Goal: Task Accomplishment & Management: Complete application form

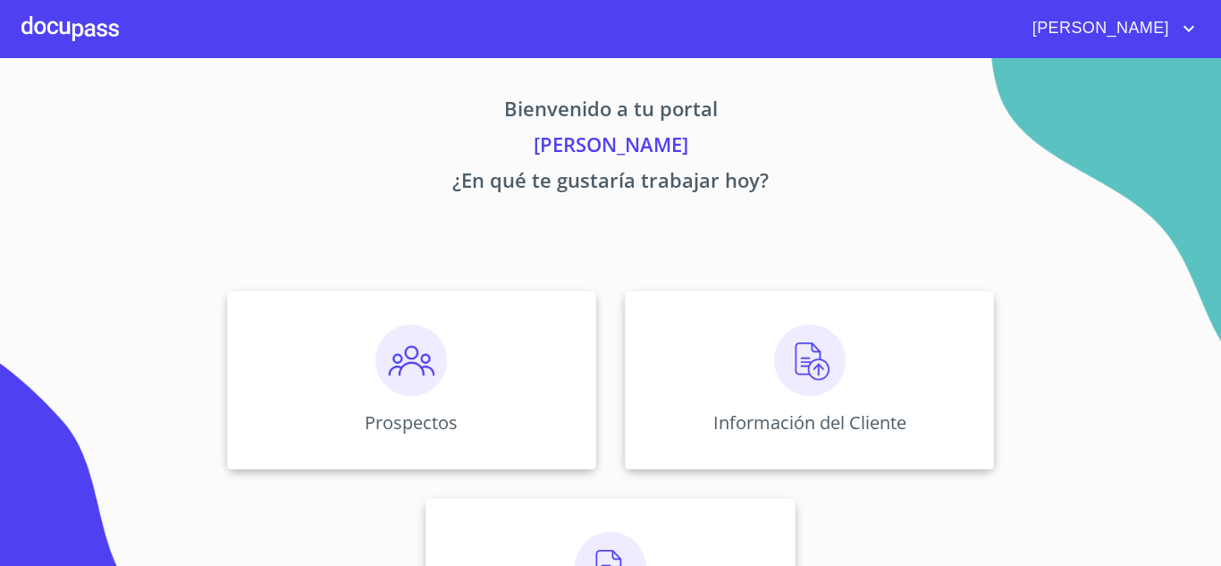
click at [107, 35] on div at bounding box center [69, 28] width 97 height 57
click at [735, 387] on div "Información del Cliente" at bounding box center [809, 380] width 369 height 179
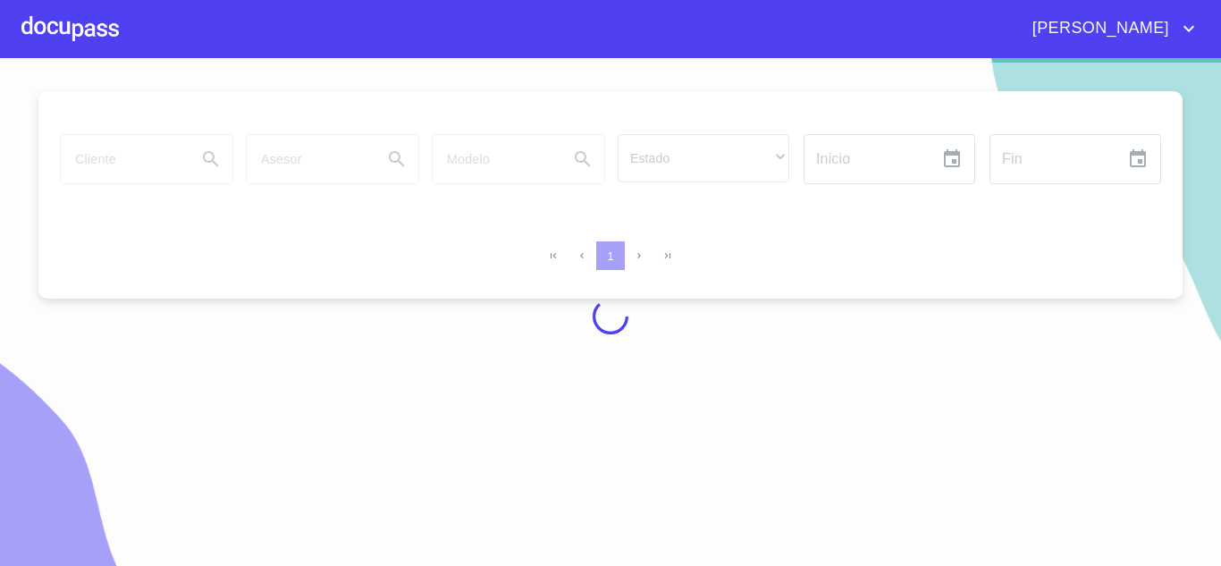
scroll to position [12, 0]
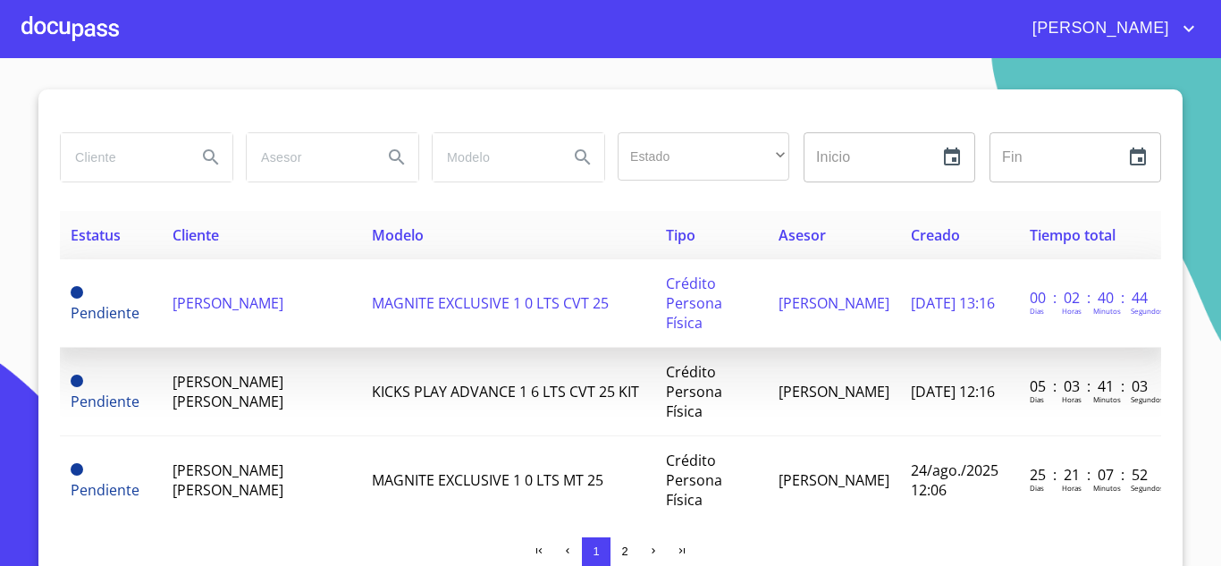
click at [295, 320] on td "[PERSON_NAME]" at bounding box center [261, 303] width 199 height 89
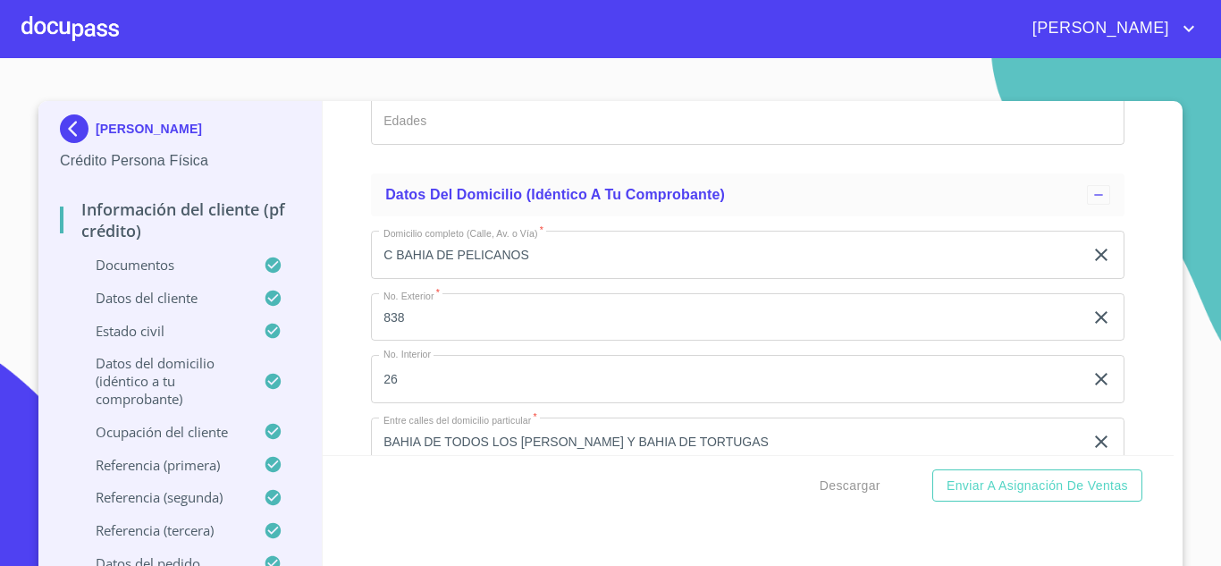
scroll to position [3581, 0]
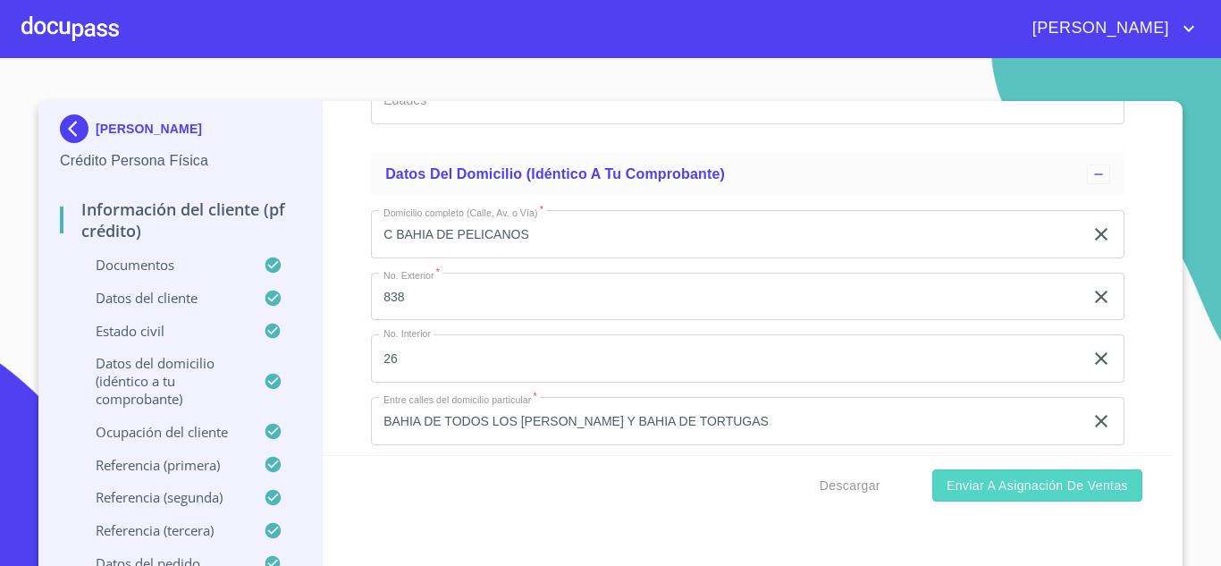
click at [1006, 490] on span "Enviar a Asignación de Ventas" at bounding box center [1038, 486] width 182 height 22
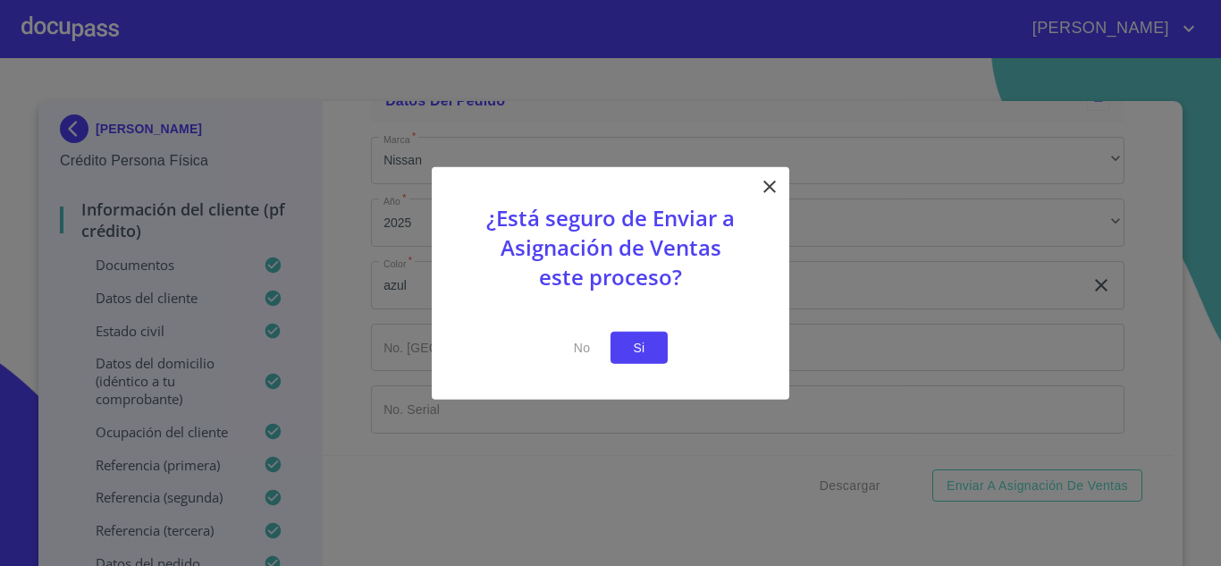
scroll to position [10300, 0]
click at [654, 347] on button "Si" at bounding box center [639, 347] width 57 height 33
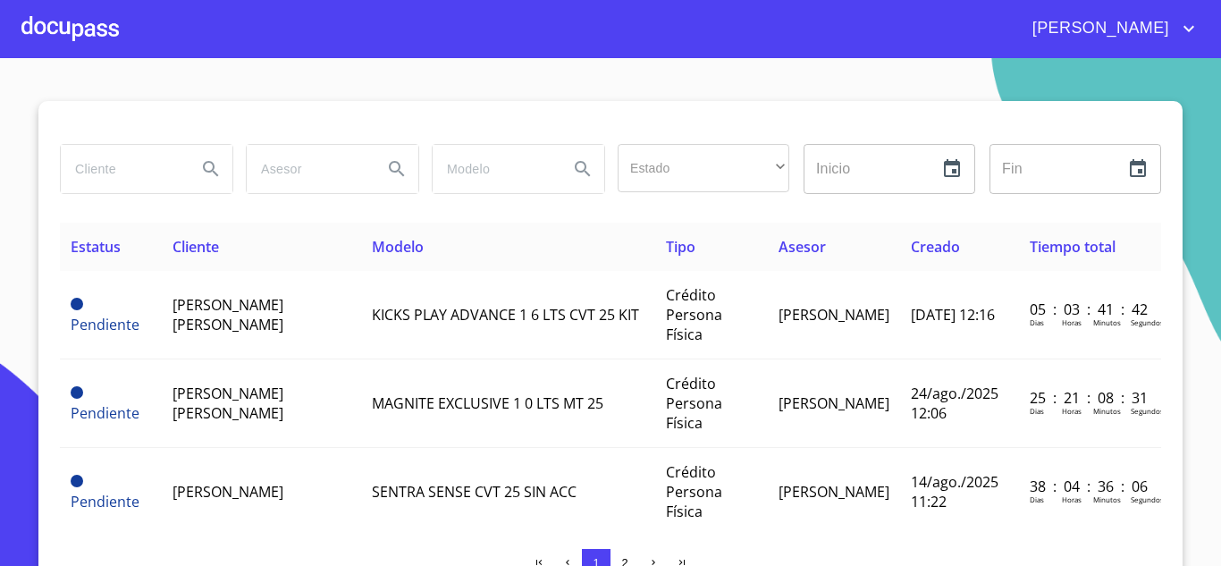
click at [119, 16] on div "[PERSON_NAME]" at bounding box center [659, 28] width 1081 height 29
click at [69, 35] on div at bounding box center [69, 28] width 97 height 57
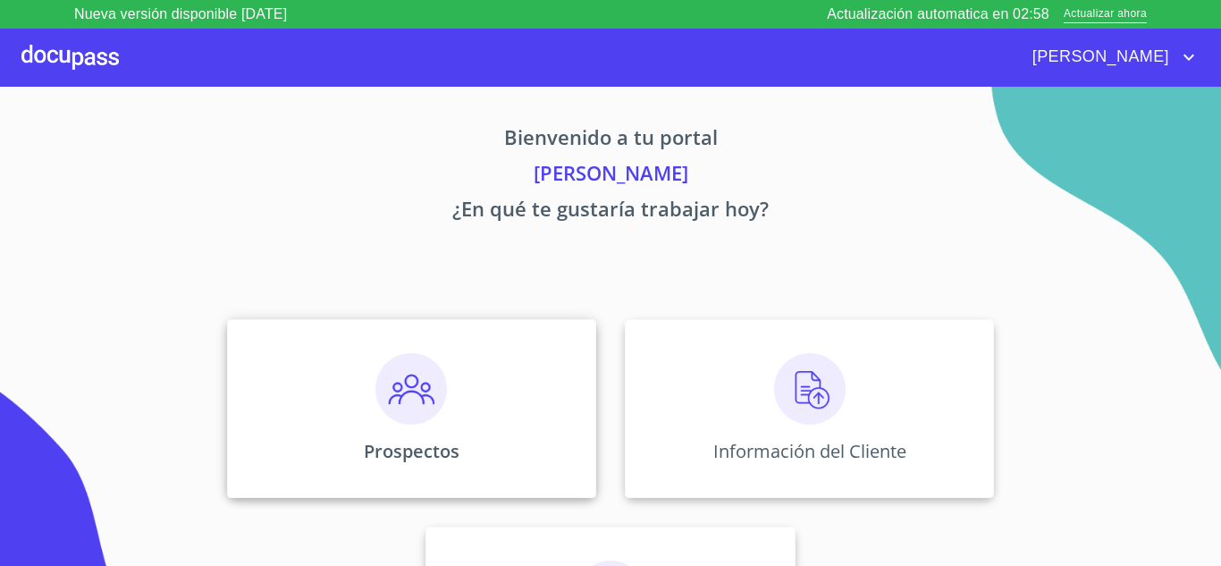
click at [446, 375] on div "Prospectos" at bounding box center [411, 408] width 369 height 179
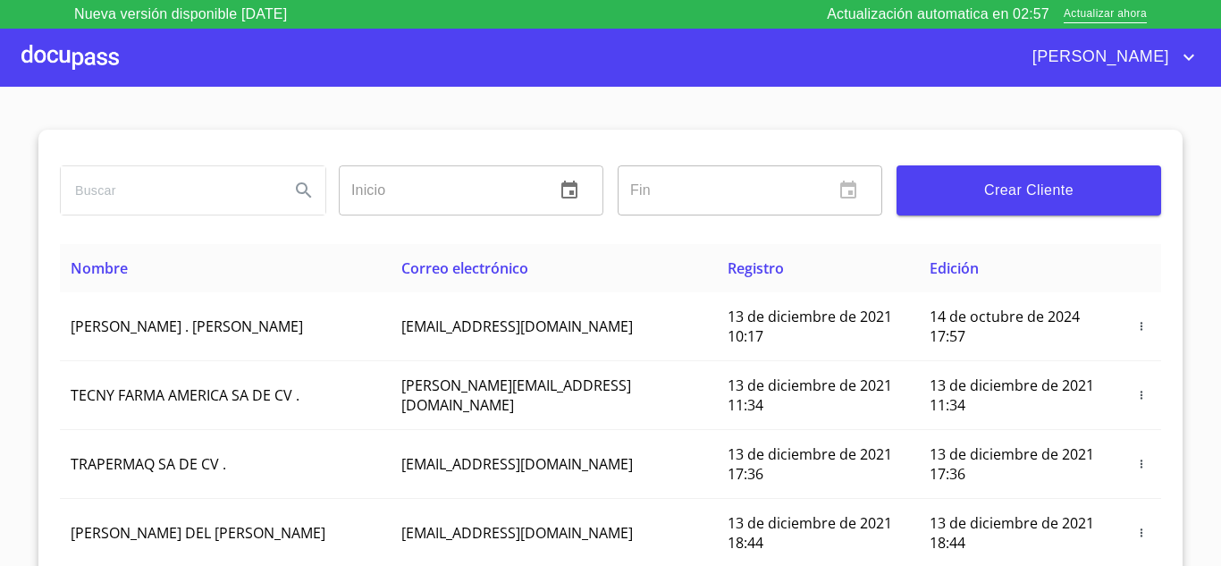
click at [1013, 194] on span "Crear Cliente" at bounding box center [1029, 190] width 236 height 25
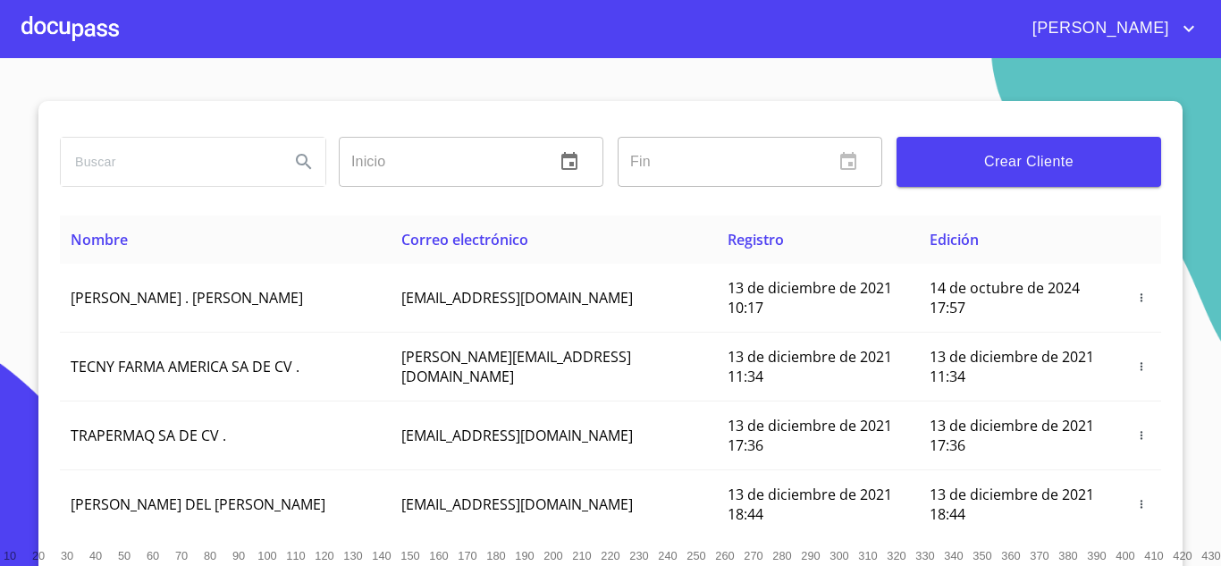
click at [45, 36] on div at bounding box center [69, 28] width 97 height 57
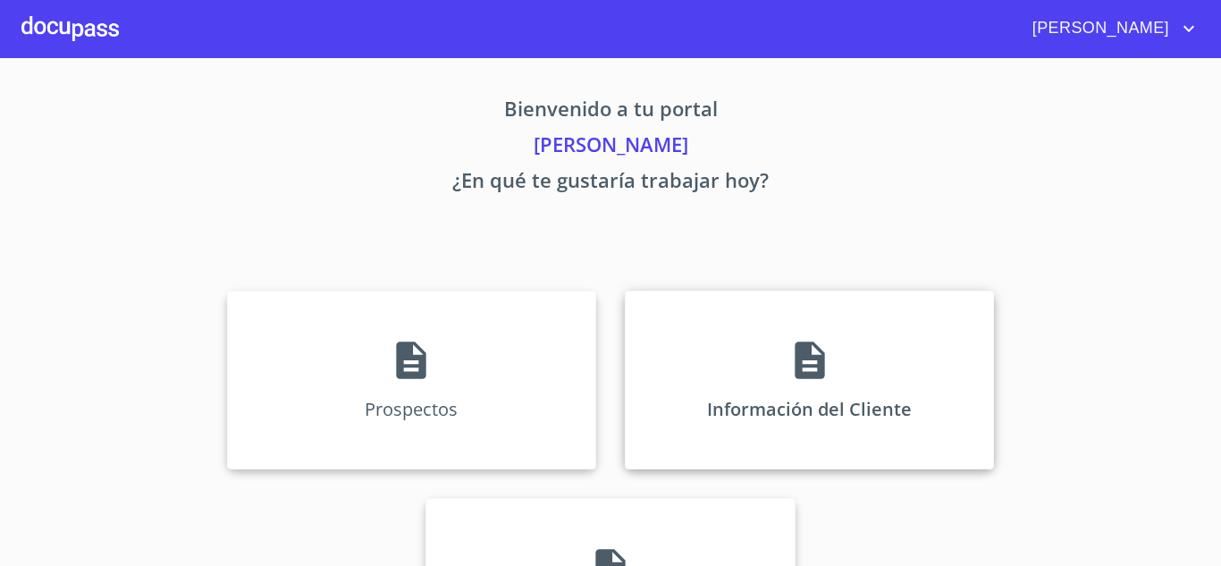
scroll to position [123, 0]
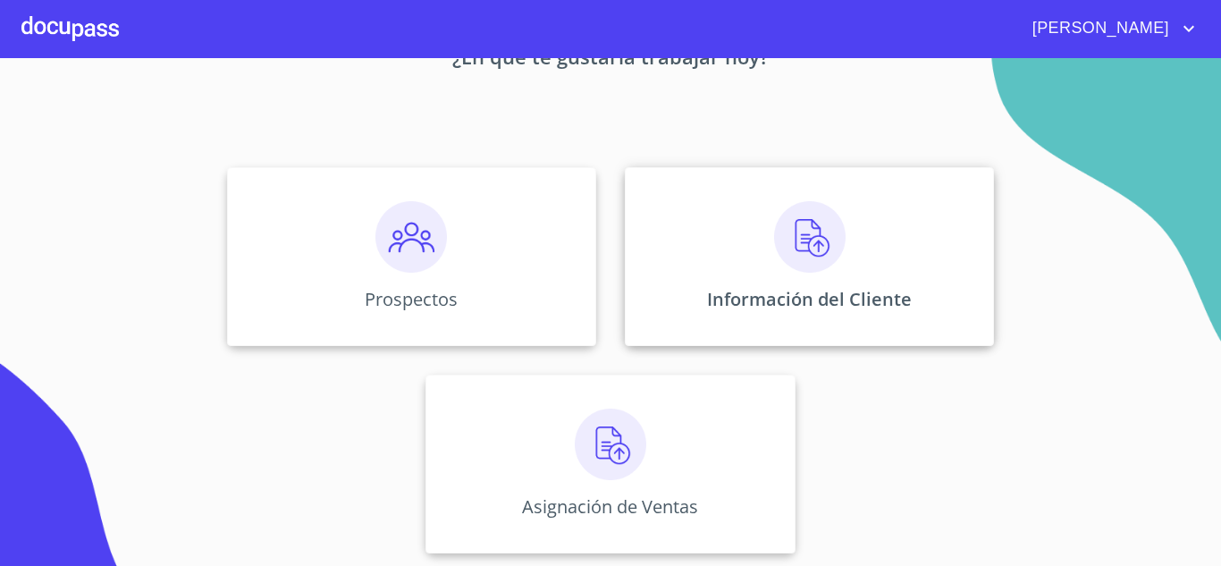
click at [841, 272] on div "Información del Cliente" at bounding box center [809, 256] width 369 height 179
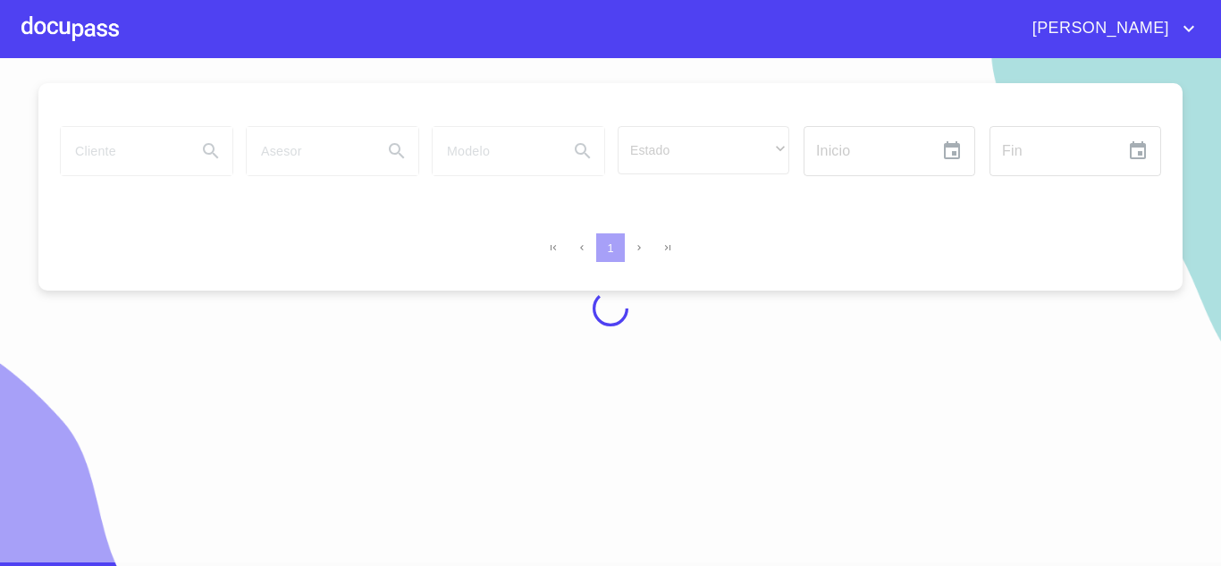
scroll to position [19, 0]
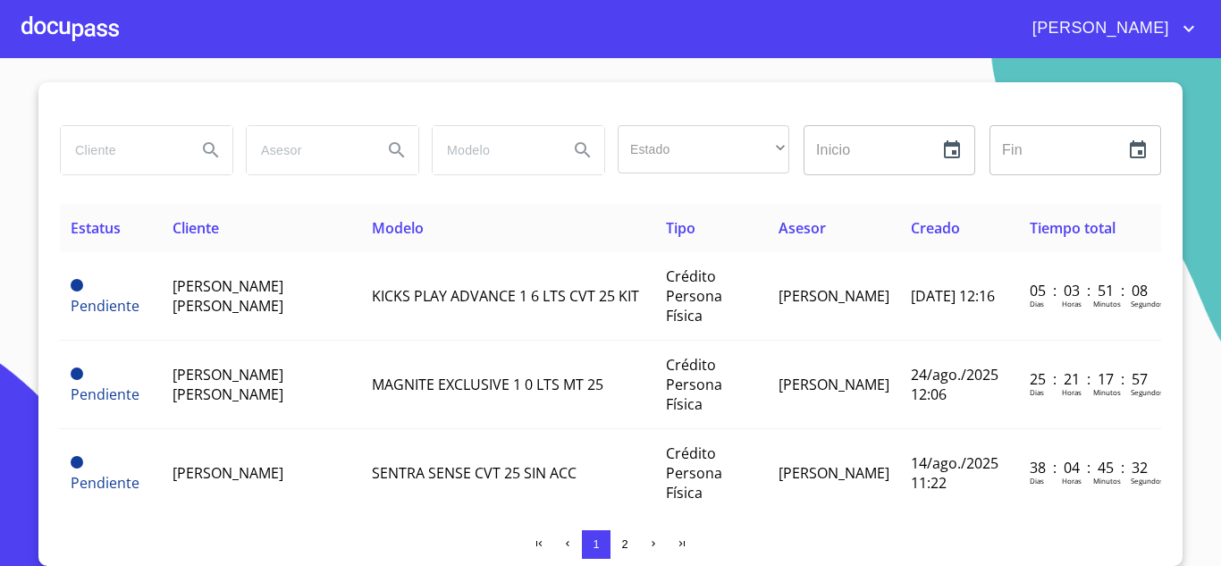
click at [38, 27] on div at bounding box center [69, 28] width 97 height 57
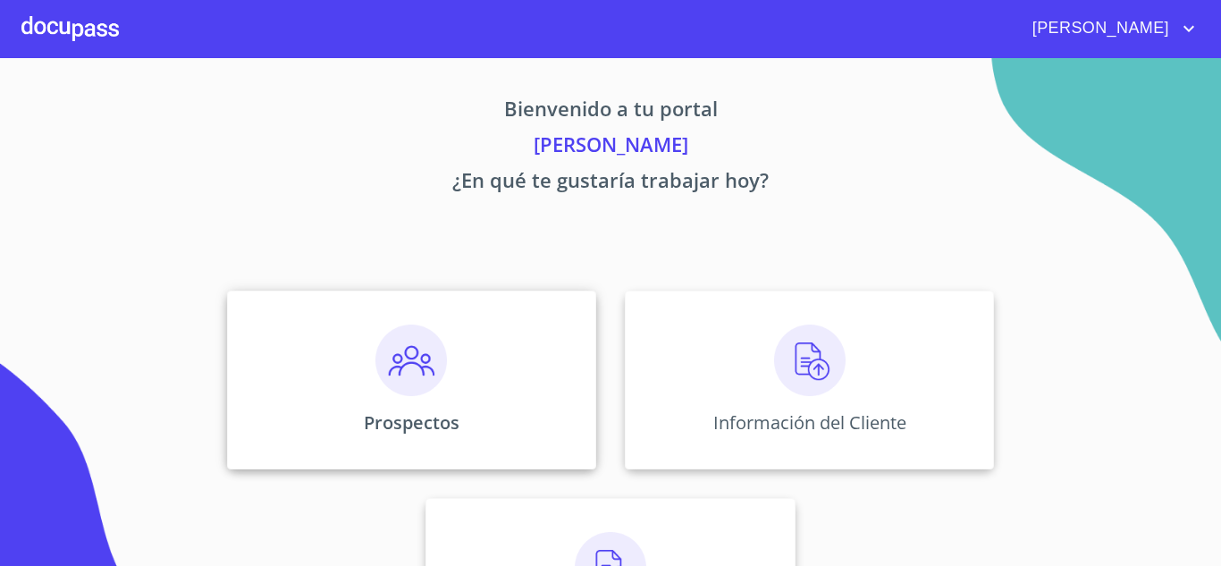
click at [346, 381] on div "Prospectos" at bounding box center [411, 380] width 369 height 179
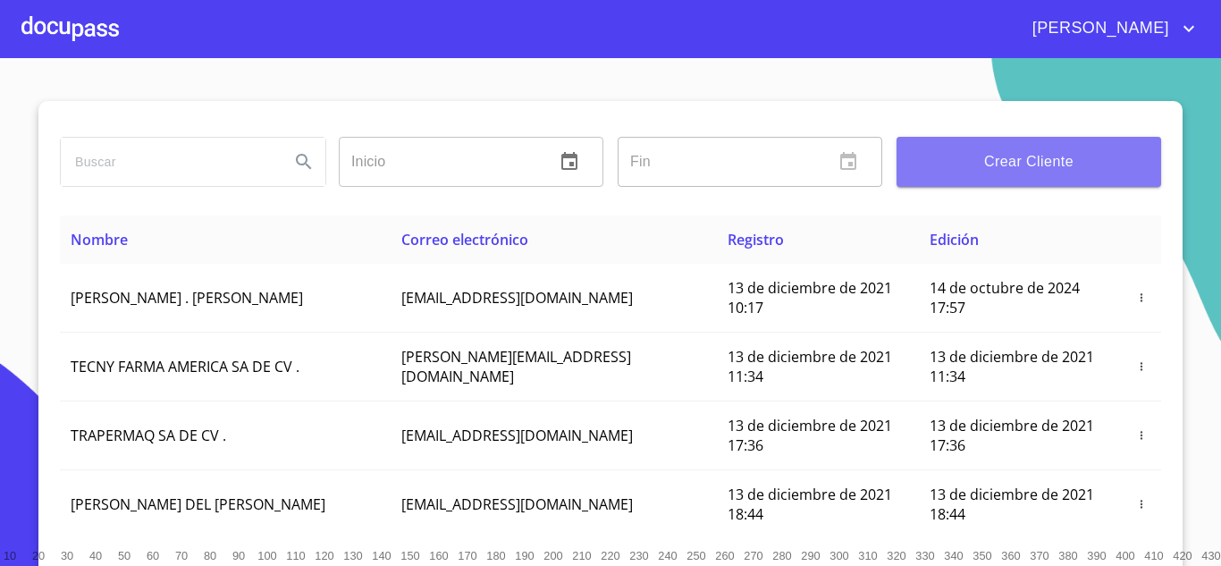
click at [1032, 160] on span "Crear Cliente" at bounding box center [1029, 161] width 236 height 25
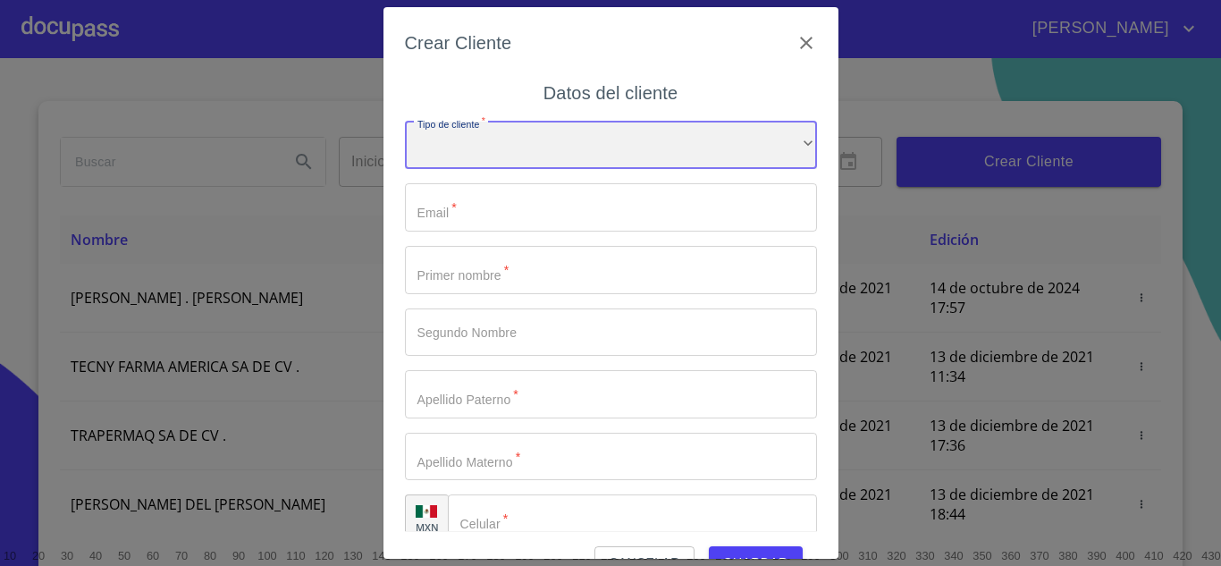
click at [451, 122] on div "​" at bounding box center [611, 146] width 412 height 48
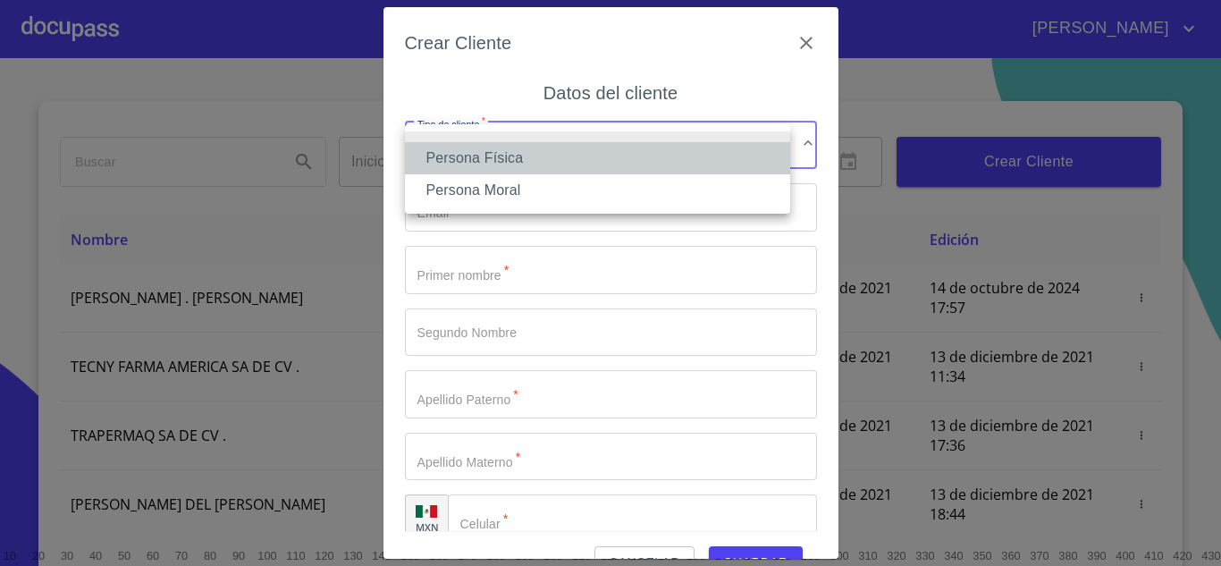
click at [523, 155] on li "Persona Física" at bounding box center [597, 158] width 385 height 32
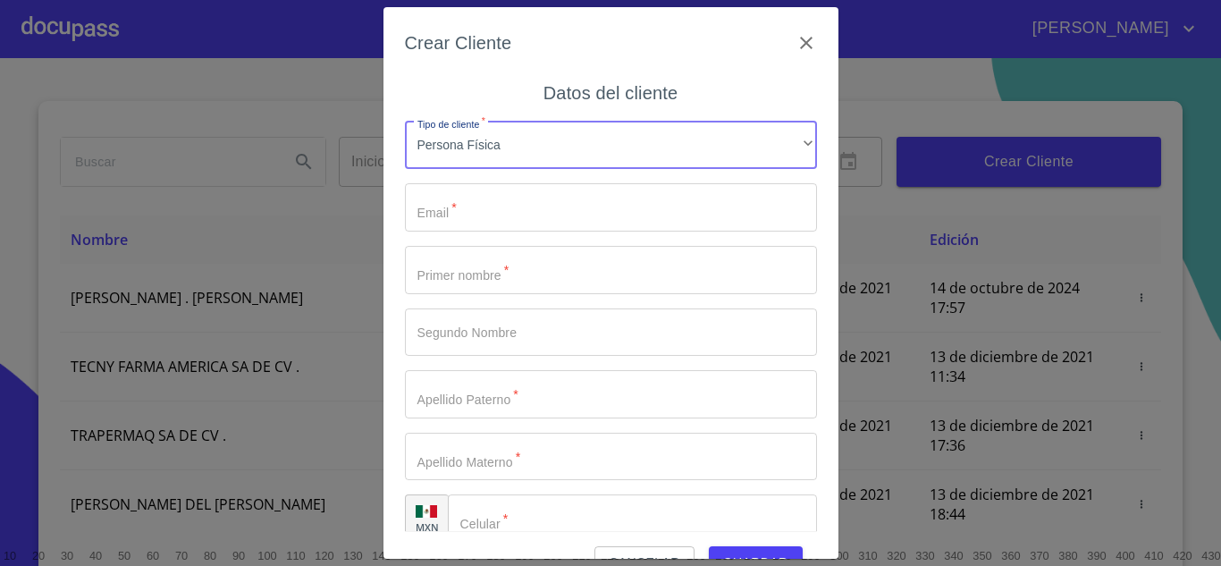
click at [494, 191] on input "Tipo de cliente   *" at bounding box center [611, 207] width 412 height 48
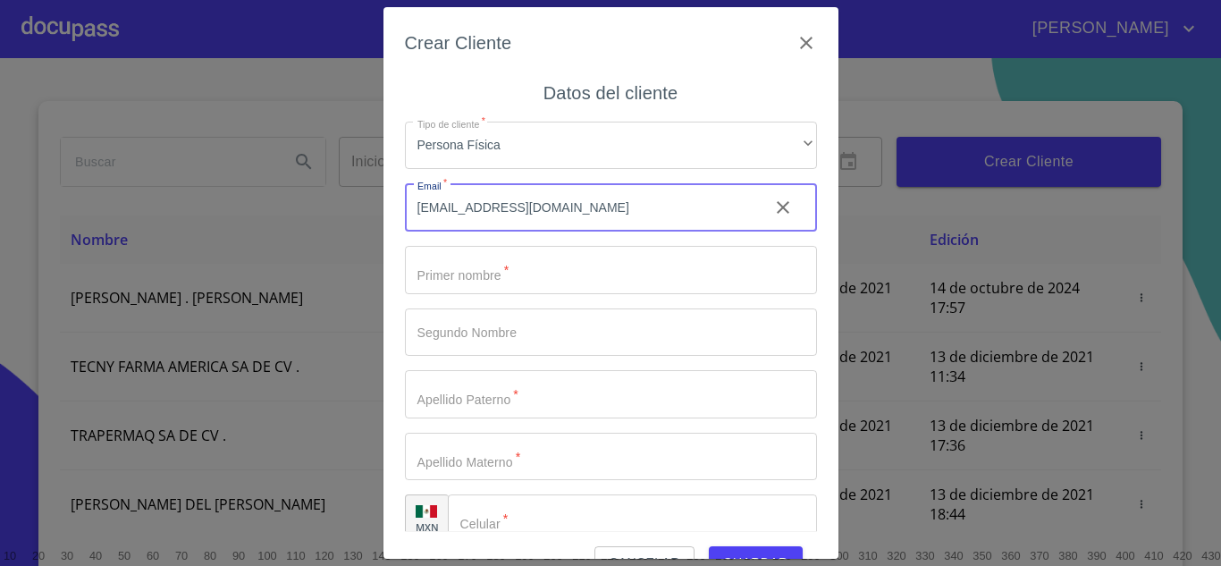
type input "[EMAIL_ADDRESS][DOMAIN_NAME]"
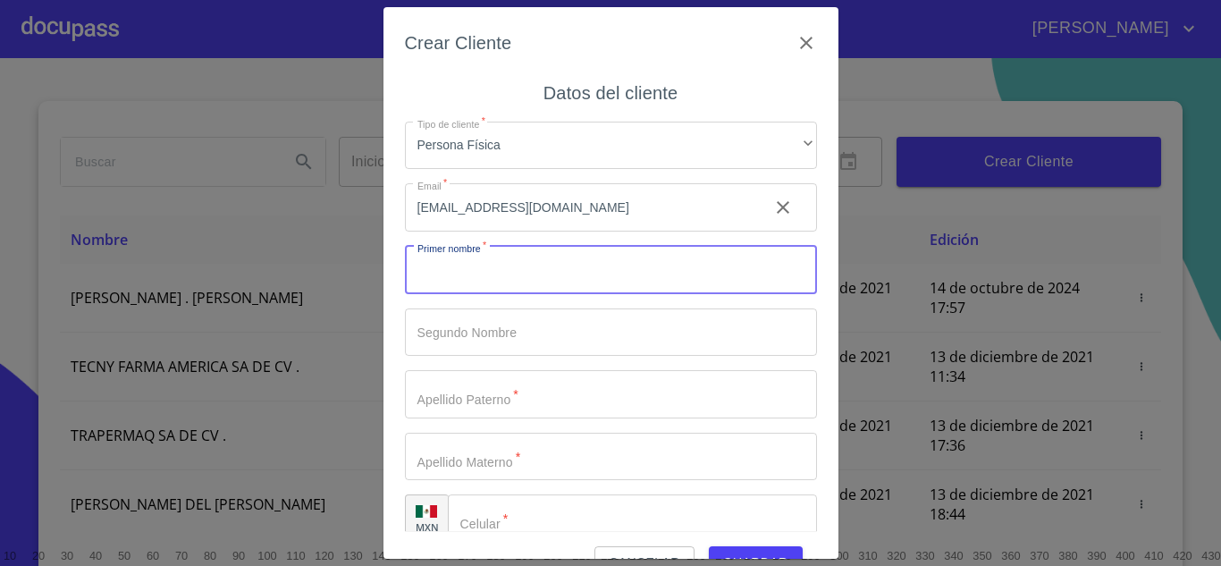
click at [509, 286] on input "Tipo de cliente   *" at bounding box center [611, 270] width 412 height 48
click at [503, 275] on input "Tipo de cliente   *" at bounding box center [611, 270] width 412 height 48
type input "[PERSON_NAME]"
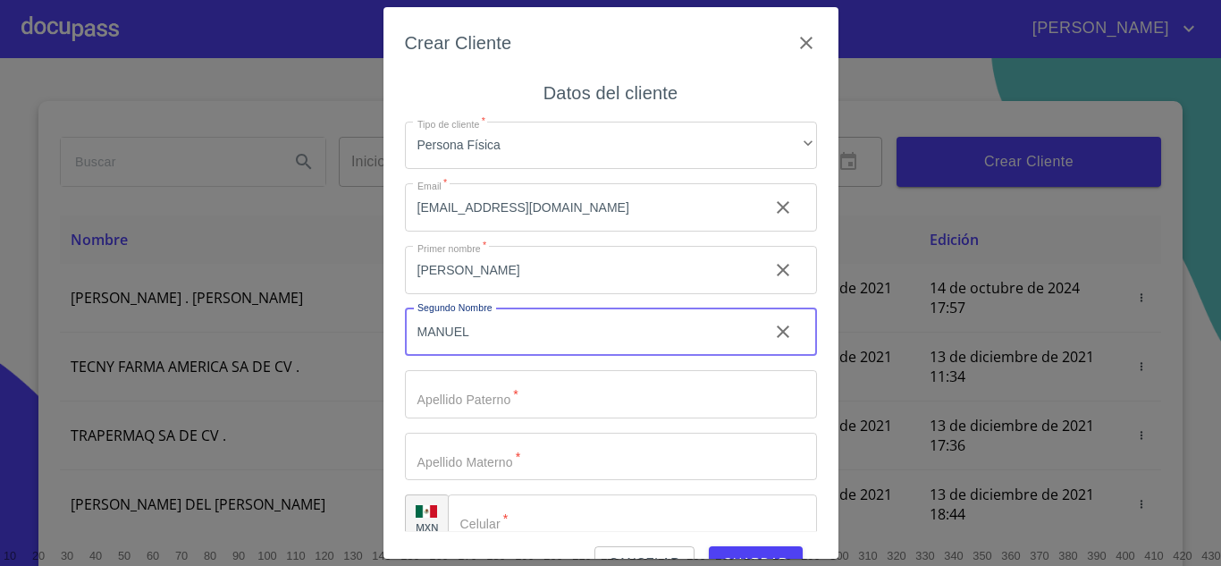
type input "MANUEL"
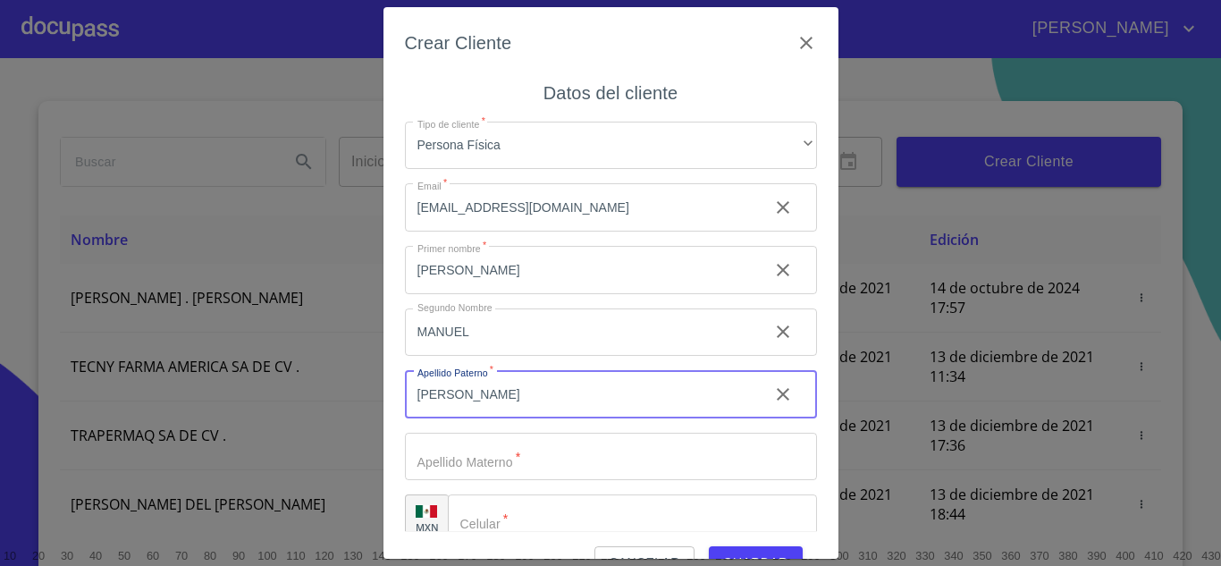
type input "[PERSON_NAME]"
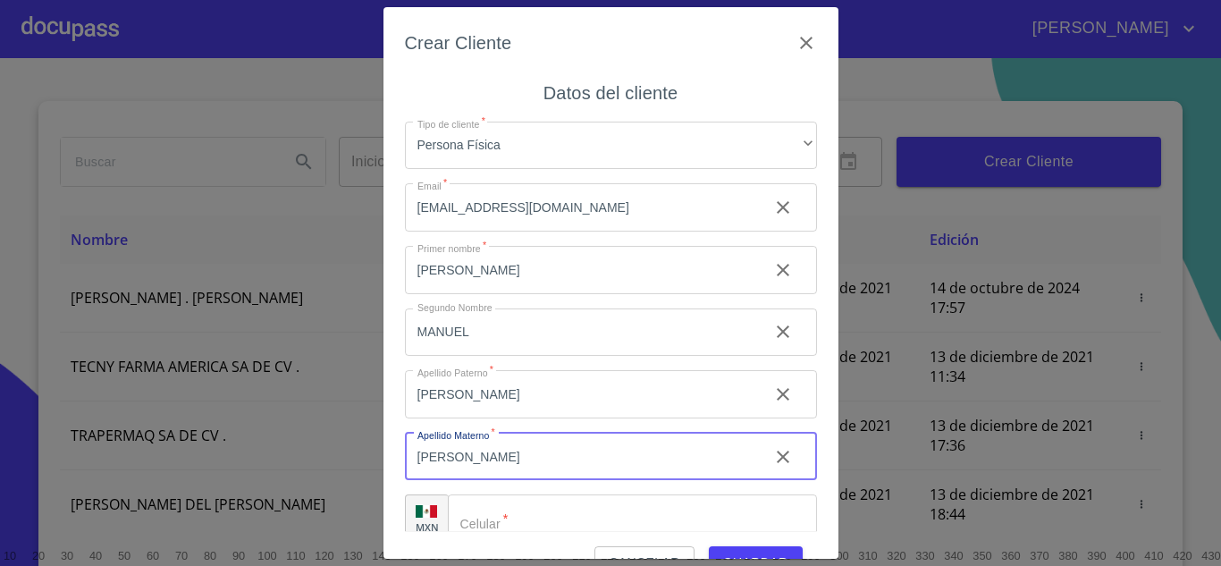
scroll to position [26, 0]
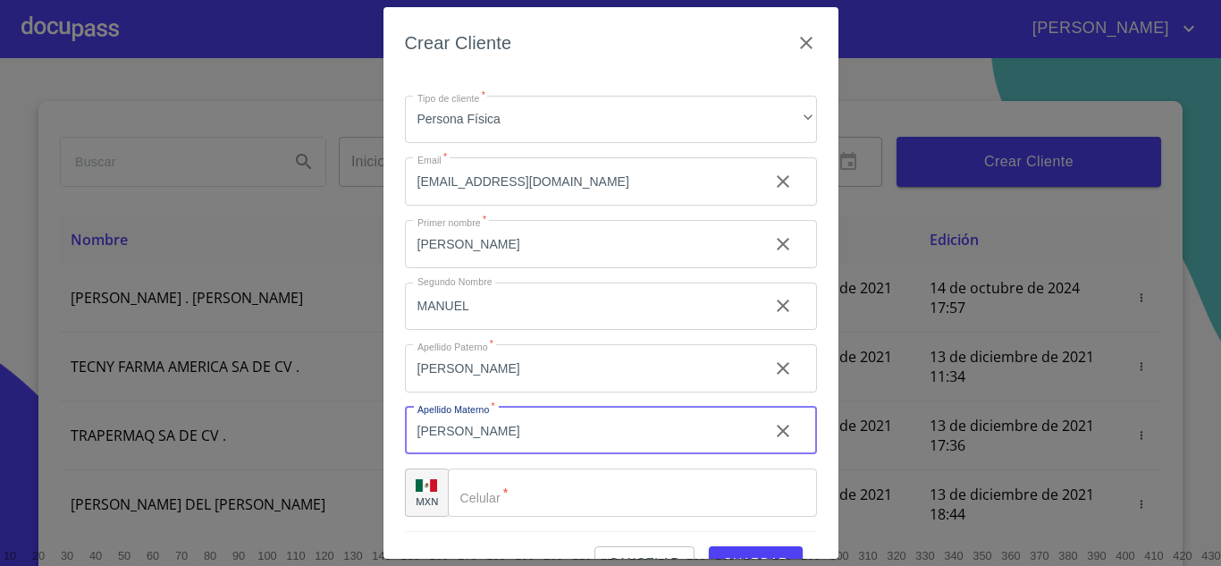
type input "[PERSON_NAME]"
click at [530, 481] on input "Tipo de cliente   *" at bounding box center [632, 493] width 369 height 48
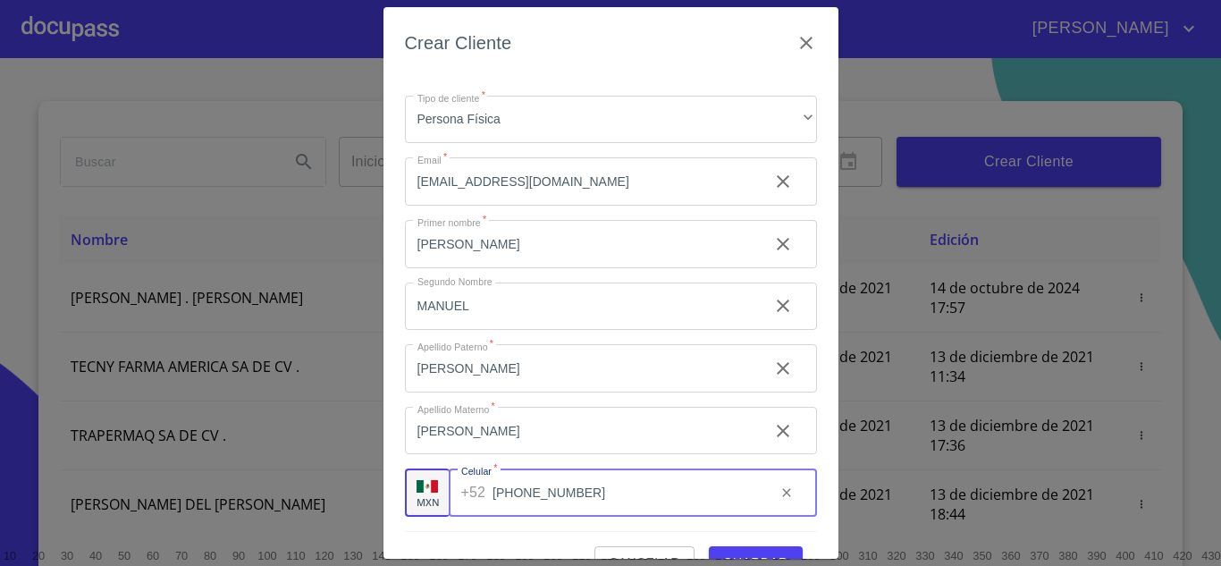
scroll to position [41, 0]
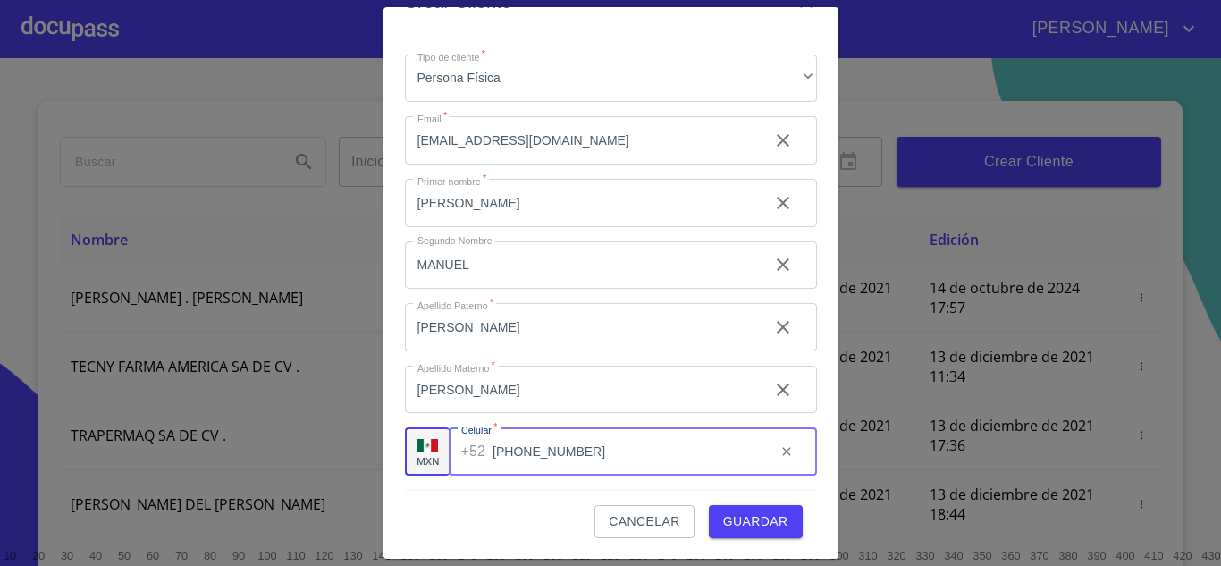
type input "[PHONE_NUMBER]"
click at [763, 513] on span "Guardar" at bounding box center [755, 522] width 65 height 22
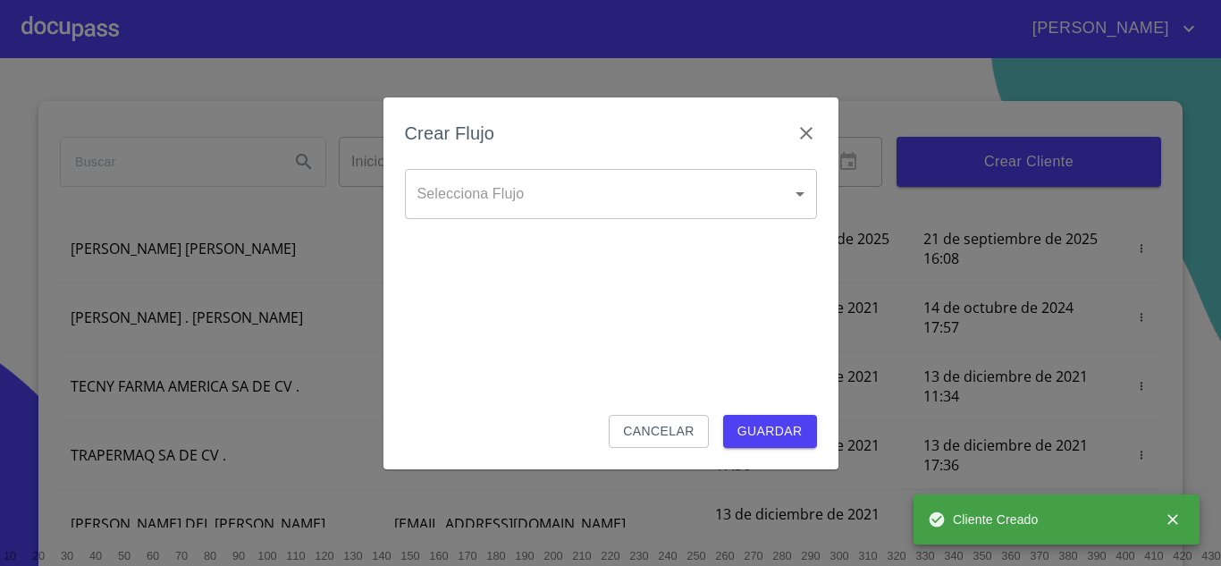
scroll to position [50, 0]
click at [538, 193] on body "CARLOS Inicio ​ Fin ​ Crear Cliente Nombre Correo electrónico Registro Edición …" at bounding box center [610, 283] width 1221 height 566
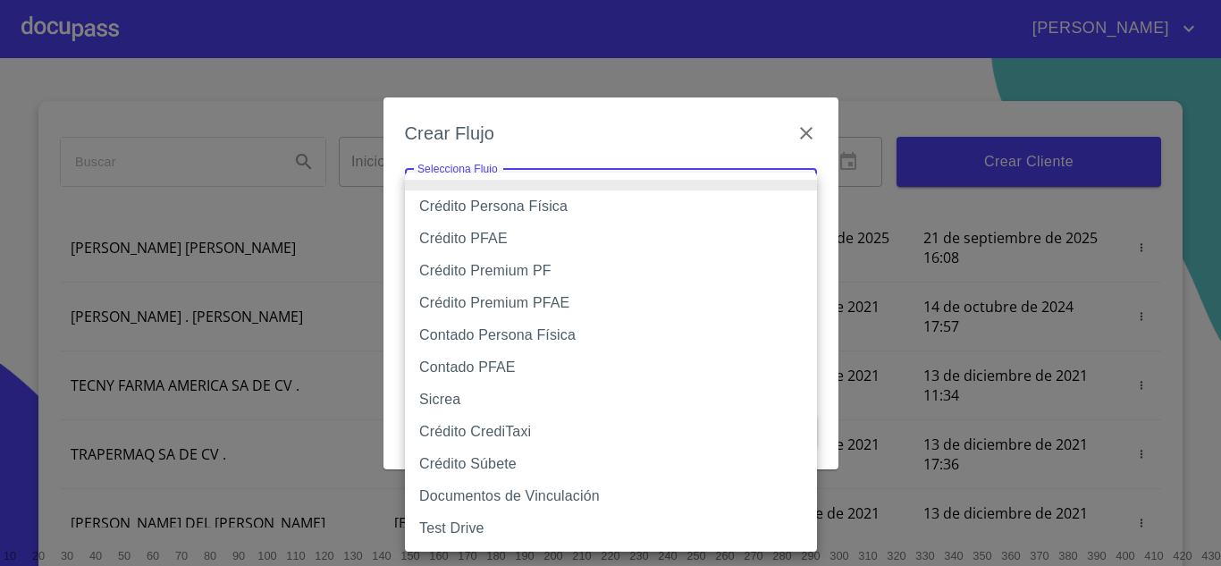
click at [537, 212] on li "Crédito Persona Física" at bounding box center [611, 206] width 412 height 32
type input "61b033e49b8c202ad5bb7912"
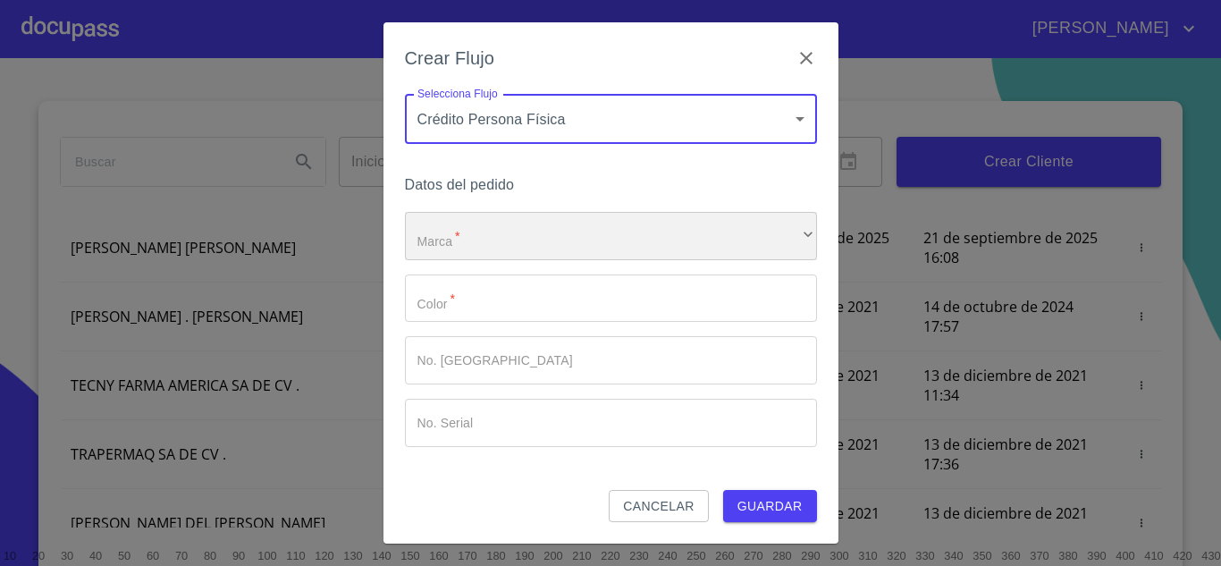
click at [518, 232] on div "​" at bounding box center [611, 236] width 412 height 48
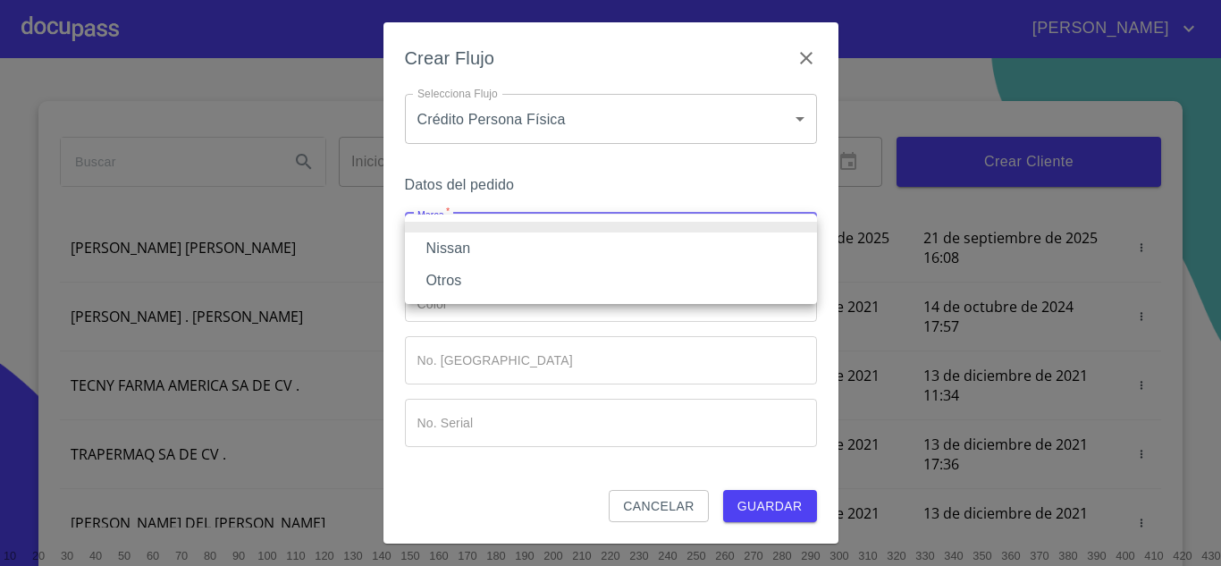
click at [508, 251] on li "Nissan" at bounding box center [611, 248] width 412 height 32
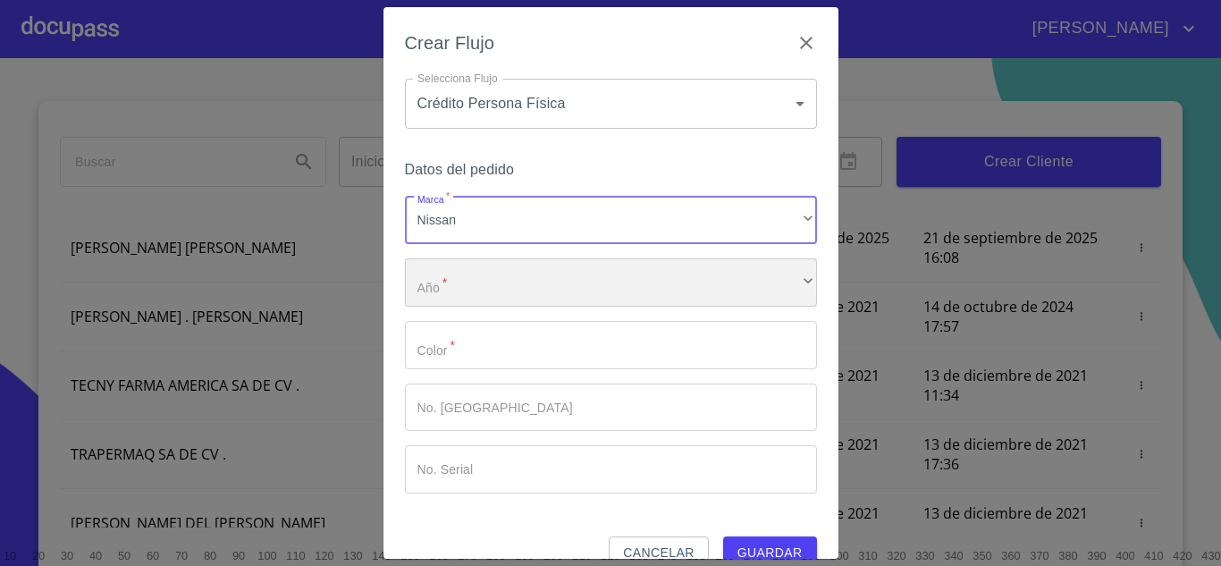
click at [453, 298] on div "​" at bounding box center [611, 282] width 412 height 48
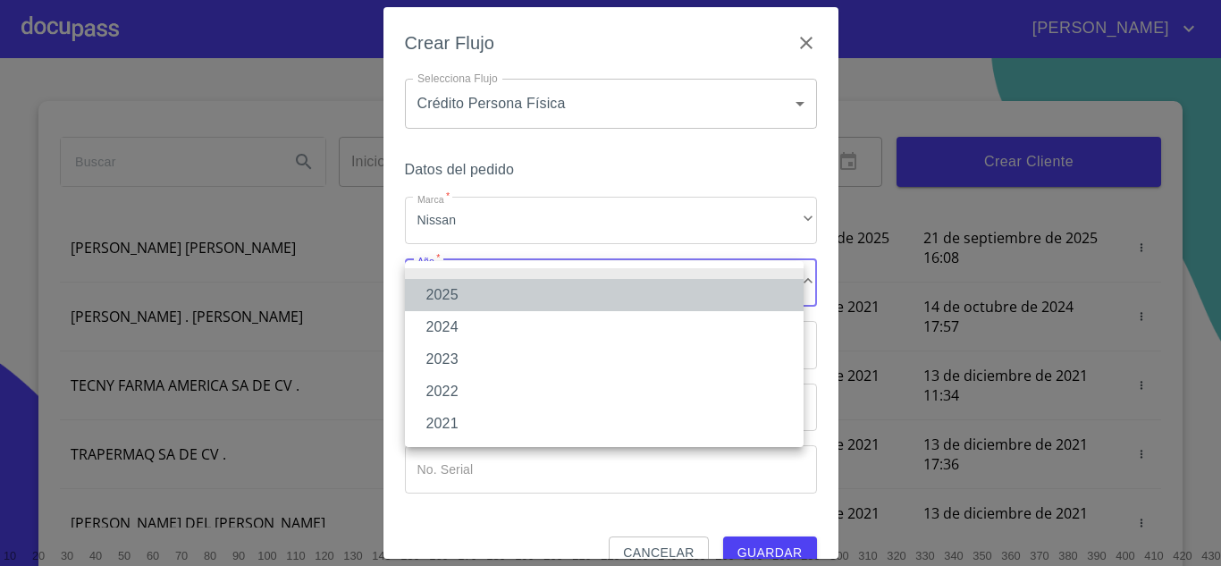
click at [474, 288] on li "2025" at bounding box center [604, 295] width 399 height 32
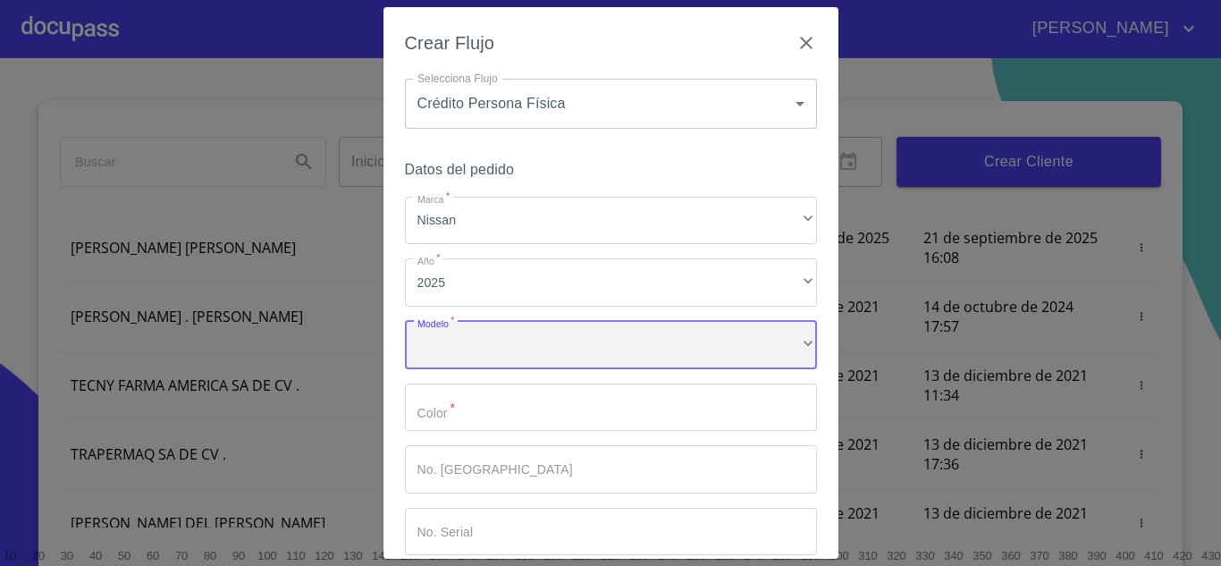
click at [497, 342] on div "​" at bounding box center [611, 345] width 412 height 48
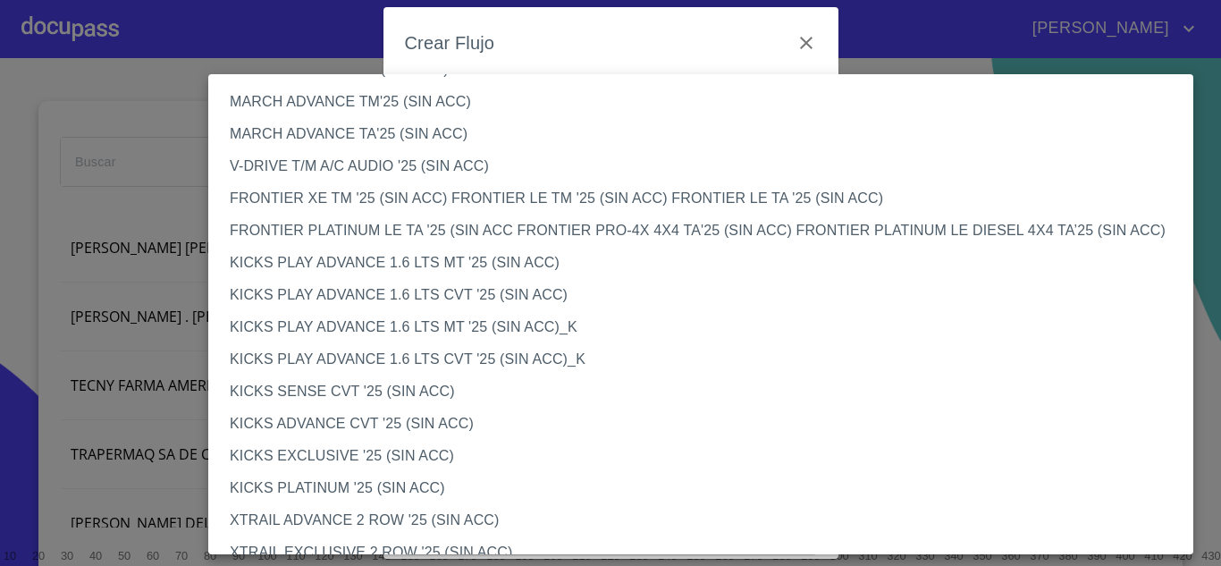
scroll to position [1356, 0]
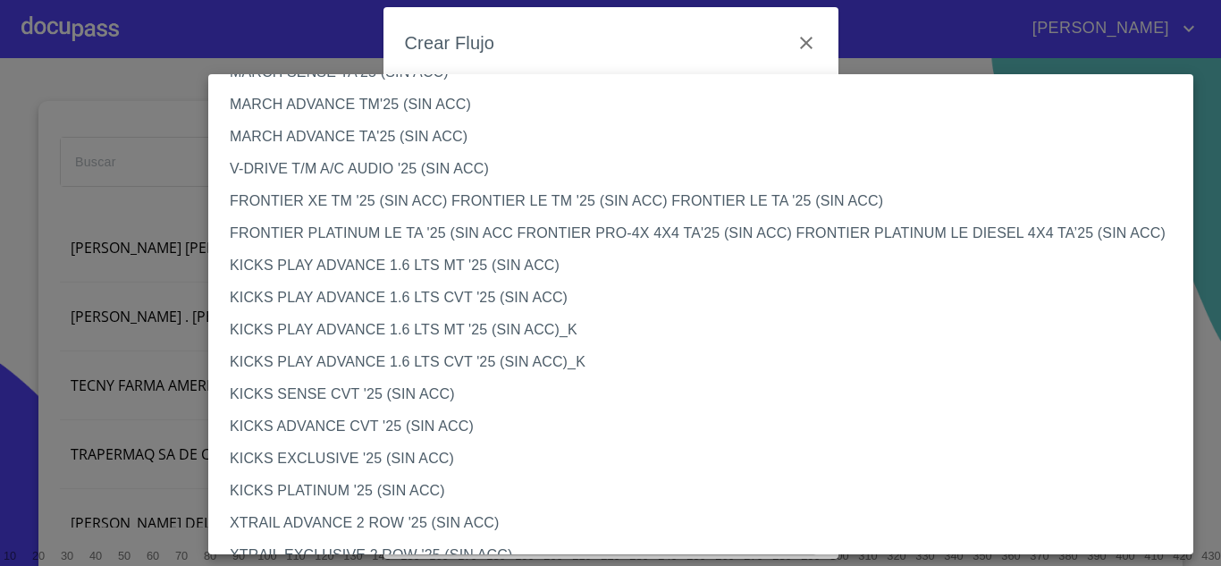
click at [480, 271] on li "KICKS PLAY ADVANCE 1.6 LTS MT '25 (SIN ACC)" at bounding box center [707, 265] width 999 height 32
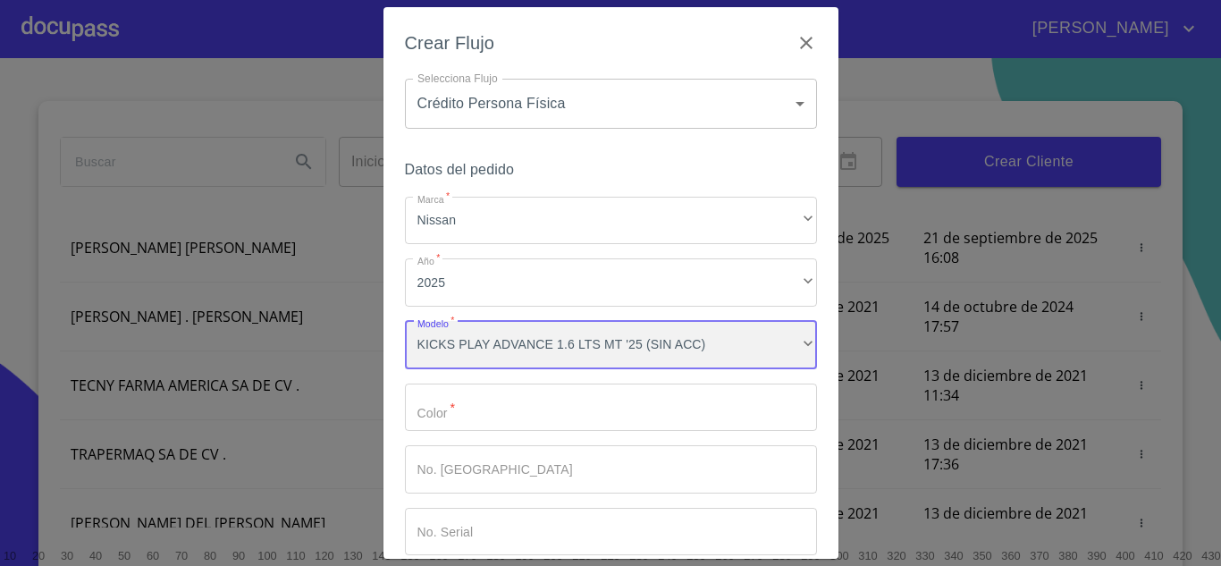
click at [476, 340] on div "KICKS PLAY ADVANCE 1.6 LTS MT '25 (SIN ACC)" at bounding box center [611, 345] width 412 height 48
click at [518, 342] on div "KICKS PLAY ADVANCE 1.6 LTS CVT '25 (SIN ACC)" at bounding box center [611, 345] width 412 height 48
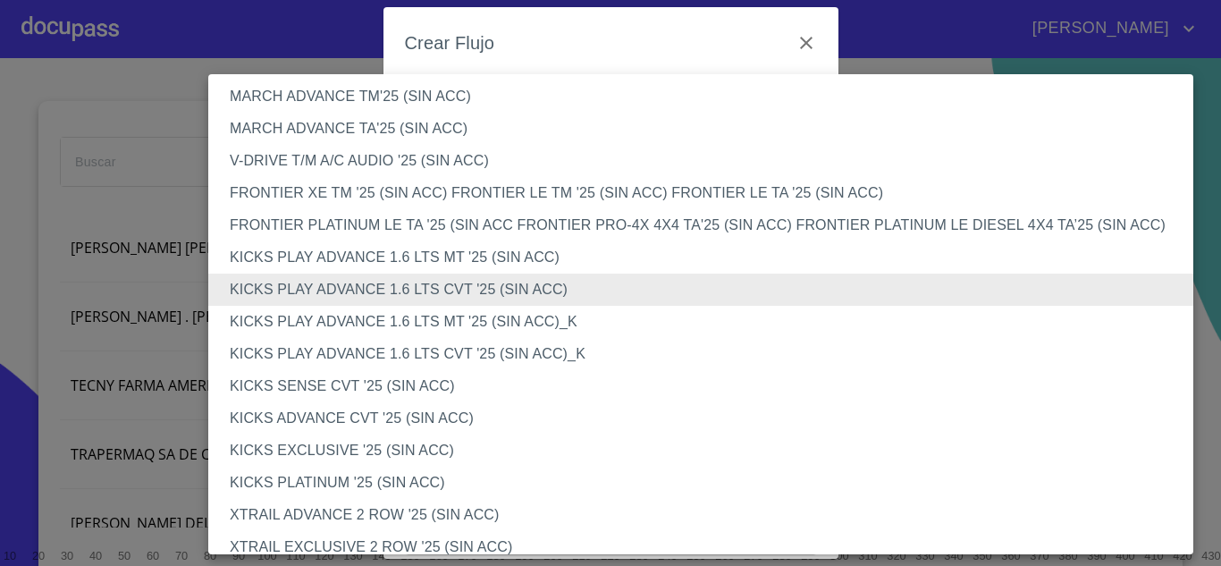
scroll to position [1360, 0]
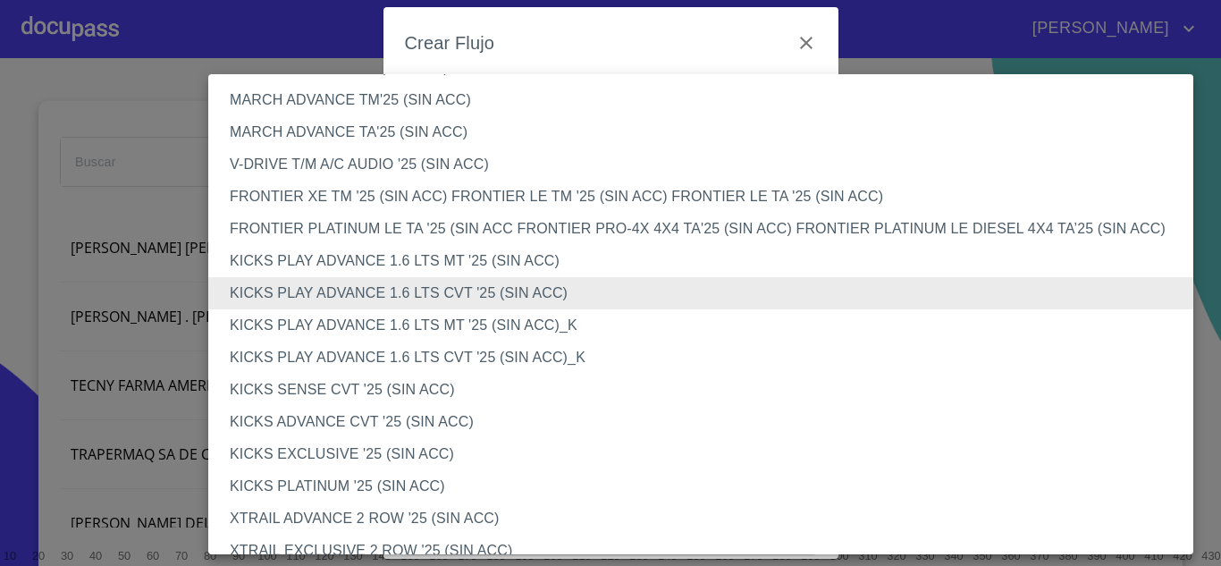
click at [732, 4] on div at bounding box center [610, 283] width 1221 height 566
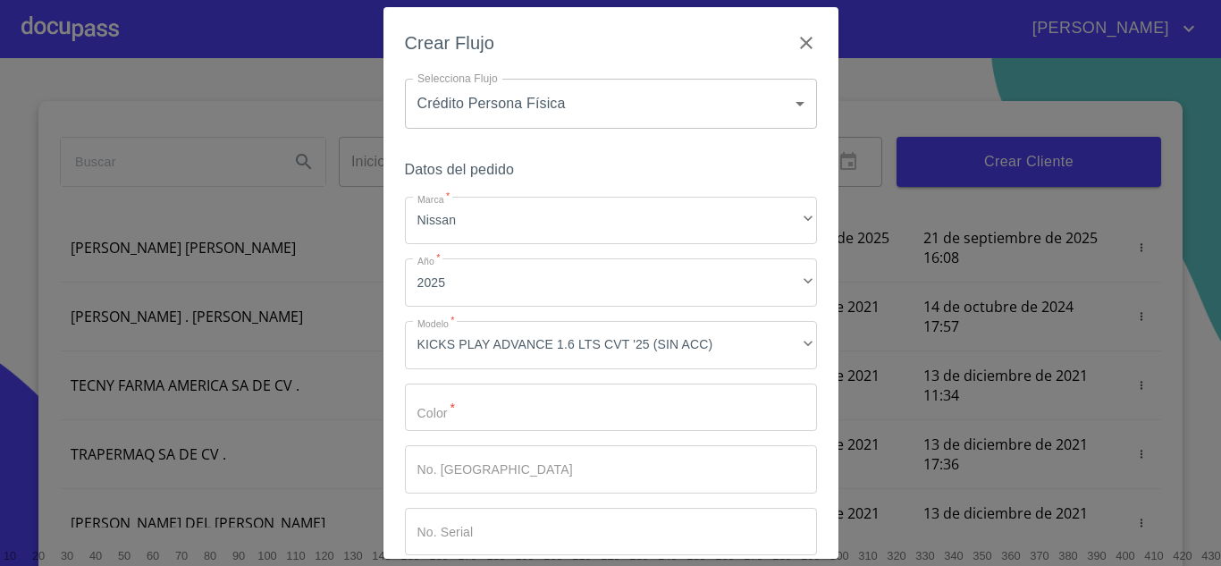
click at [732, 4] on div "SENTRA SR MIDNIGHT EDITION CVT'25 SENTRA SR MIDNIGHT EDITION BI-TONO MARCH SENS…" at bounding box center [610, 283] width 1221 height 566
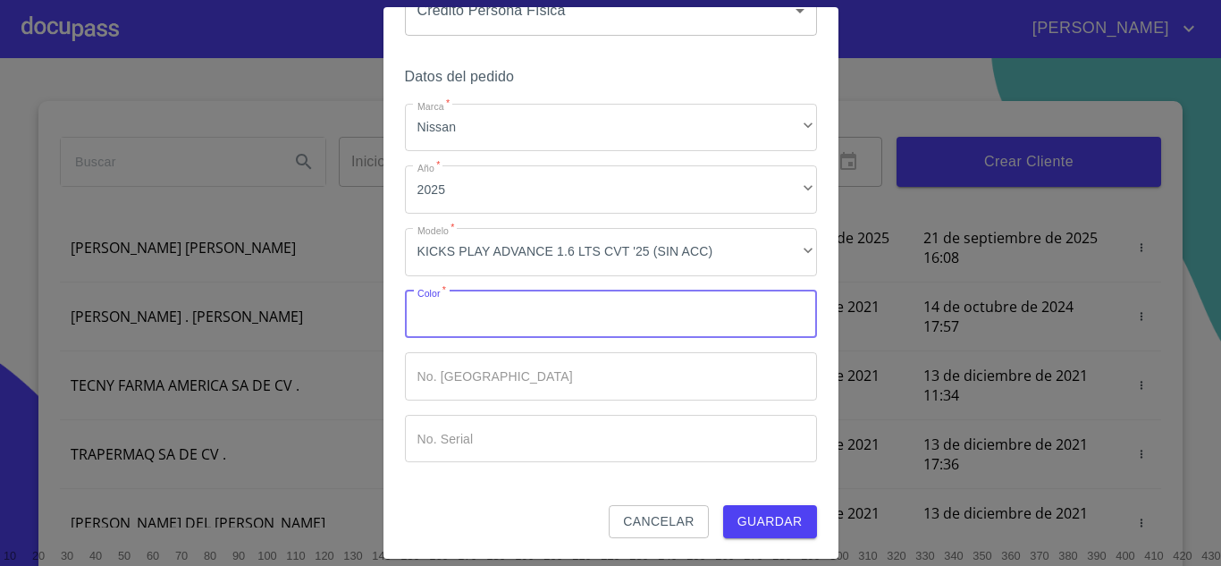
click at [523, 337] on input "Marca   *" at bounding box center [611, 315] width 412 height 48
type input "B"
click at [550, 304] on input "B" at bounding box center [580, 315] width 350 height 48
type input "GRIS"
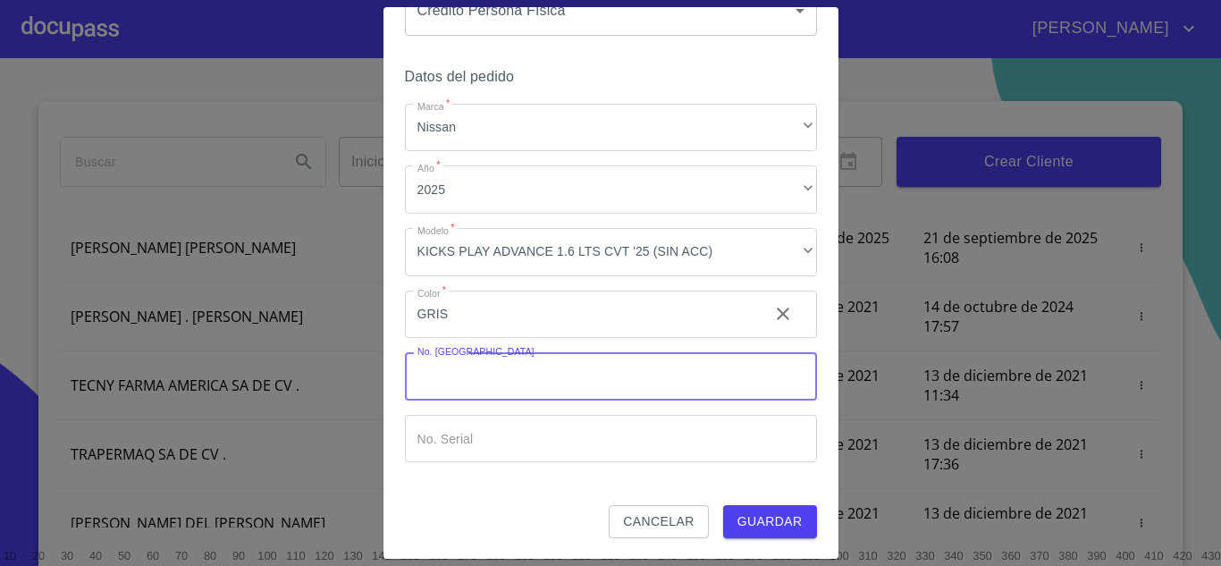
click at [517, 373] on input "Marca   *" at bounding box center [611, 376] width 412 height 48
click at [481, 446] on input "Marca   *" at bounding box center [611, 439] width 412 height 48
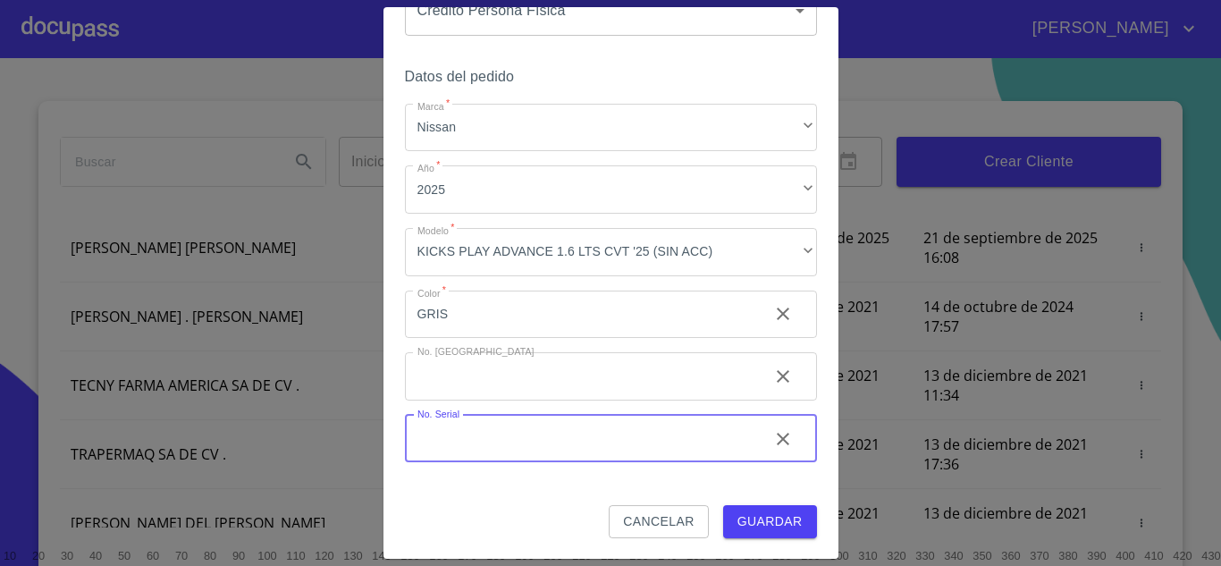
click at [789, 512] on span "Guardar" at bounding box center [770, 522] width 65 height 22
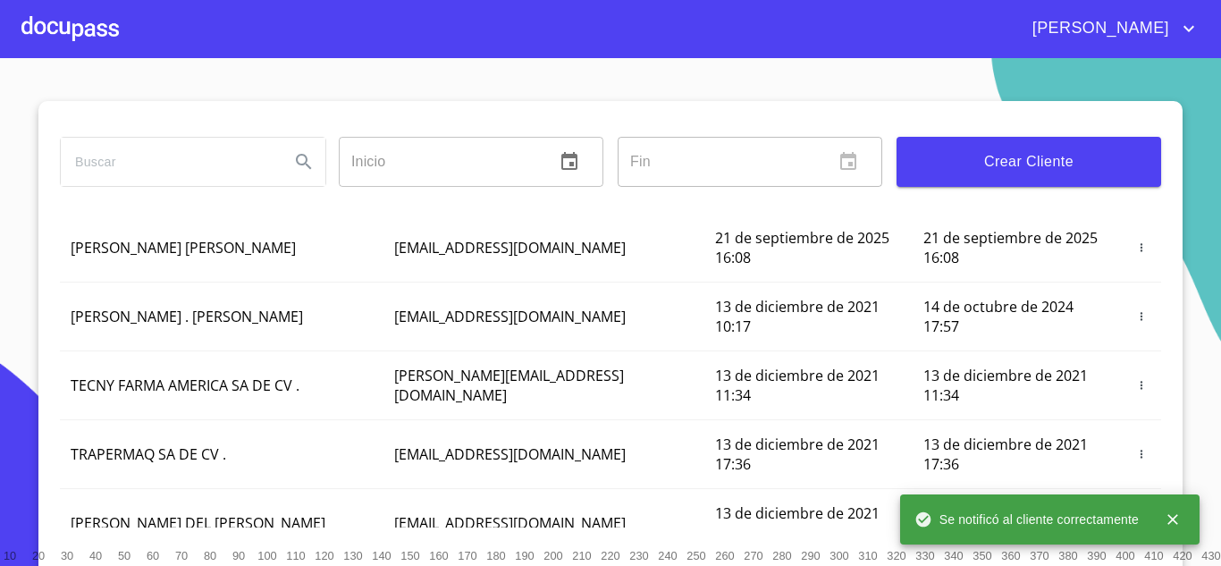
click at [69, 23] on div at bounding box center [69, 28] width 97 height 57
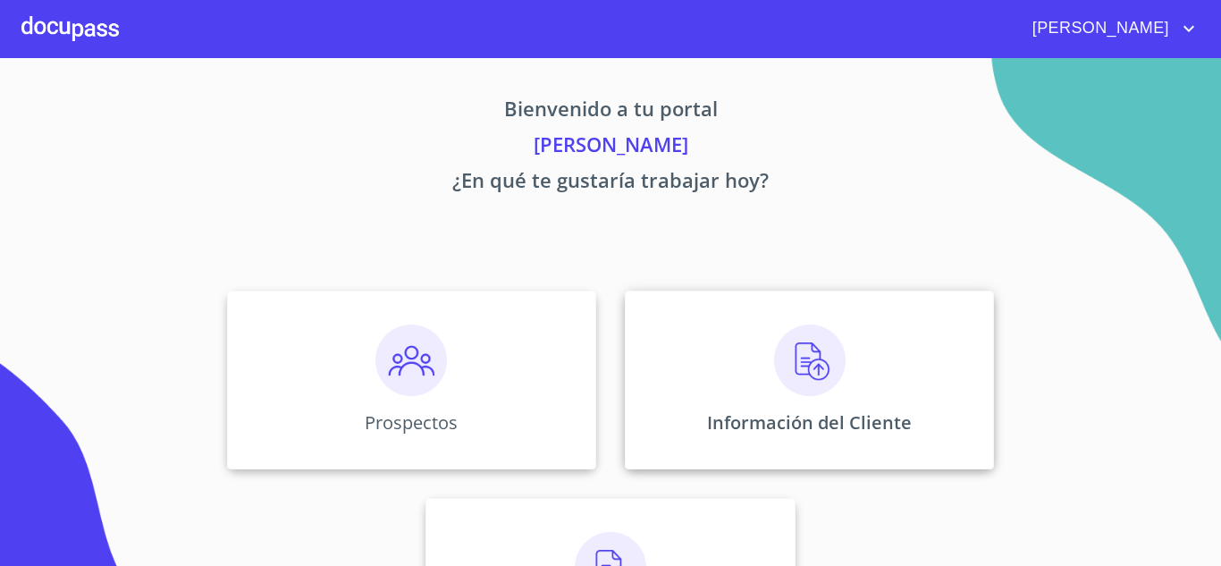
click at [867, 393] on div "Información del Cliente" at bounding box center [809, 380] width 369 height 179
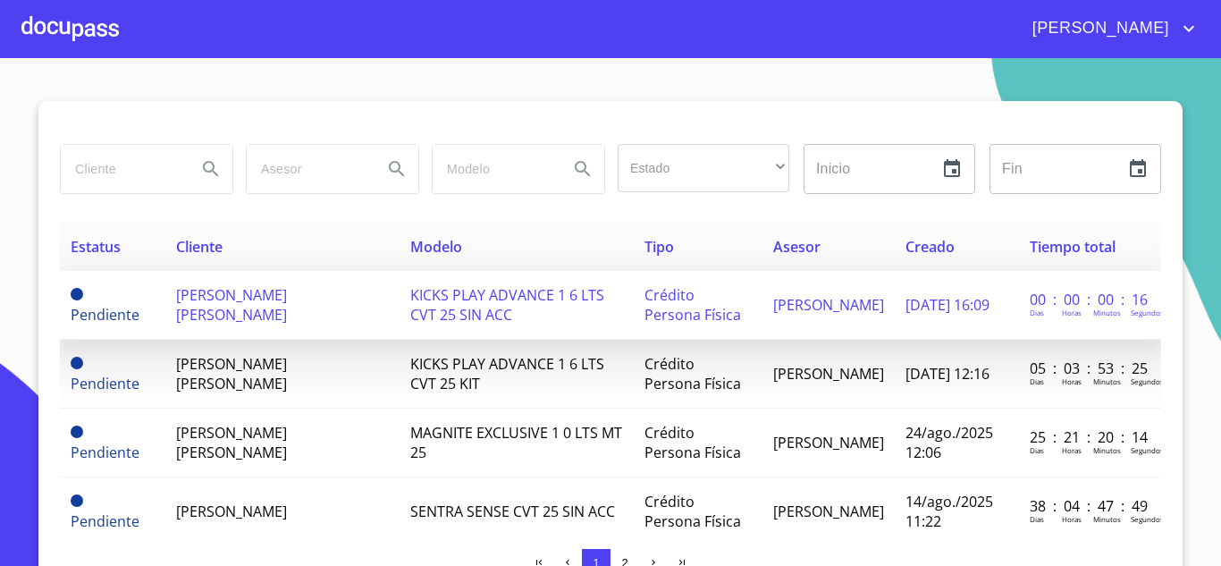
click at [265, 289] on span "[PERSON_NAME] [PERSON_NAME]" at bounding box center [231, 304] width 111 height 39
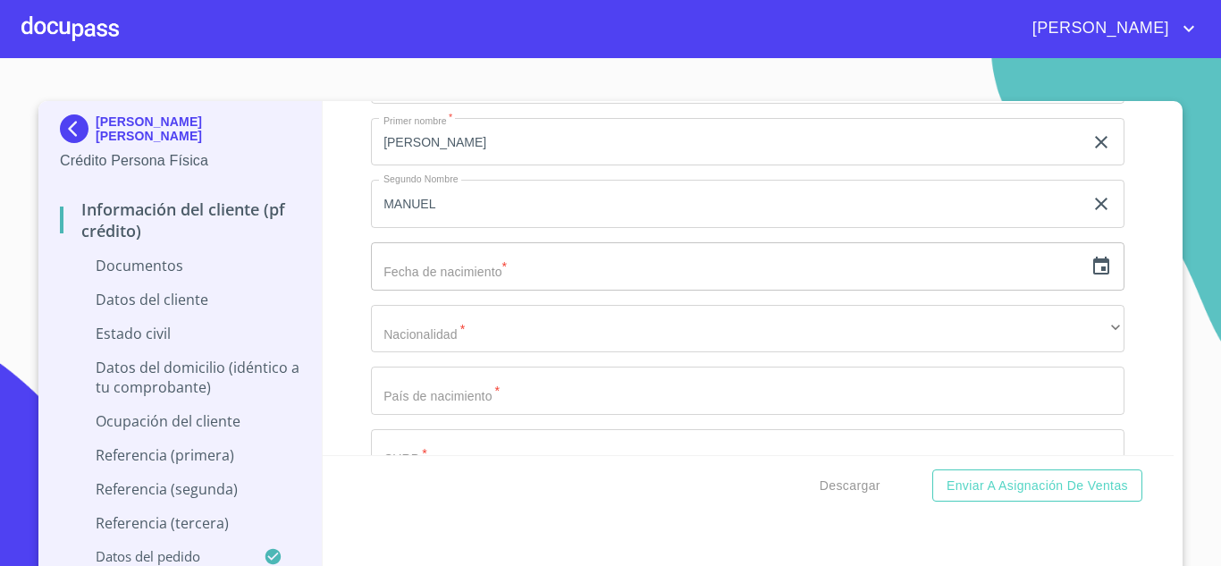
scroll to position [2348, 0]
click at [1091, 265] on icon "button" at bounding box center [1101, 265] width 21 height 21
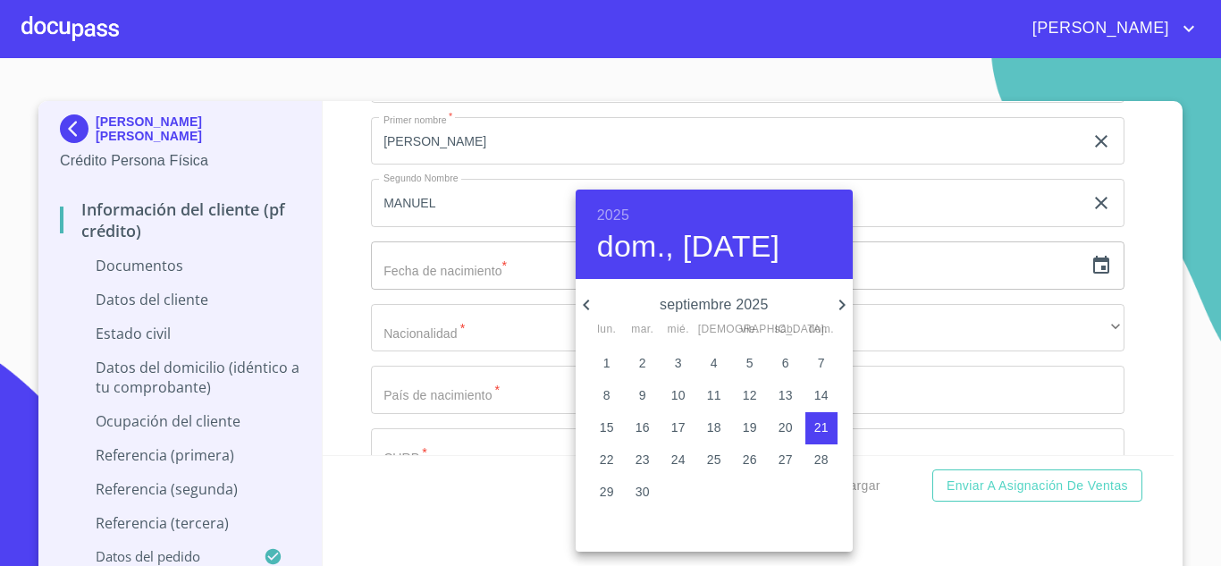
click at [609, 218] on h6 "2025" at bounding box center [613, 215] width 32 height 25
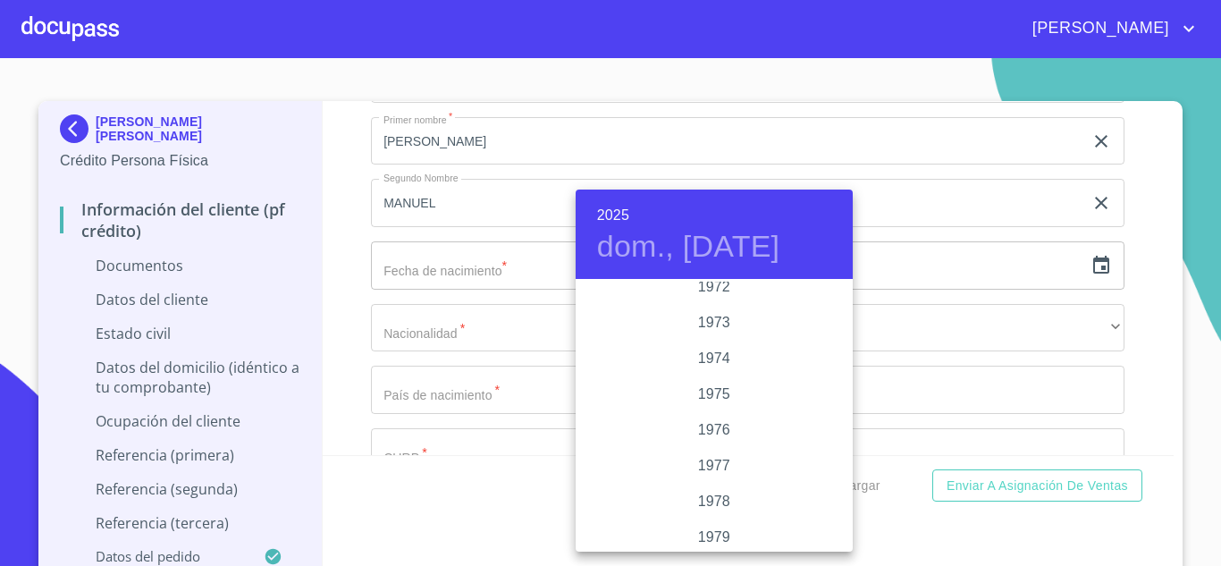
scroll to position [1693, 0]
click at [716, 327] on div "1973" at bounding box center [714, 324] width 277 height 36
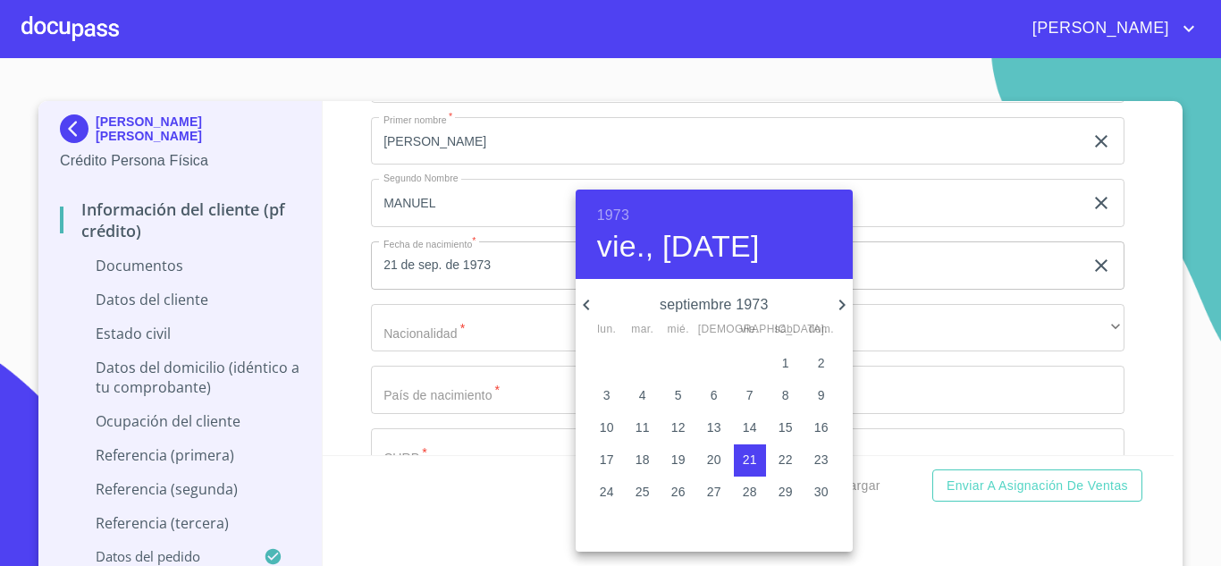
click at [588, 303] on icon "button" at bounding box center [586, 304] width 21 height 21
click at [683, 426] on p "11" at bounding box center [679, 427] width 14 height 18
type input "11 de jul. de 1973"
click at [420, 312] on div at bounding box center [610, 283] width 1221 height 566
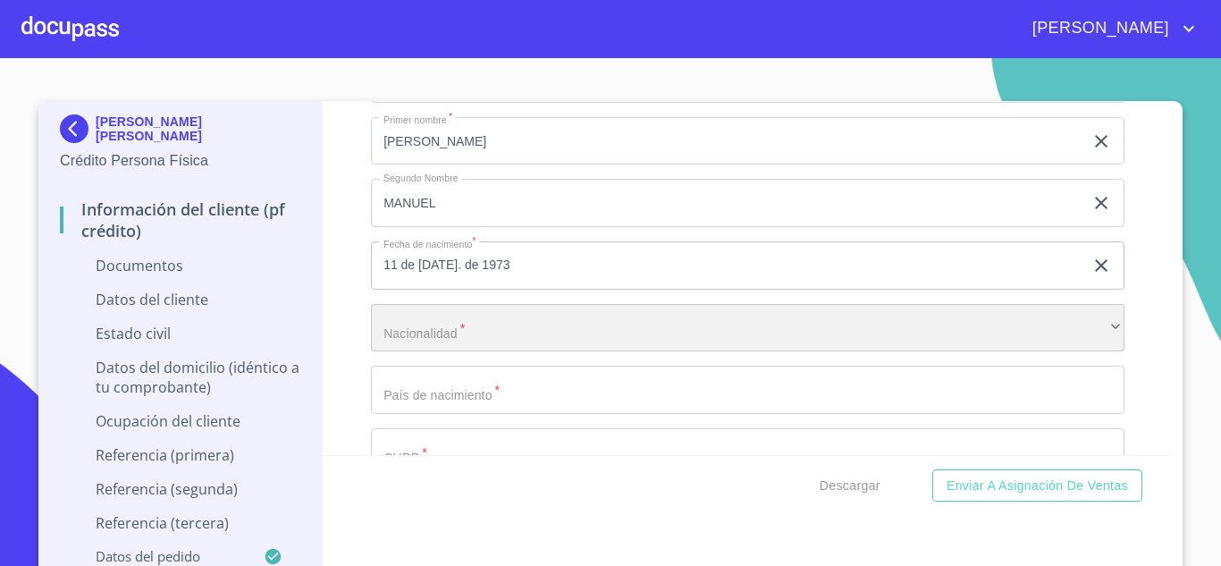
click at [430, 330] on div "​" at bounding box center [748, 328] width 754 height 48
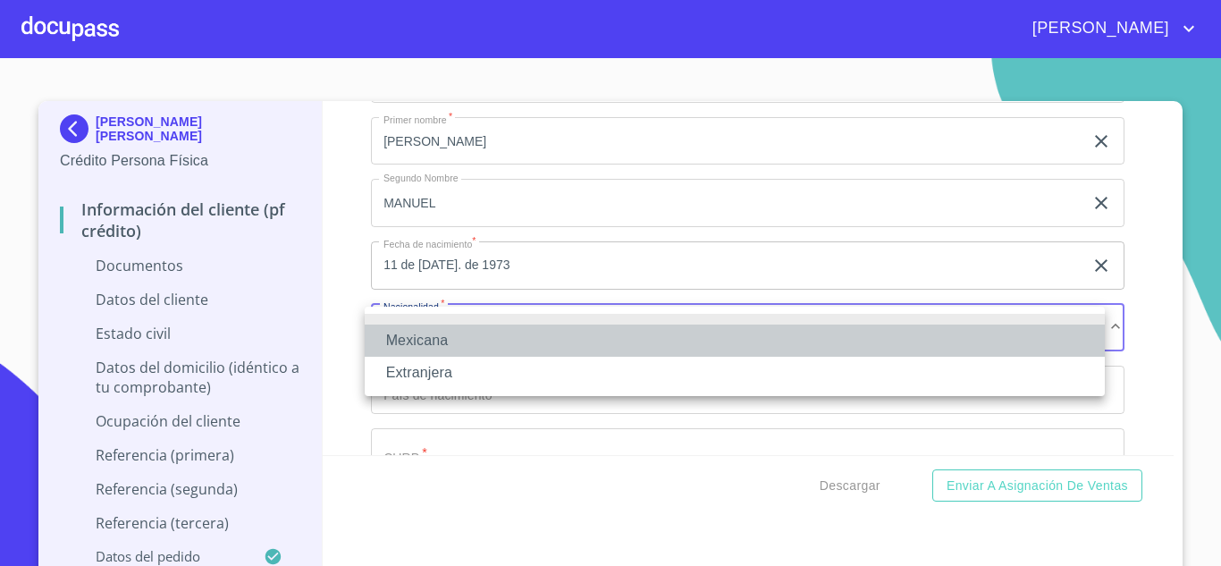
click at [430, 330] on li "Mexicana" at bounding box center [735, 341] width 740 height 32
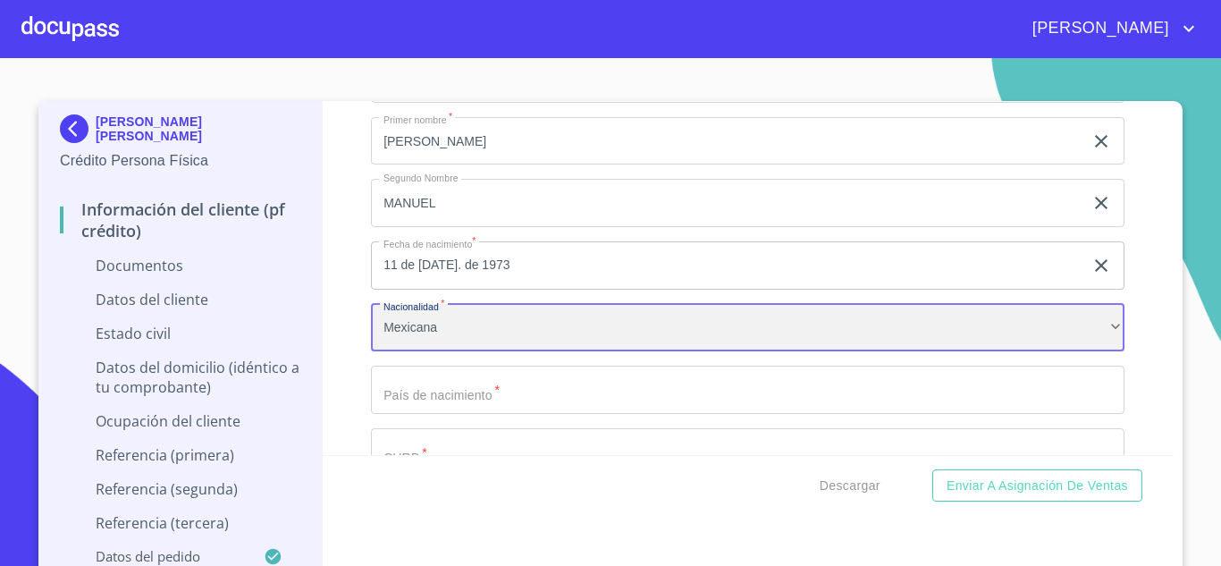
scroll to position [2462, 0]
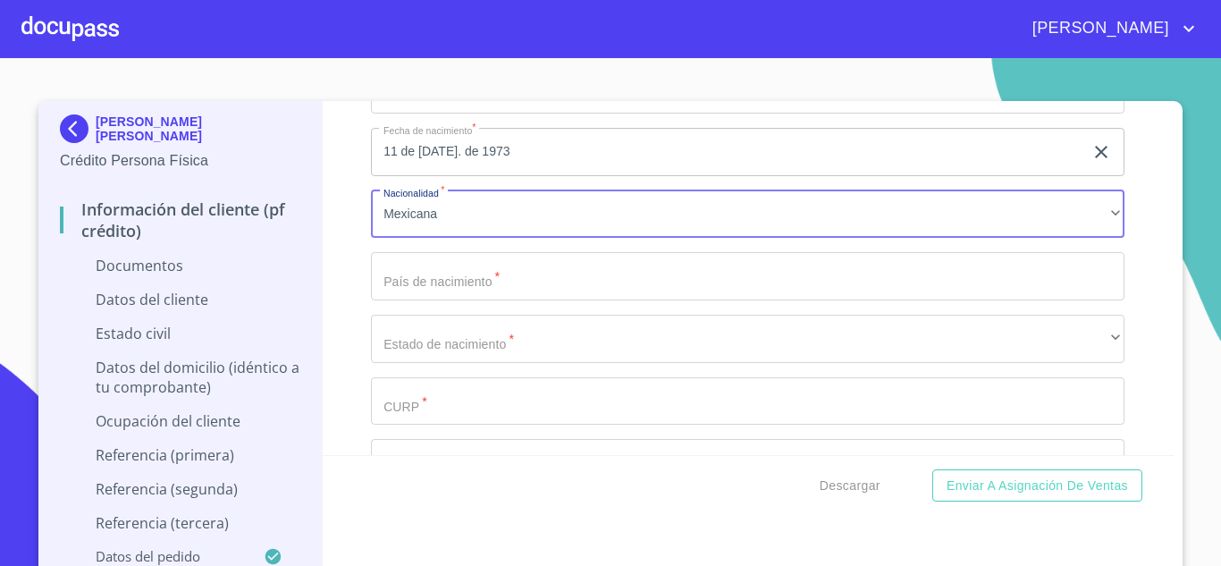
click at [483, 269] on input "Documento de identificación   *" at bounding box center [748, 276] width 754 height 48
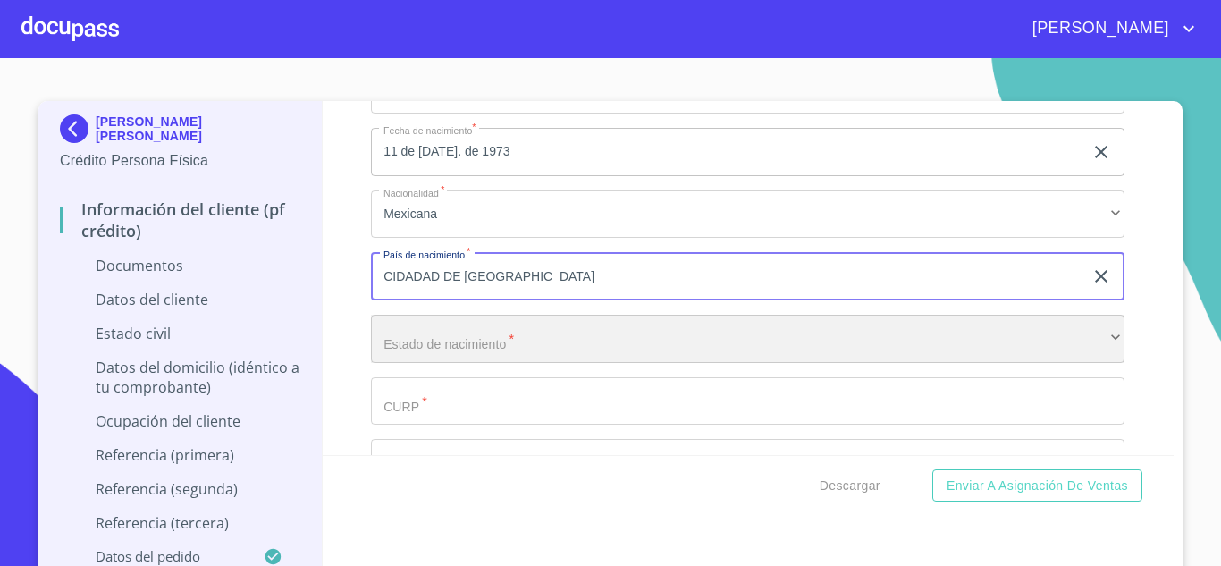
click at [497, 319] on div "​" at bounding box center [748, 339] width 754 height 48
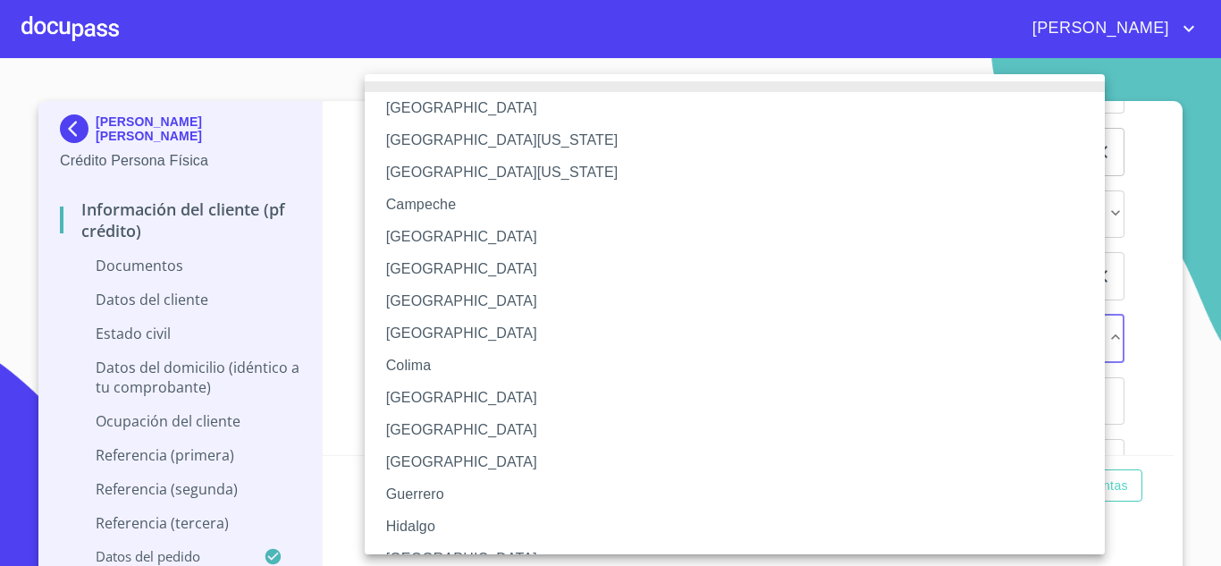
click at [327, 284] on div at bounding box center [610, 283] width 1221 height 566
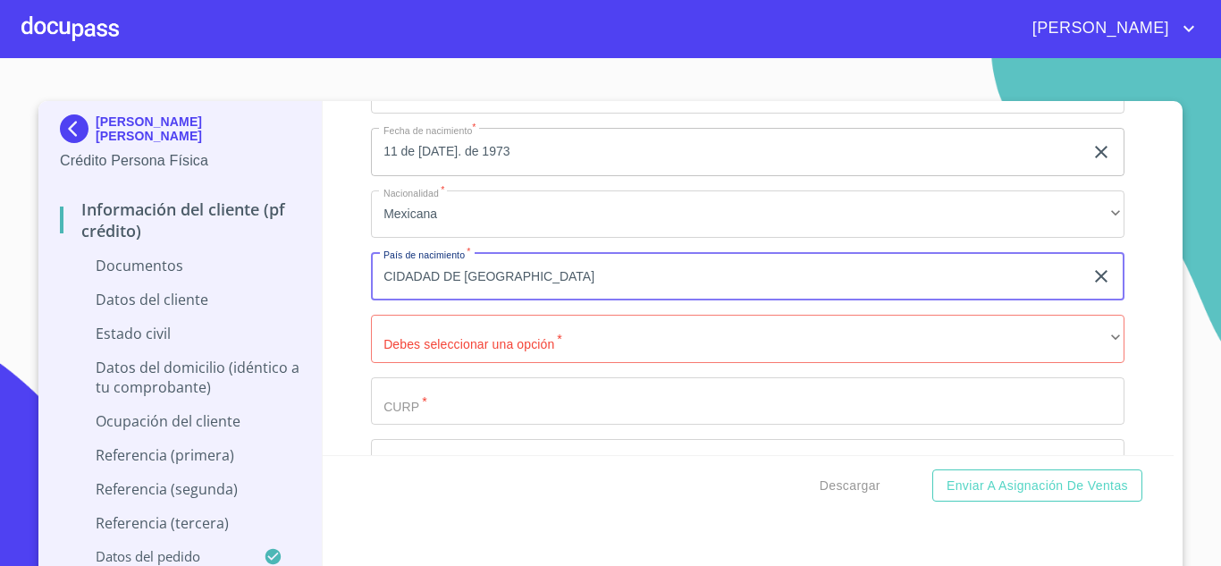
click at [434, 292] on input "CIDADAD DE MEXICO" at bounding box center [727, 276] width 713 height 48
type input "MEXICO"
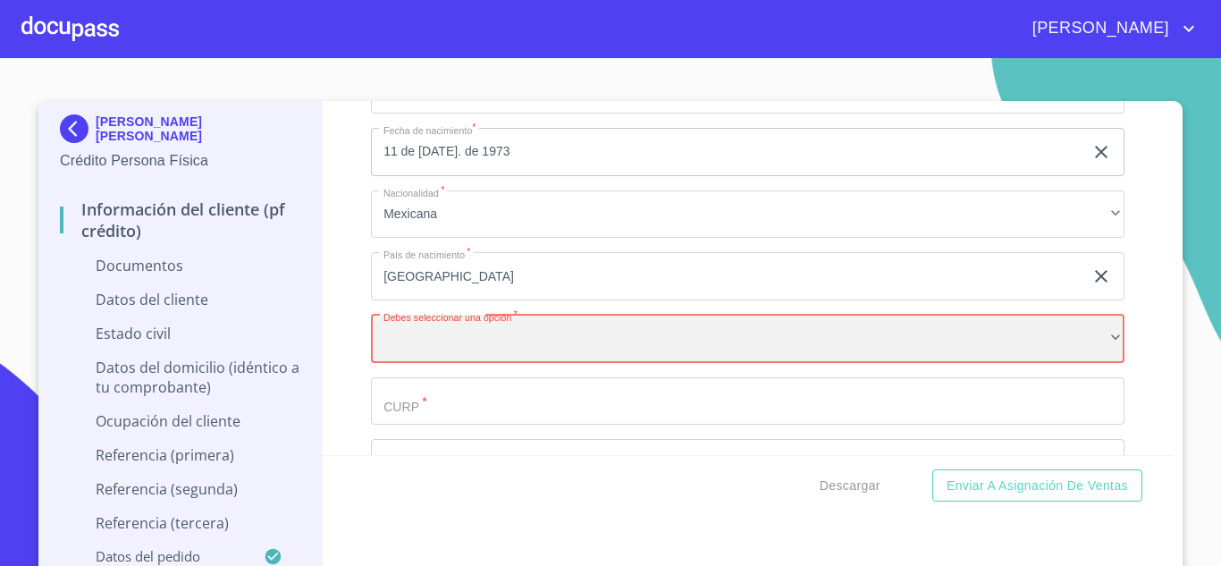
click at [415, 336] on div "​" at bounding box center [748, 339] width 754 height 48
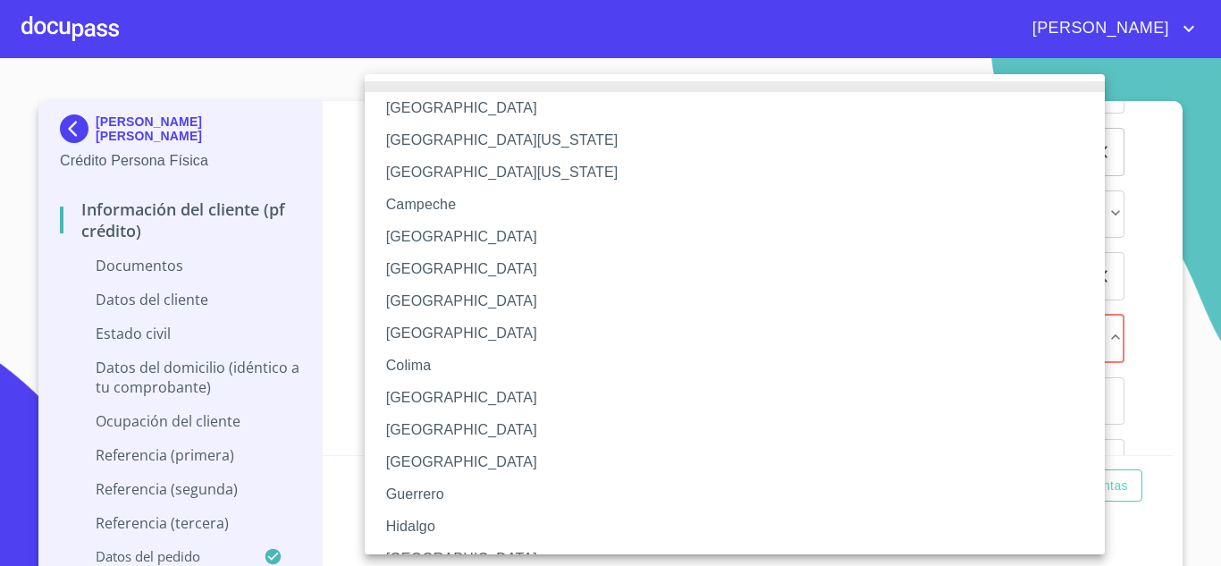
click at [457, 302] on li "Ciudad de México" at bounding box center [742, 301] width 754 height 32
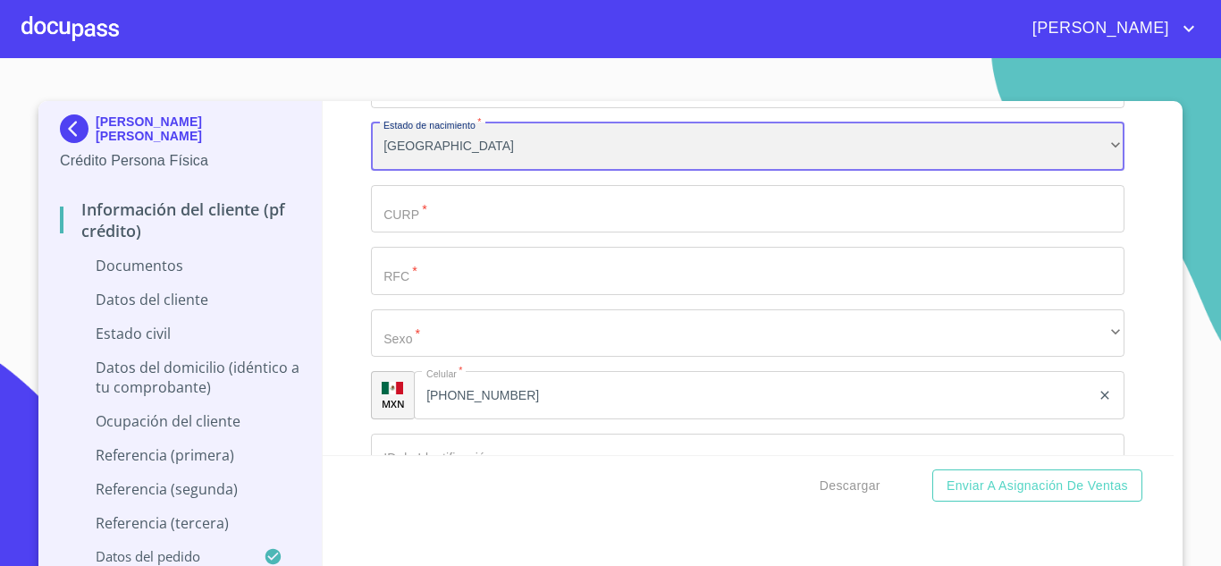
scroll to position [2657, 0]
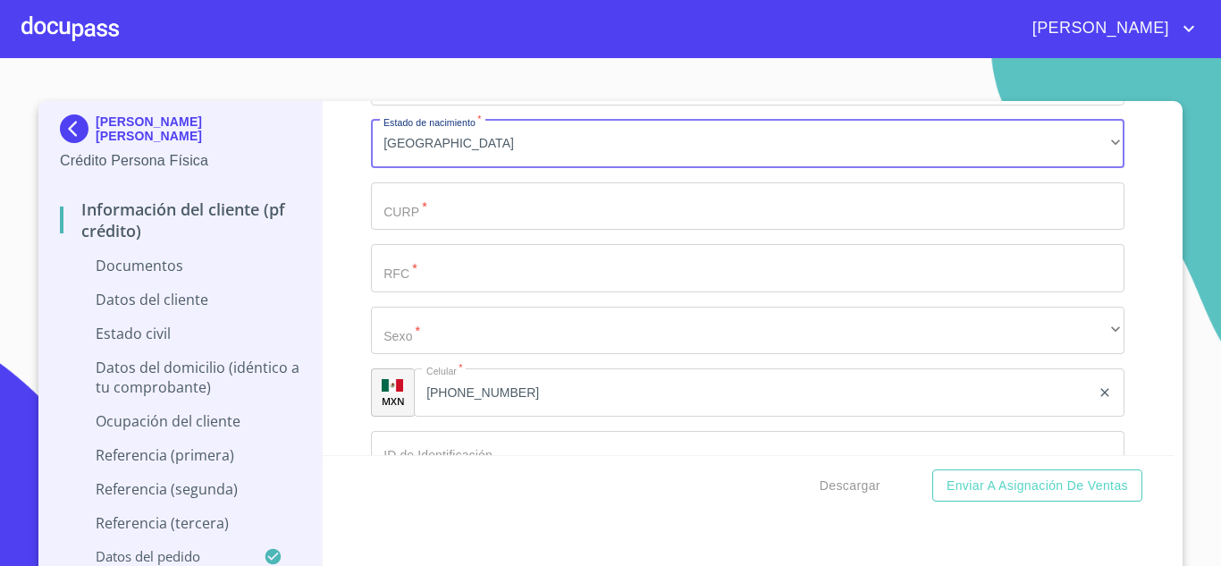
click at [429, 191] on input "Documento de identificación   *" at bounding box center [748, 206] width 754 height 48
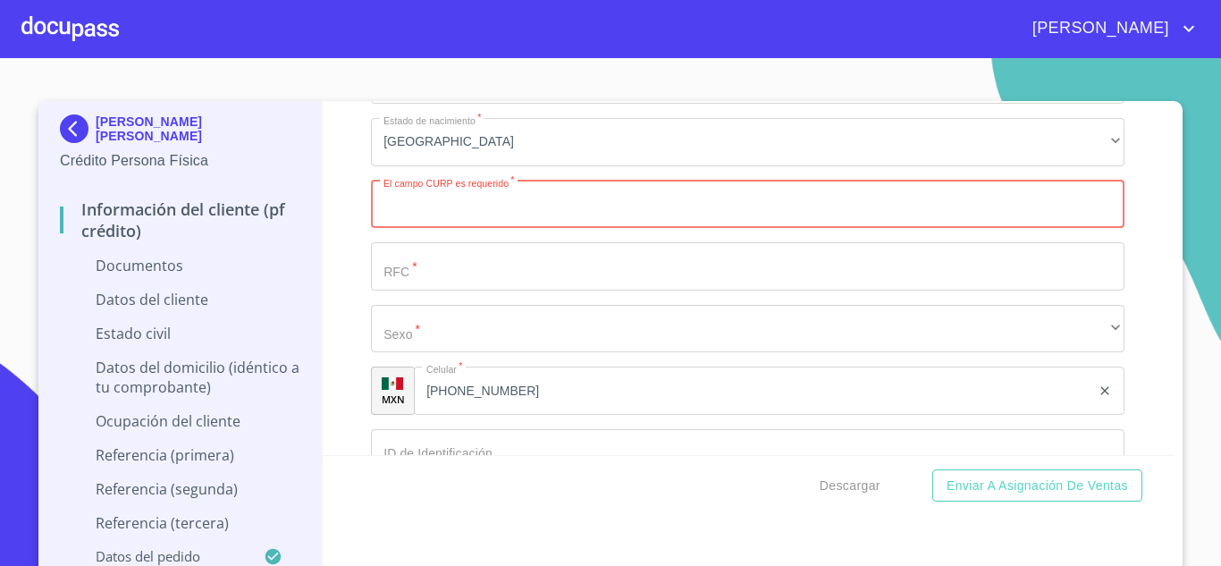
scroll to position [2659, 0]
paste input "GOZJ730711361"
click at [523, 220] on input "GOZJ730711361" at bounding box center [727, 204] width 713 height 48
type input "GOZJ730711HDFDRN00"
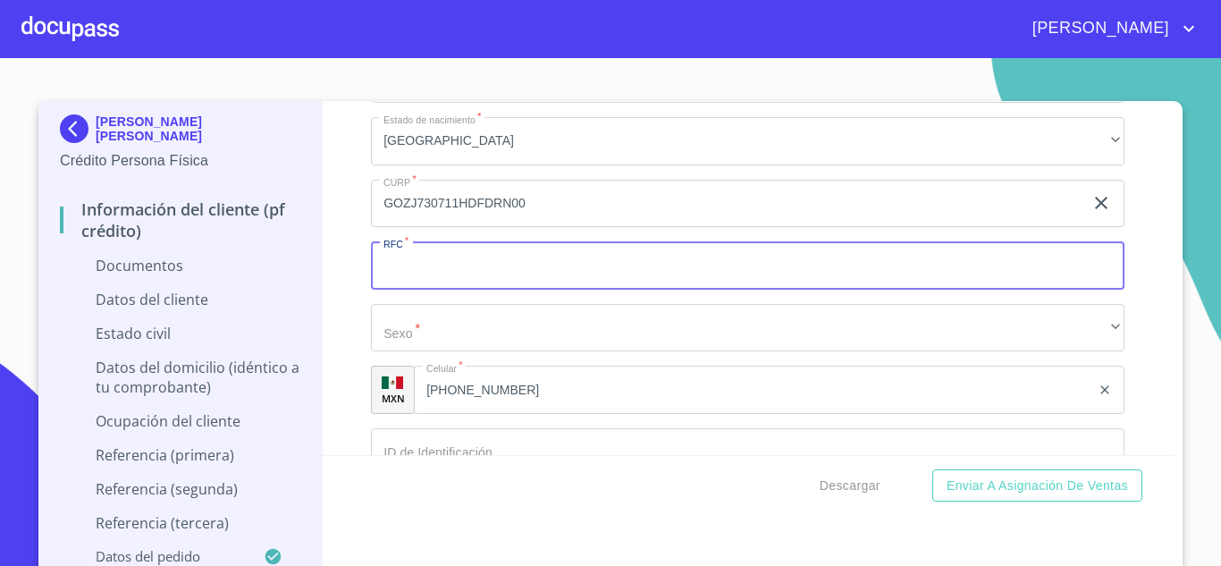
click at [477, 254] on input "Documento de identificación   *" at bounding box center [748, 265] width 754 height 48
paste input "GOZJ730711361"
type input "GOZJ730711361"
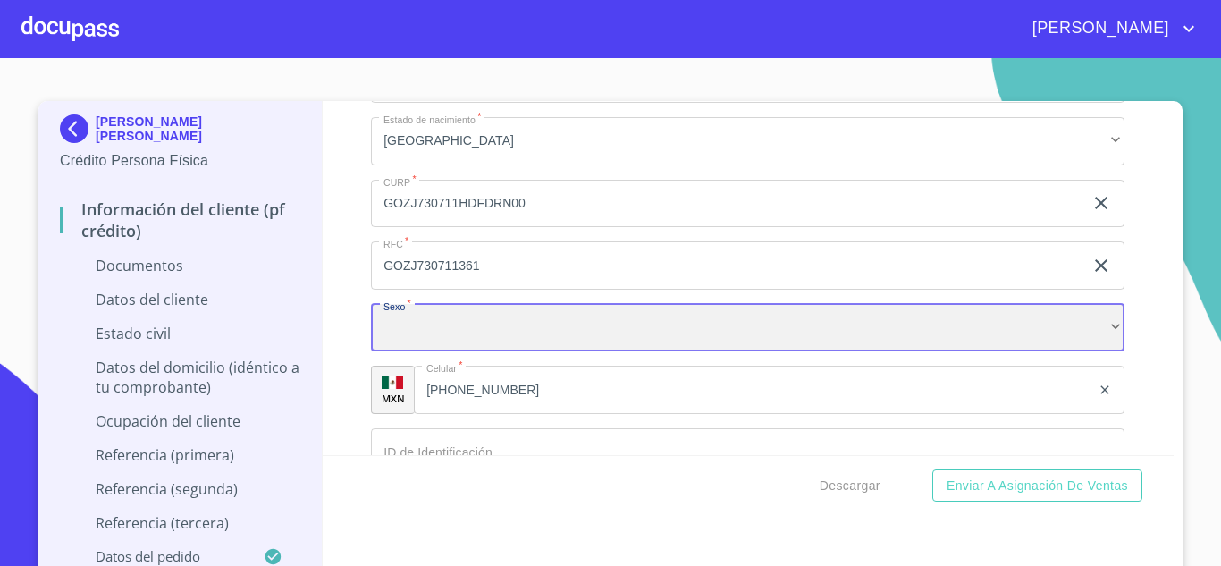
click at [421, 334] on div "​" at bounding box center [748, 328] width 754 height 48
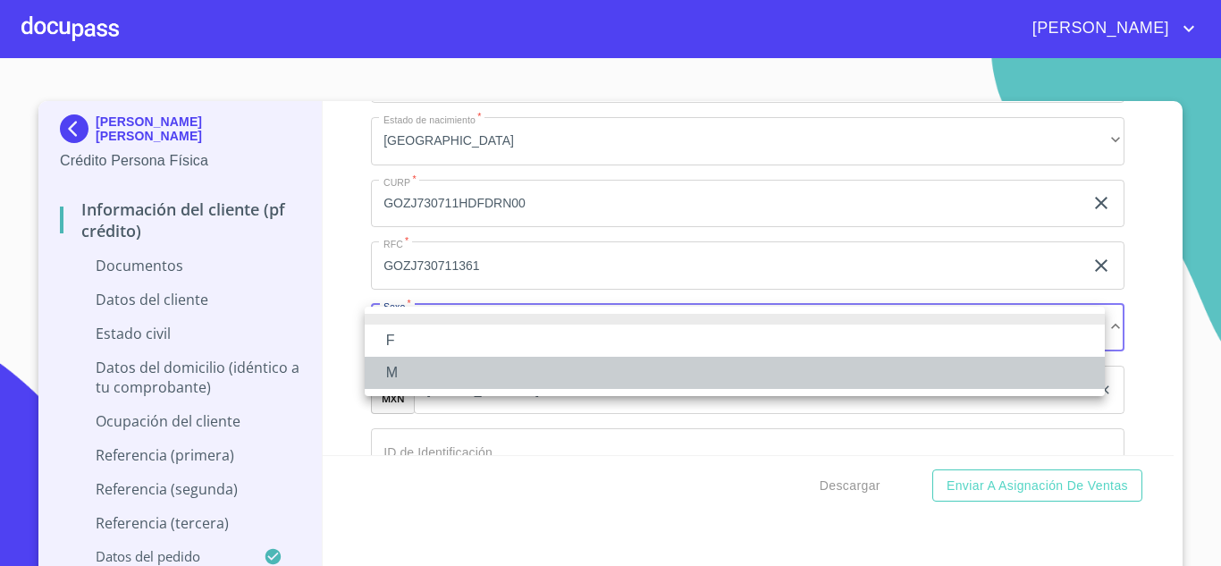
click at [421, 359] on li "M" at bounding box center [735, 373] width 740 height 32
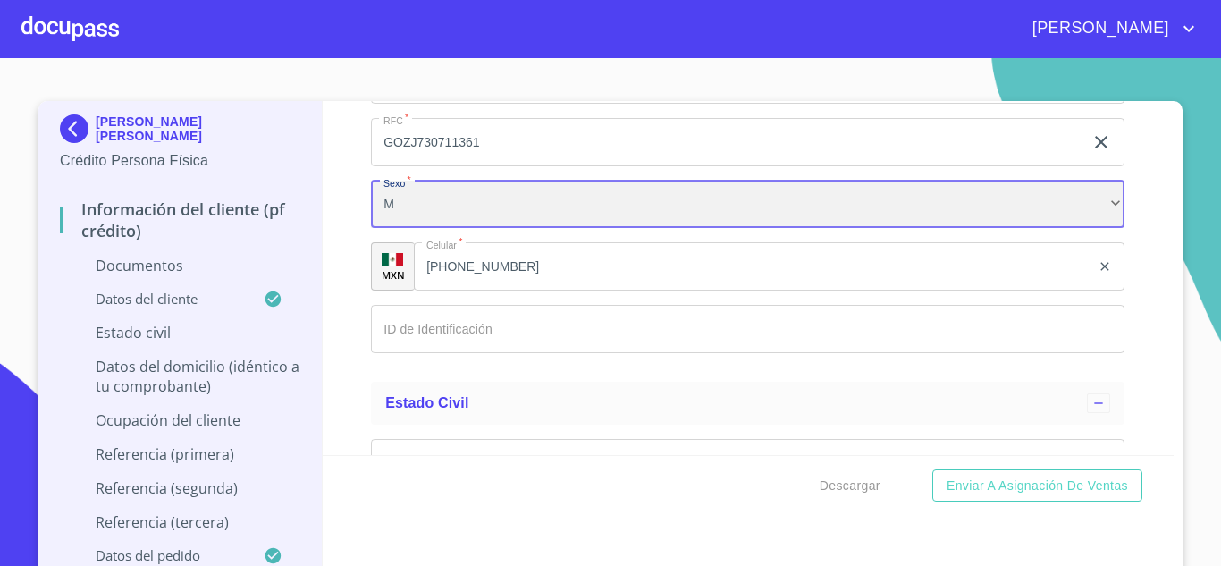
scroll to position [2784, 0]
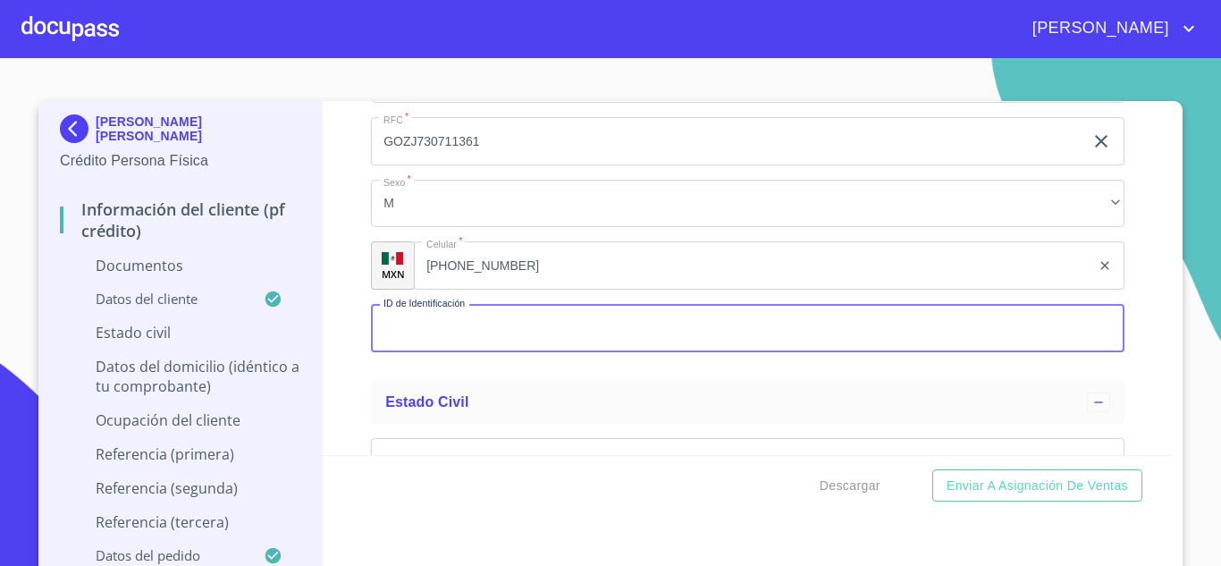
click at [458, 324] on input "Documento de identificación   *" at bounding box center [748, 328] width 754 height 48
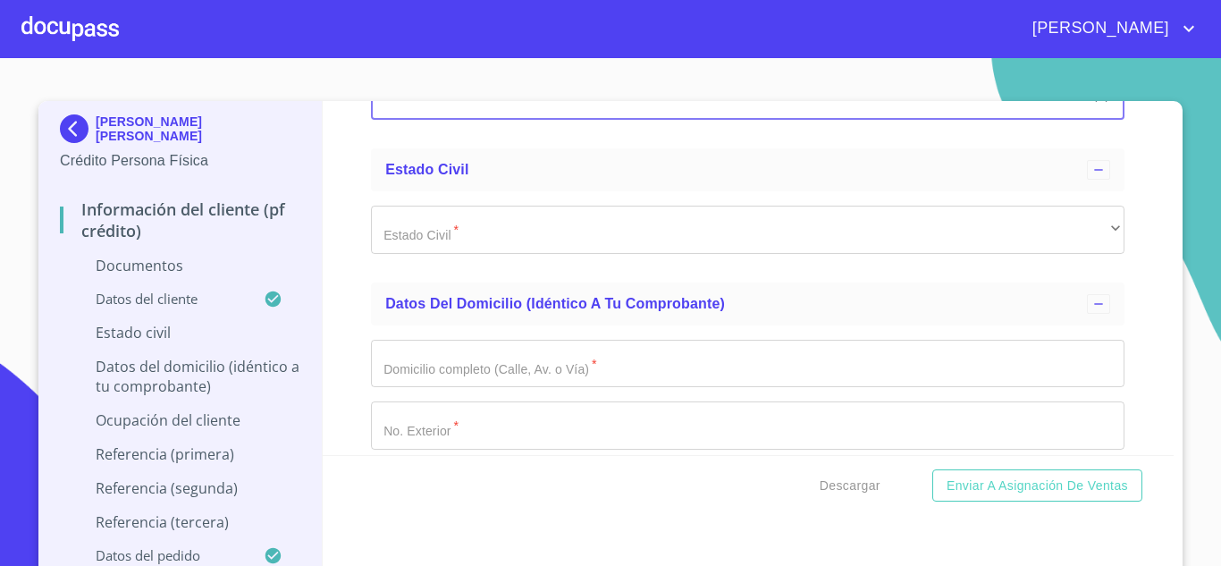
scroll to position [3031, 0]
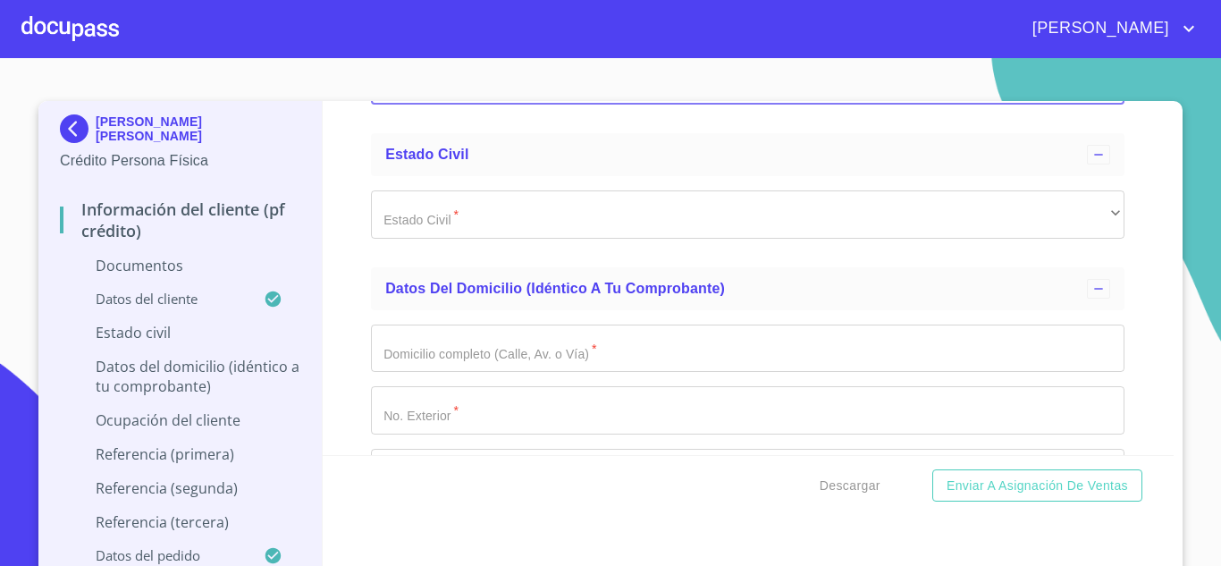
type input "2224095406"
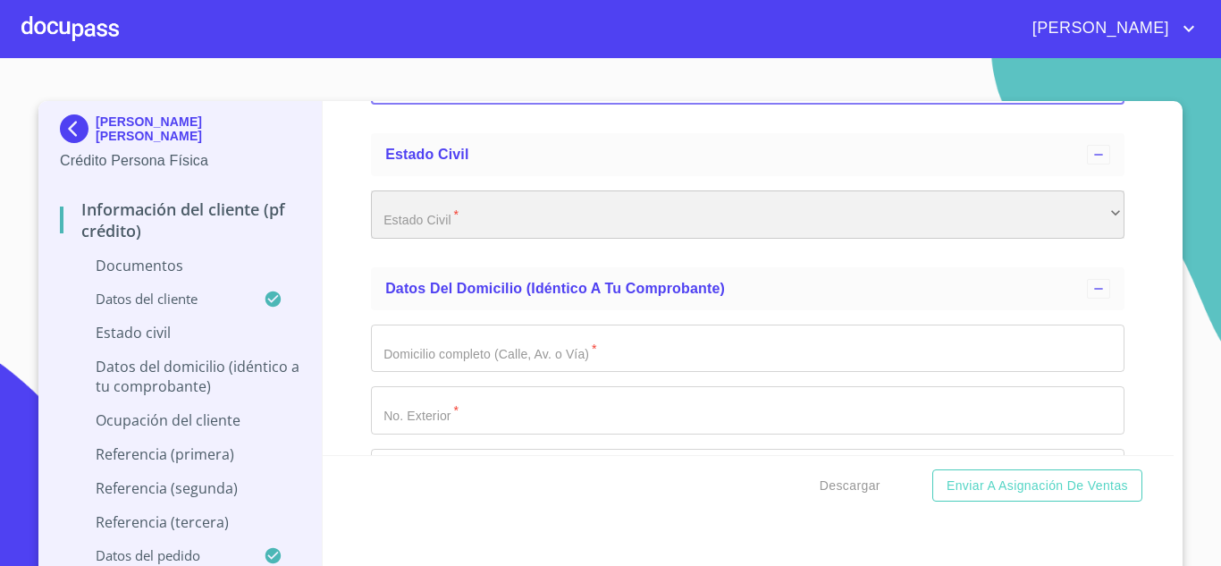
click at [519, 236] on div "​" at bounding box center [748, 214] width 754 height 48
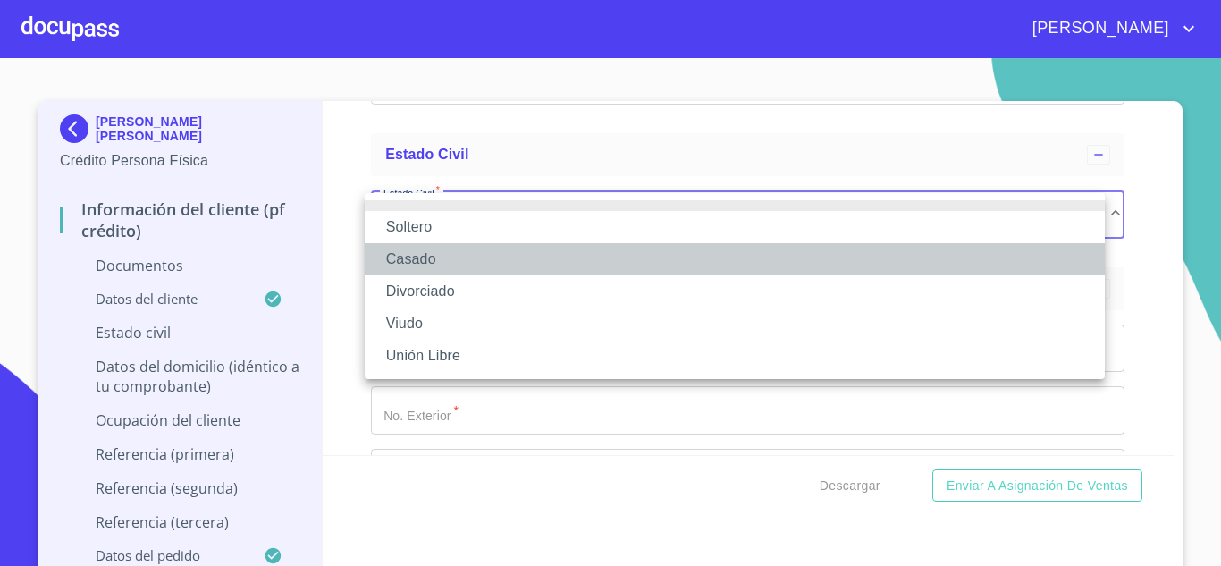
click at [445, 253] on li "Casado" at bounding box center [735, 259] width 740 height 32
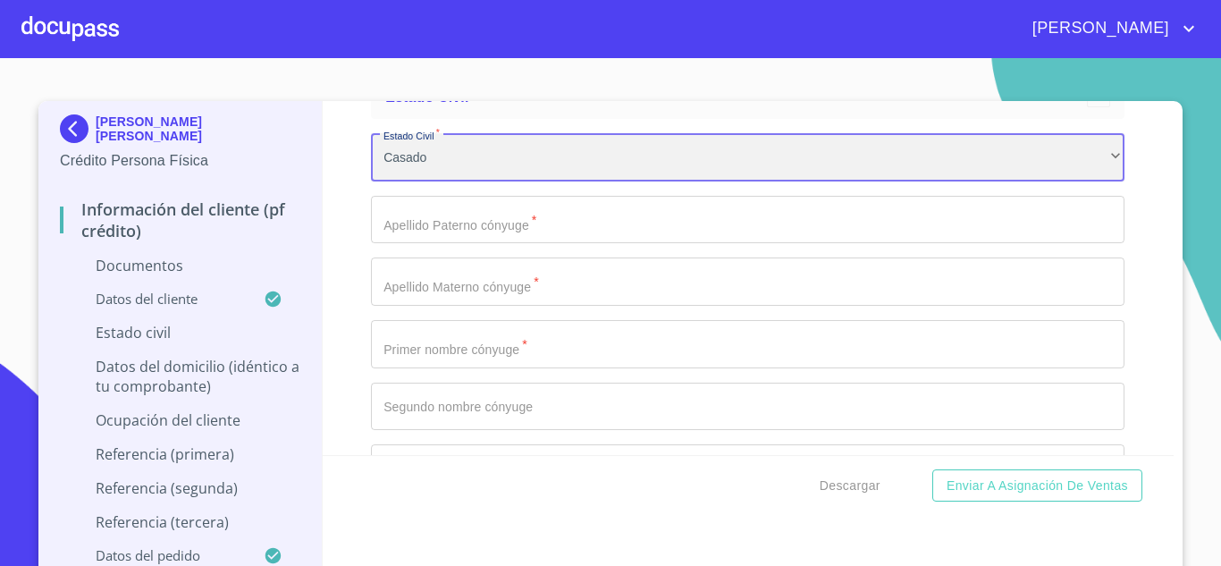
scroll to position [3091, 0]
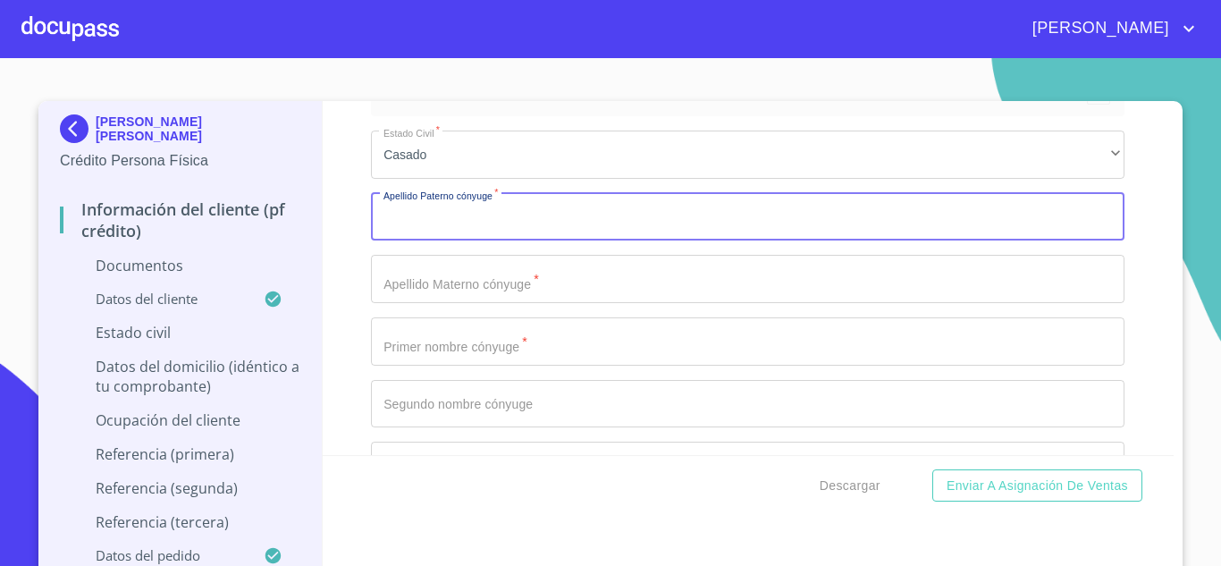
click at [583, 222] on input "Documento de identificación   *" at bounding box center [748, 217] width 754 height 48
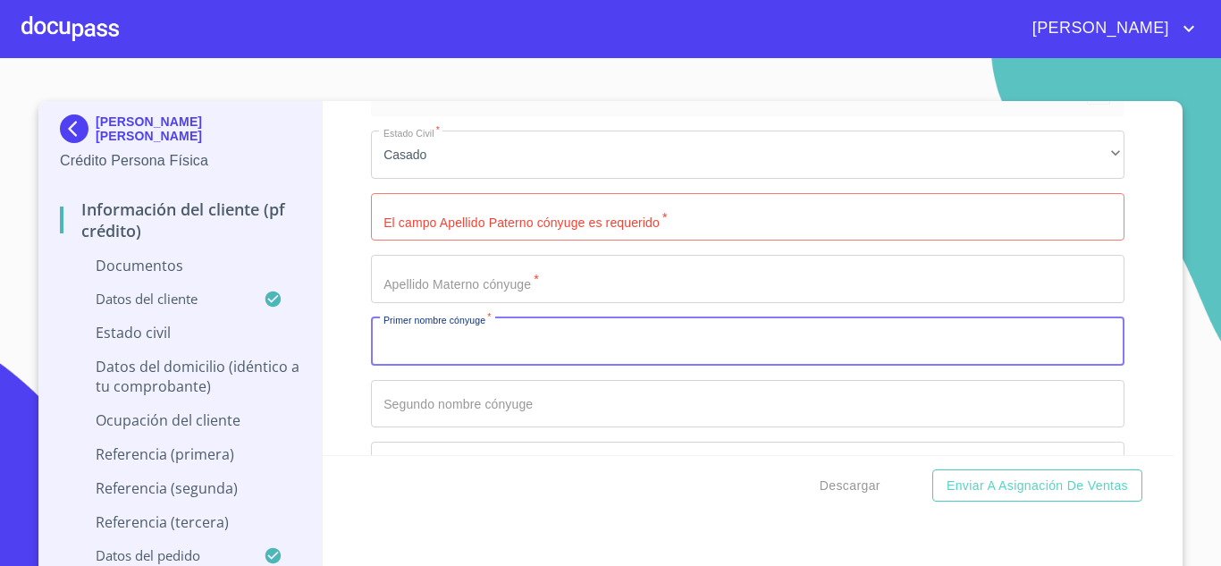
click at [499, 356] on input "Documento de identificación   *" at bounding box center [748, 341] width 754 height 48
type input "ROSALIA"
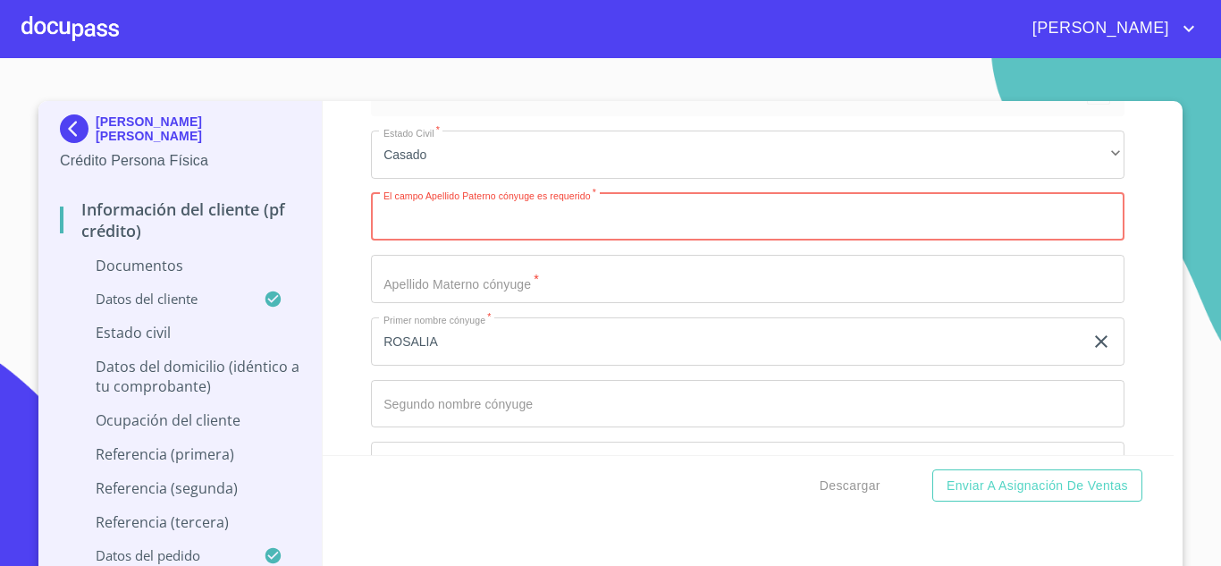
click at [484, 201] on input "Documento de identificación   *" at bounding box center [748, 217] width 754 height 48
type input "SALVADOR"
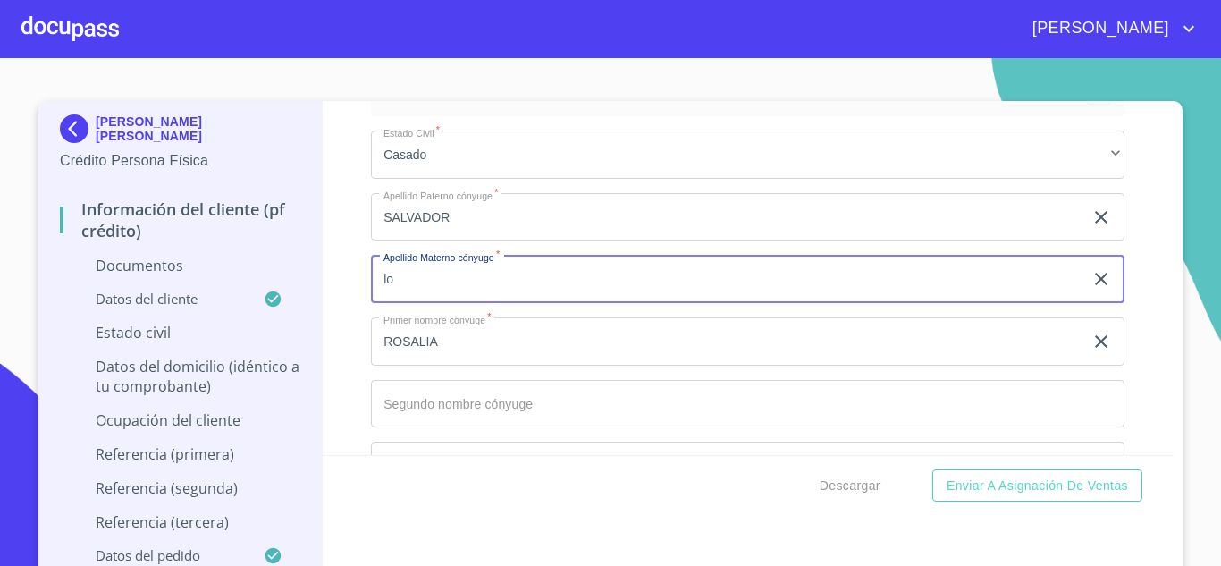
type input "l"
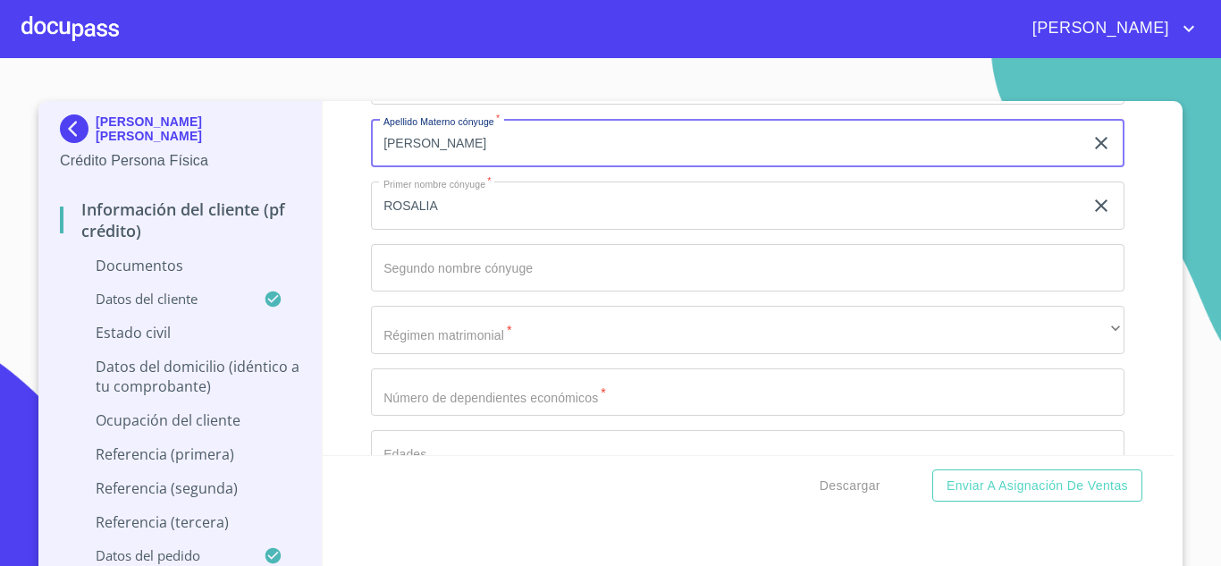
scroll to position [3241, 0]
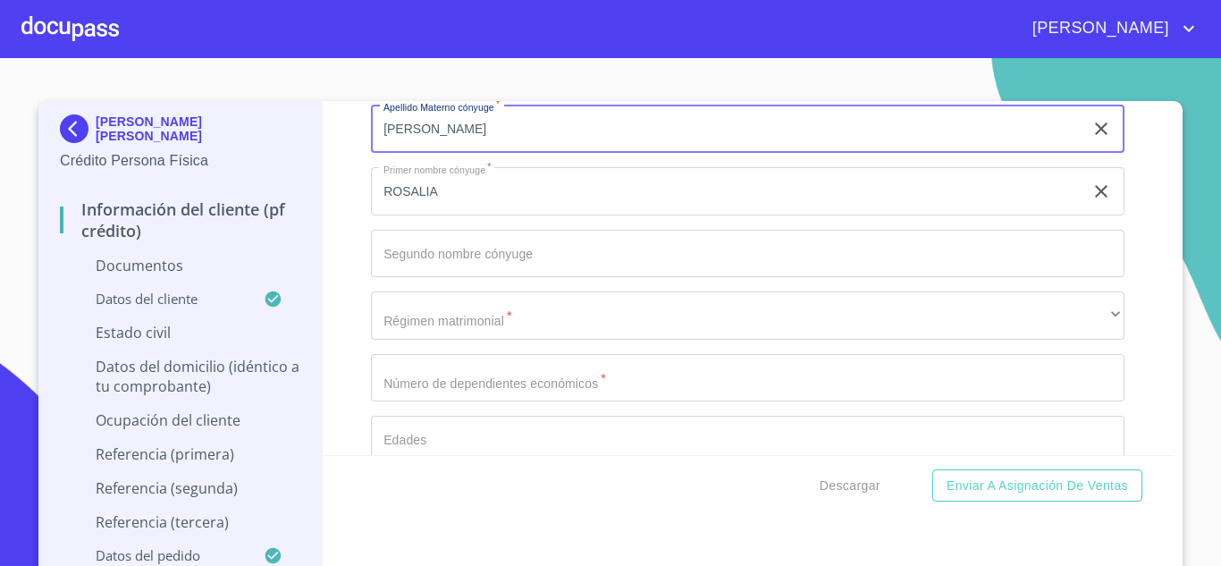
type input "LOPEZ"
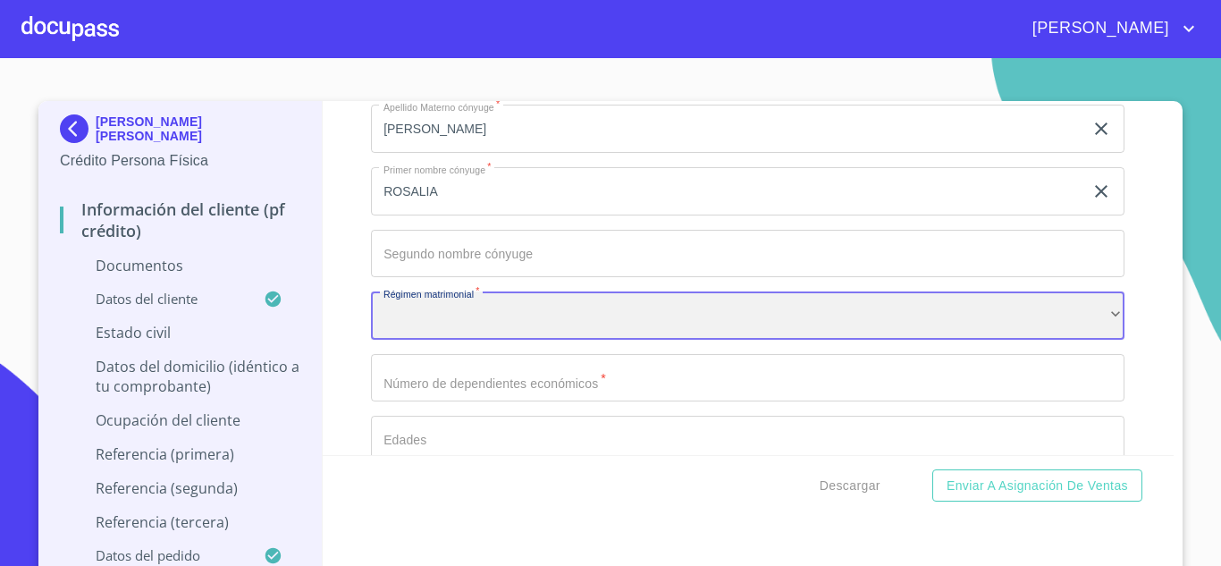
click at [401, 312] on div "​" at bounding box center [748, 316] width 754 height 48
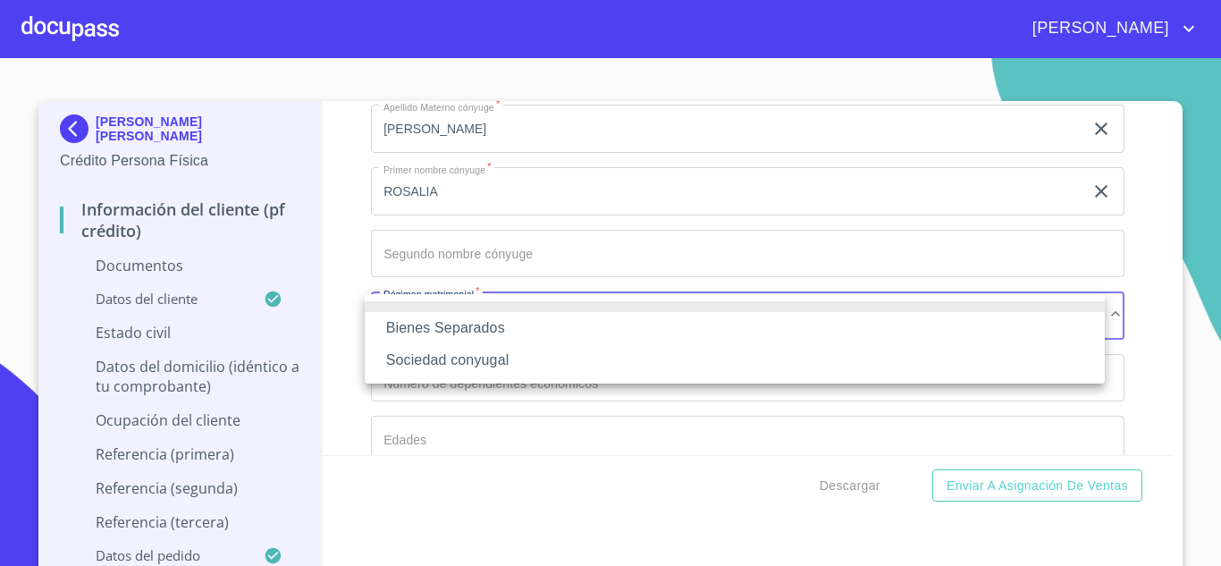
click at [490, 368] on li "Sociedad conyugal" at bounding box center [735, 360] width 740 height 32
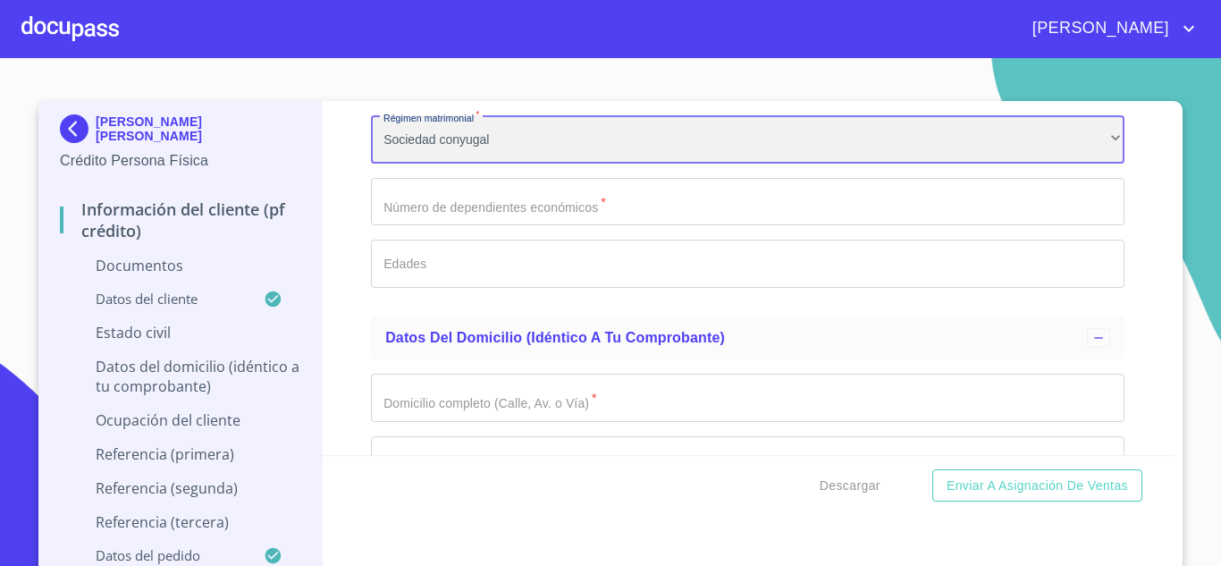
scroll to position [3419, 0]
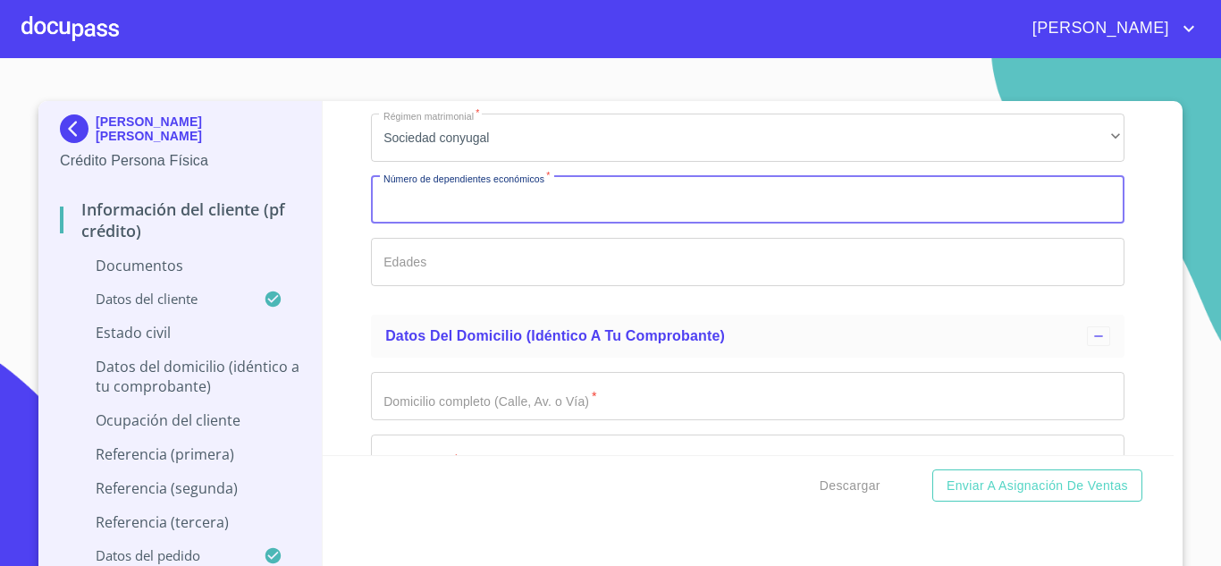
click at [528, 222] on input "Documento de identificación   *" at bounding box center [748, 200] width 754 height 48
type input "0"
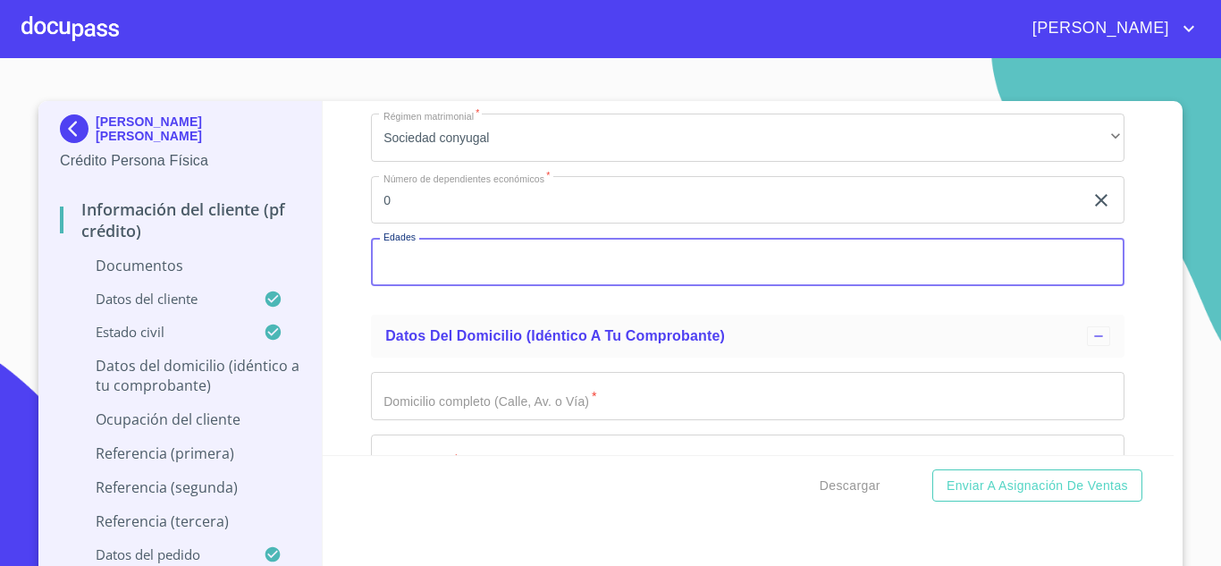
click at [466, 248] on input "Documento de identificación   *" at bounding box center [748, 262] width 754 height 48
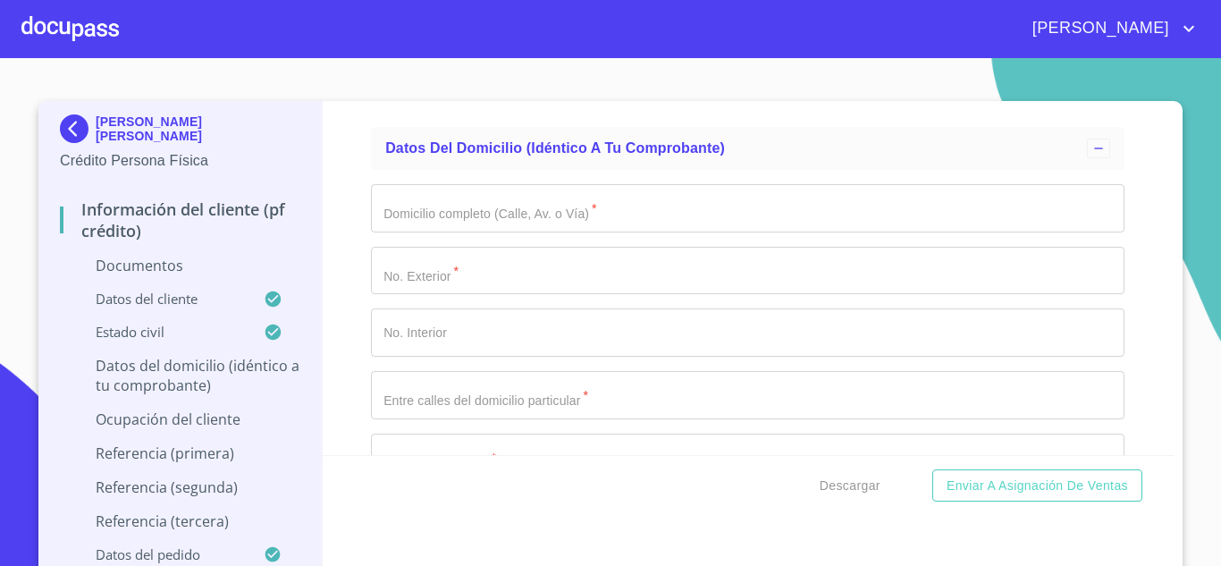
scroll to position [3609, 0]
click at [575, 190] on input "Documento de identificación   *" at bounding box center [748, 206] width 754 height 48
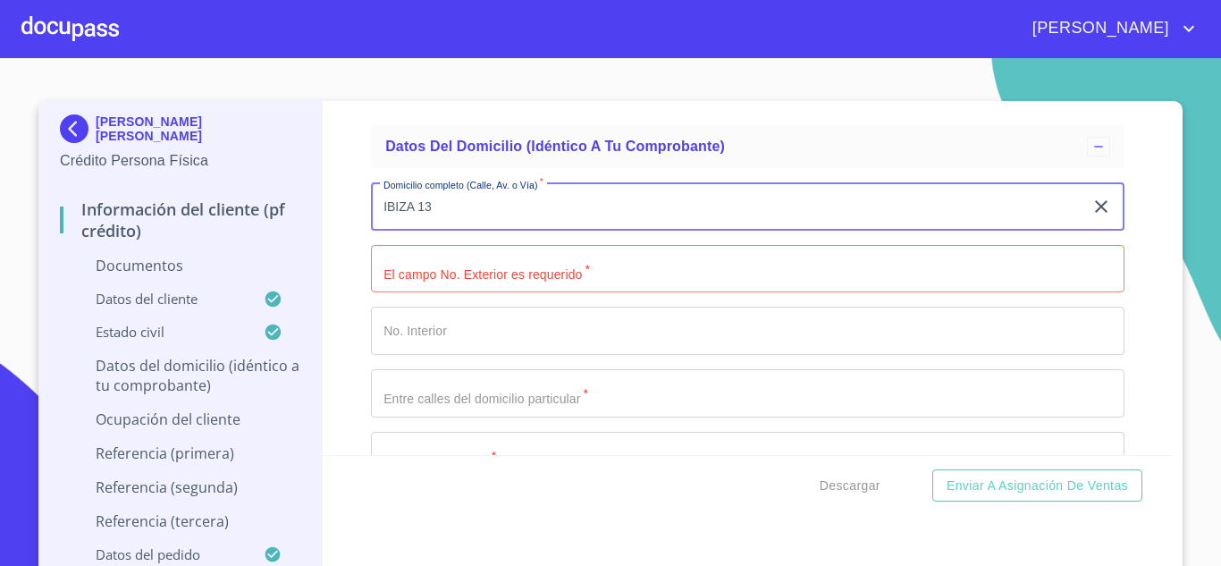
click at [566, 197] on input "IBIZA 13" at bounding box center [727, 206] width 713 height 48
type input "IBIZA"
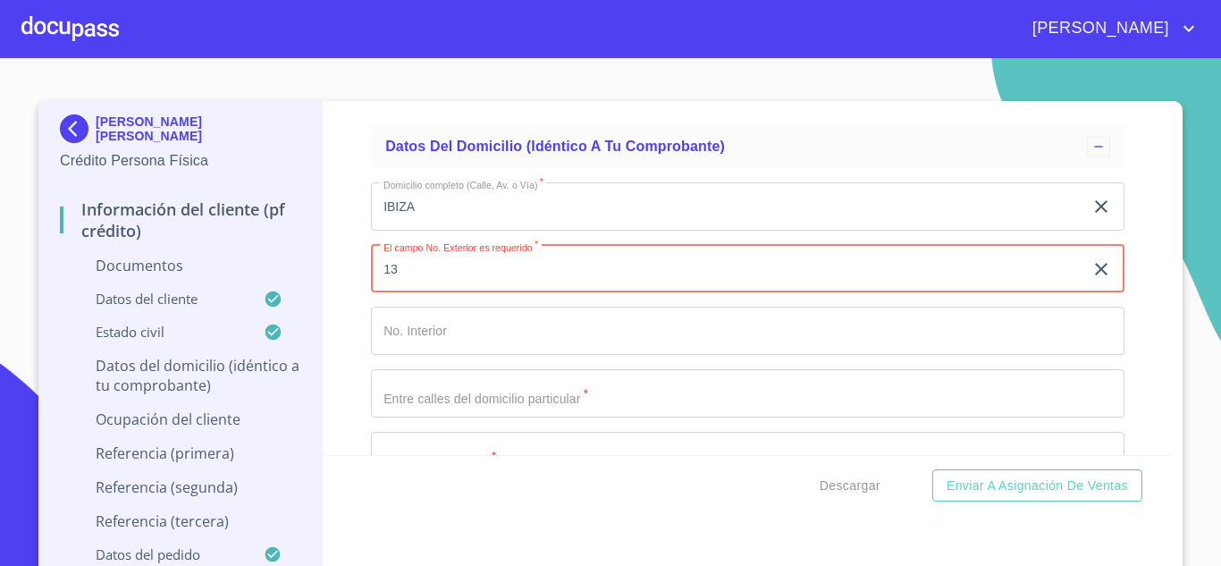
type input "13"
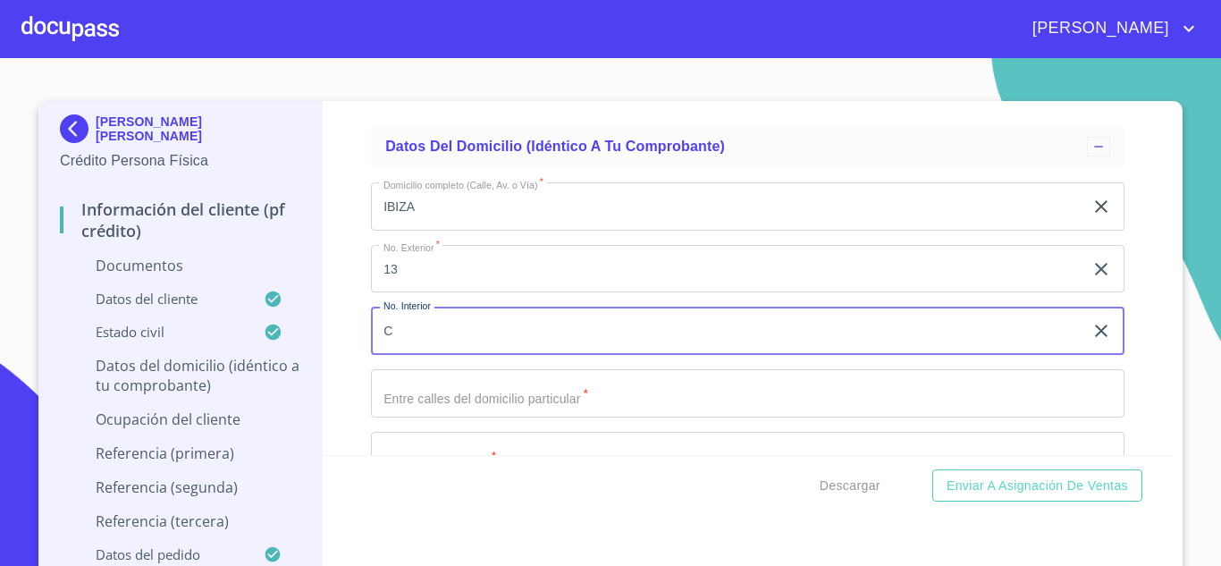
type input "C"
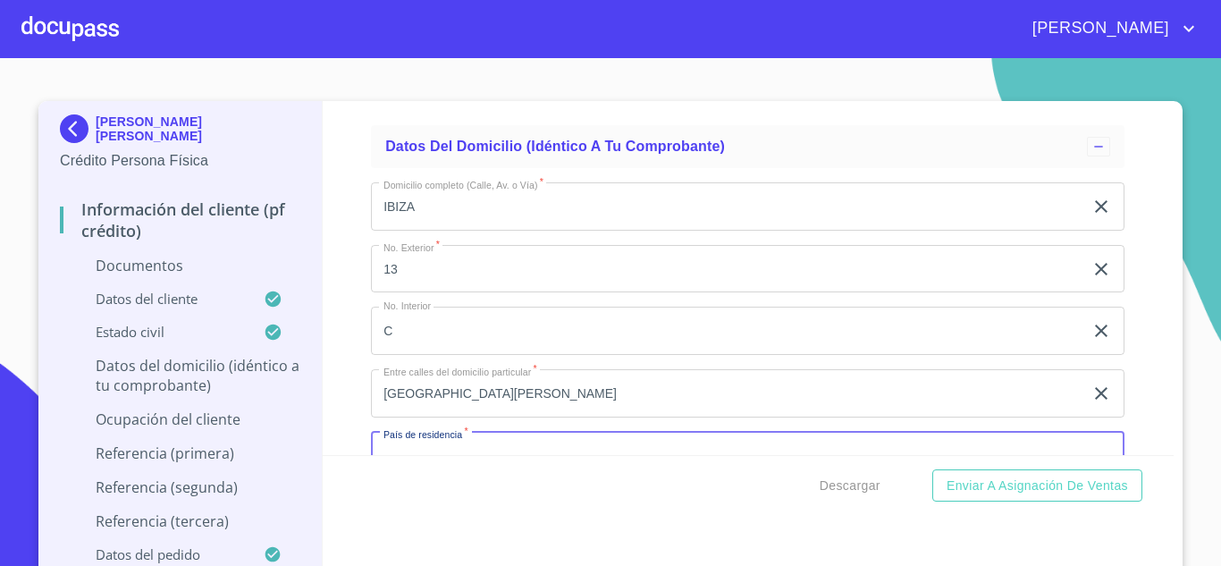
scroll to position [3634, 0]
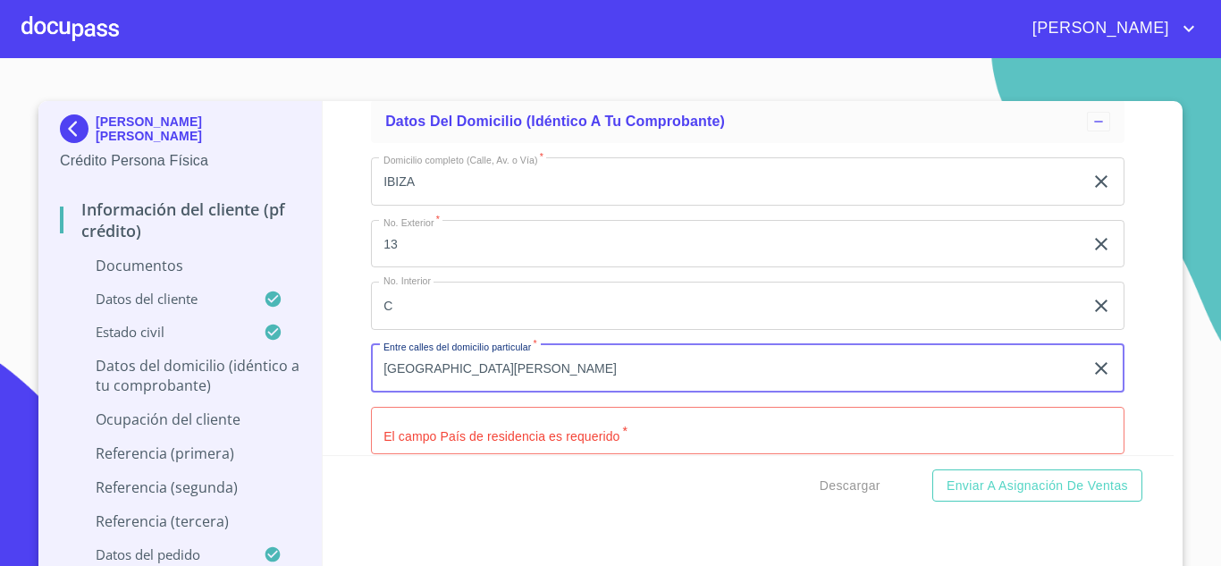
click at [553, 376] on input "RANCHO DE LA CRUZ" at bounding box center [727, 368] width 713 height 48
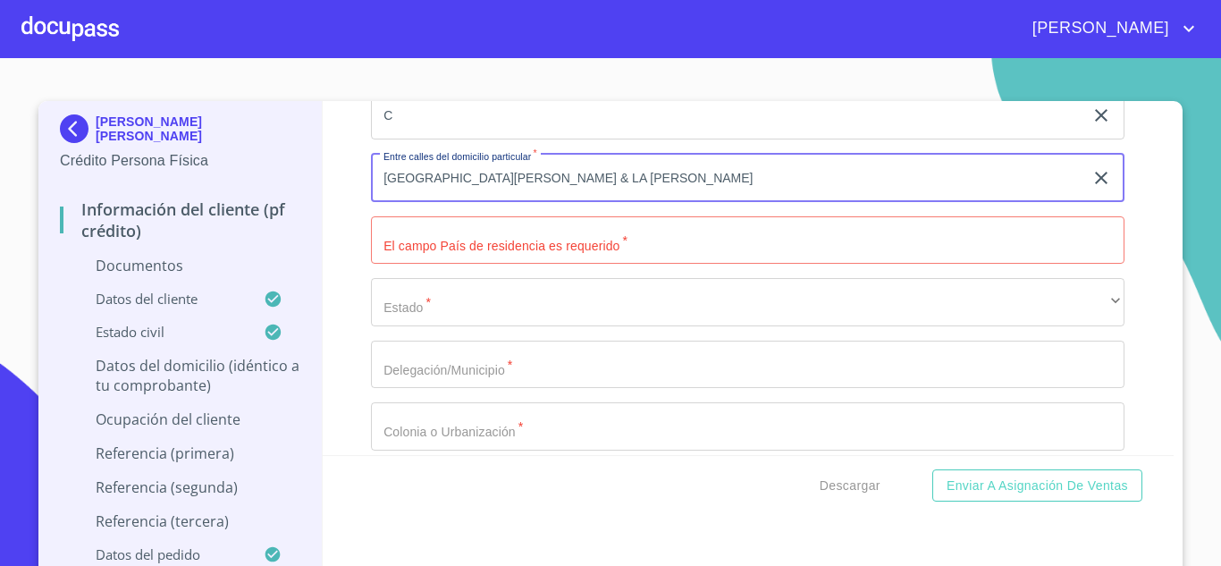
scroll to position [3848, 0]
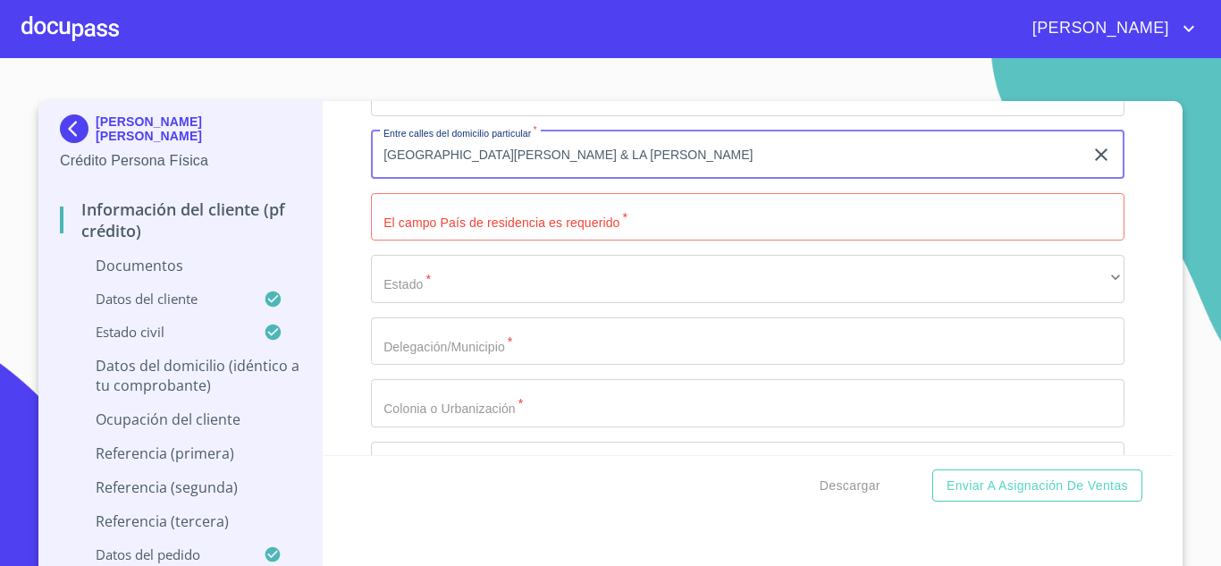
type input "RANCHO DE LA CRUZ & LA CAMPANA"
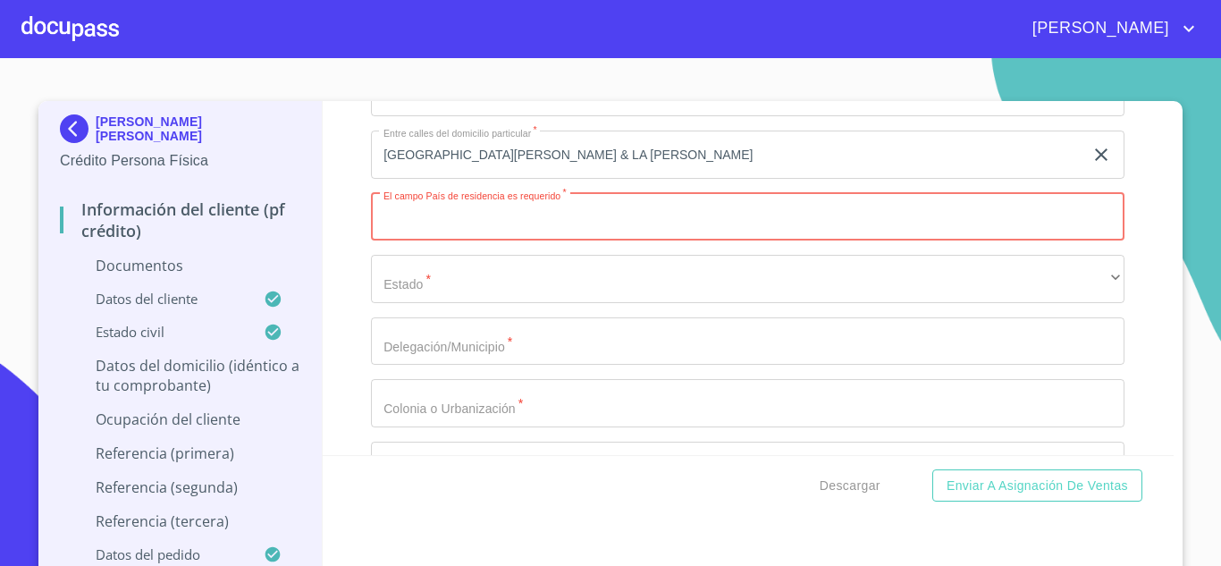
click at [629, 225] on input "Documento de identificación   *" at bounding box center [748, 217] width 754 height 48
type input "MEXICO"
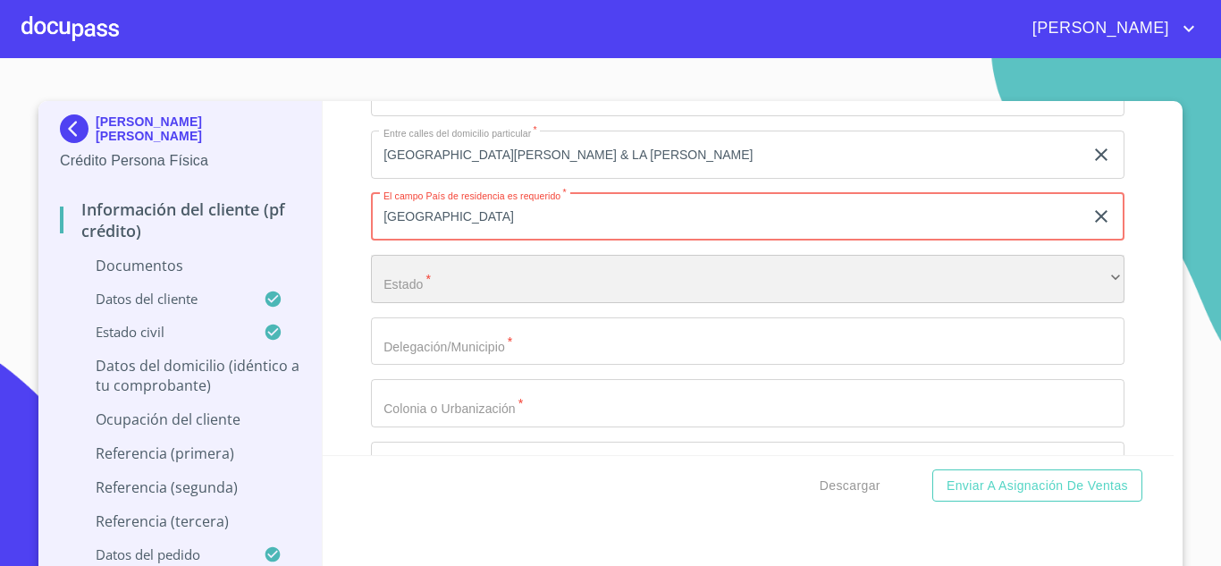
click at [410, 275] on div "​" at bounding box center [748, 279] width 754 height 48
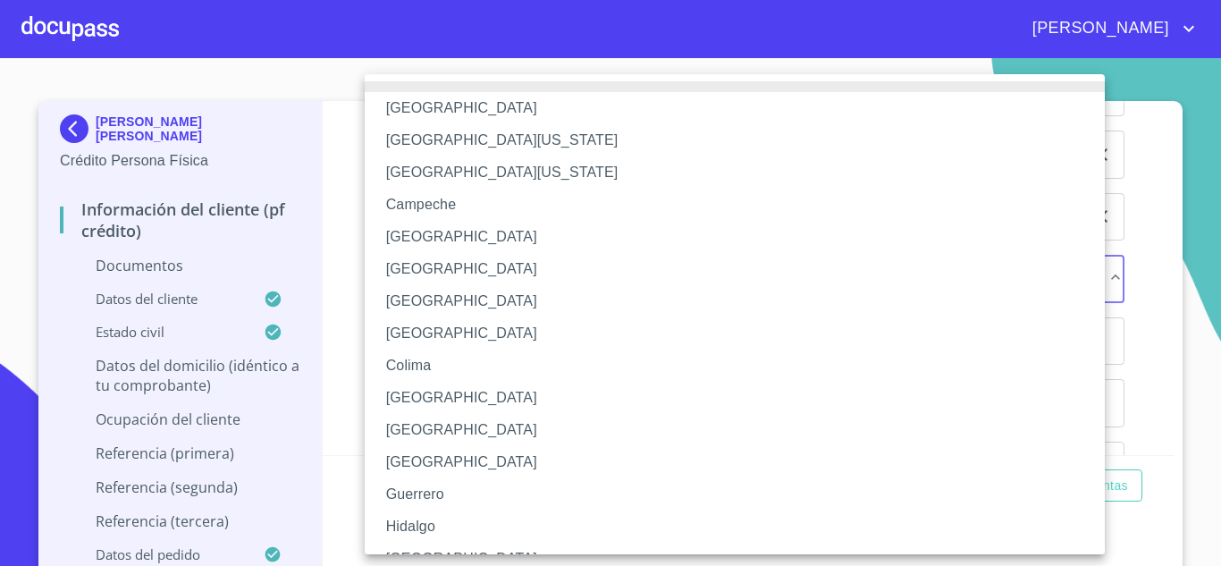
scroll to position [21, 0]
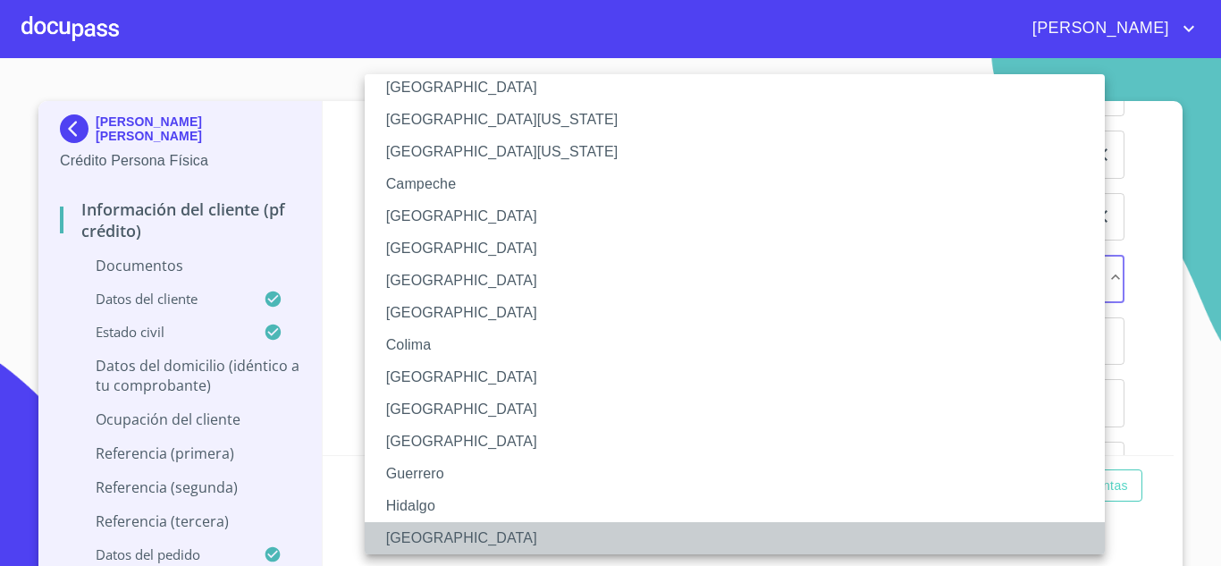
click at [410, 543] on li "Jalisco" at bounding box center [742, 538] width 754 height 32
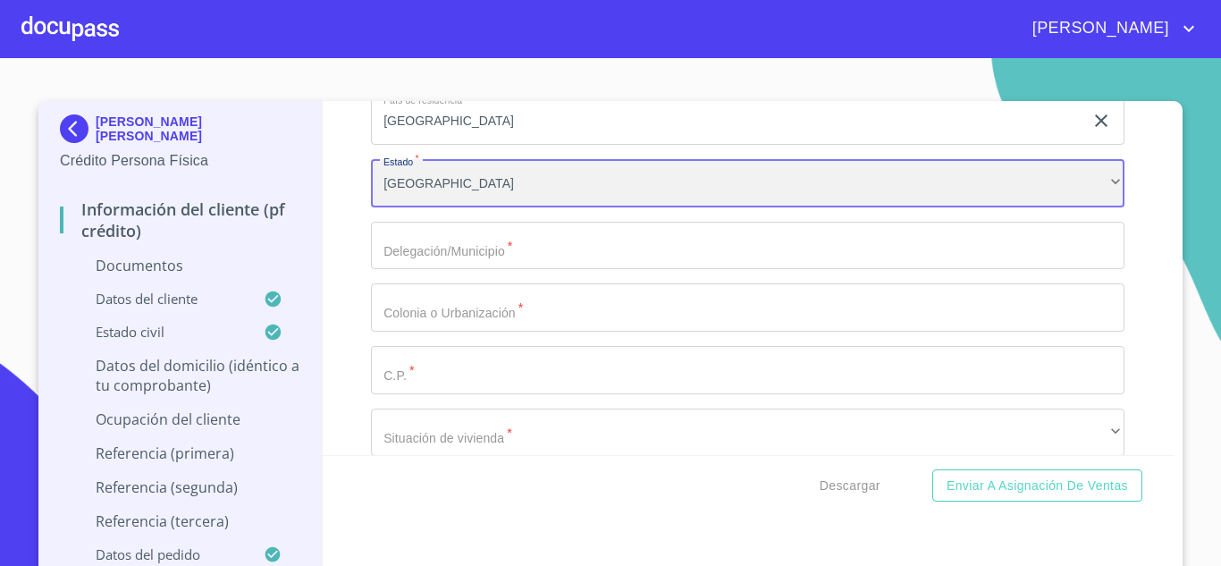
scroll to position [3946, 0]
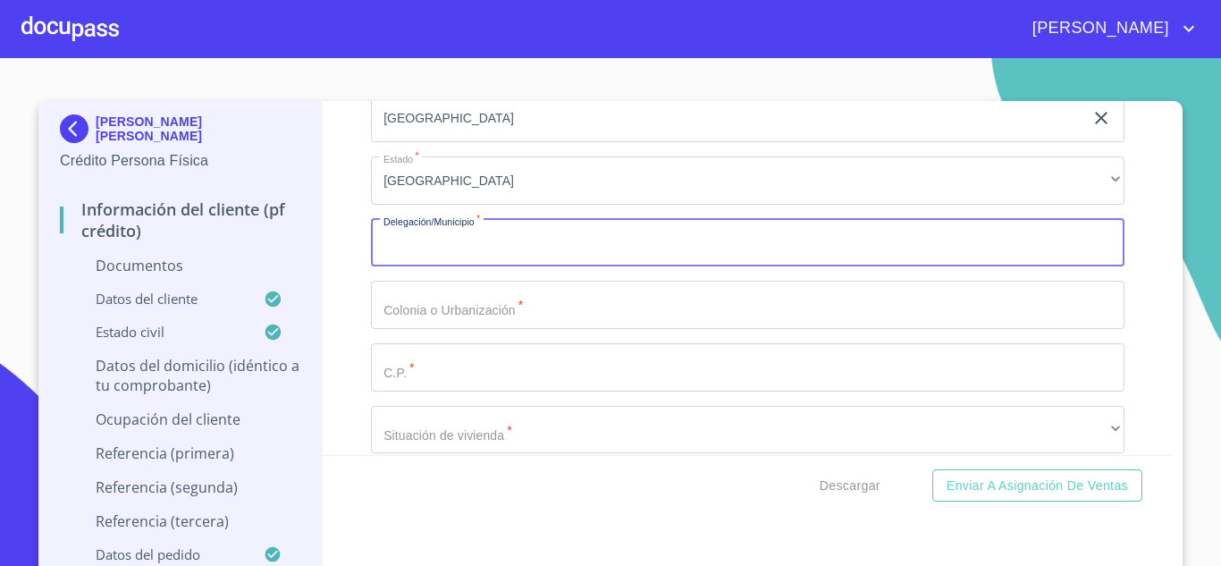
click at [510, 266] on input "Documento de identificación   *" at bounding box center [748, 243] width 754 height 48
type input "TONALA"
click at [521, 302] on input "Documento de identificación   *" at bounding box center [748, 305] width 754 height 48
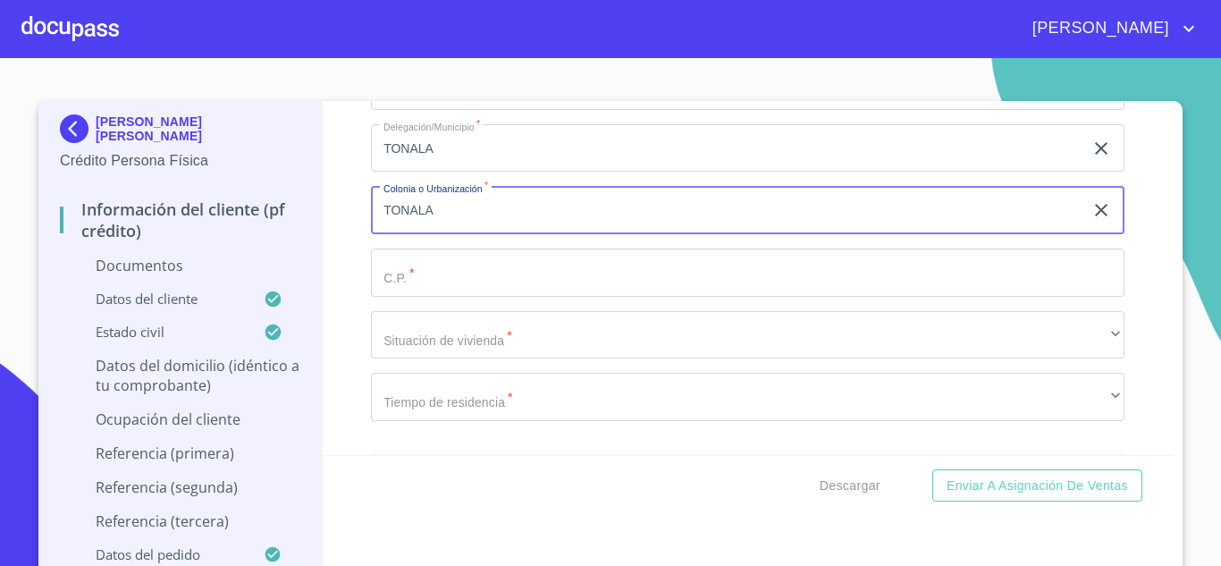
scroll to position [4043, 0]
type input "T"
type input "RANCHO LA CRUZ"
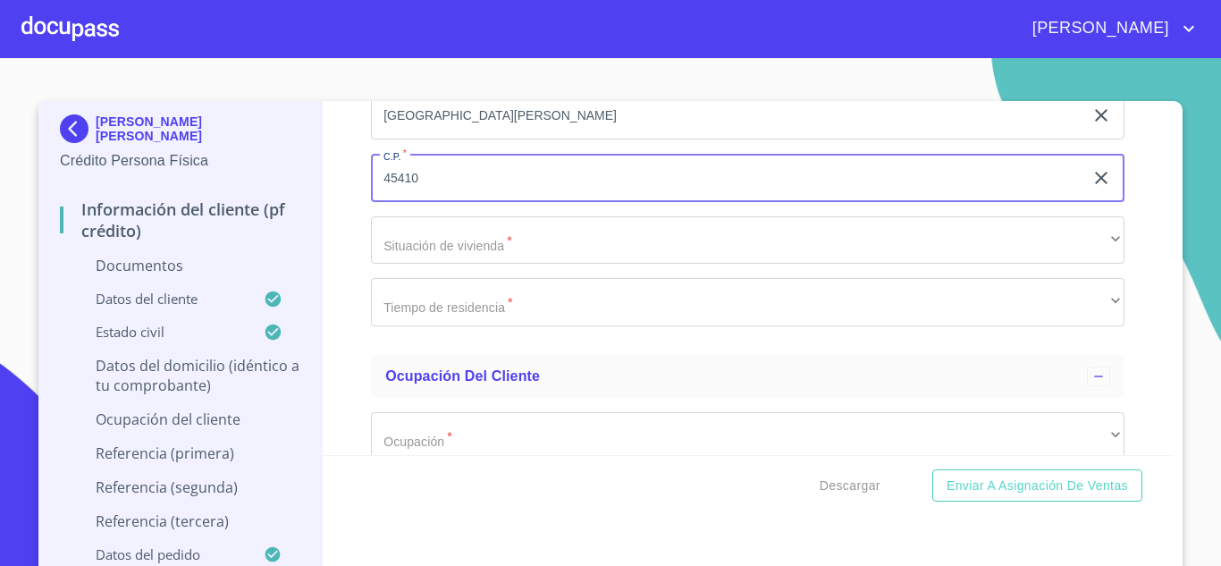
scroll to position [4164, 0]
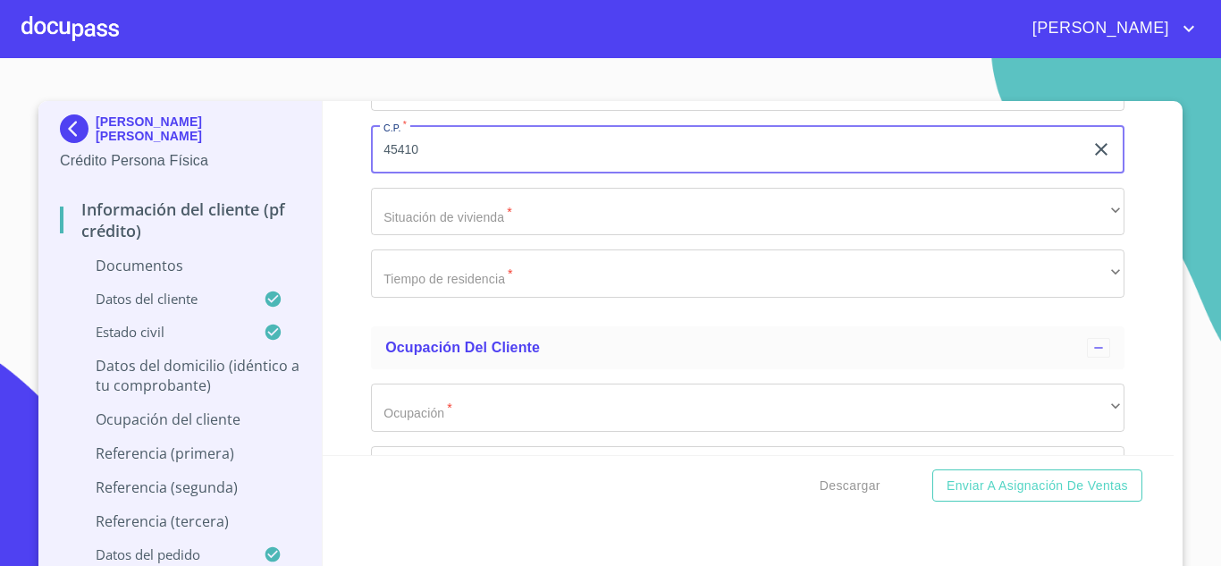
type input "45410"
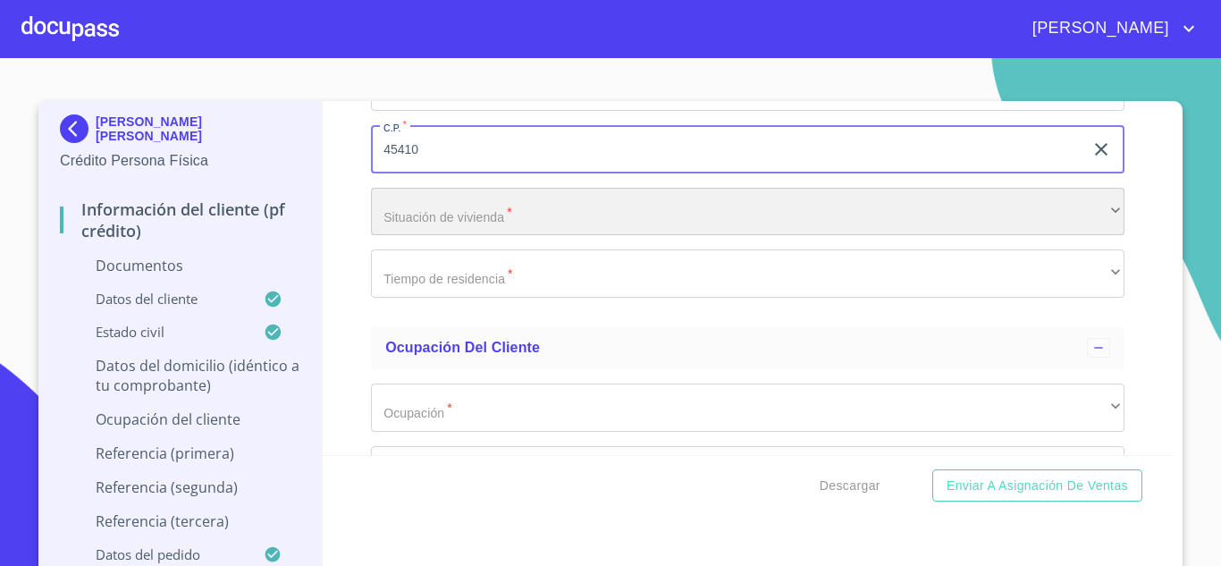
click at [515, 202] on div "​" at bounding box center [748, 212] width 754 height 48
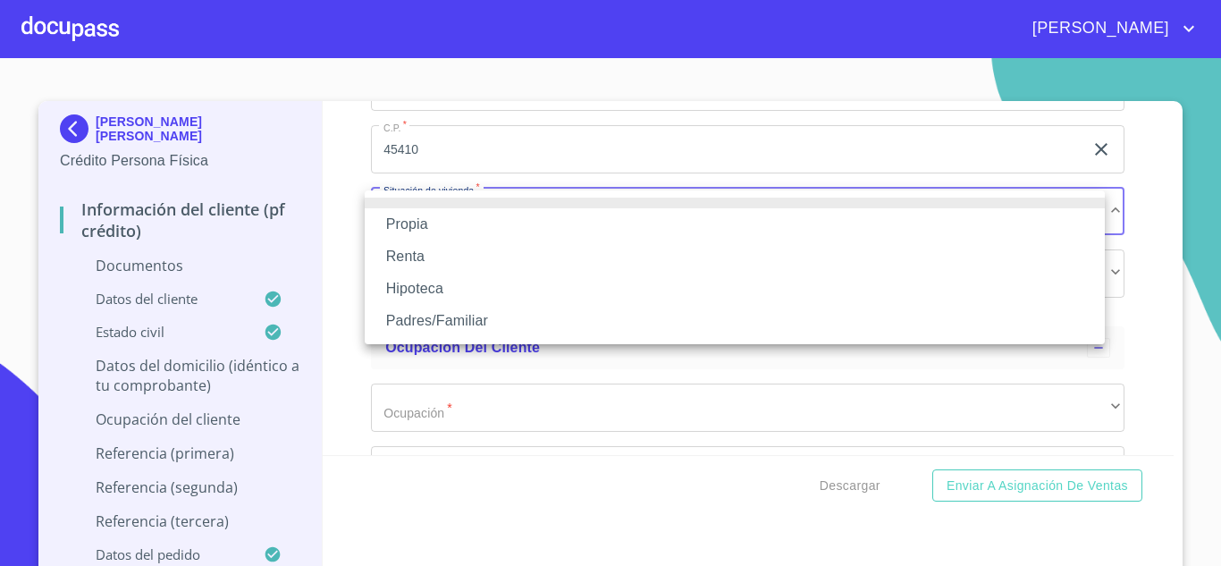
click at [437, 227] on li "Propia" at bounding box center [735, 224] width 740 height 32
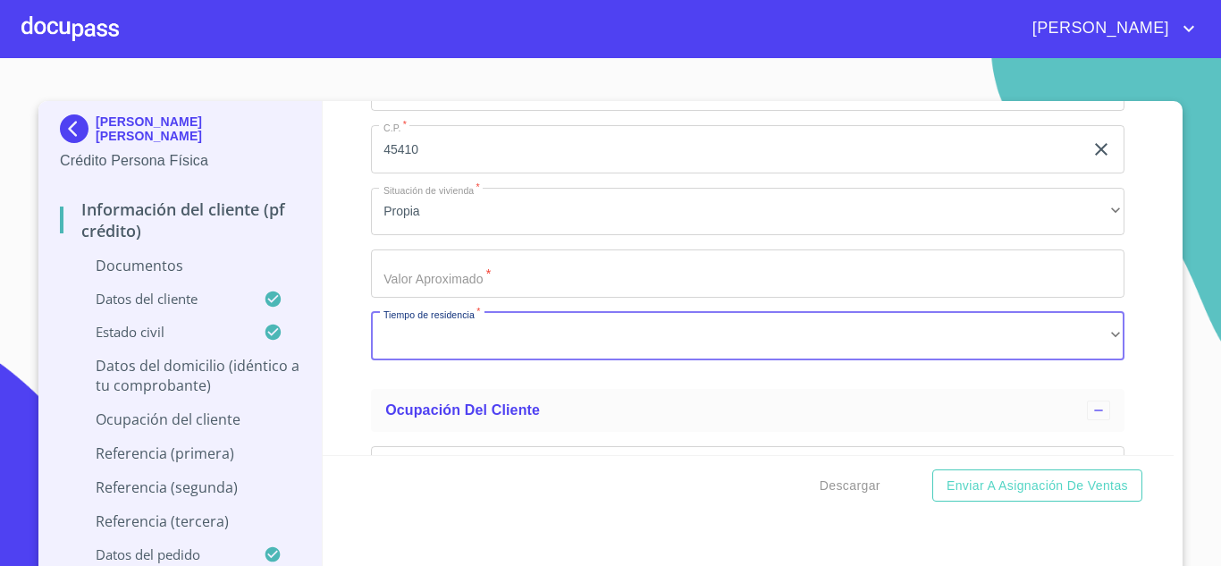
click at [469, 285] on input "Documento de identificación   *" at bounding box center [748, 273] width 754 height 48
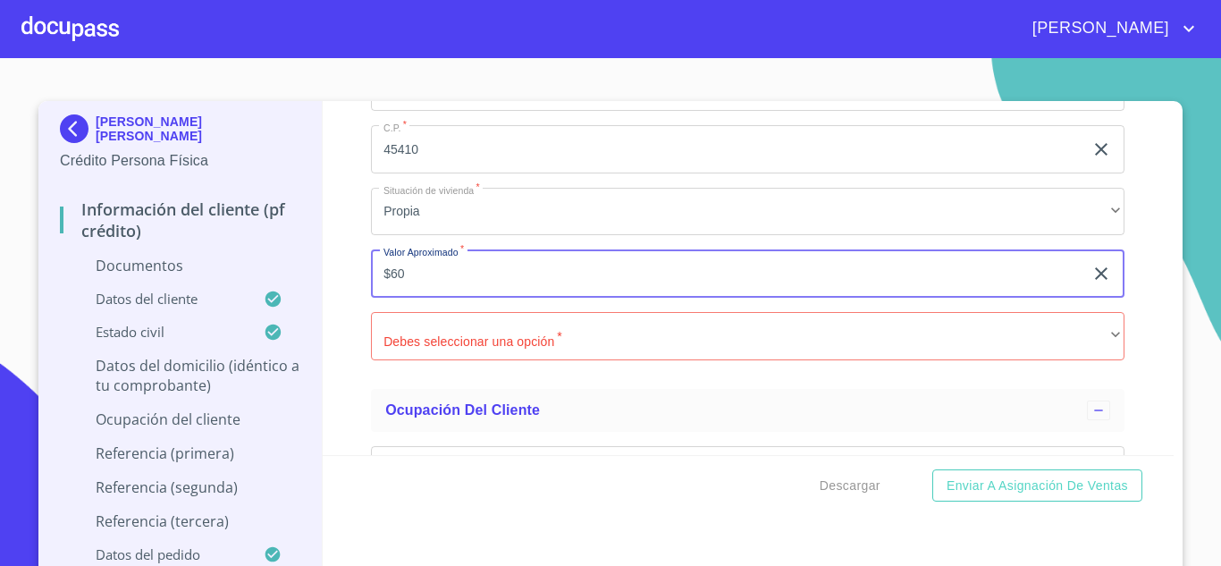
type input "$6"
type input "$4,000,000"
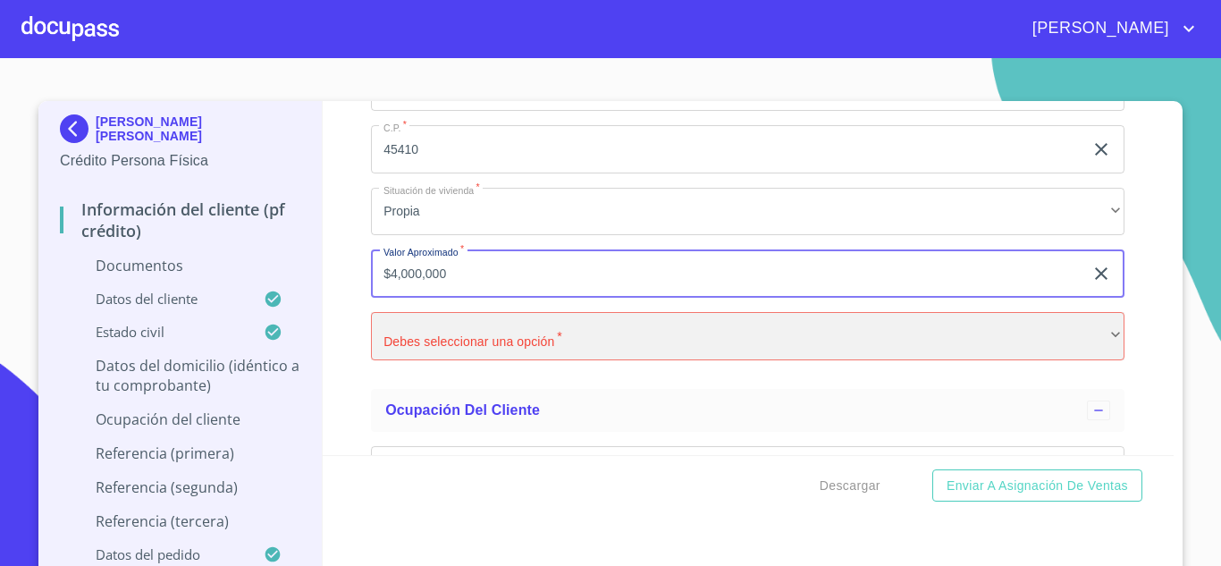
click at [494, 335] on div "​" at bounding box center [748, 336] width 754 height 48
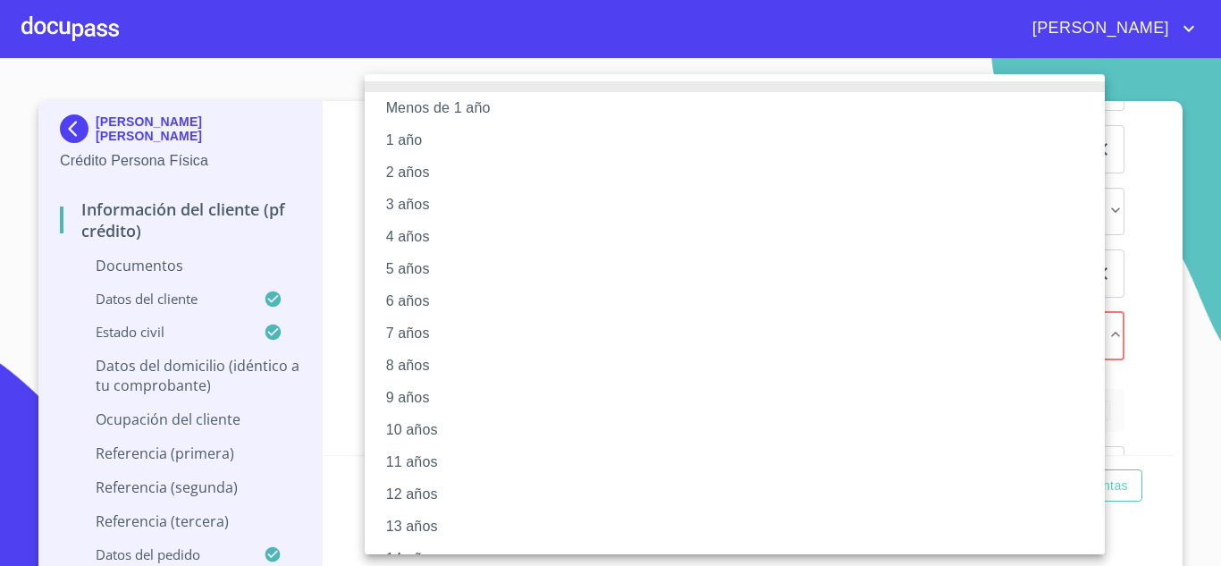
scroll to position [30, 0]
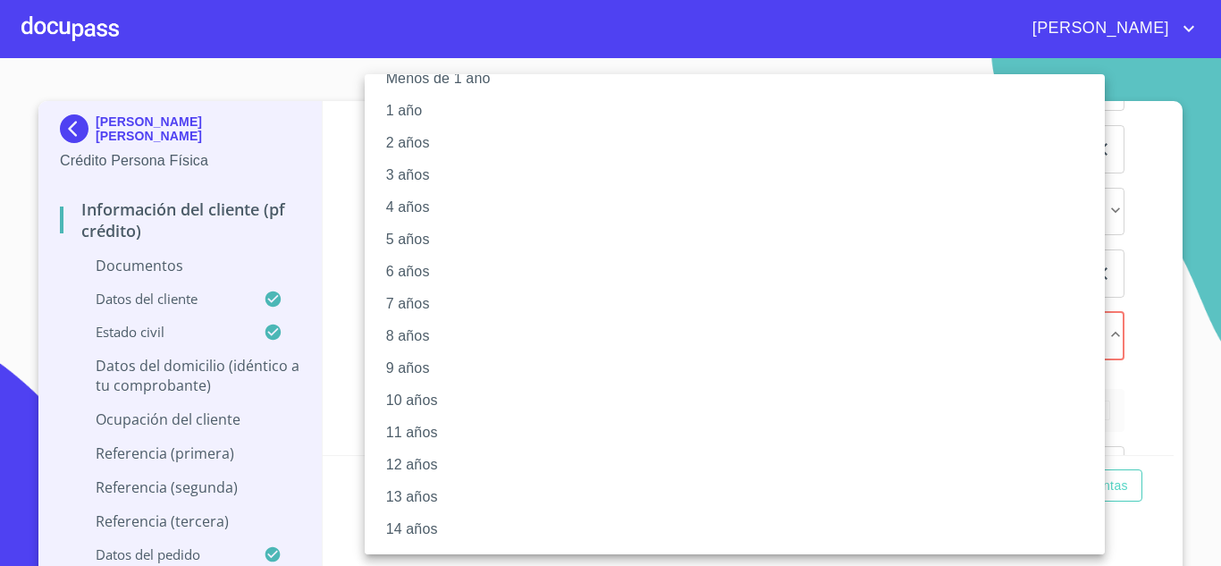
click at [423, 290] on li "7 años" at bounding box center [742, 304] width 754 height 32
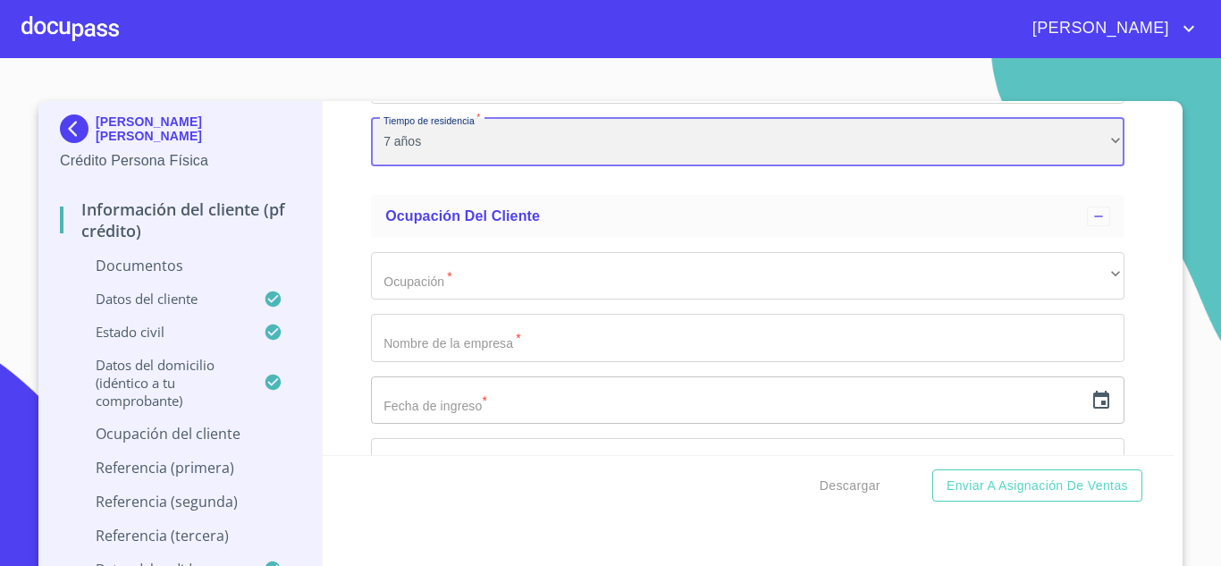
scroll to position [4359, 0]
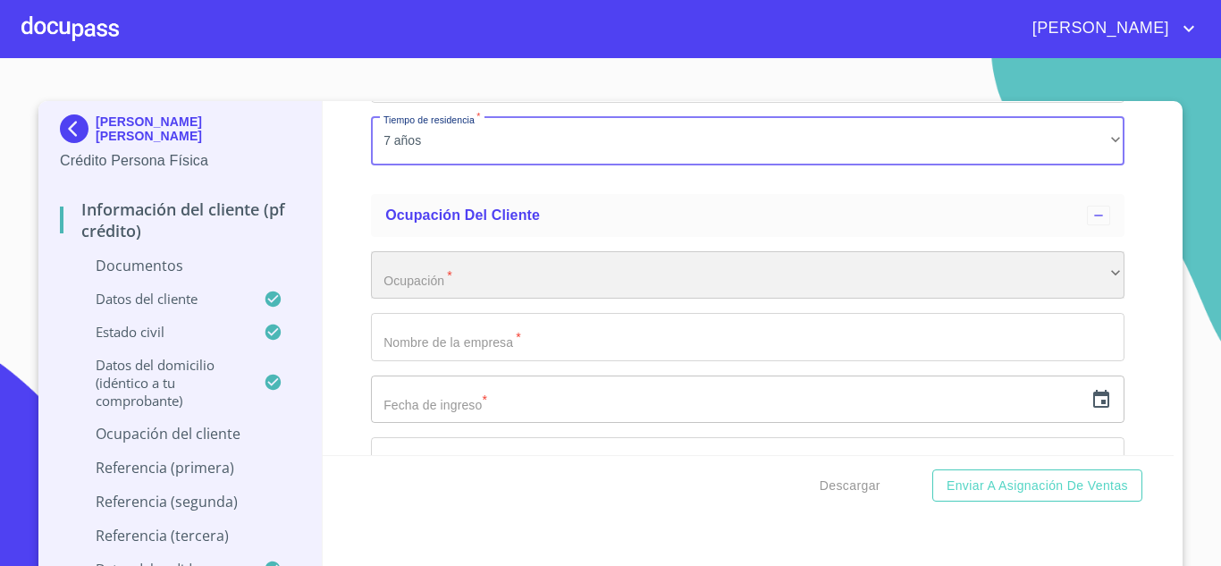
click at [496, 268] on div "​" at bounding box center [748, 275] width 754 height 48
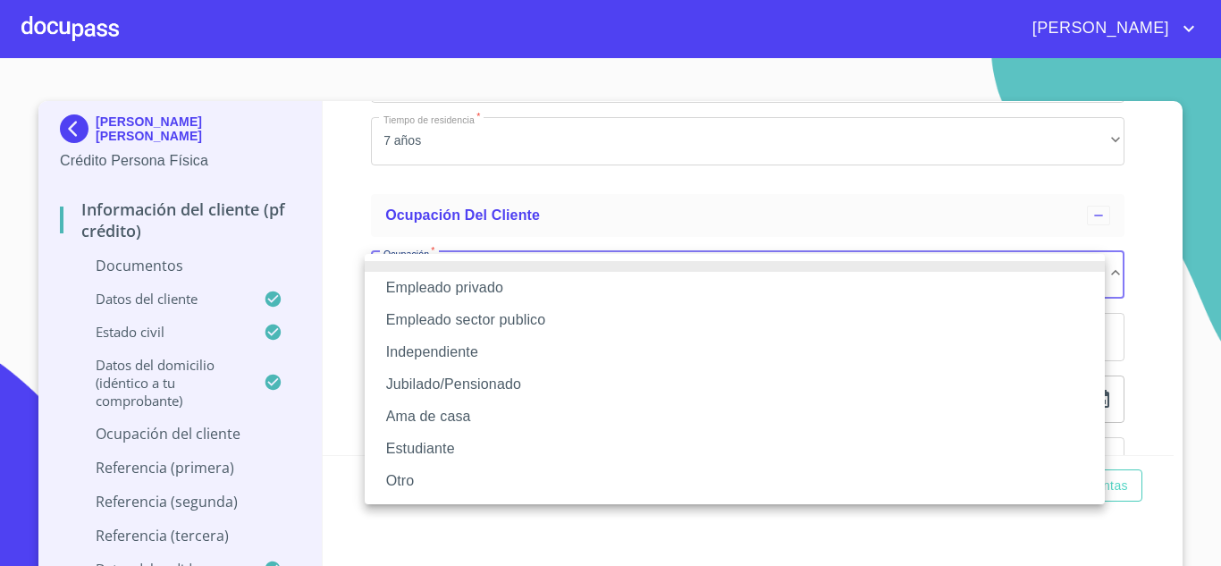
click at [507, 296] on li "Empleado privado" at bounding box center [735, 288] width 740 height 32
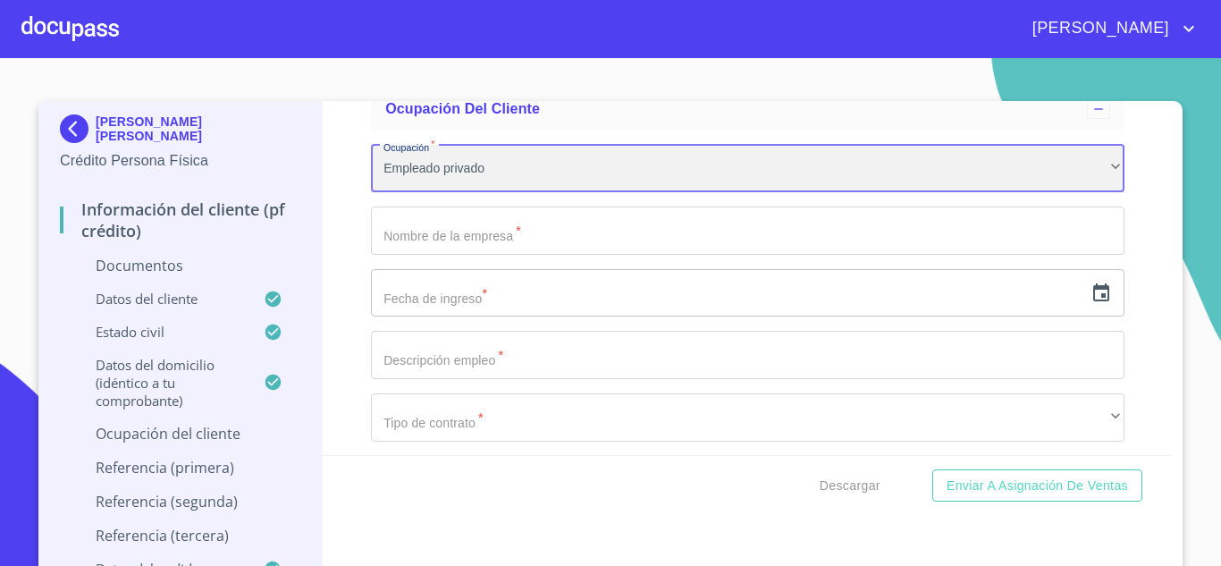
scroll to position [4467, 0]
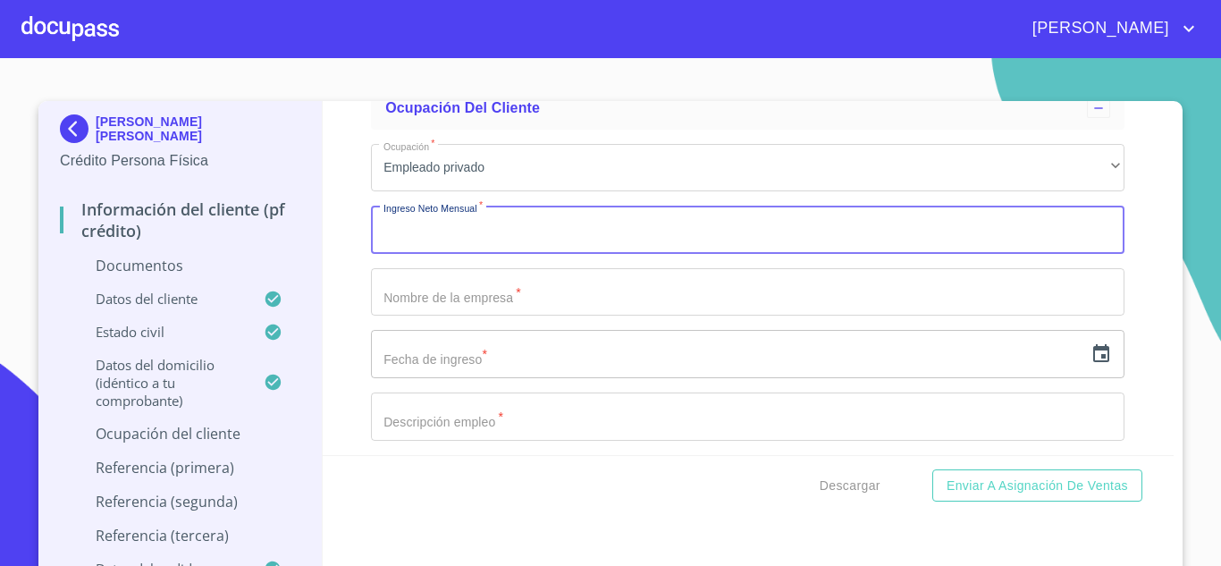
click at [530, 248] on input "Documento de identificación   *" at bounding box center [748, 230] width 754 height 48
type input "20000"
click at [452, 299] on input "Documento de identificación   *" at bounding box center [748, 292] width 754 height 48
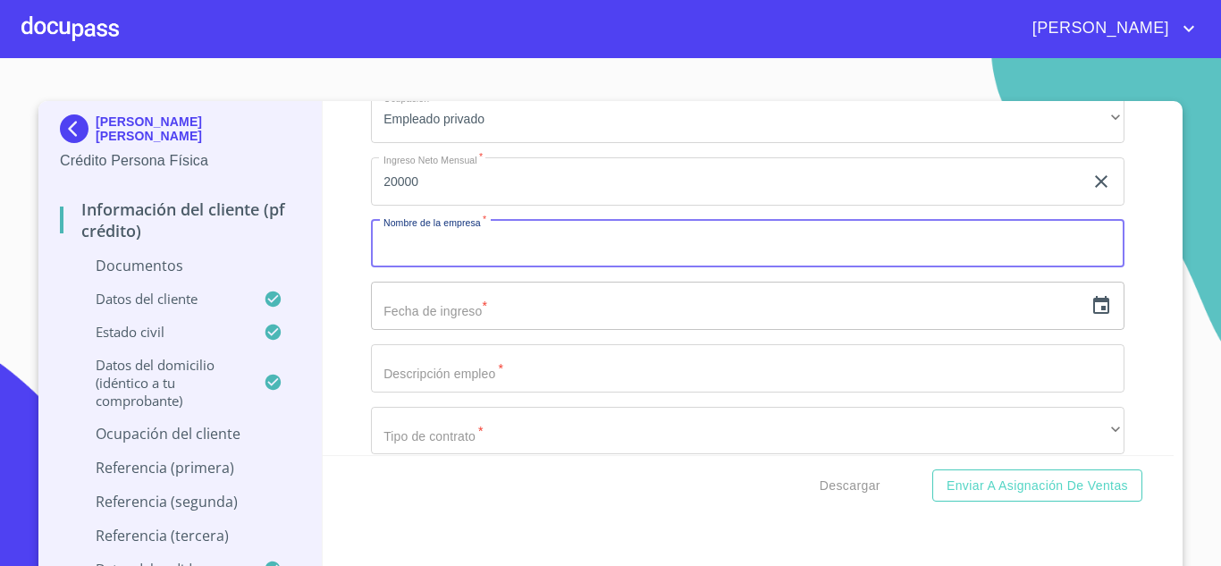
scroll to position [4522, 0]
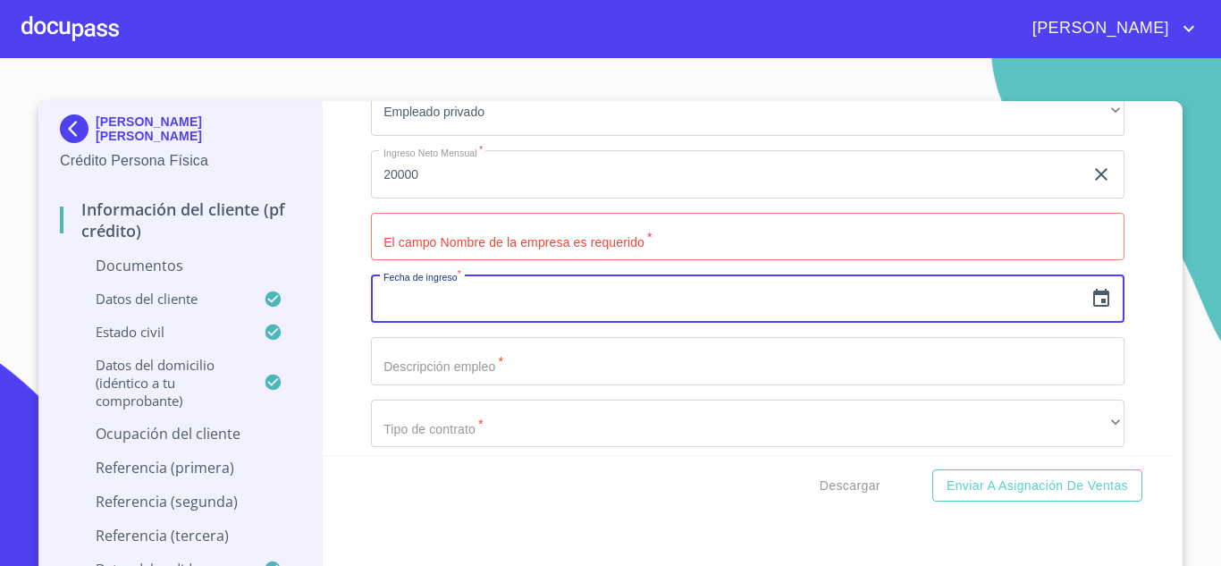
click at [452, 298] on input "text" at bounding box center [727, 299] width 713 height 48
click at [449, 292] on input "text" at bounding box center [727, 299] width 713 height 48
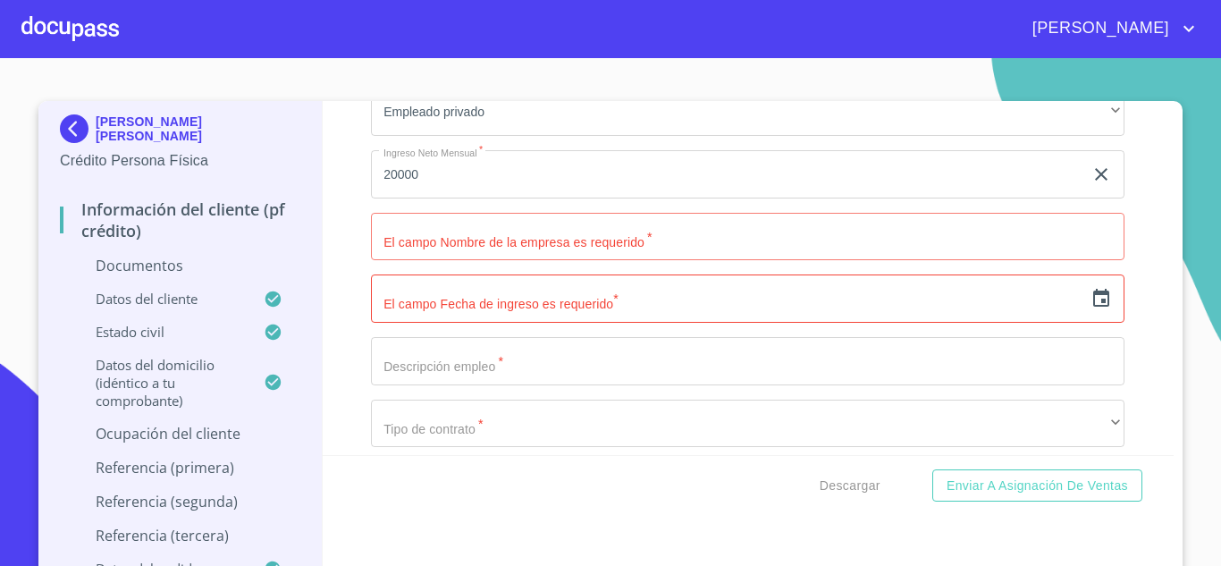
click at [1095, 300] on div "​" at bounding box center [748, 299] width 754 height 48
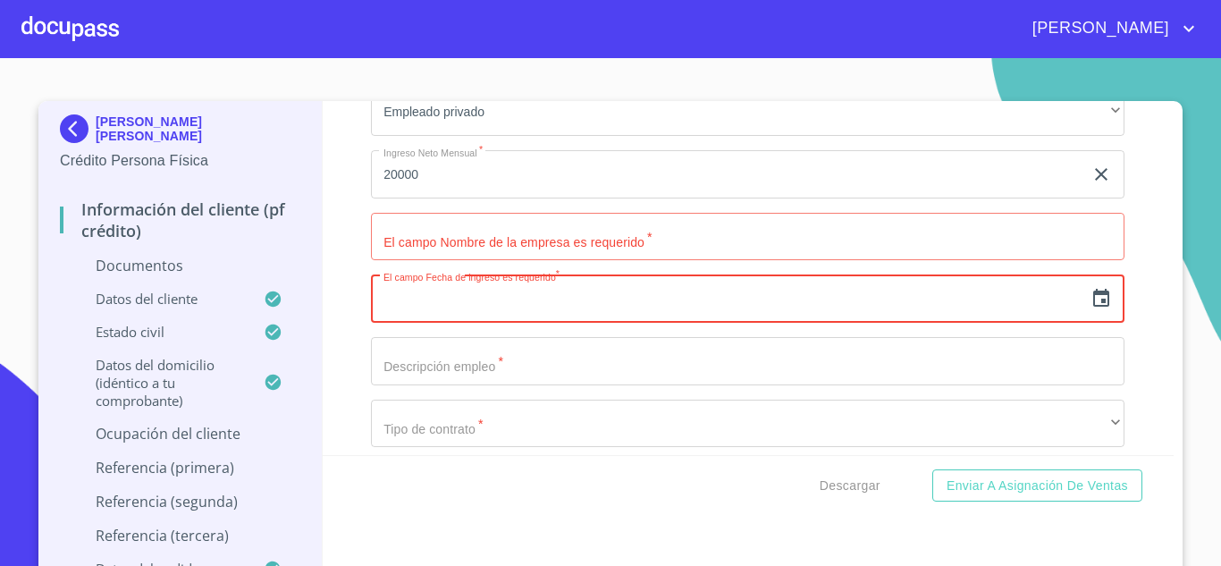
click at [1091, 297] on icon "button" at bounding box center [1101, 298] width 21 height 21
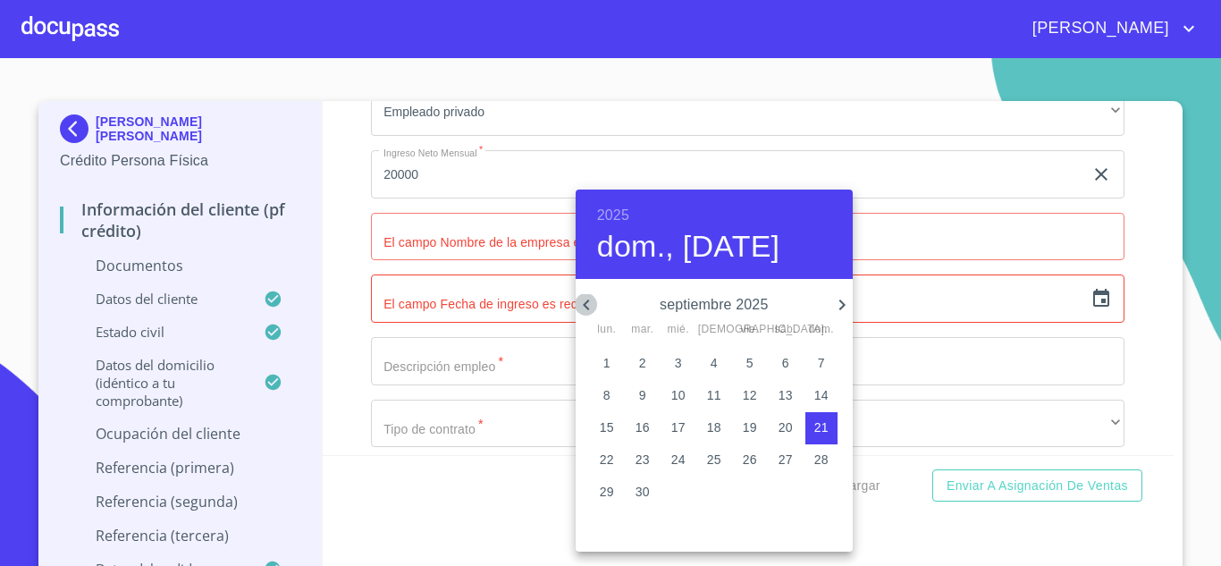
click at [591, 301] on icon "button" at bounding box center [586, 304] width 21 height 21
click at [614, 215] on h6 "2025" at bounding box center [613, 215] width 32 height 25
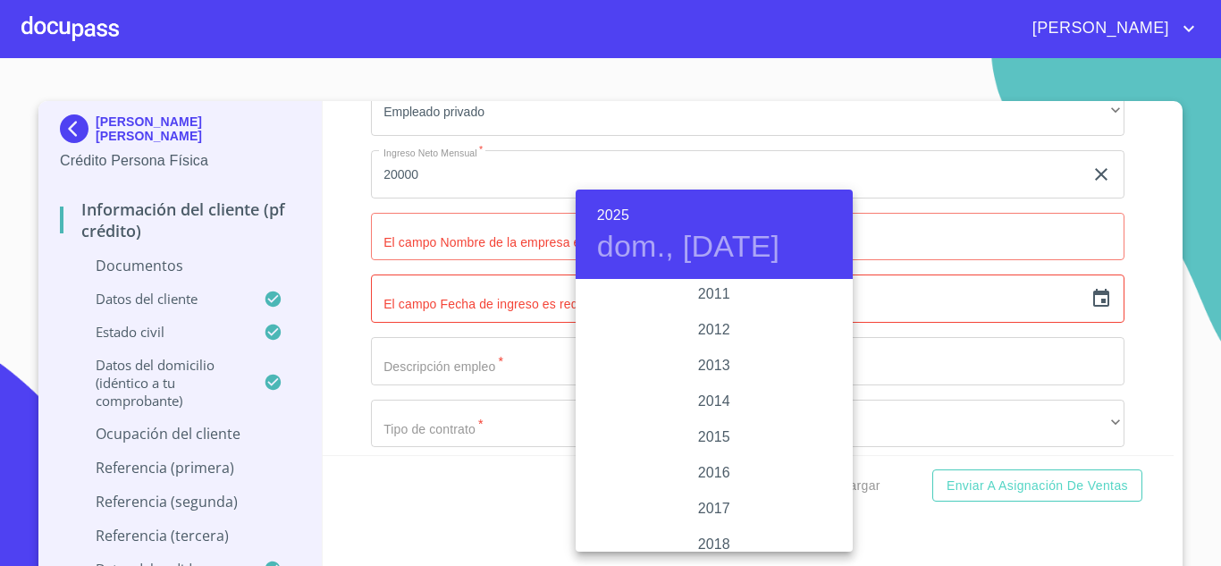
scroll to position [3061, 0]
click at [708, 314] on div "2011" at bounding box center [714, 315] width 277 height 36
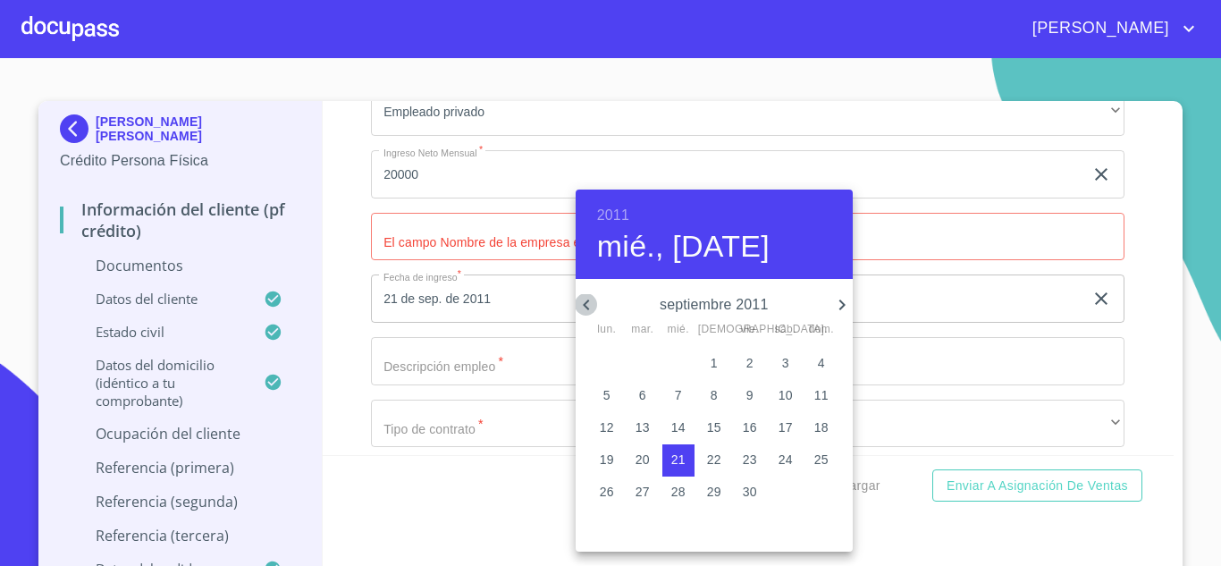
click at [595, 294] on icon "button" at bounding box center [586, 304] width 21 height 21
click at [717, 399] on p "7" at bounding box center [714, 395] width 7 height 18
type input "7 de jul. de 2011"
click at [422, 359] on div at bounding box center [610, 283] width 1221 height 566
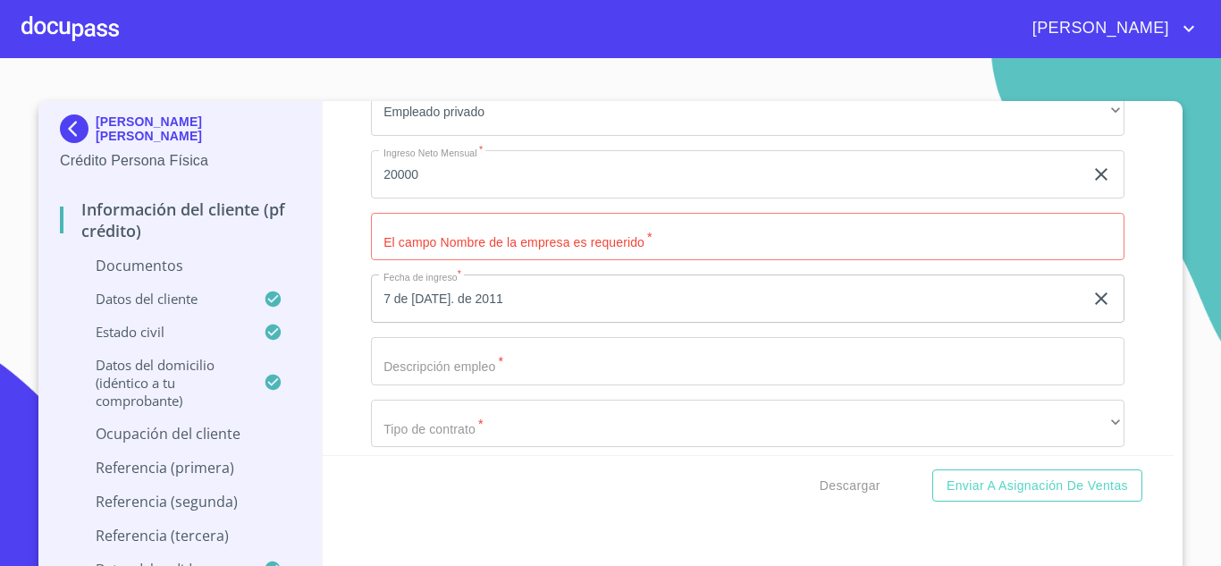
click at [438, 359] on input "Documento de identificación   *" at bounding box center [748, 361] width 754 height 48
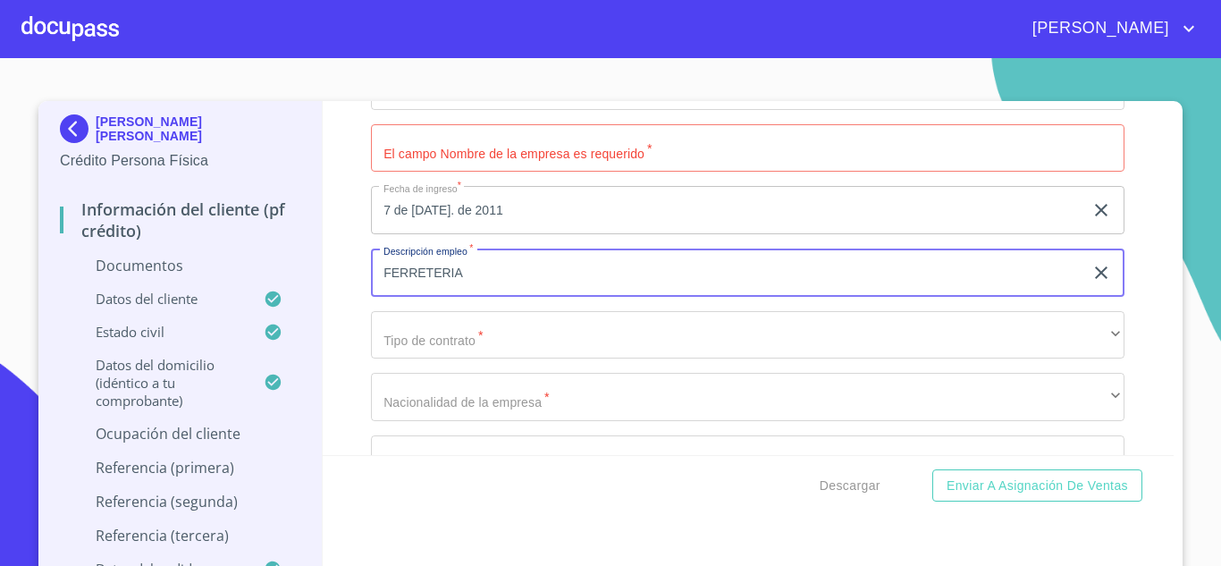
scroll to position [4612, 0]
type input "FERRETERIA"
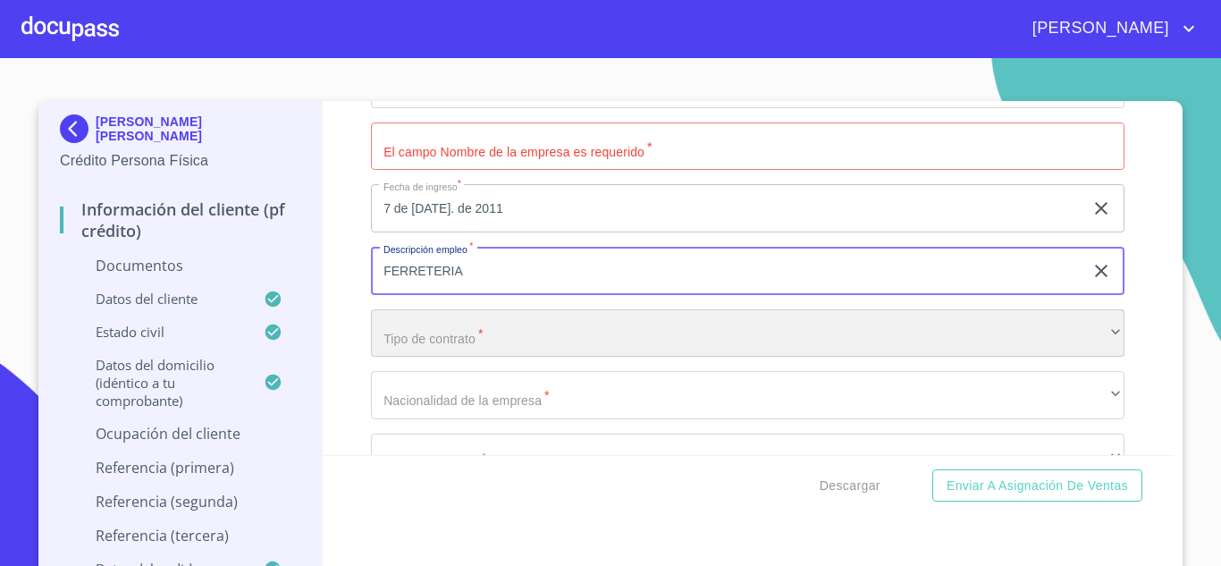
click at [478, 336] on div "​" at bounding box center [748, 333] width 754 height 48
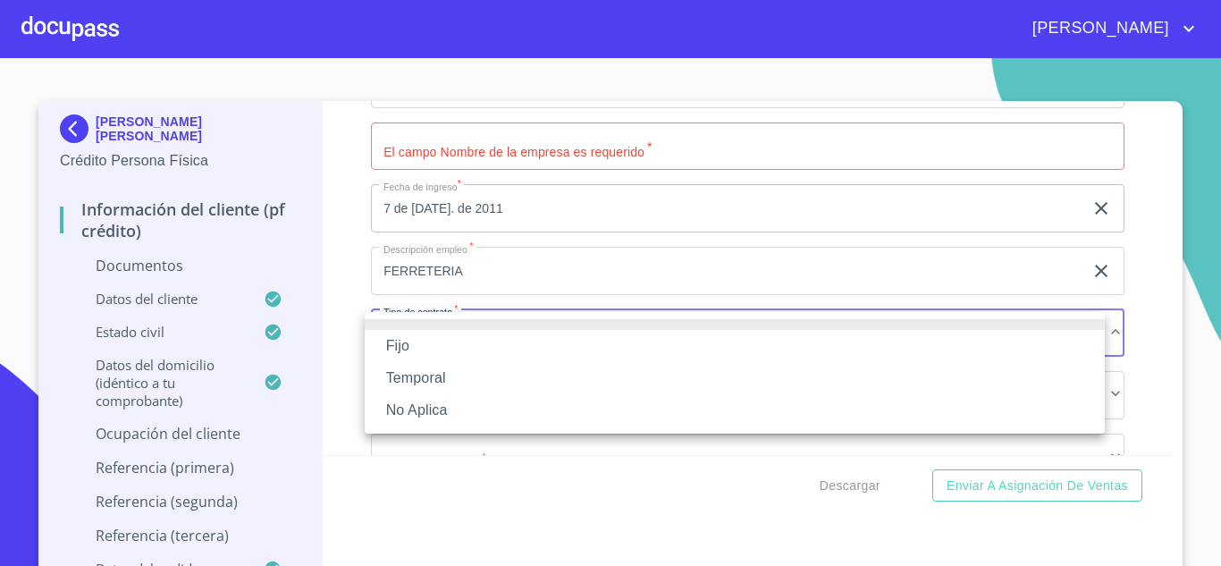
click at [416, 359] on li "Fijo" at bounding box center [735, 346] width 740 height 32
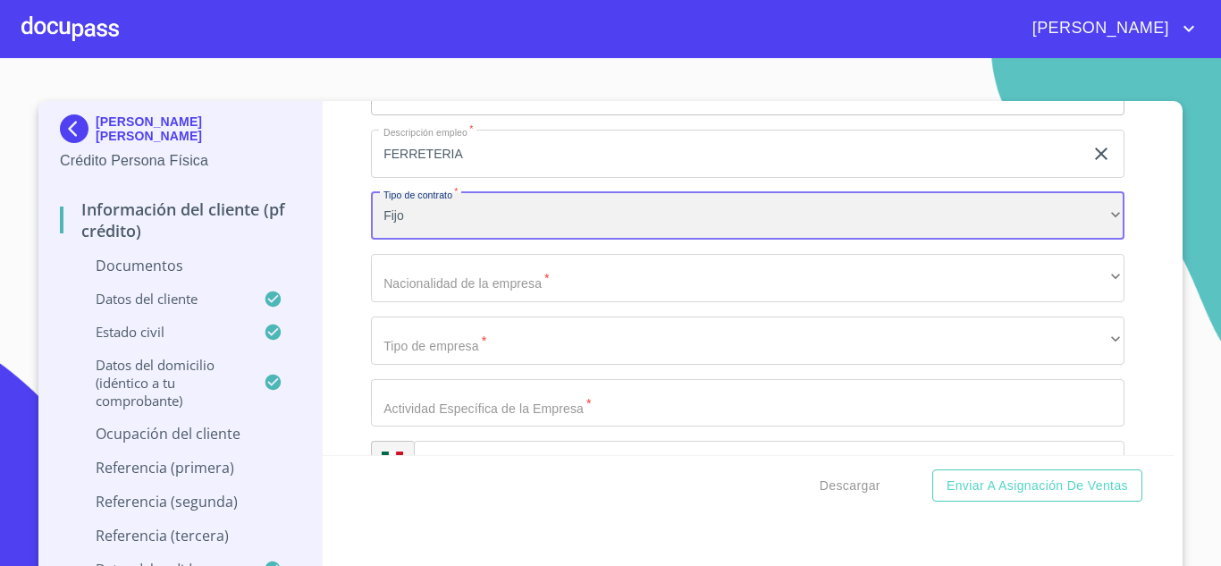
scroll to position [4731, 0]
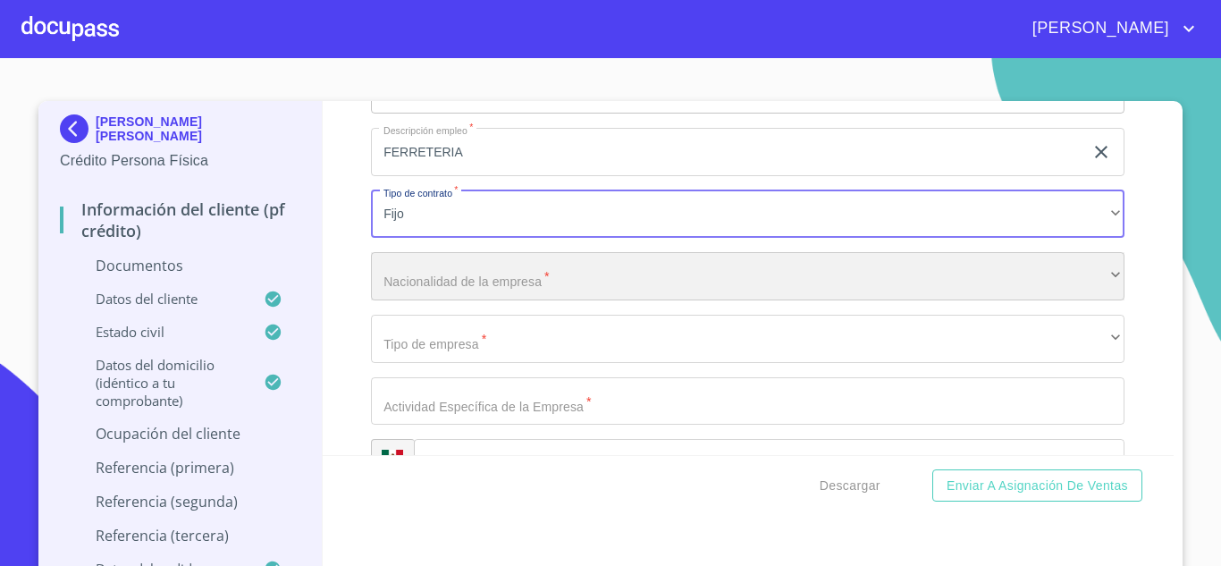
click at [486, 293] on div "​" at bounding box center [748, 276] width 754 height 48
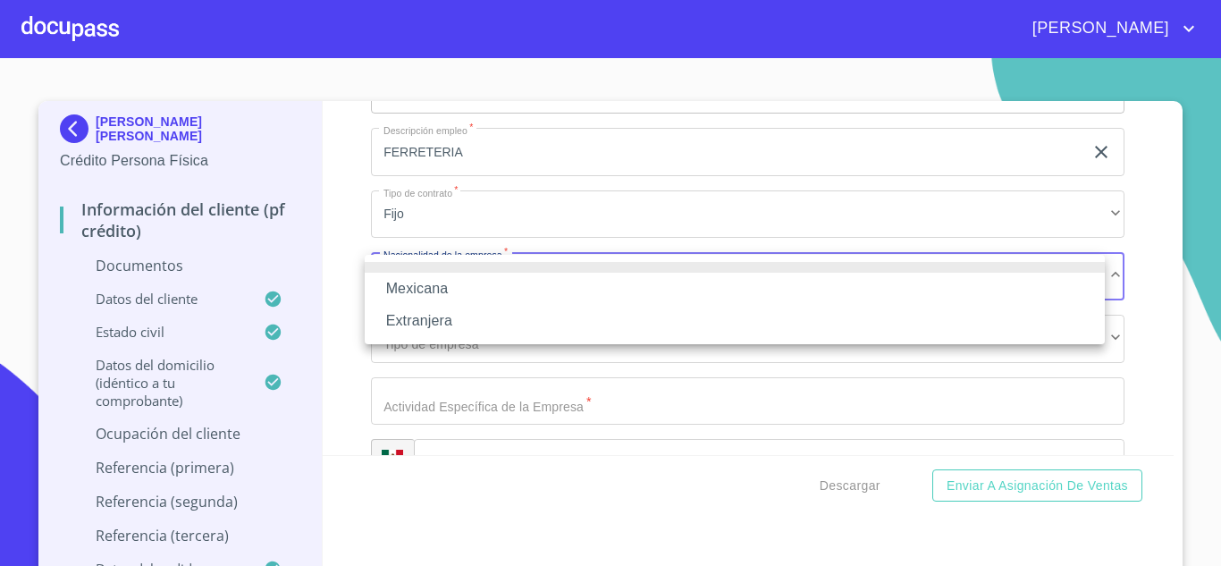
click at [486, 293] on li "Mexicana" at bounding box center [735, 289] width 740 height 32
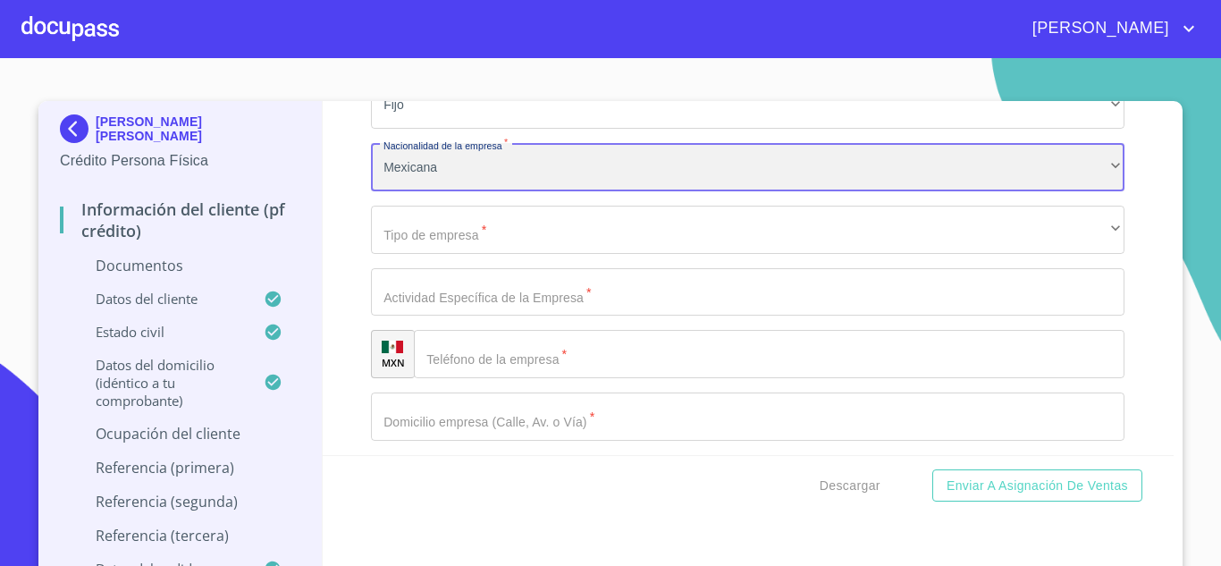
scroll to position [4841, 0]
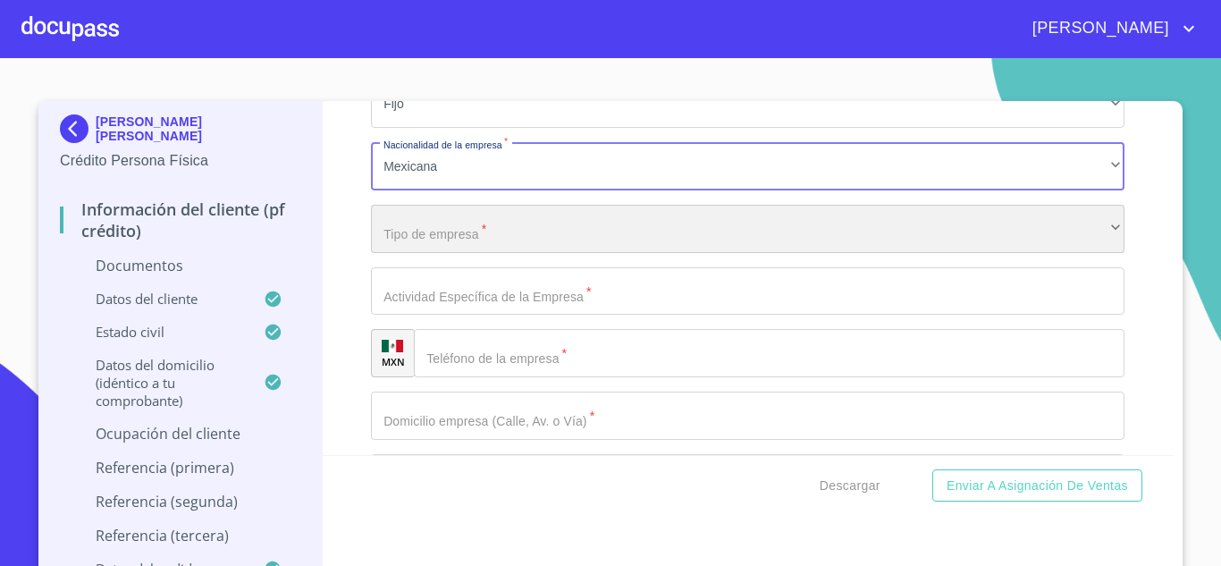
click at [448, 218] on div "​" at bounding box center [748, 229] width 754 height 48
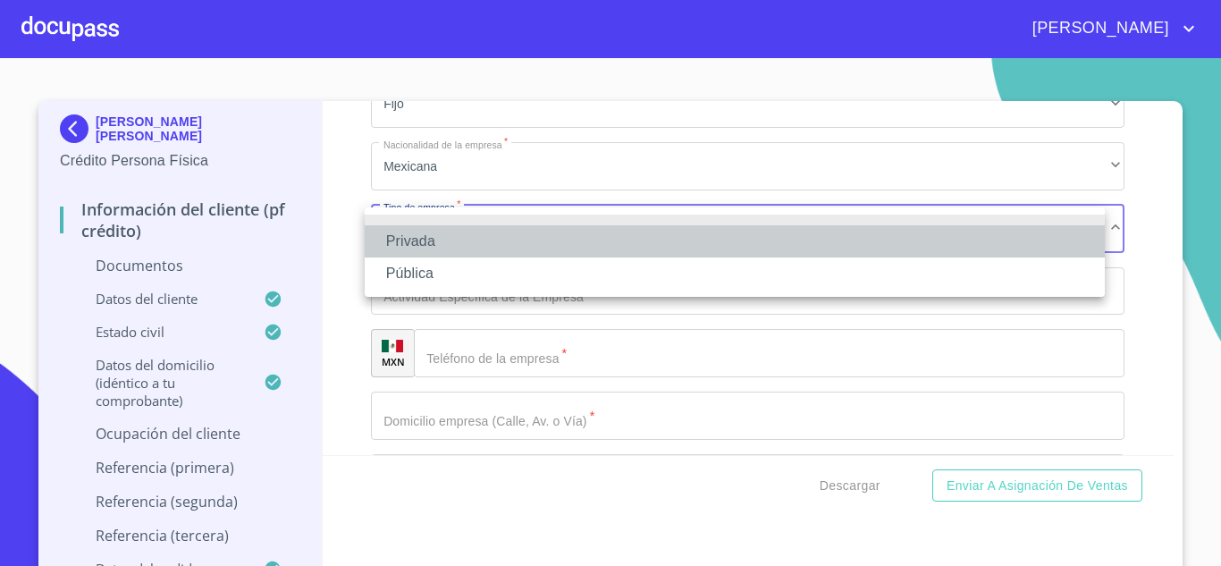
click at [446, 251] on li "Privada" at bounding box center [735, 241] width 740 height 32
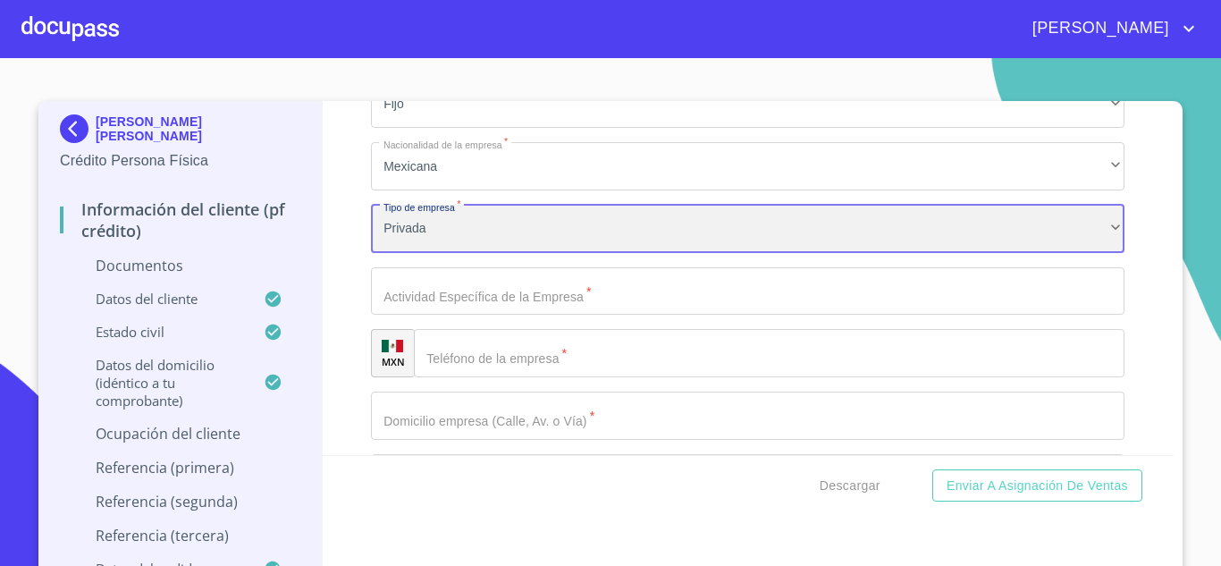
scroll to position [4890, 0]
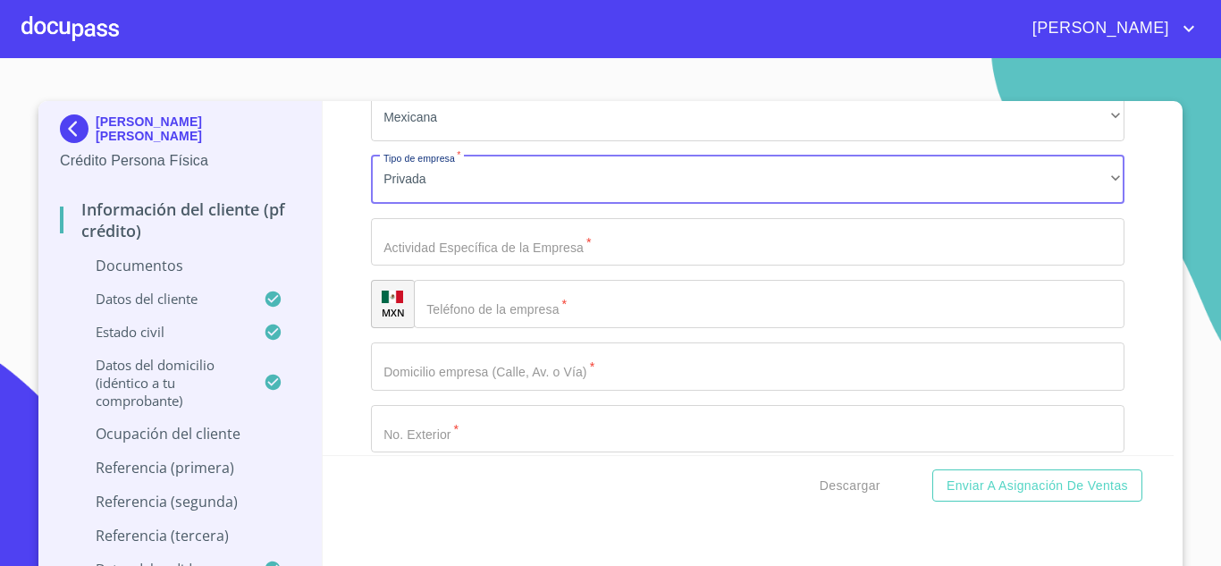
click at [520, 250] on input "Documento de identificación   *" at bounding box center [748, 242] width 754 height 48
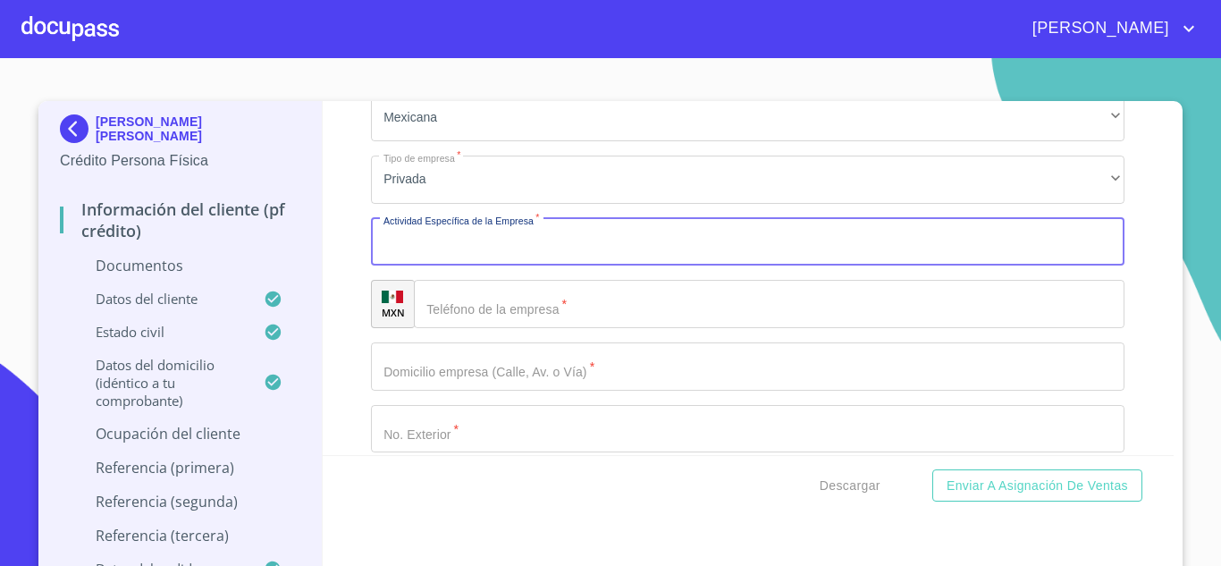
click at [520, 250] on input "Documento de identificación   *" at bounding box center [748, 242] width 754 height 48
type input "VENTA DE MATERIALES PARA FERRETERIA"
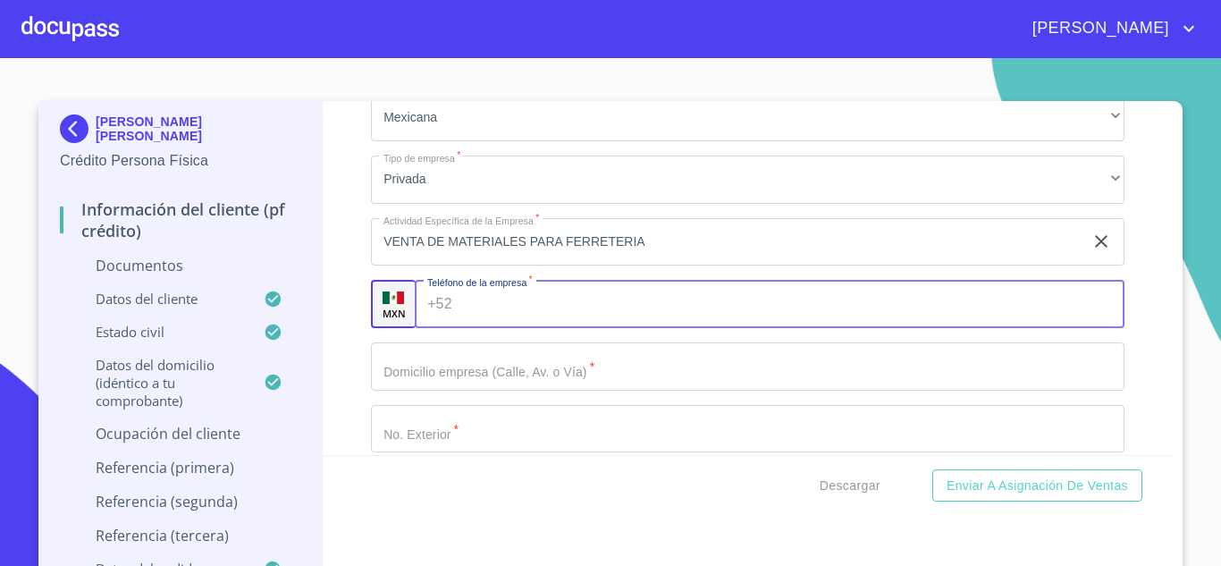
click at [501, 299] on input "Documento de identificación   *" at bounding box center [793, 304] width 666 height 48
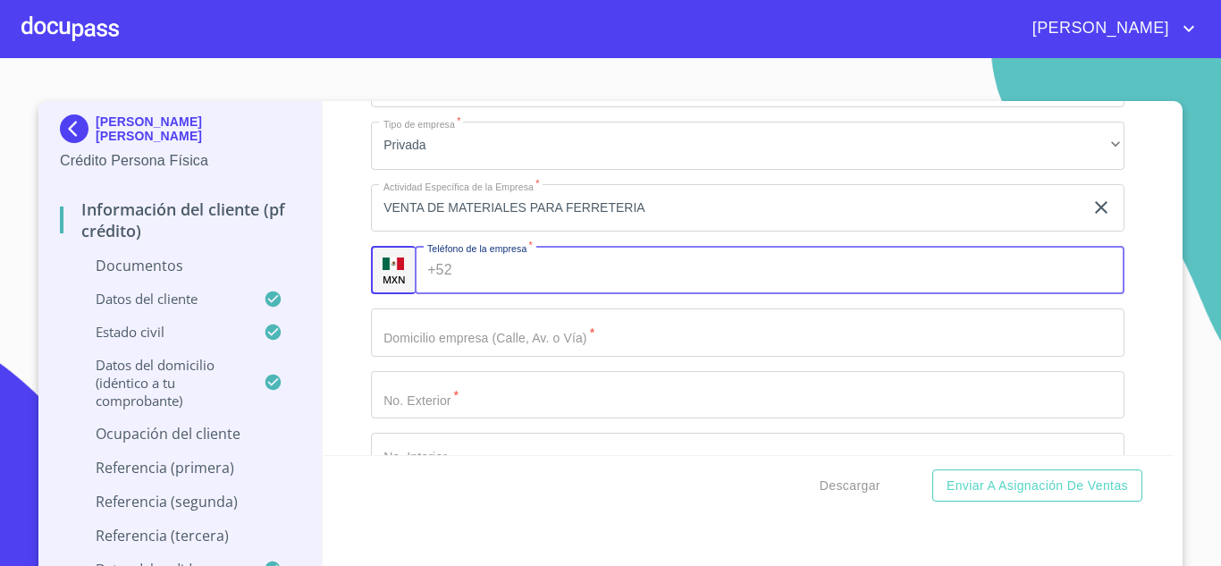
scroll to position [4930, 0]
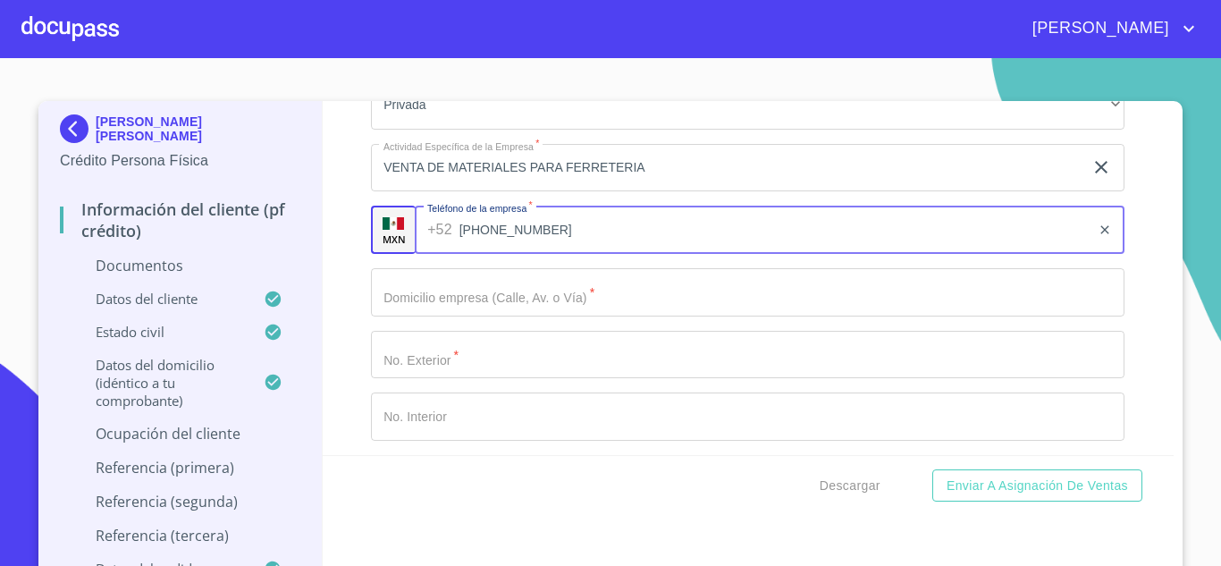
type input "(33)36914608"
click at [509, 293] on input "Documento de identificación   *" at bounding box center [748, 292] width 754 height 48
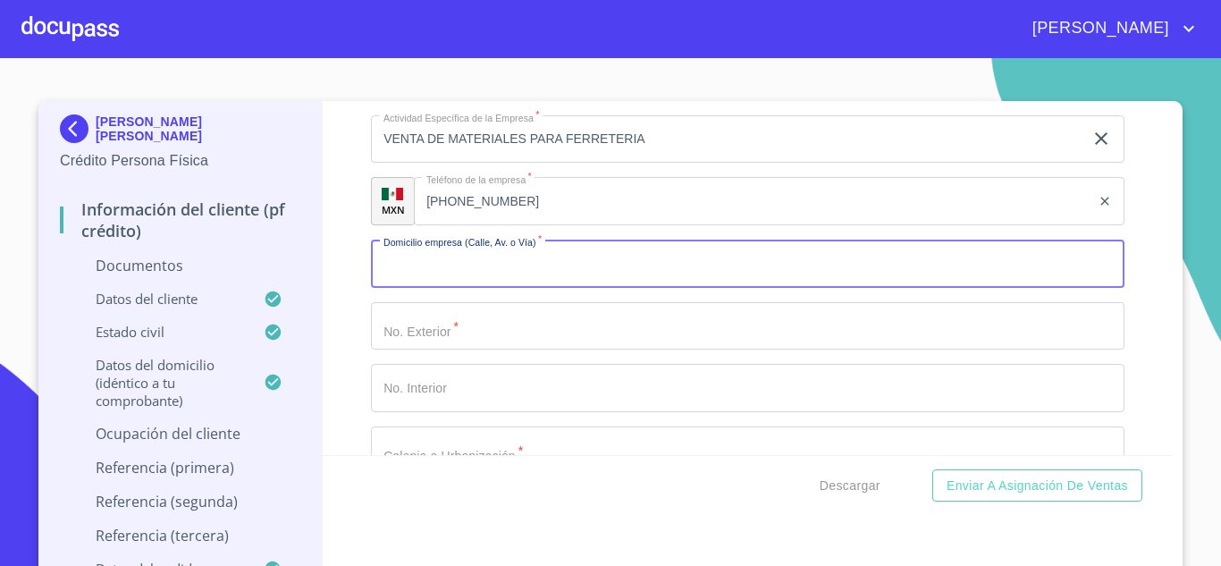
scroll to position [4994, 0]
type input "AV TONALA"
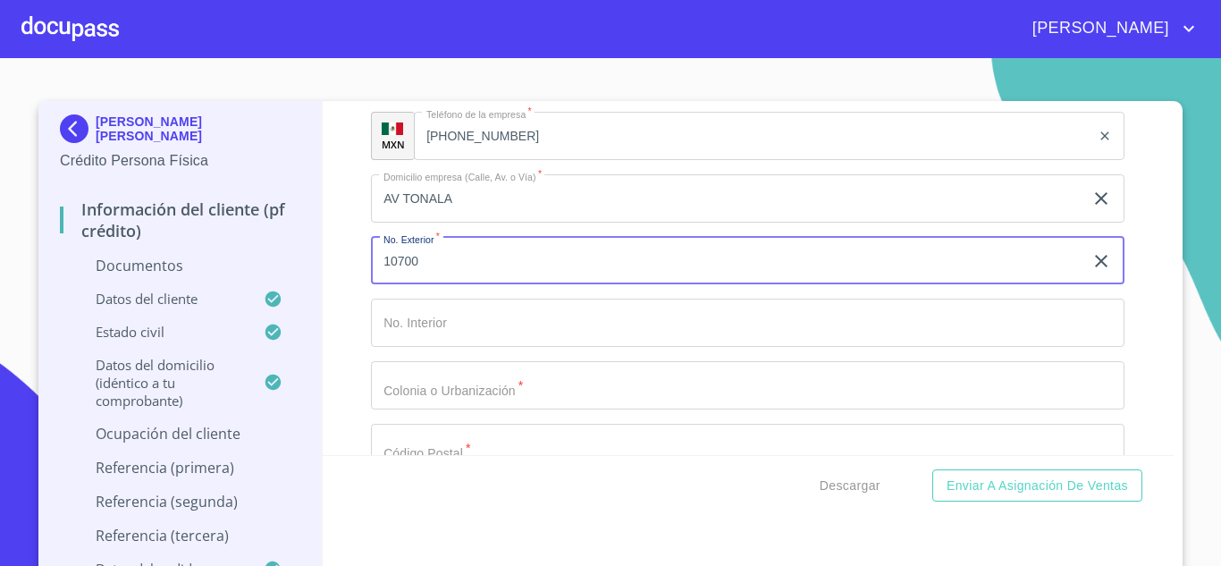
scroll to position [5061, 0]
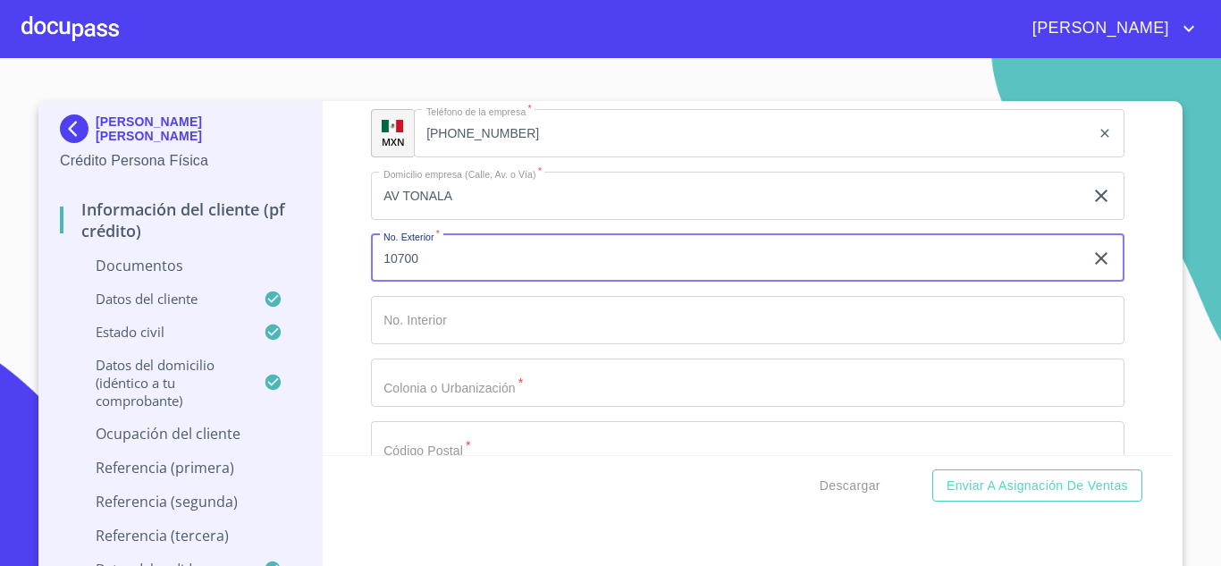
type input "10700"
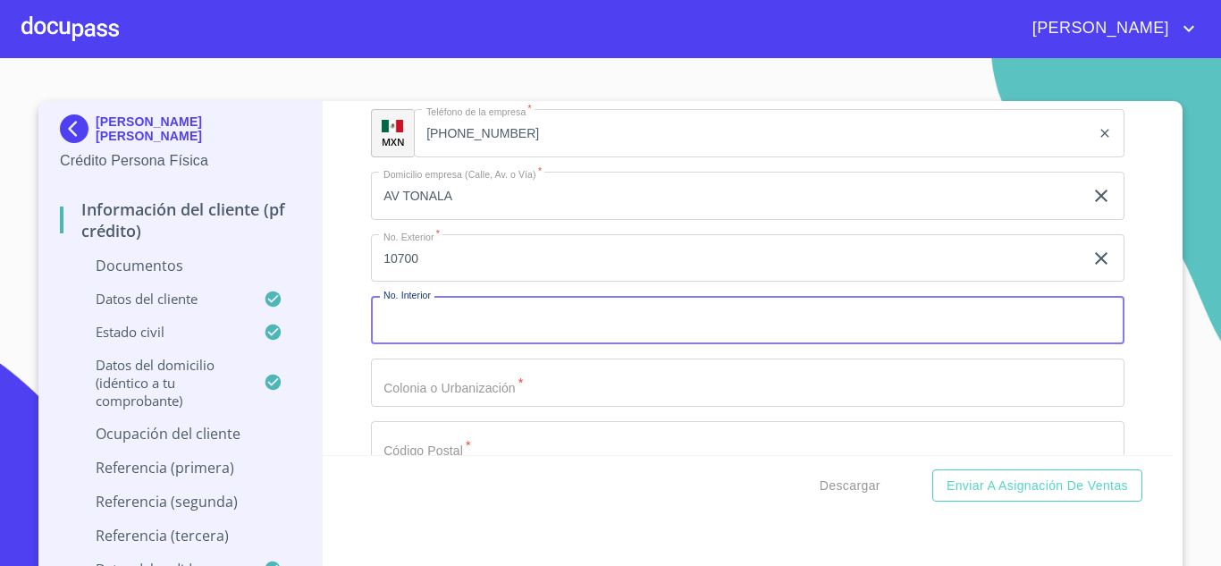
click at [418, 320] on input "Documento de identificación   *" at bounding box center [748, 320] width 754 height 48
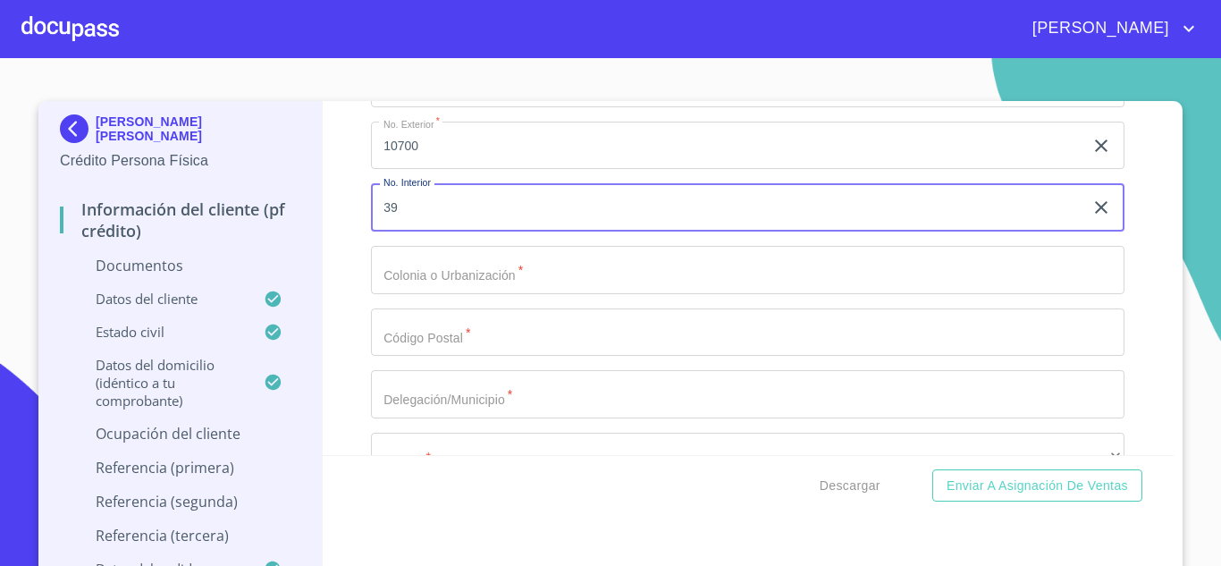
scroll to position [5177, 0]
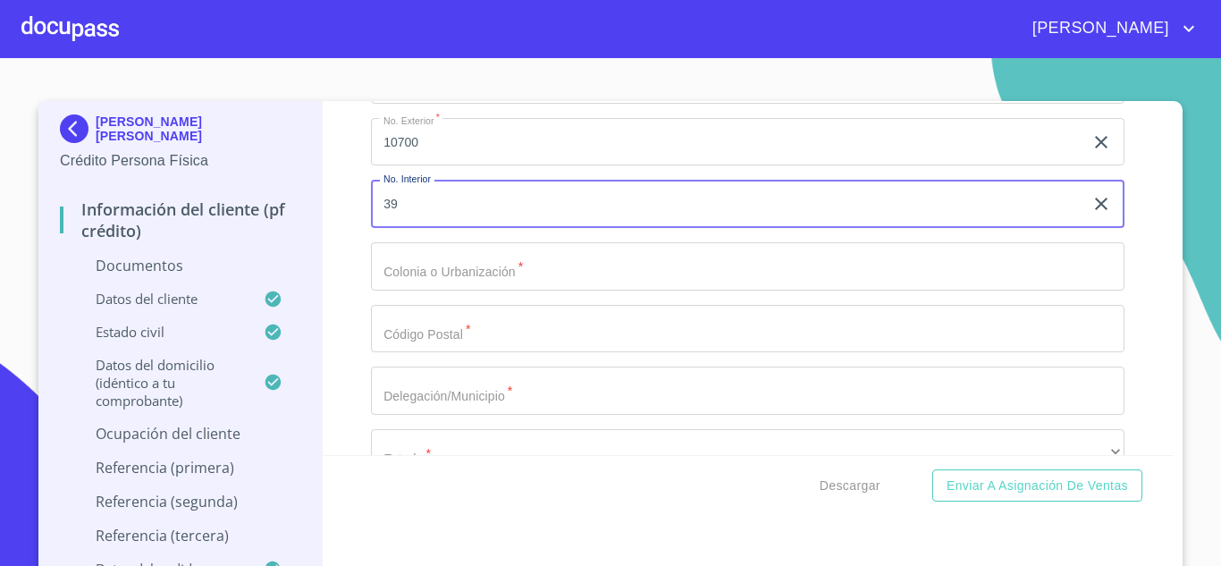
type input "39"
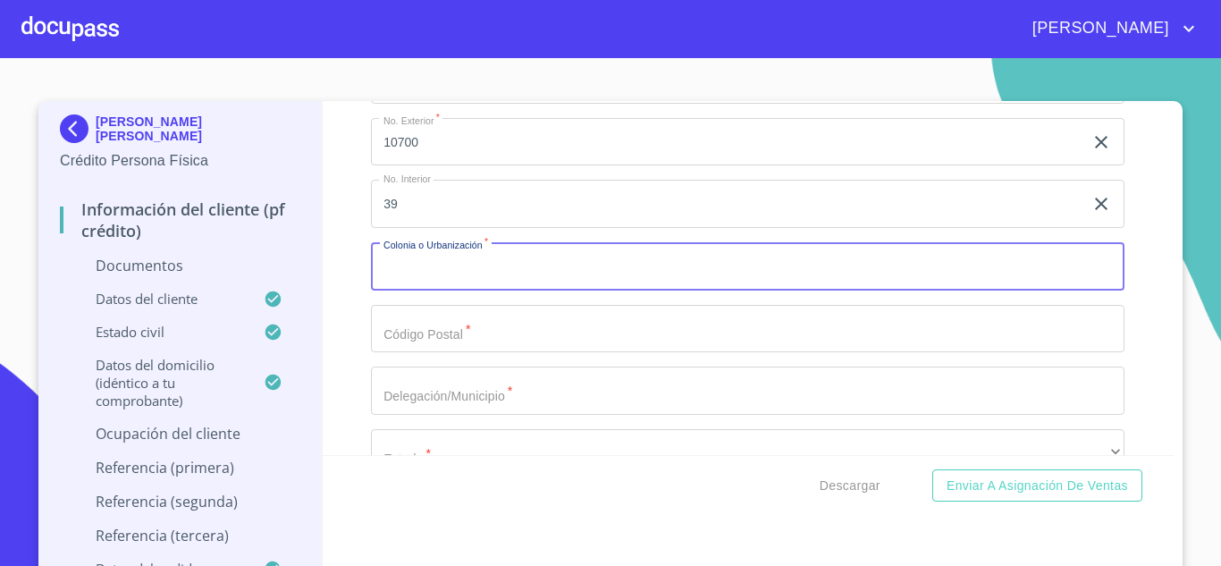
click at [514, 266] on input "Documento de identificación   *" at bounding box center [748, 266] width 754 height 48
click at [1011, 273] on input "CIUDAD A" at bounding box center [727, 266] width 713 height 48
type input "CIUDAD AZTLAN"
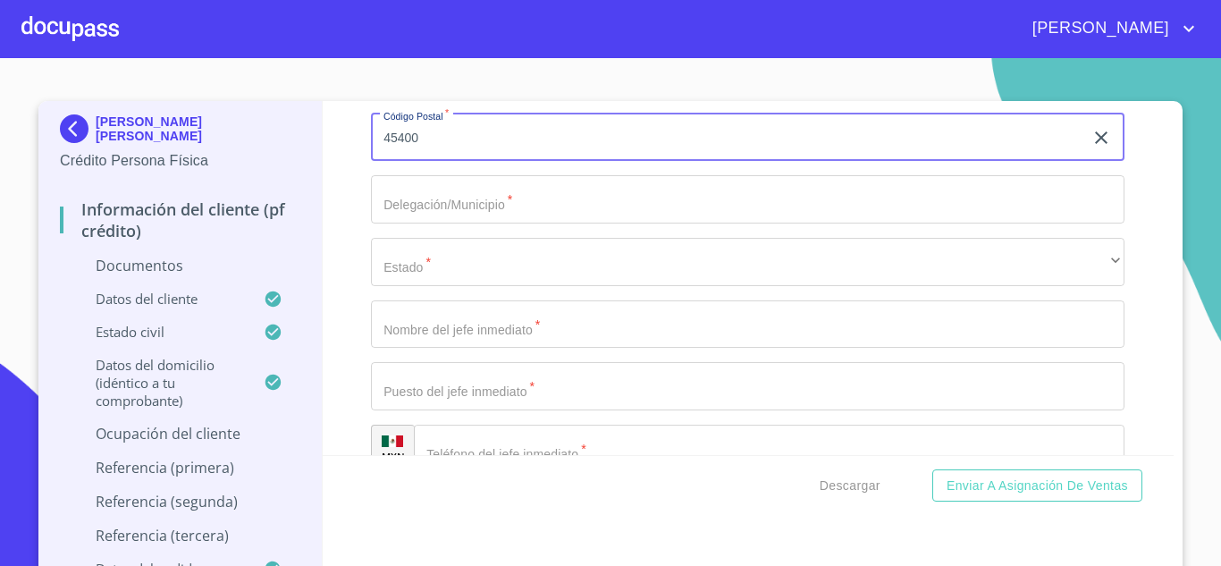
scroll to position [5368, 0]
type input "45400"
click at [503, 195] on input "Documento de identificación   *" at bounding box center [748, 200] width 754 height 48
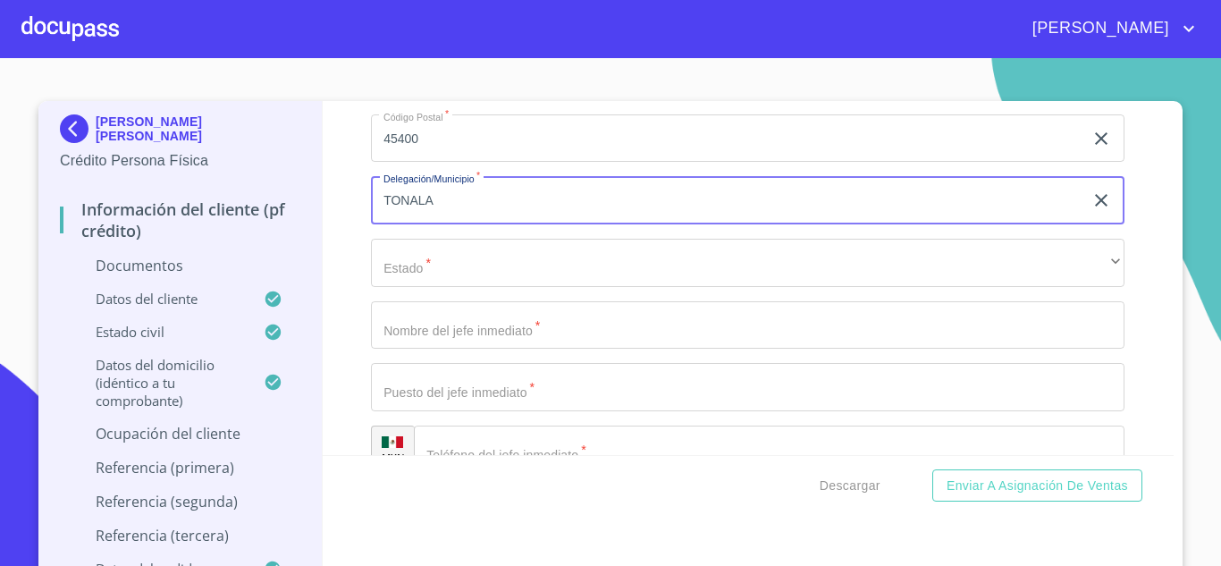
type input "TONALA"
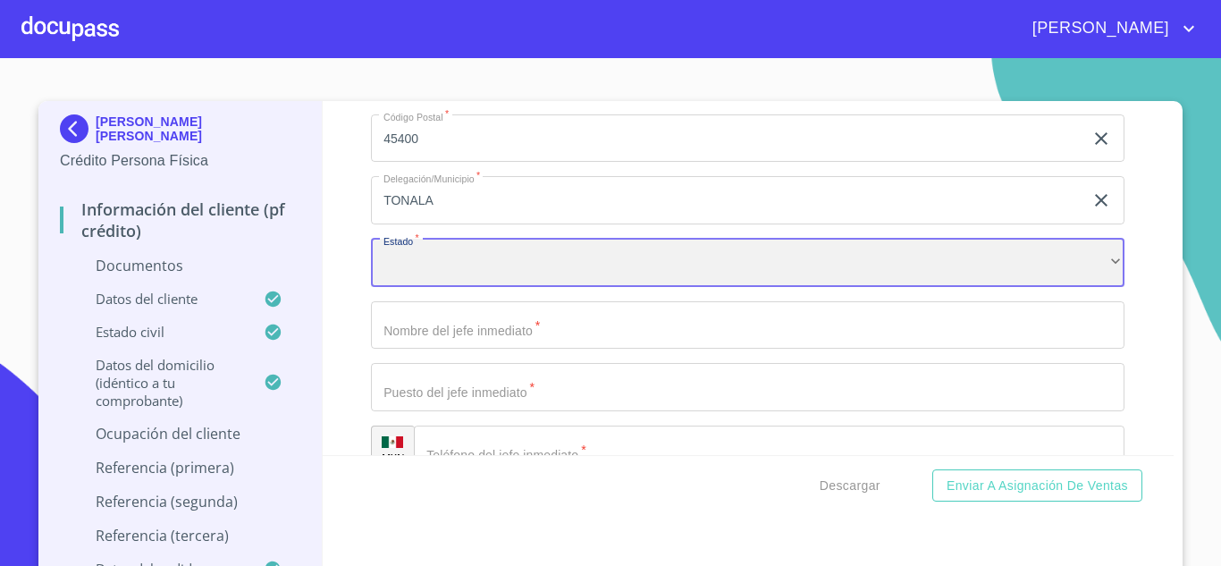
click at [491, 239] on div "​" at bounding box center [748, 263] width 754 height 48
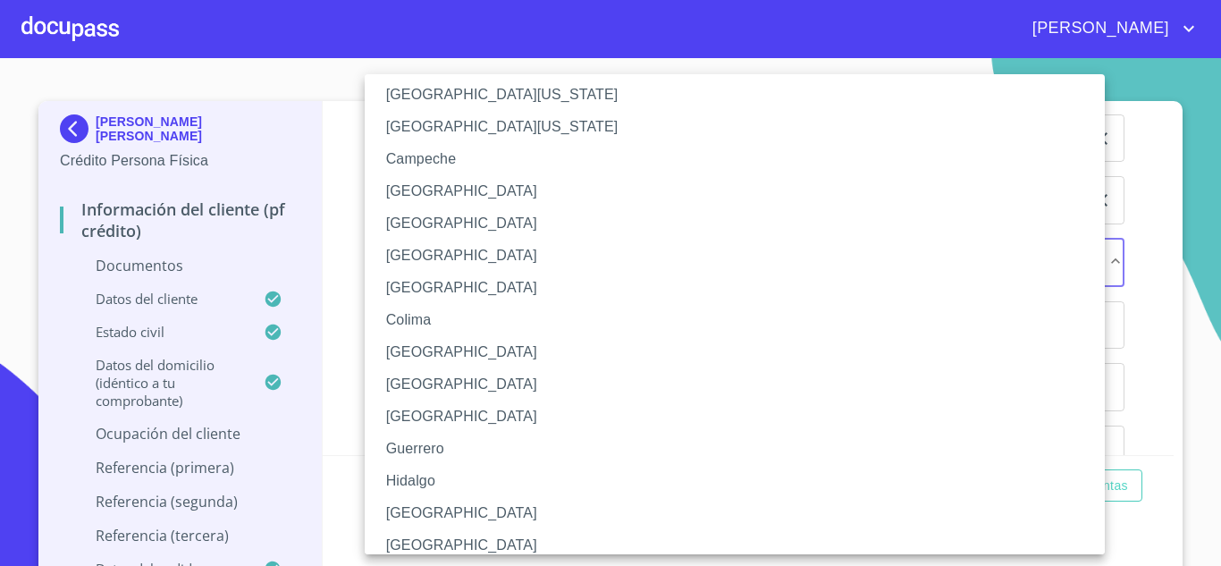
scroll to position [51, 0]
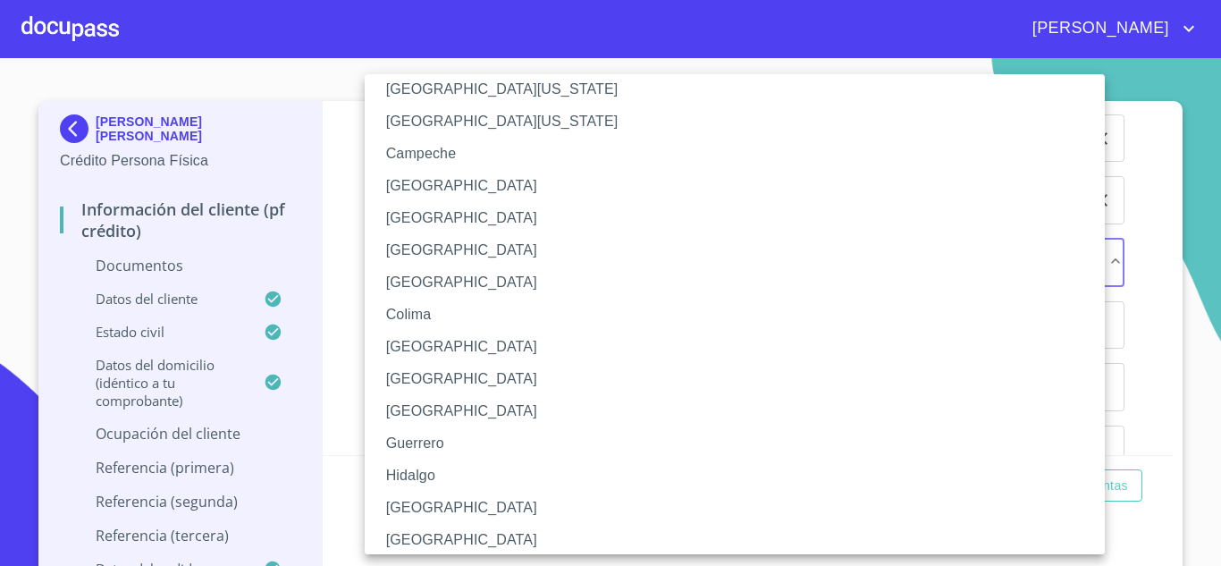
click at [417, 500] on li "Jalisco" at bounding box center [742, 508] width 754 height 32
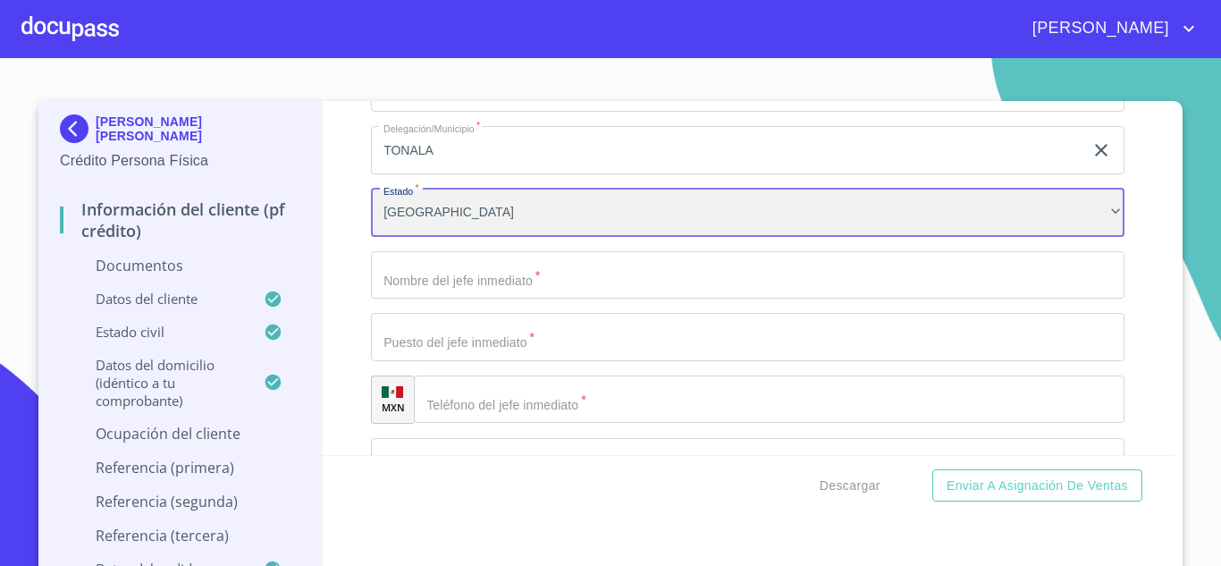
scroll to position [5420, 0]
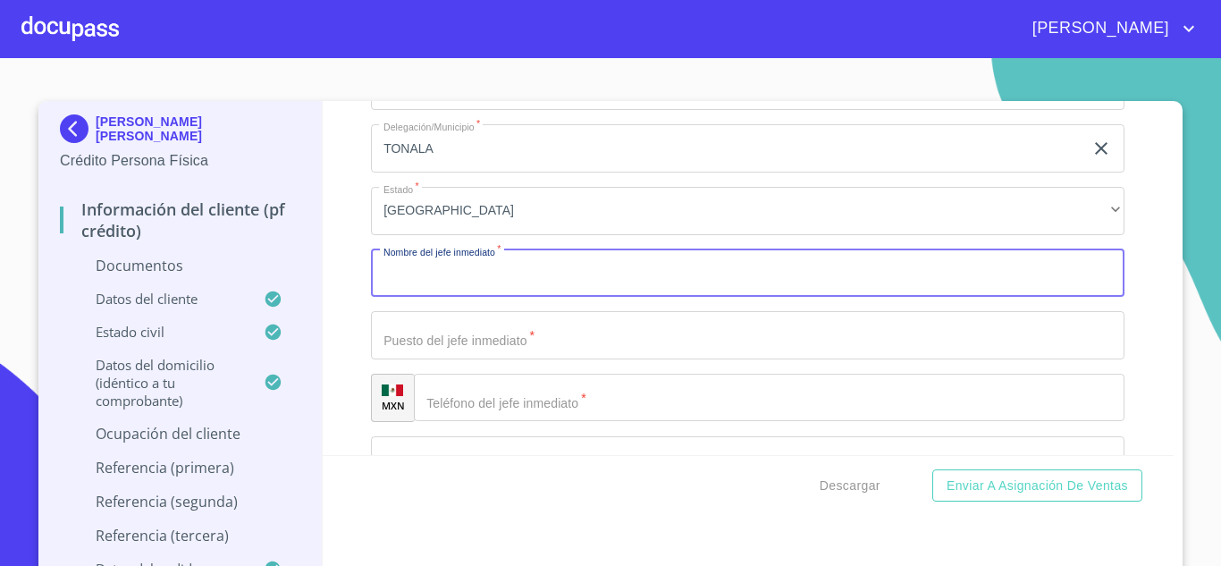
click at [467, 270] on input "Documento de identificación   *" at bounding box center [748, 273] width 754 height 48
click at [467, 270] on input "DINORA GUADALUPE ZAVALA LOPEZ" at bounding box center [727, 273] width 713 height 48
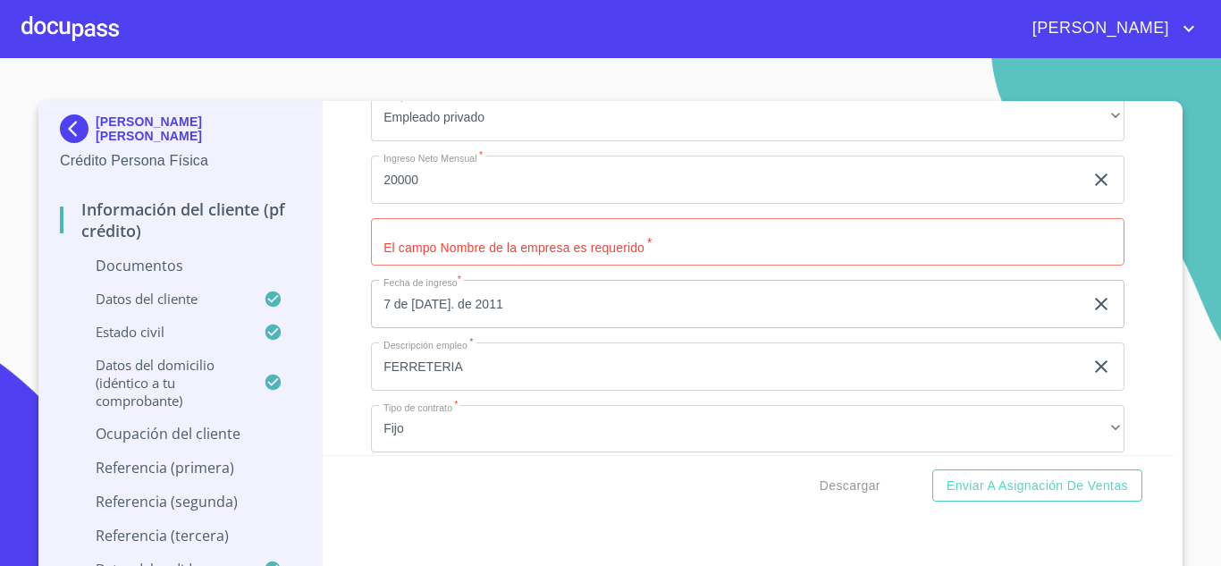
scroll to position [4515, 0]
type input "DINORA GUADALUPE ZAVALA LOPEZ"
click at [533, 261] on input "Documento de identificación   *" at bounding box center [748, 244] width 754 height 48
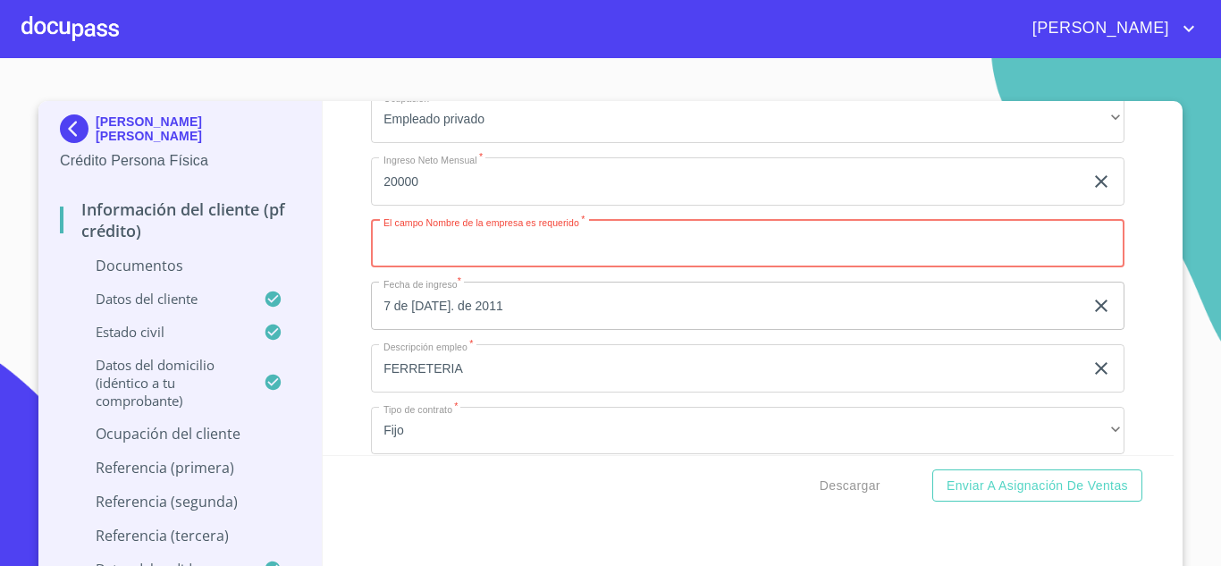
paste input "DINORA GUADALUPE ZAVALA LOPEZ"
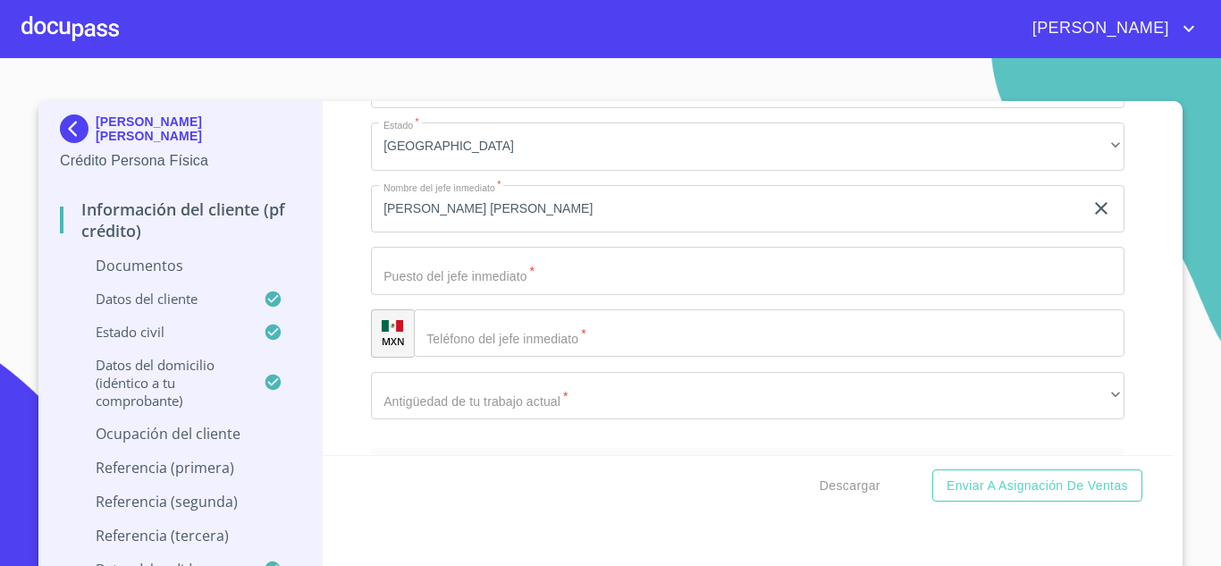
scroll to position [5486, 0]
type input "DINORA GUADALUPE ZAVALA LOPEZ FERRETERA"
click at [519, 279] on input "Documento de identificación   *" at bounding box center [748, 269] width 754 height 48
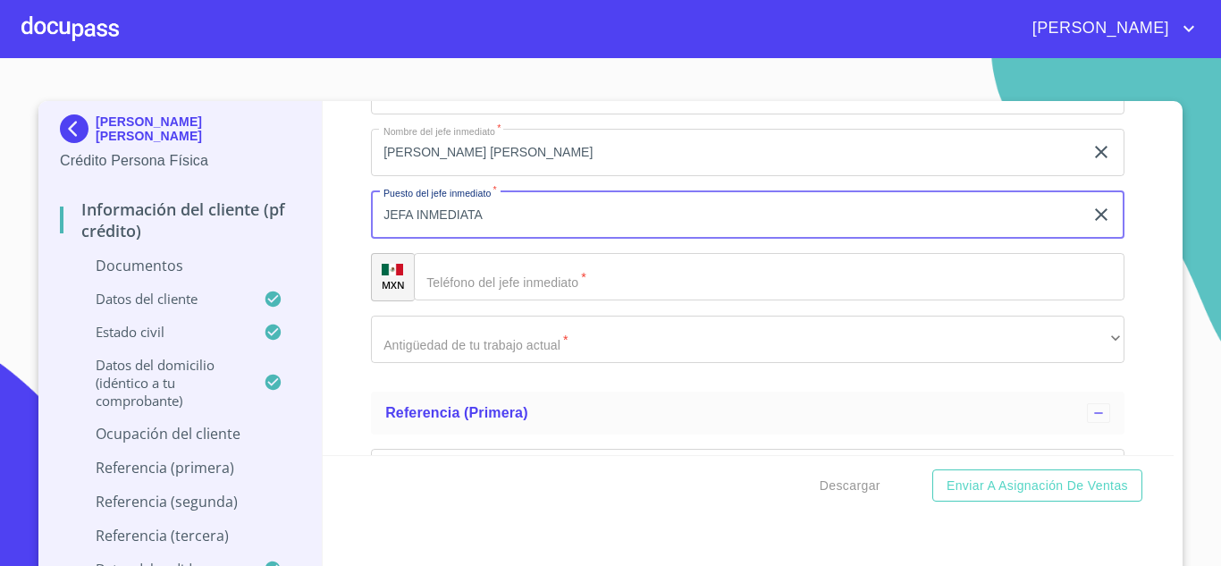
type input "JEFA INMEDIATA"
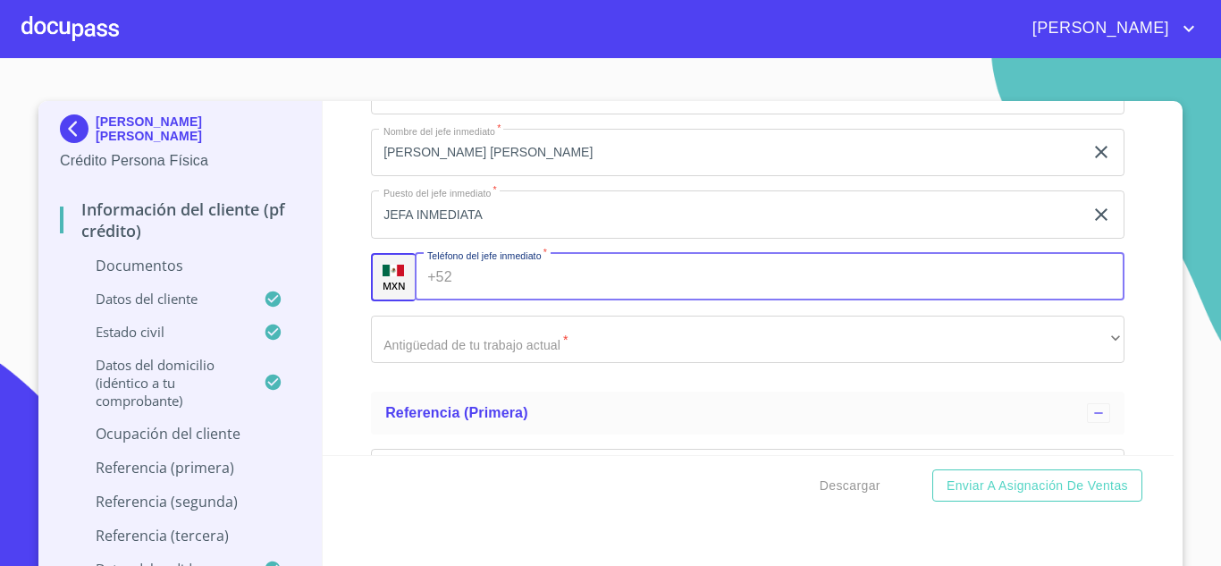
click at [498, 287] on input "Documento de identificación   *" at bounding box center [793, 277] width 666 height 48
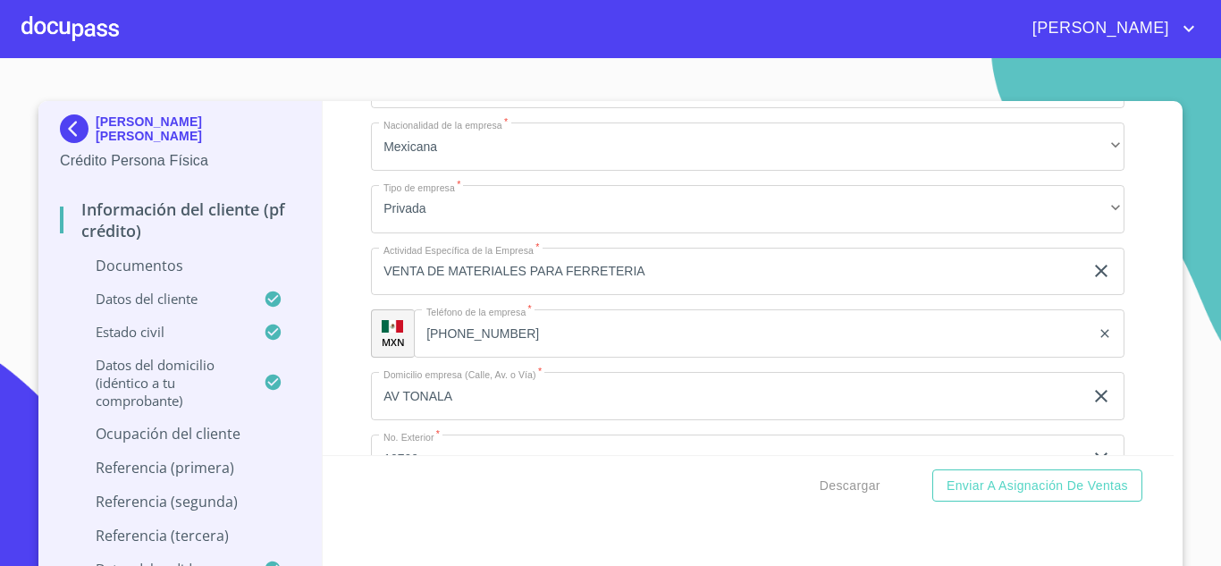
scroll to position [4860, 0]
click at [447, 331] on div "(33)36914608 ​" at bounding box center [769, 334] width 711 height 48
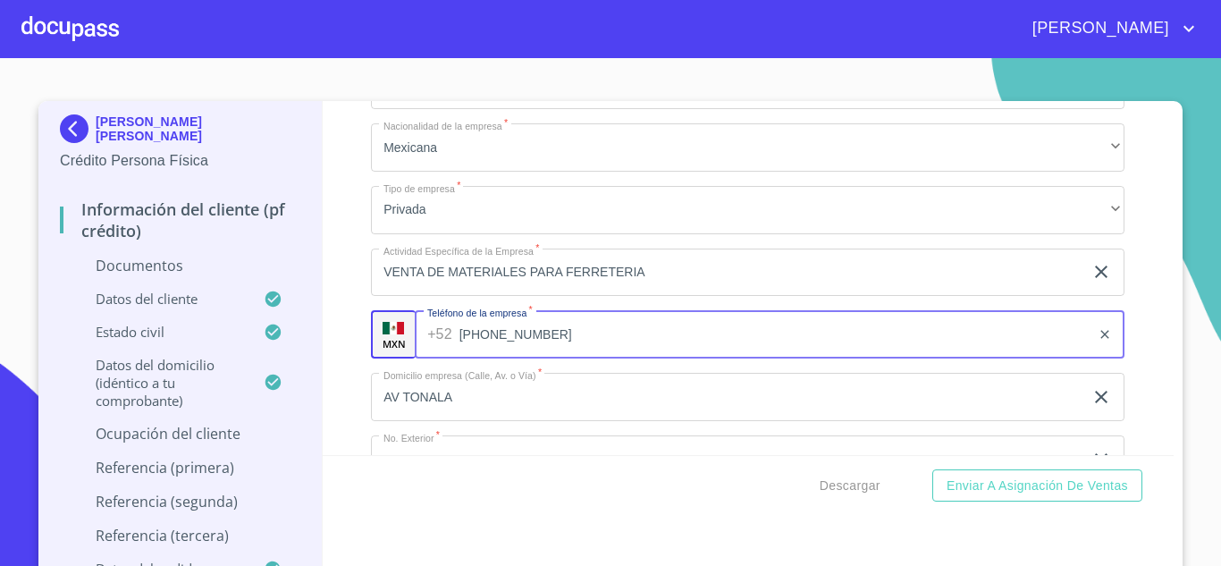
click at [447, 331] on div "+52 (33)36914608 ​" at bounding box center [770, 334] width 710 height 48
click at [478, 338] on input "(33)36914608" at bounding box center [776, 334] width 632 height 48
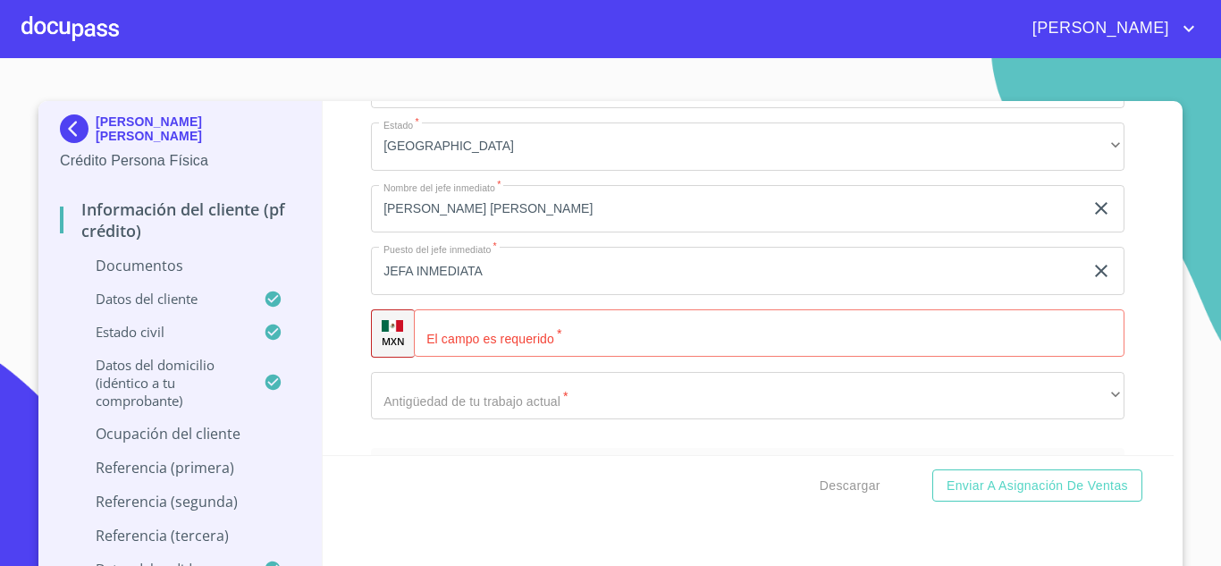
scroll to position [5485, 0]
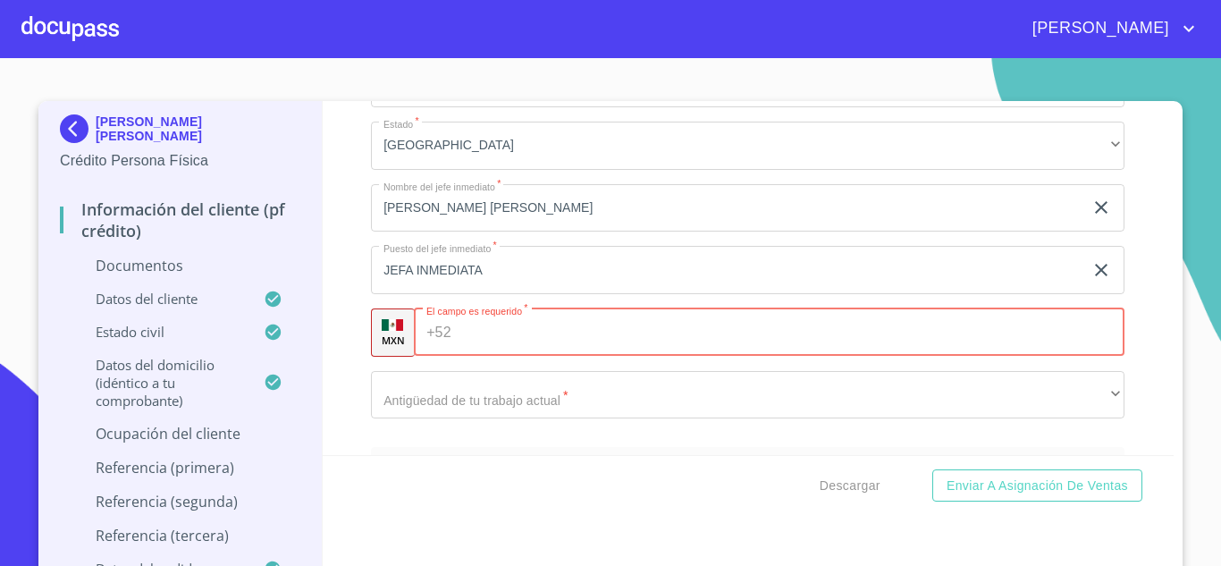
click at [478, 338] on input "Documento de identificación   *" at bounding box center [792, 332] width 667 height 48
paste input "(33)36914608"
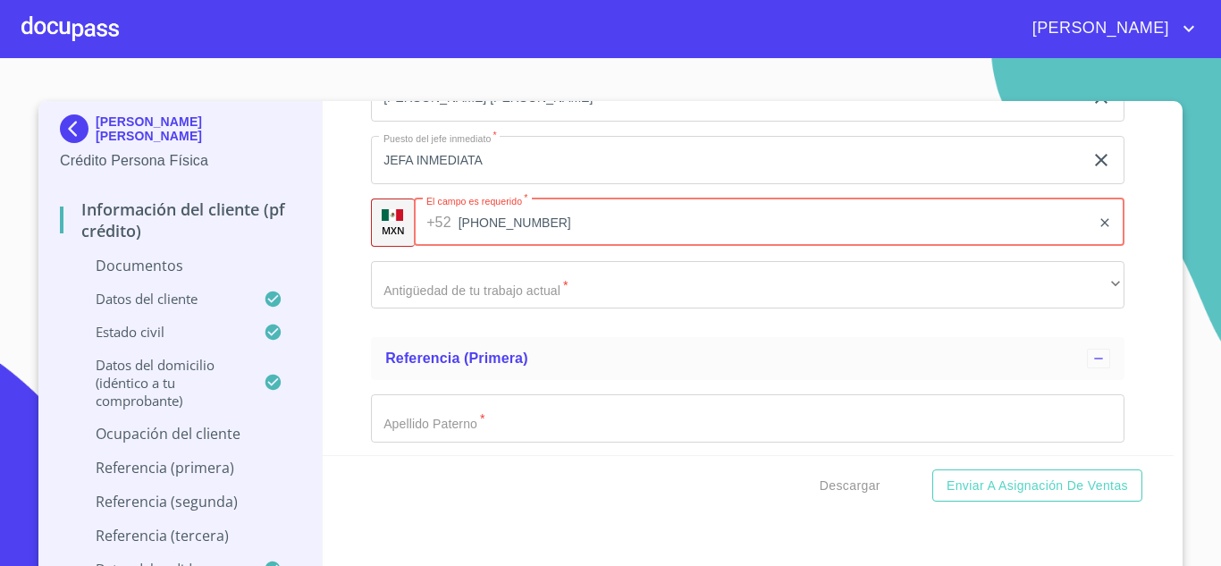
scroll to position [5598, 0]
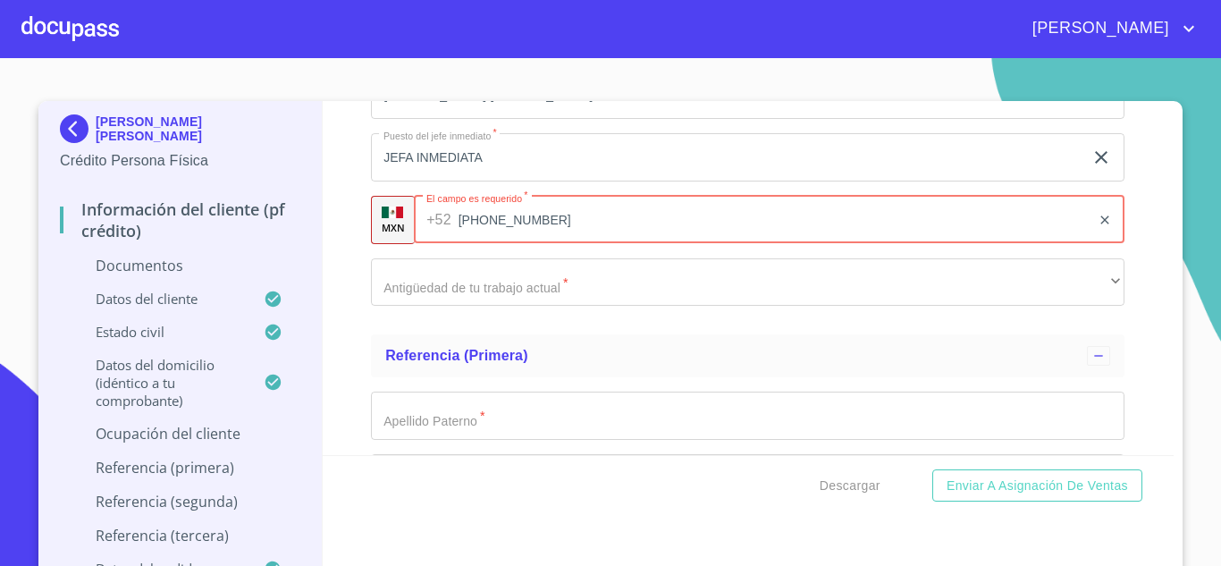
type input "(33)36914608"
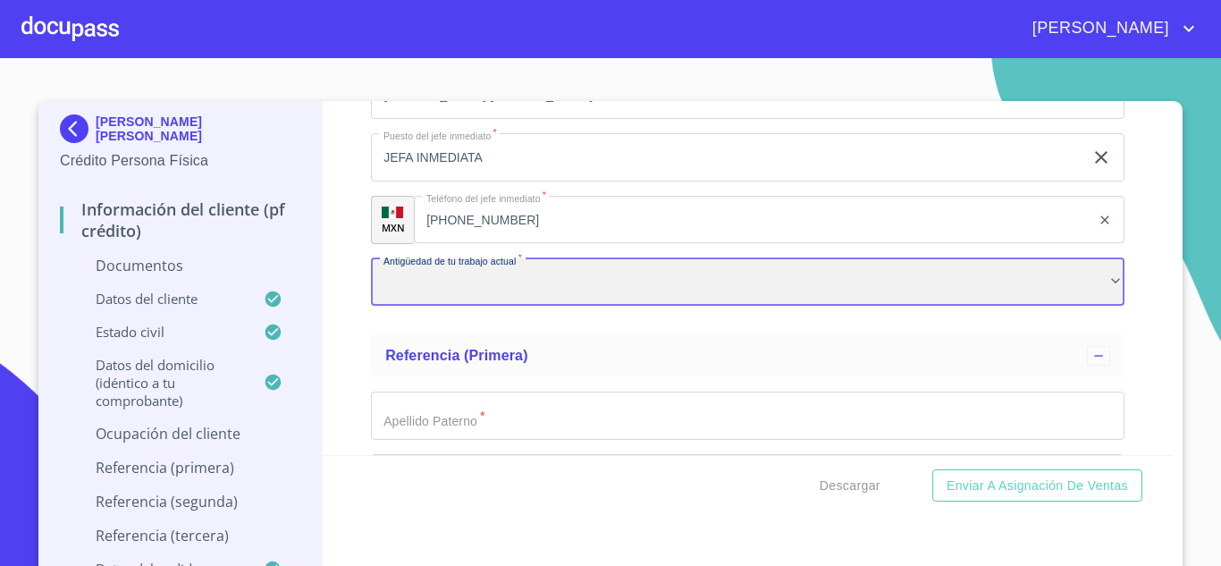
click at [499, 289] on div "​" at bounding box center [748, 282] width 754 height 48
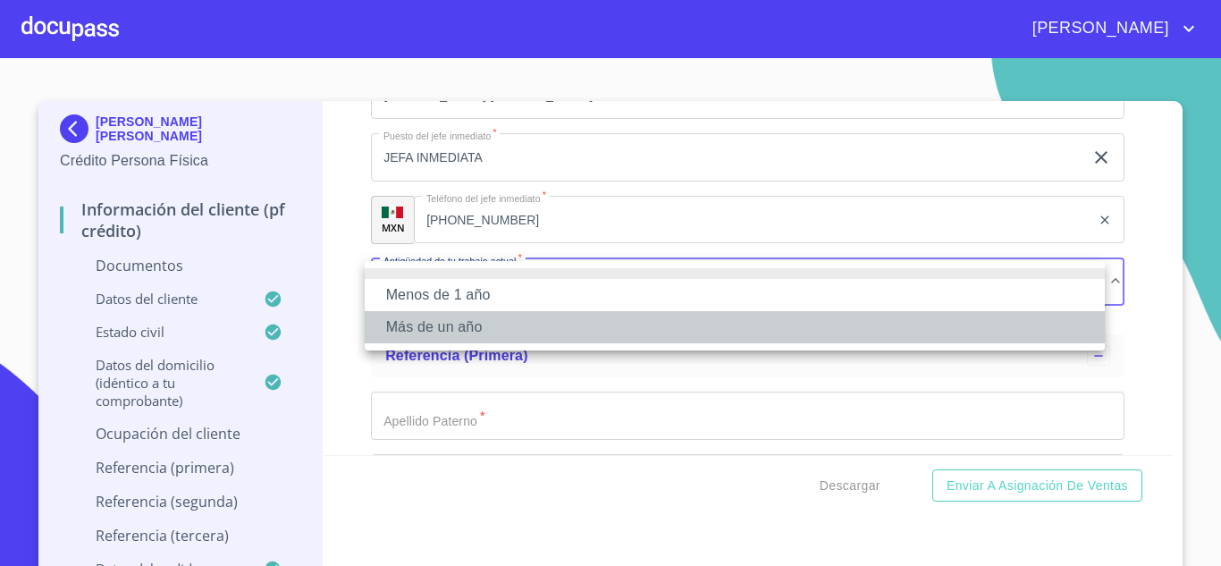
click at [468, 317] on li "Más de un año" at bounding box center [735, 327] width 740 height 32
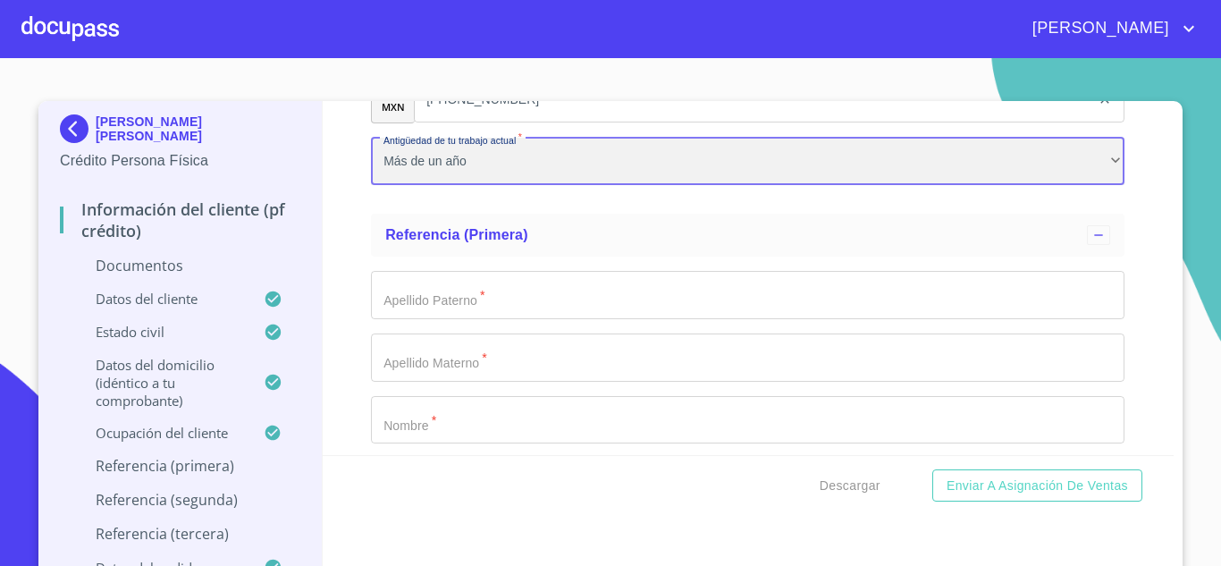
scroll to position [5720, 0]
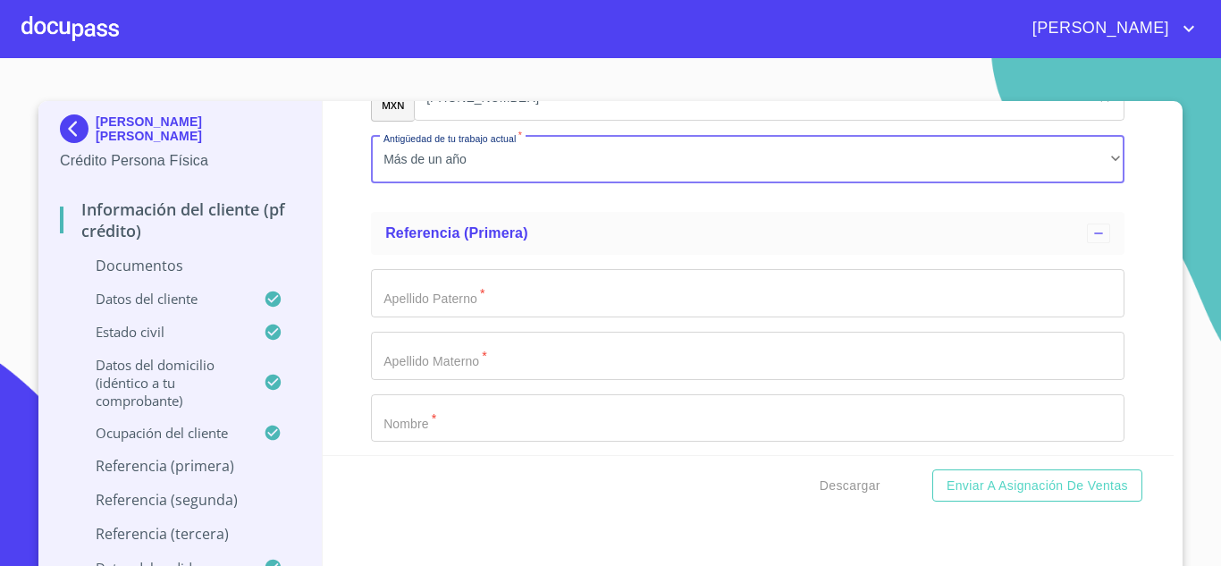
click at [479, 305] on input "Documento de identificación   *" at bounding box center [748, 293] width 754 height 48
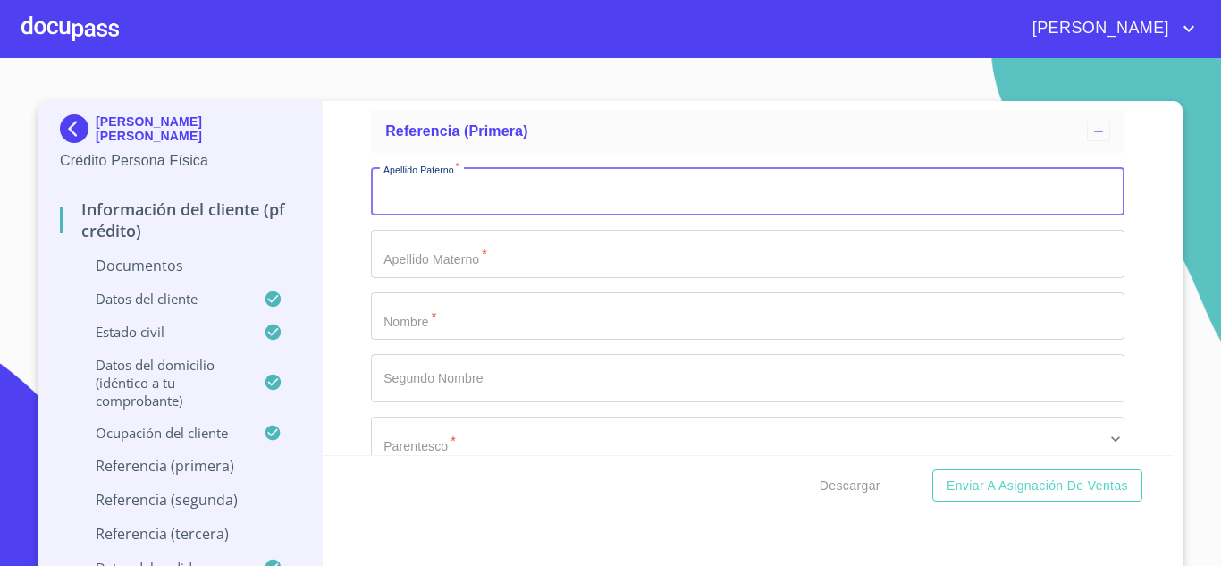
scroll to position [5827, 0]
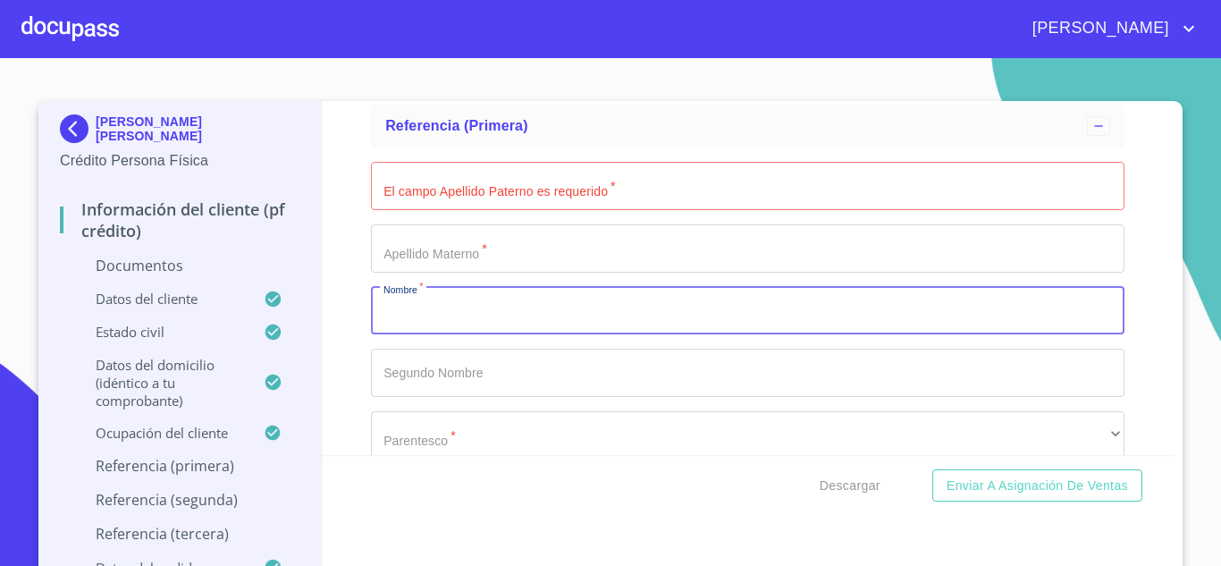
click at [458, 306] on input "Documento de identificación   *" at bounding box center [748, 311] width 754 height 48
type input "FRANCISCO"
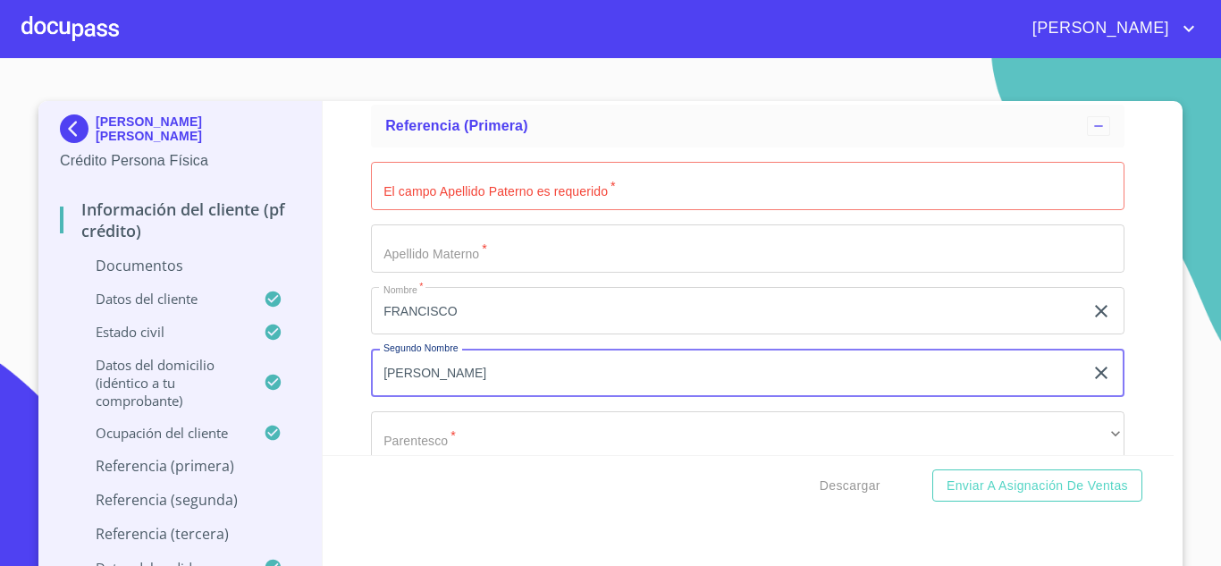
type input "JAVIER"
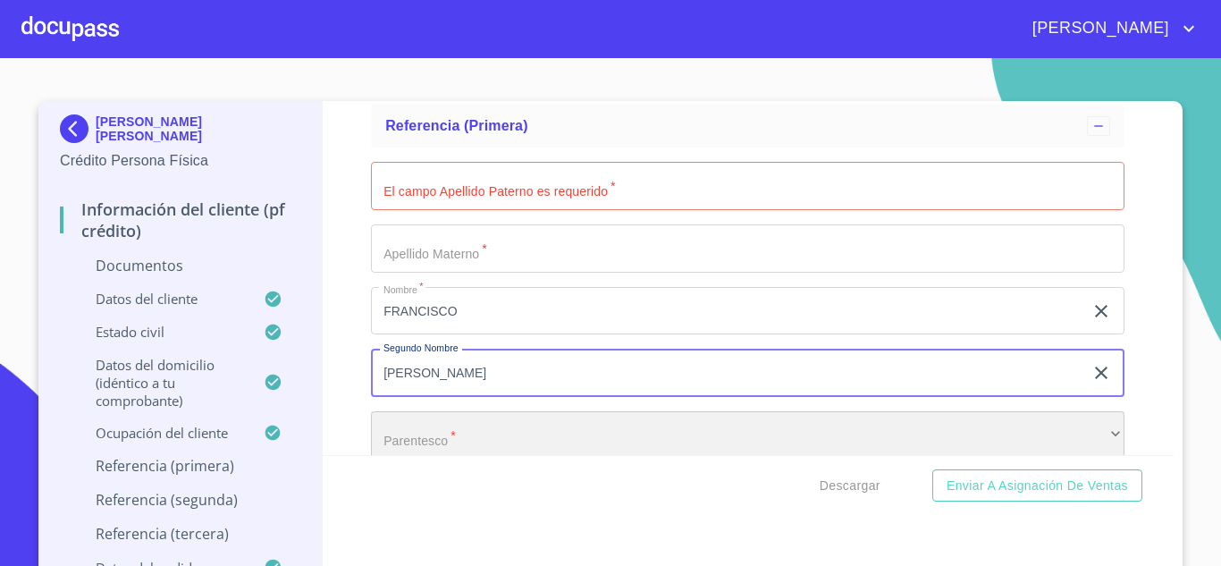
scroll to position [5832, 0]
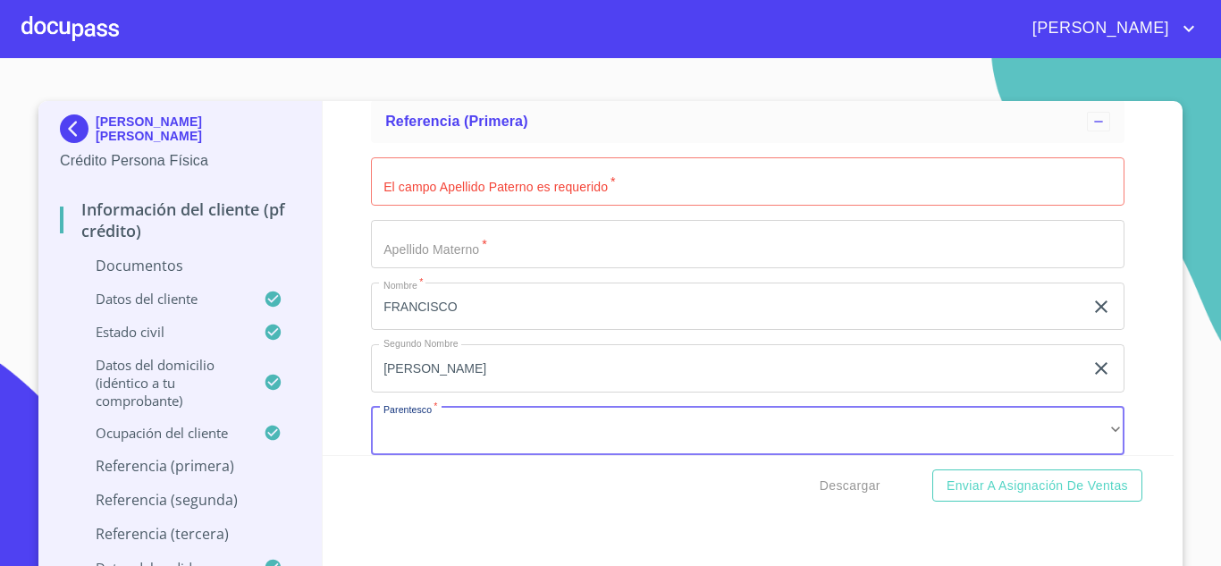
click at [456, 165] on input "Documento de identificación   *" at bounding box center [748, 181] width 754 height 48
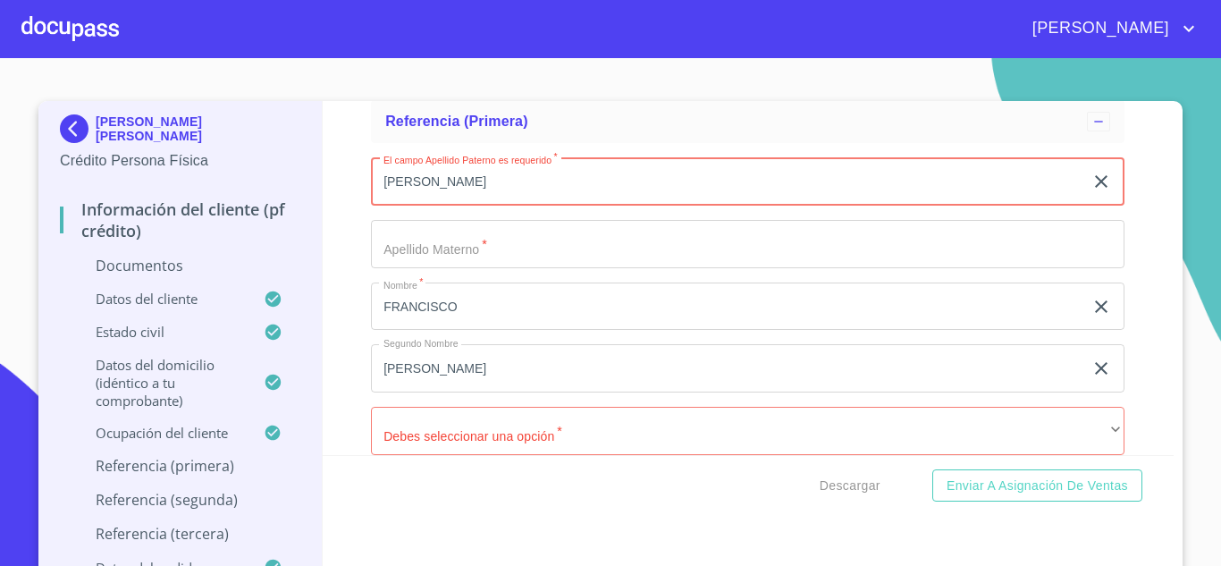
type input "ZAVALA"
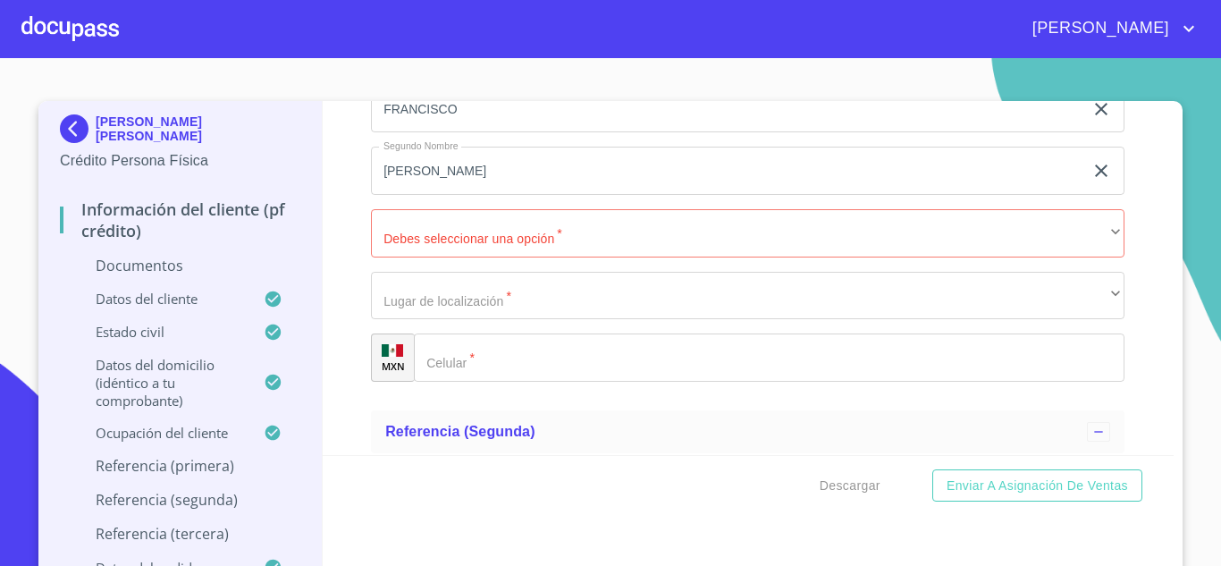
scroll to position [6030, 0]
type input "LOPEZ"
click at [439, 352] on div "​" at bounding box center [769, 357] width 711 height 48
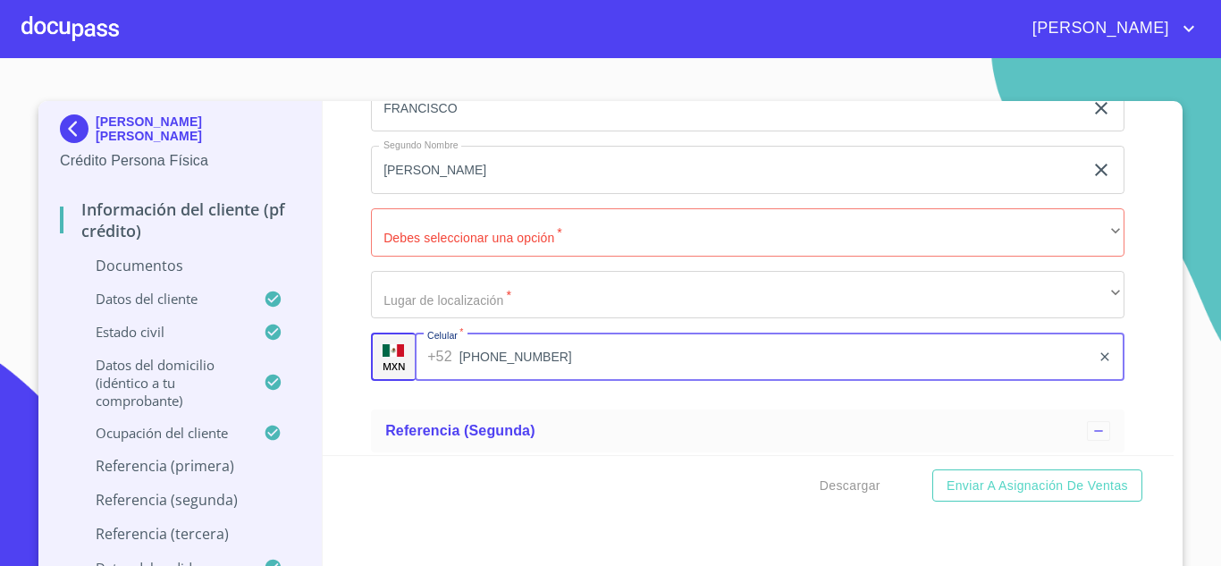
type input "(33)11963319"
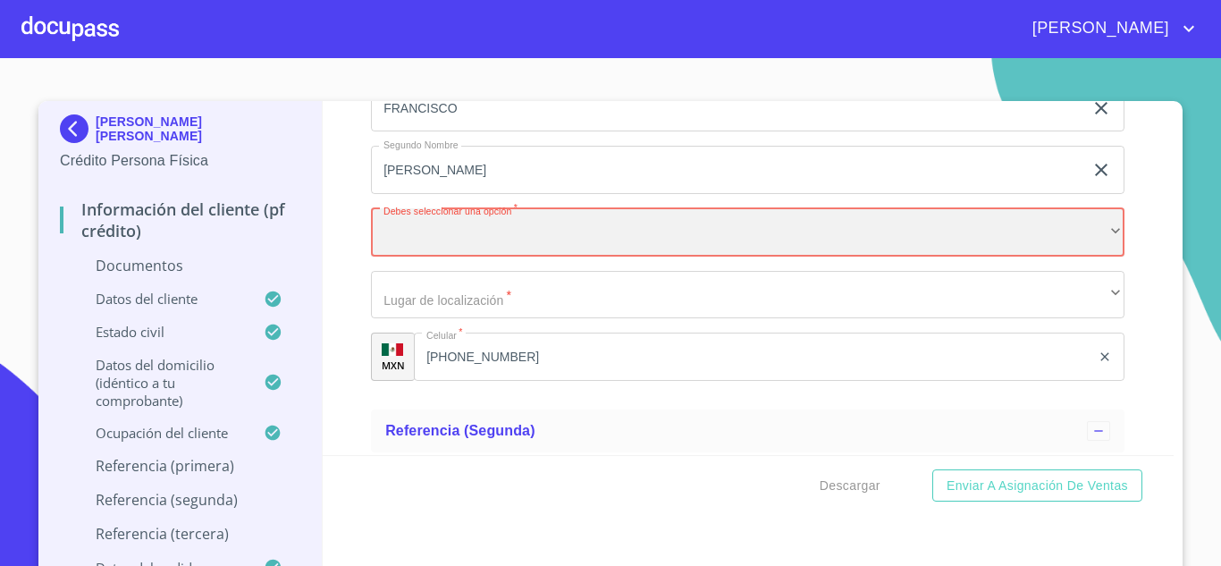
click at [500, 232] on div "​" at bounding box center [748, 232] width 754 height 48
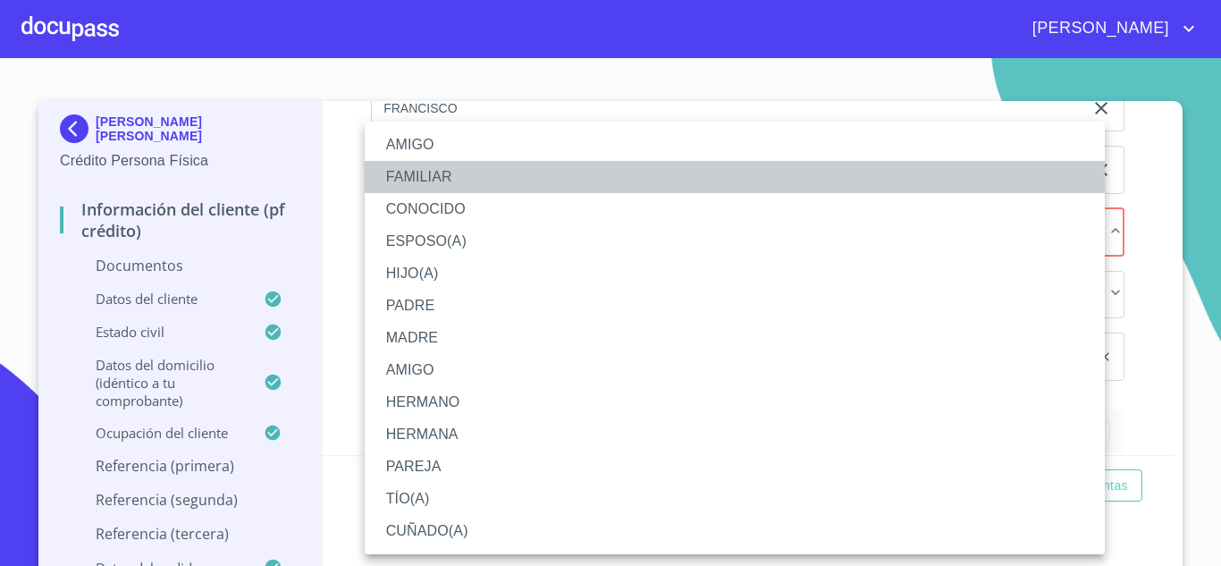
click at [444, 189] on li "FAMILIAR" at bounding box center [735, 177] width 740 height 32
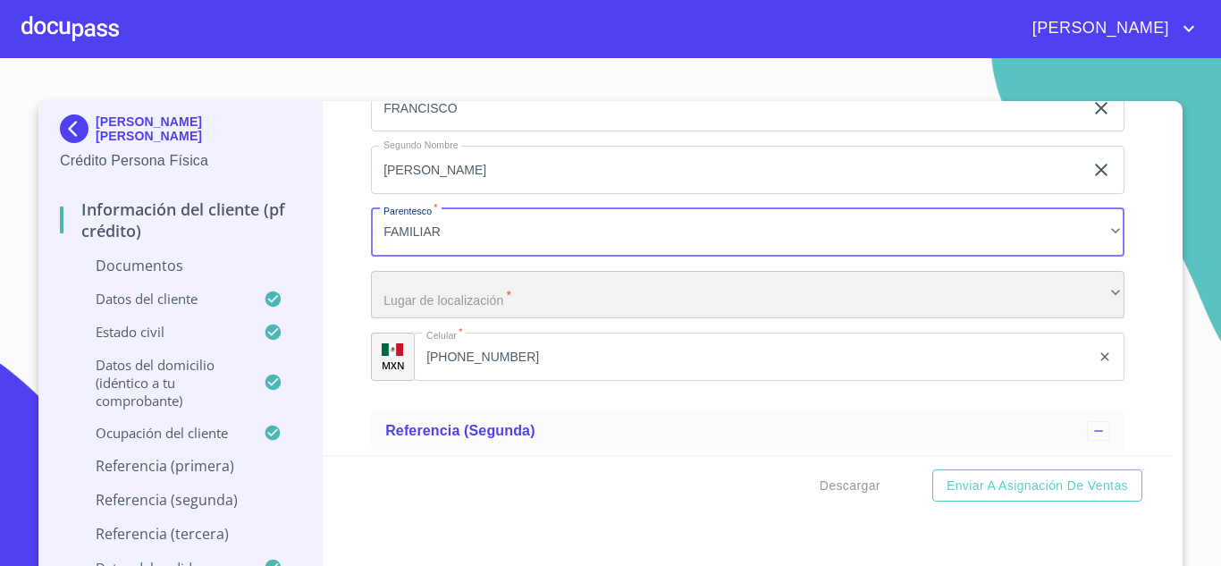
click at [406, 287] on div "​" at bounding box center [748, 295] width 754 height 48
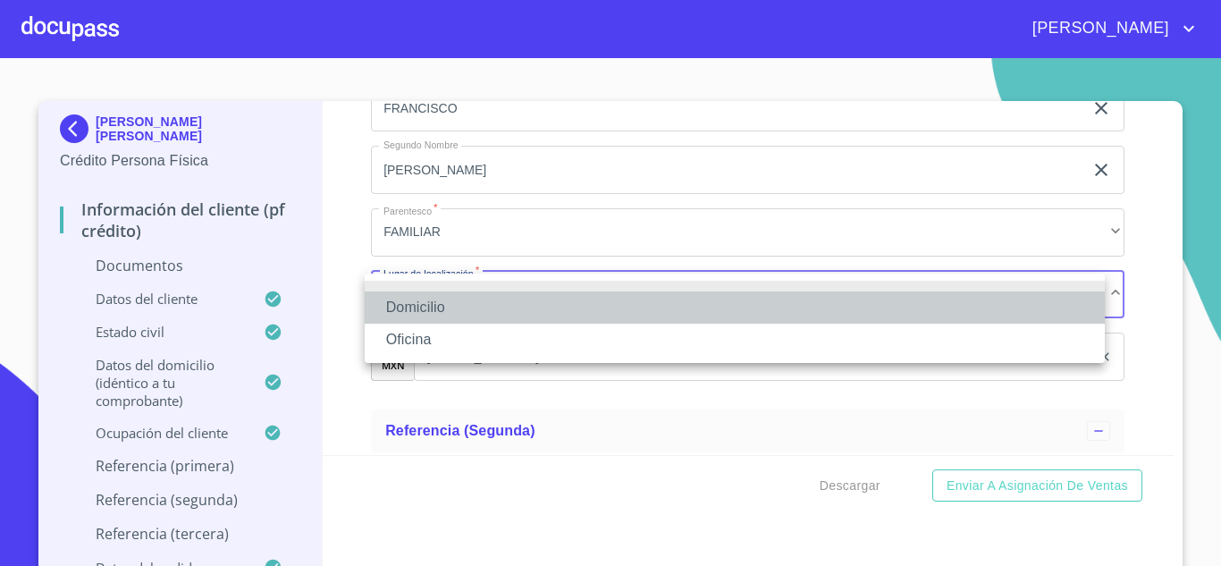
click at [418, 300] on li "Domicilio" at bounding box center [735, 308] width 740 height 32
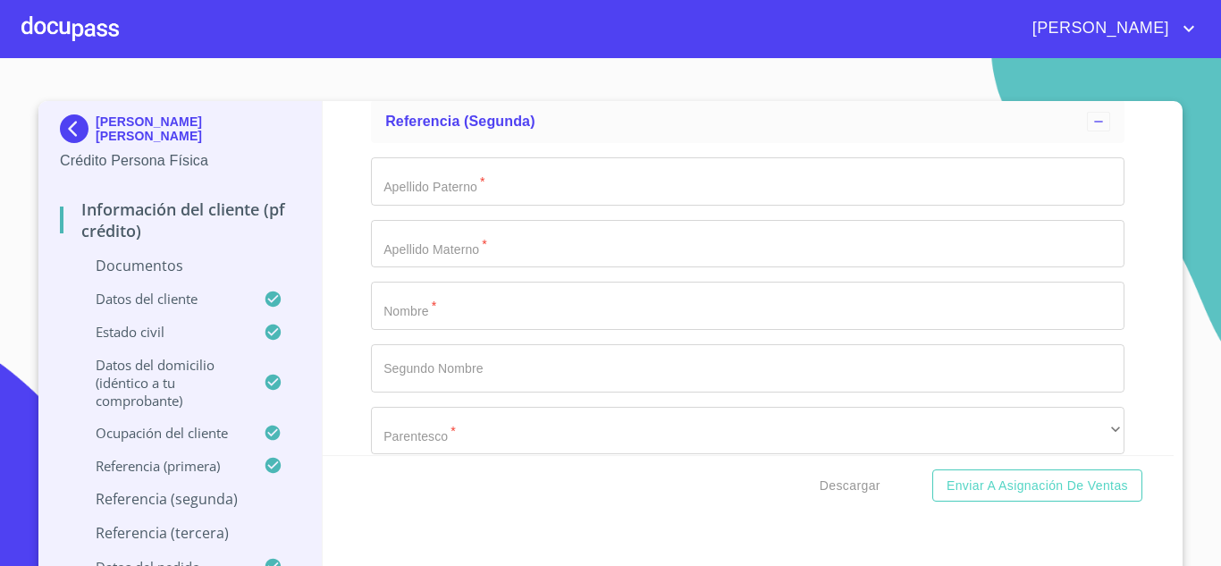
scroll to position [6341, 0]
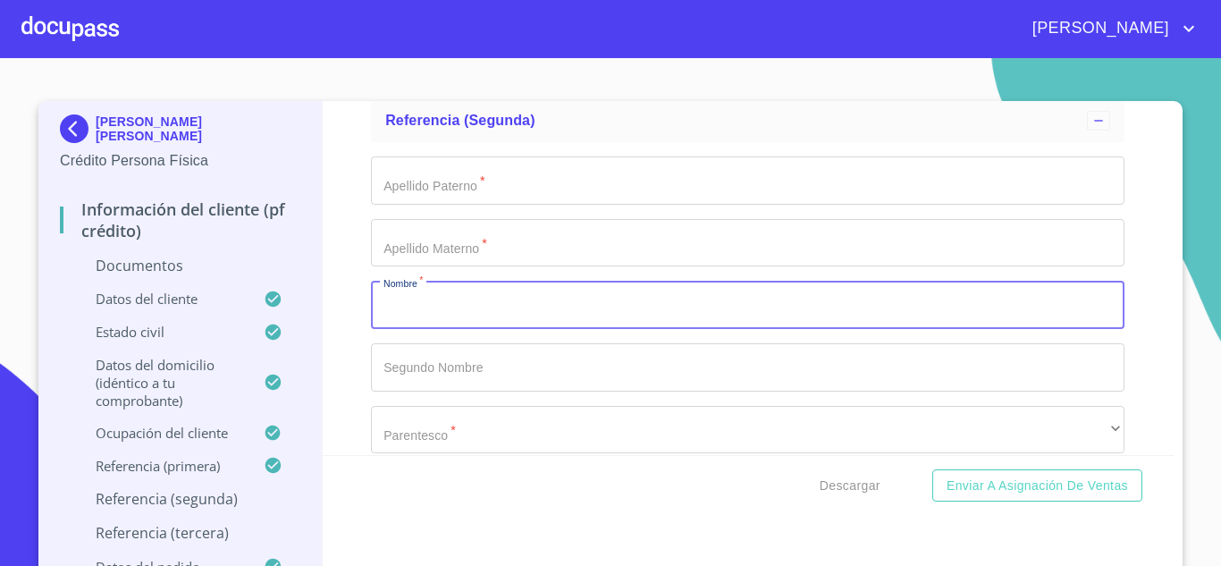
click at [449, 308] on input "Documento de identificación   *" at bounding box center [748, 305] width 754 height 48
type input "LEONARDO"
click at [468, 201] on input "Documento de identificación   *" at bounding box center [748, 180] width 754 height 48
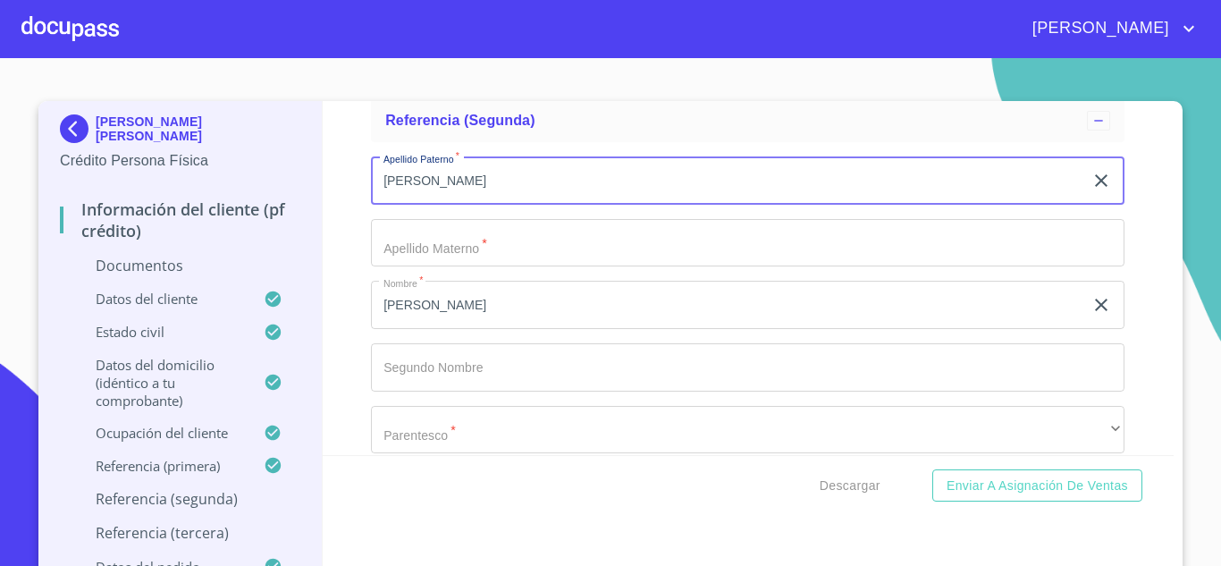
type input "DAVID"
click at [457, 232] on input "Documento de identificación   *" at bounding box center [748, 243] width 754 height 48
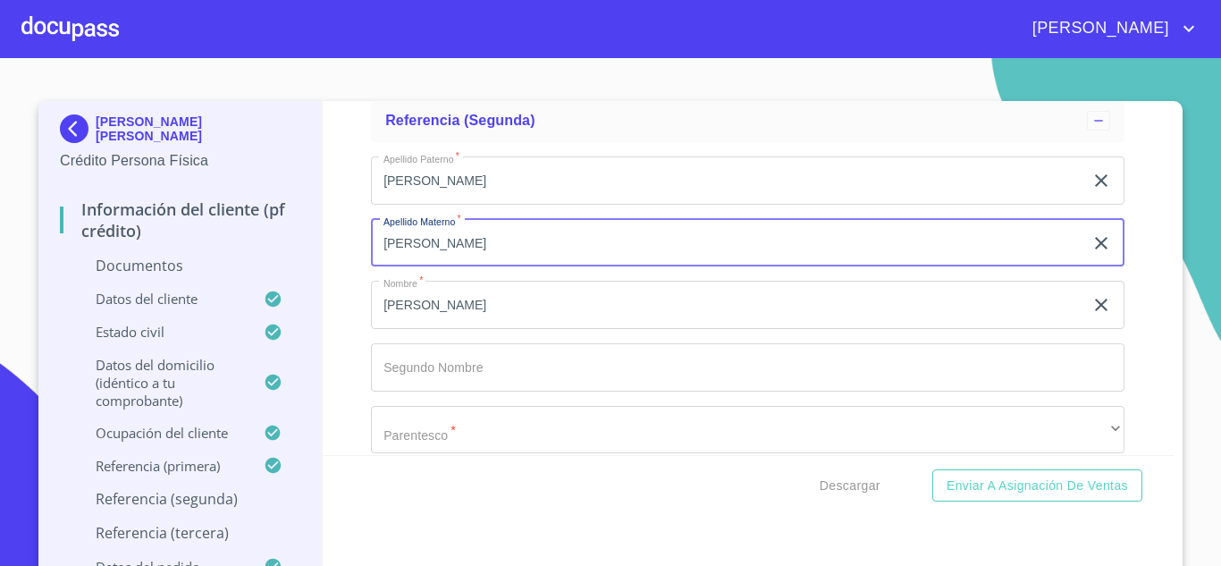
type input "GODINEZ"
click at [416, 366] on input "Documento de identificación   *" at bounding box center [748, 367] width 754 height 48
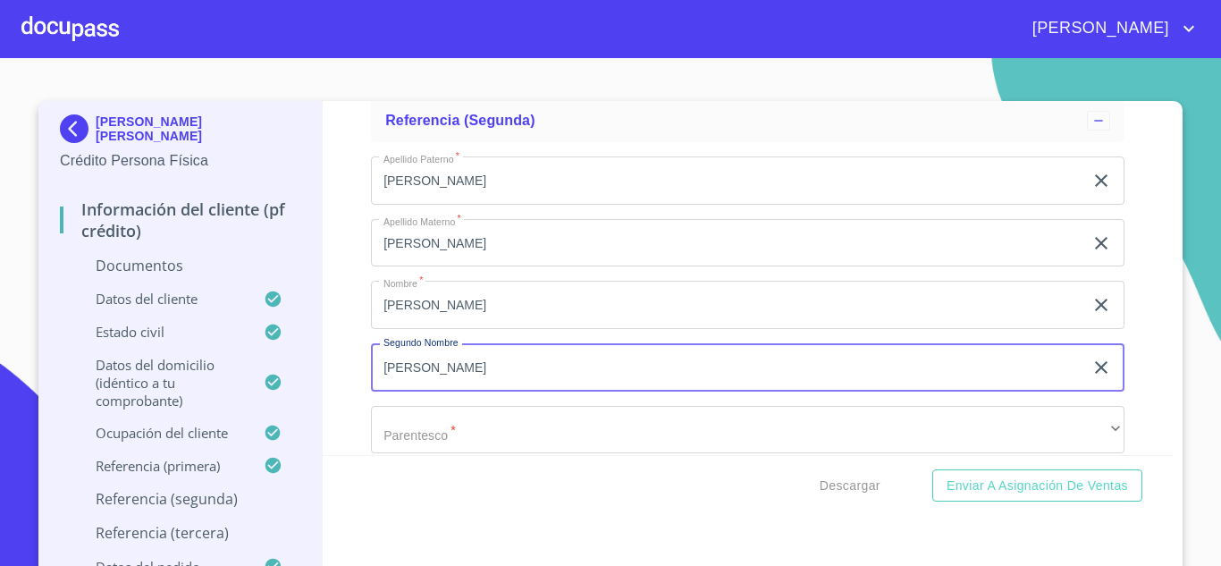
type input "DAVID"
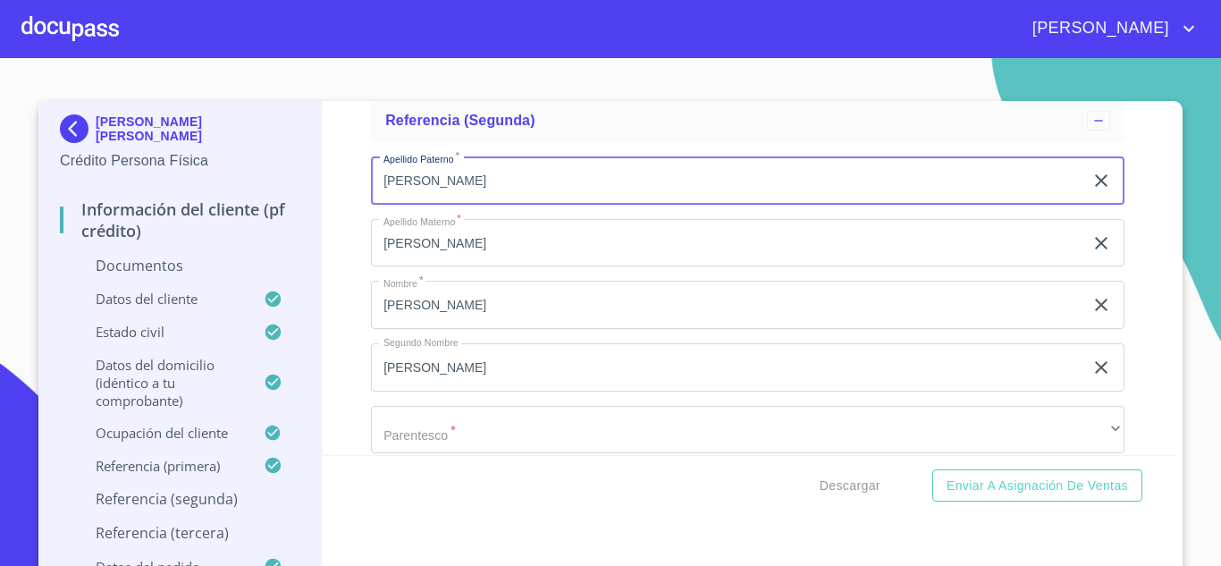
click at [399, 185] on input "DAVID" at bounding box center [727, 180] width 713 height 48
type input "GODINEZ"
click at [402, 245] on input "GODINEZ" at bounding box center [727, 243] width 713 height 48
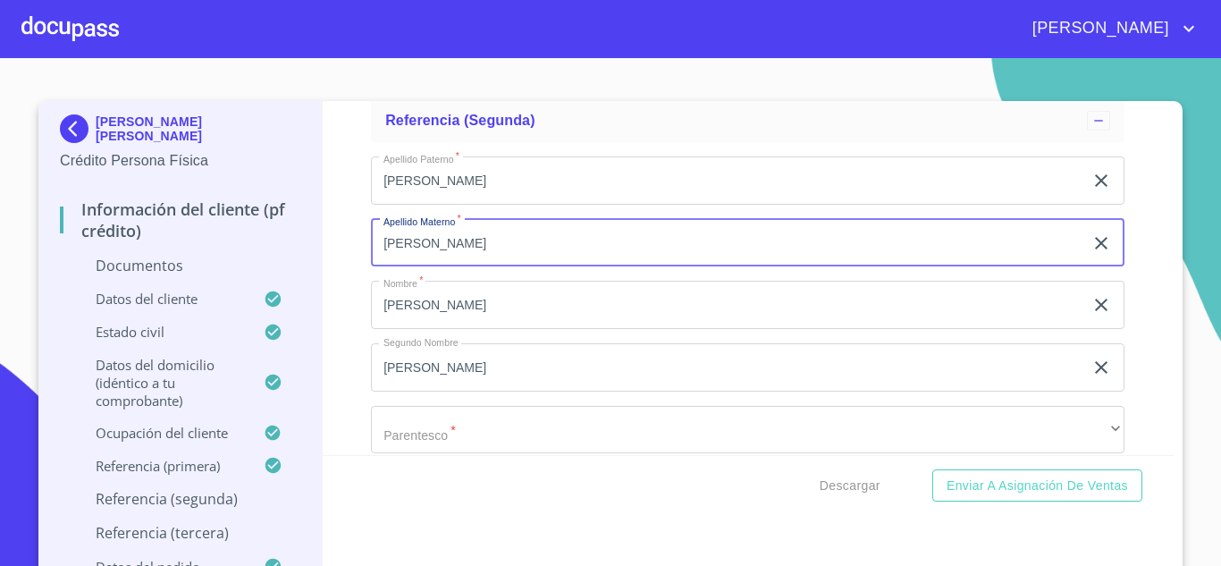
click at [402, 245] on input "GODINEZ" at bounding box center [727, 243] width 713 height 48
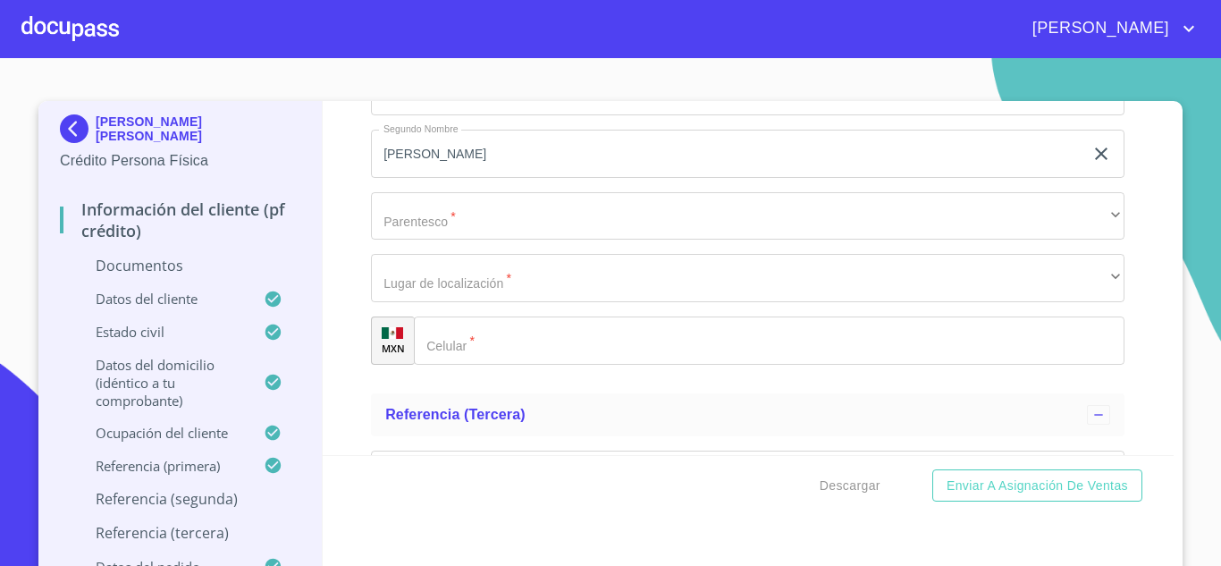
scroll to position [6555, 0]
type input "GONZALEZ"
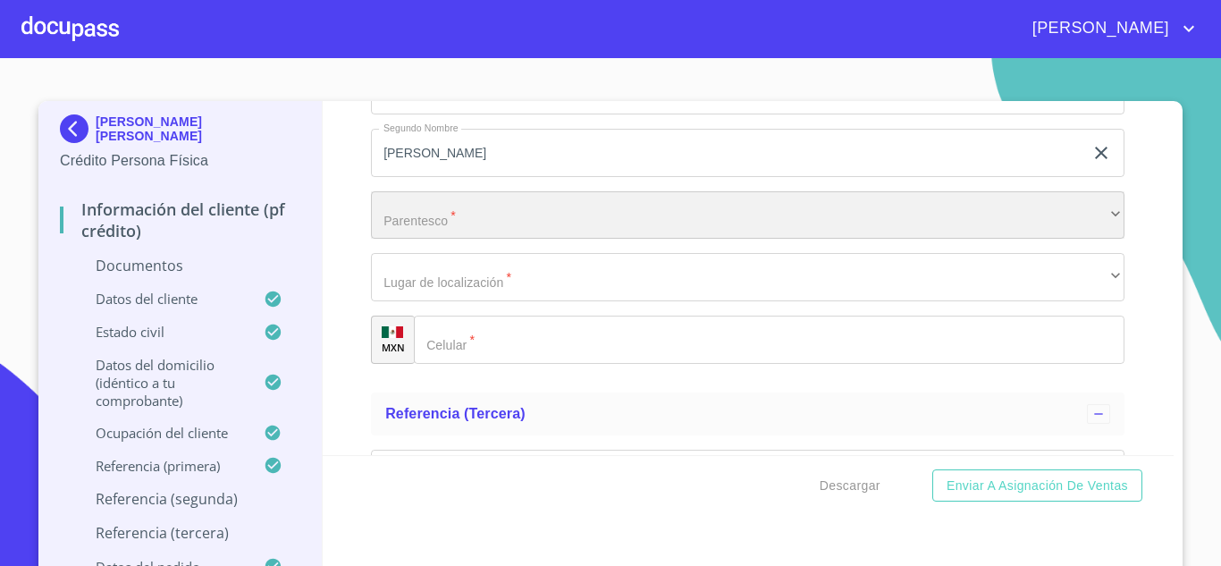
click at [467, 211] on div "​" at bounding box center [748, 215] width 754 height 48
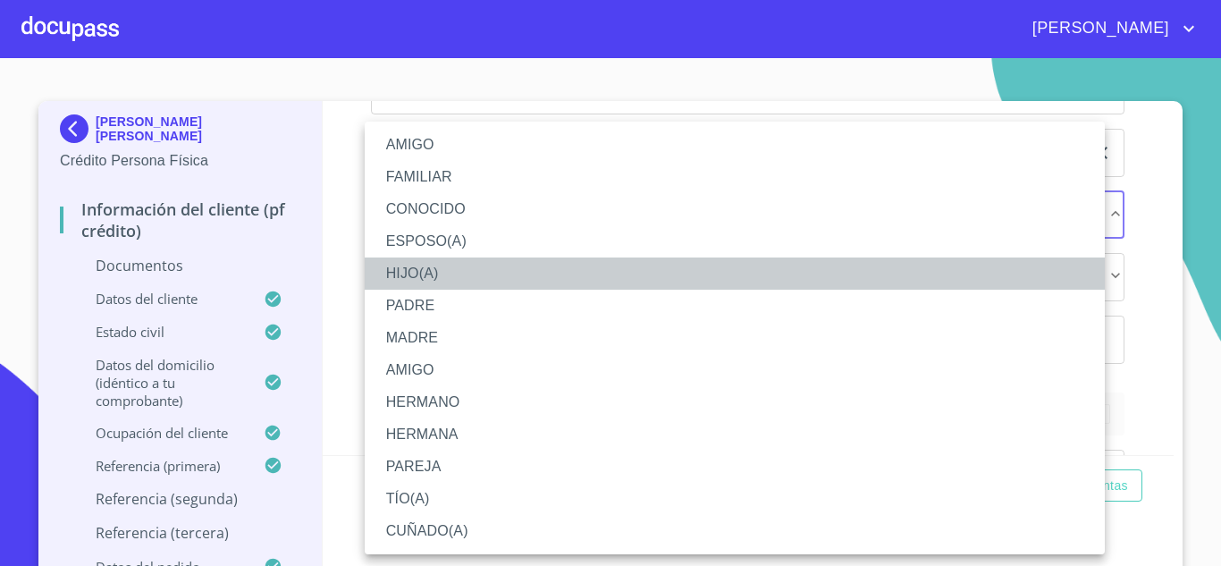
click at [454, 283] on li "HIJO(A)" at bounding box center [735, 274] width 740 height 32
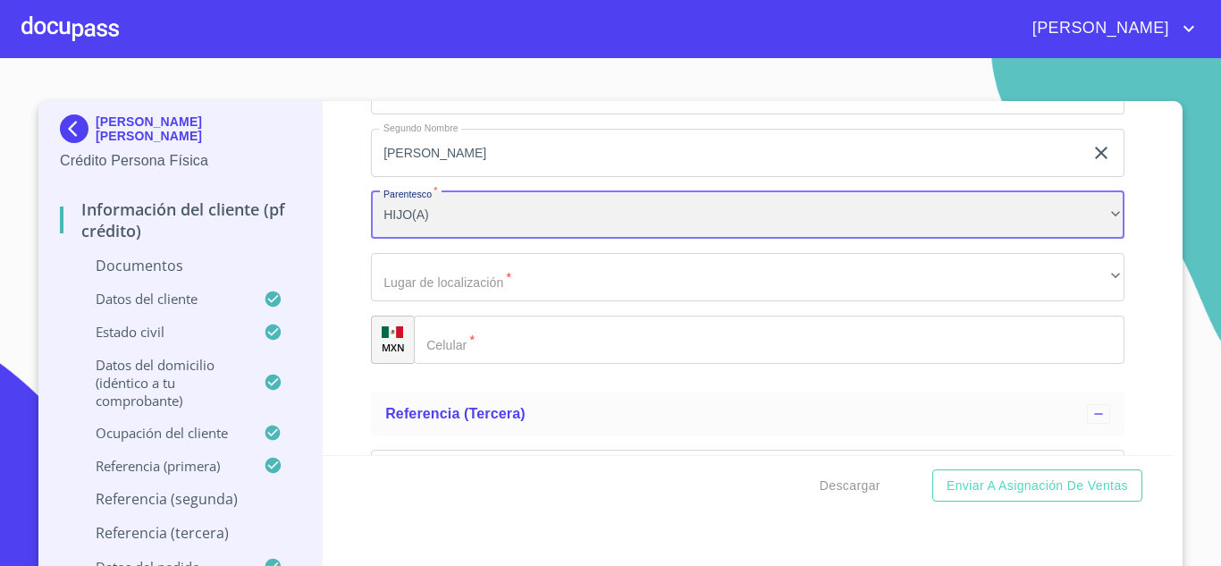
scroll to position [6601, 0]
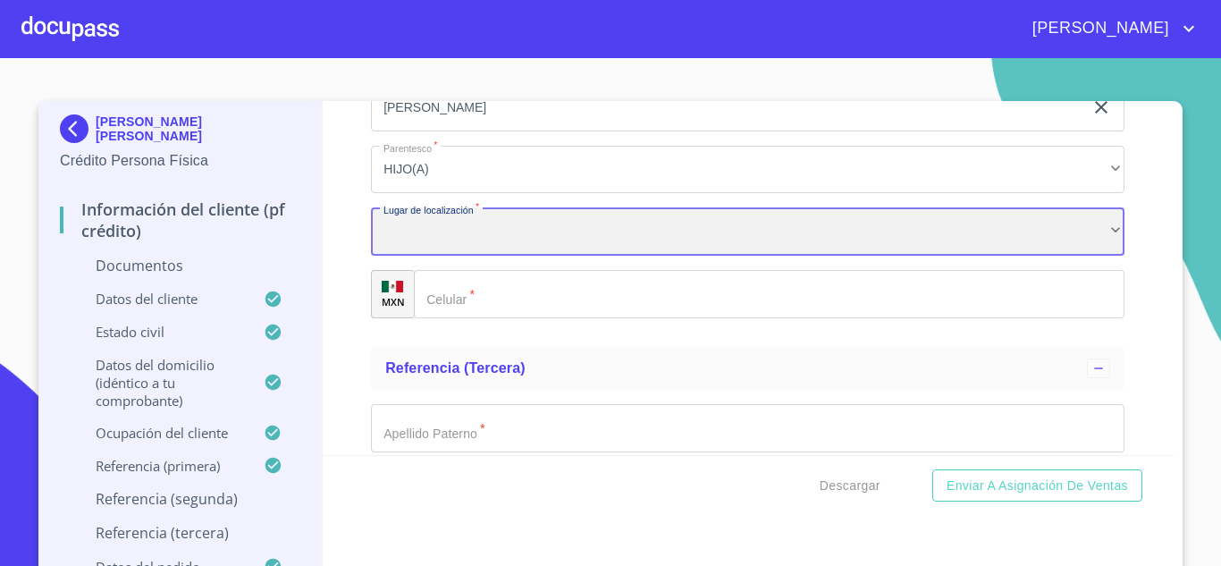
click at [481, 244] on div "​" at bounding box center [748, 231] width 754 height 48
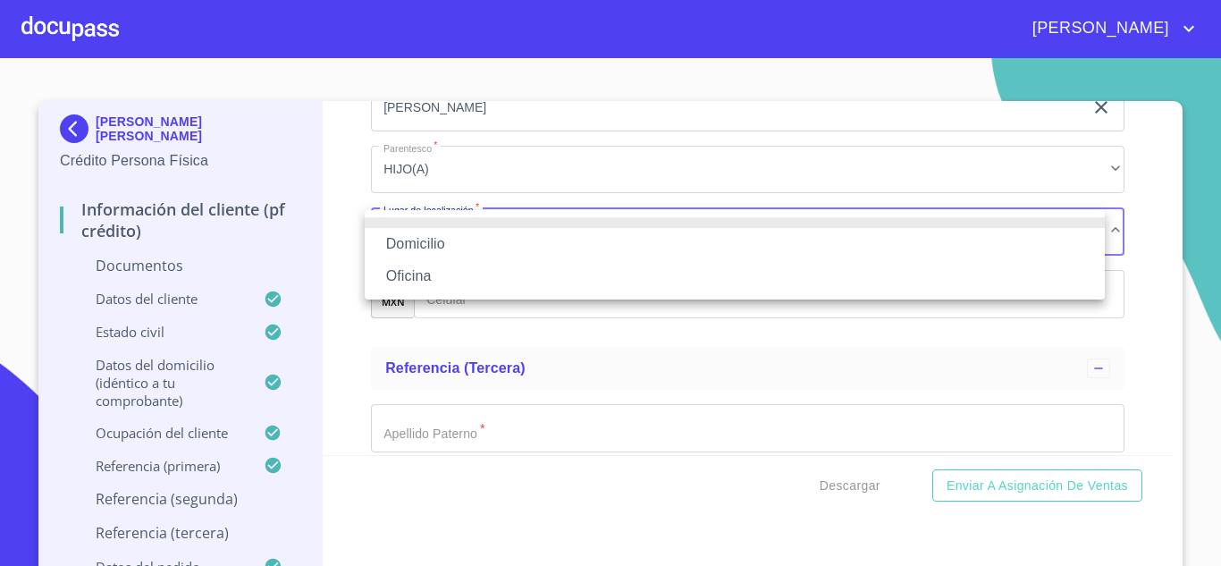
click at [481, 244] on li "Domicilio" at bounding box center [735, 244] width 740 height 32
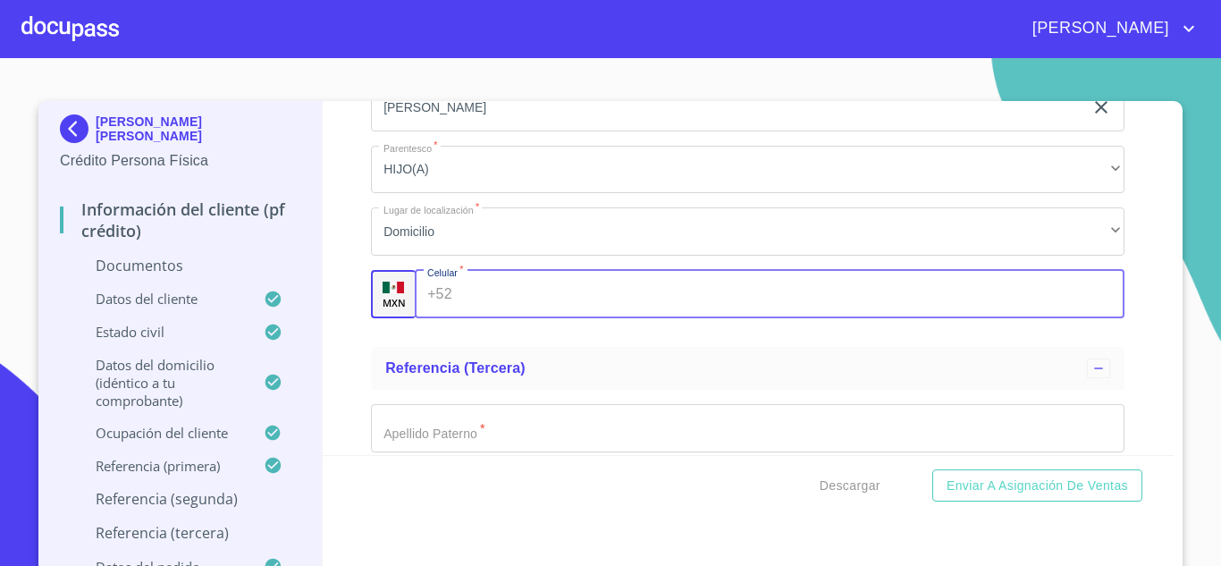
click at [464, 291] on input "Documento de identificación   *" at bounding box center [793, 294] width 666 height 48
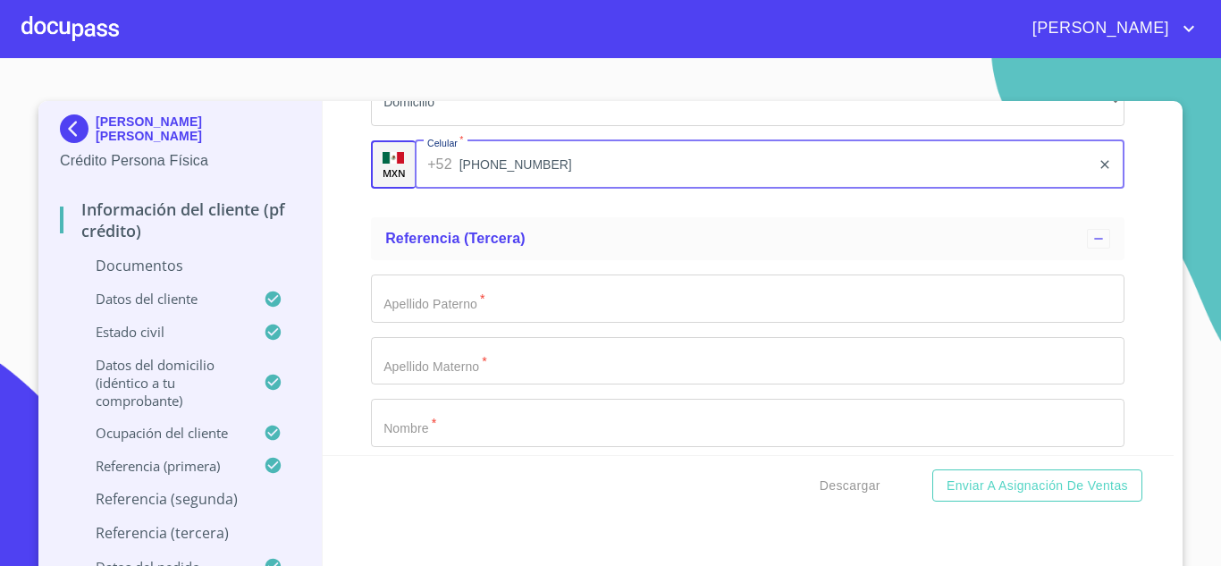
type input "(33)17752449"
click at [476, 291] on input "Documento de identificación   *" at bounding box center [748, 299] width 754 height 48
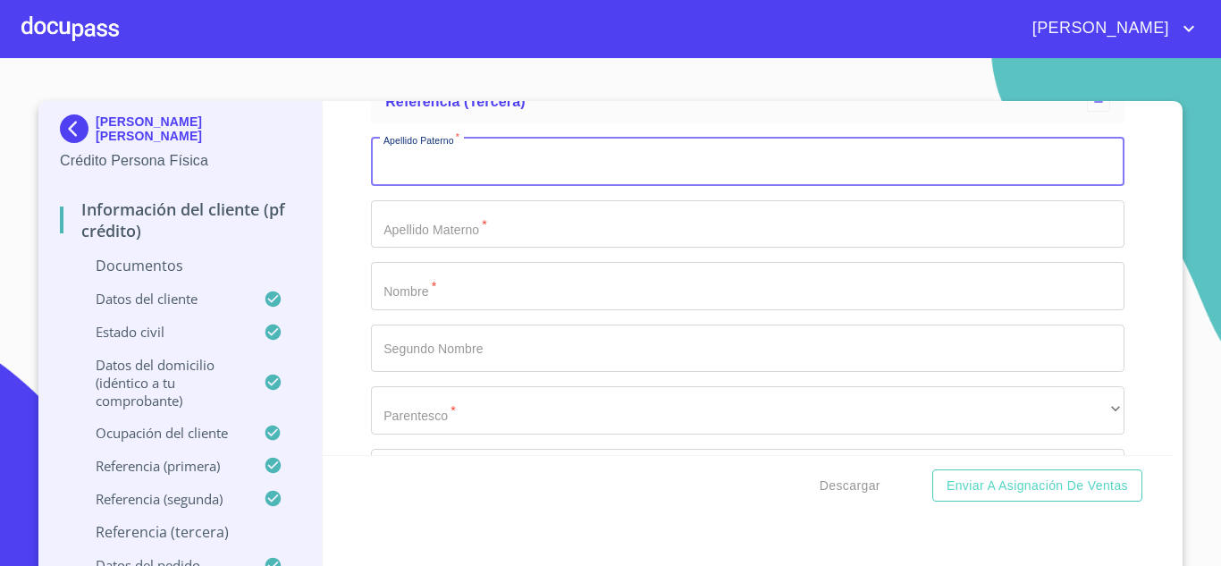
scroll to position [6868, 0]
click at [476, 291] on input "Documento de identificación   *" at bounding box center [748, 285] width 754 height 48
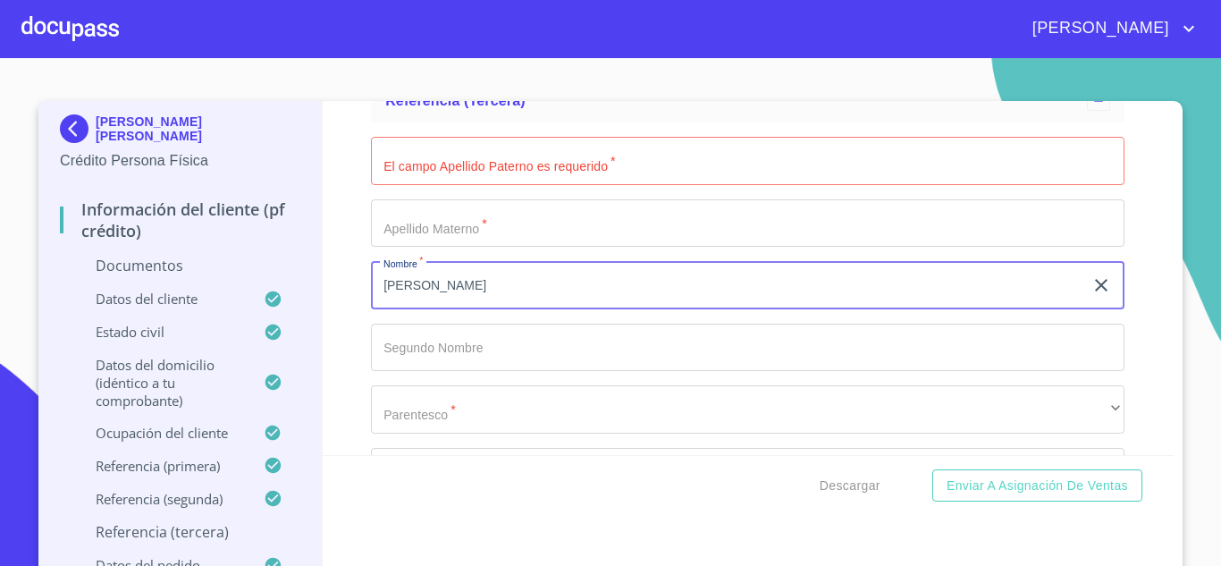
type input "PEDRO"
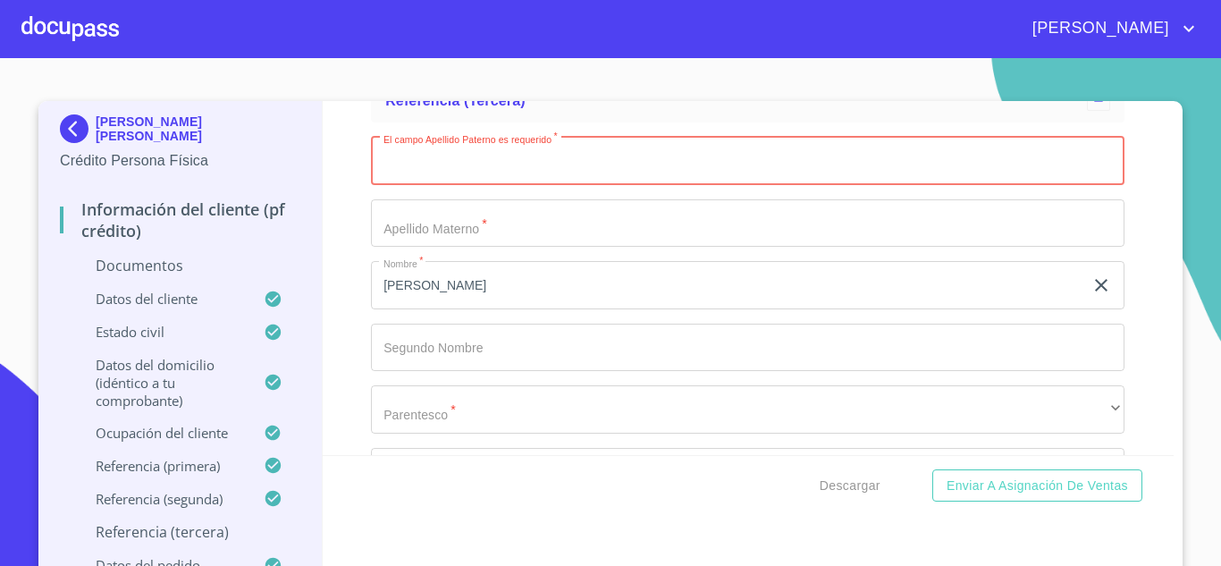
click at [457, 154] on input "Documento de identificación   *" at bounding box center [748, 161] width 754 height 48
type input "SALVADOR"
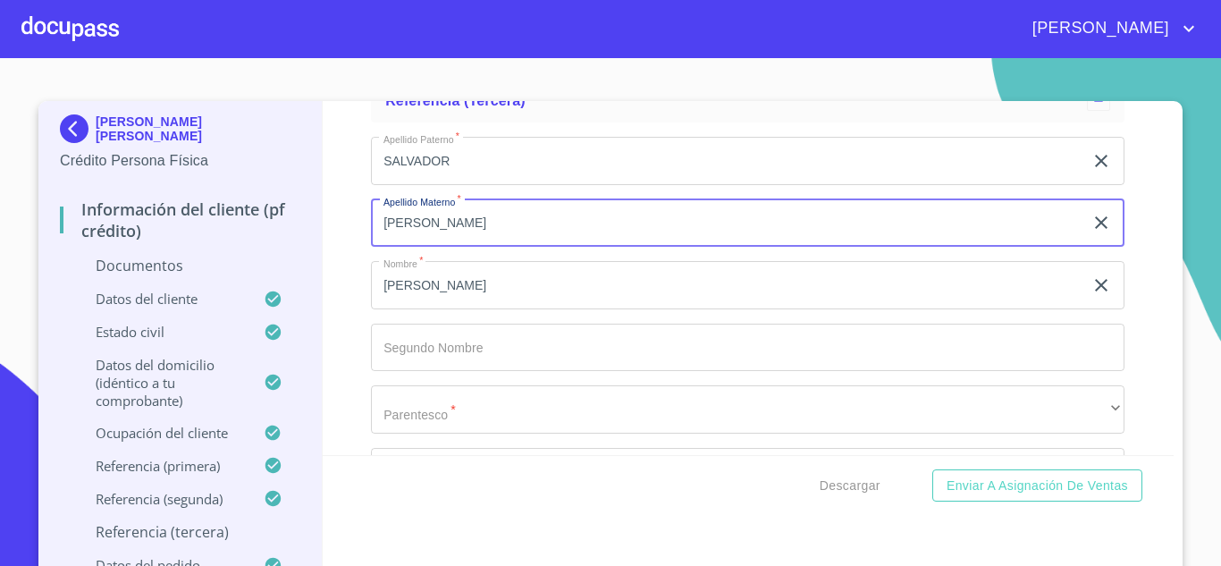
scroll to position [6965, 0]
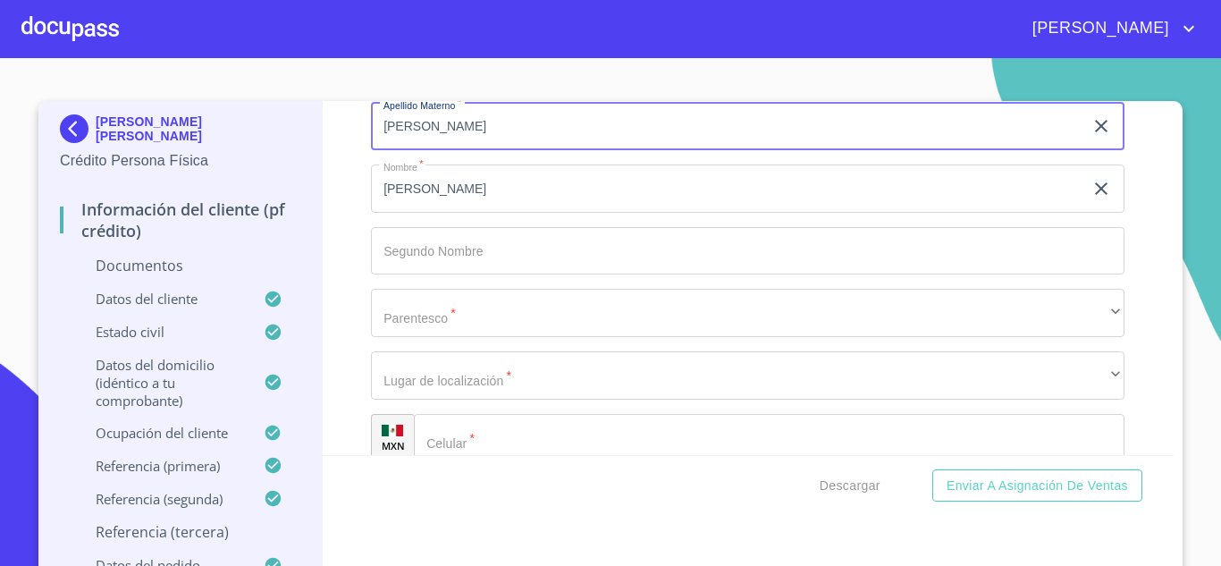
type input "ZEPEDA"
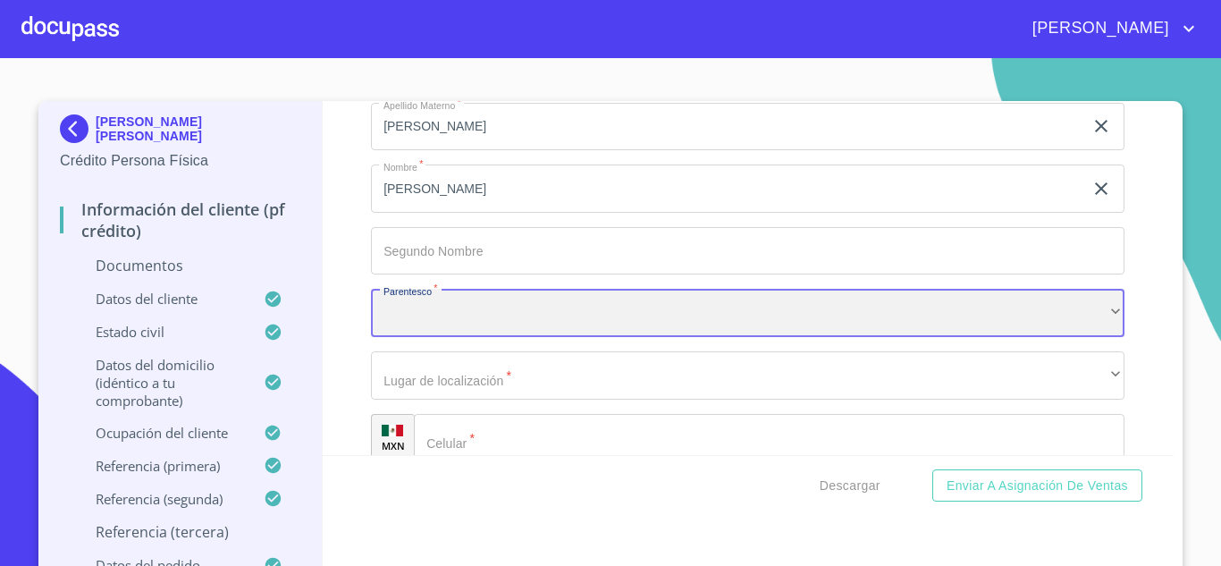
click at [456, 311] on div "​" at bounding box center [748, 313] width 754 height 48
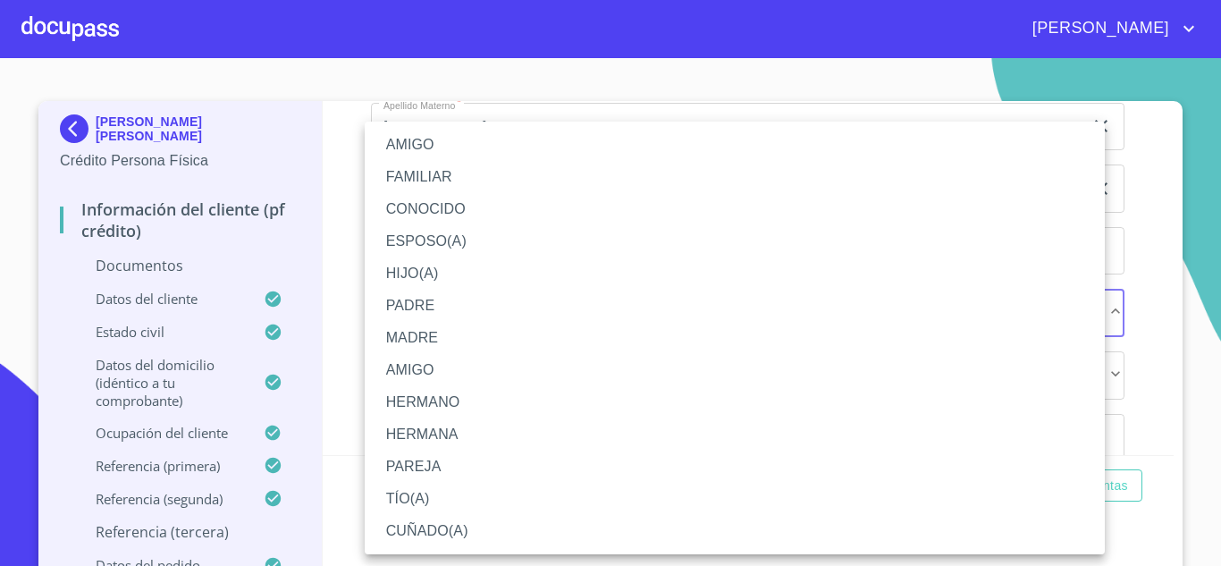
click at [448, 163] on li "FAMILIAR" at bounding box center [735, 177] width 740 height 32
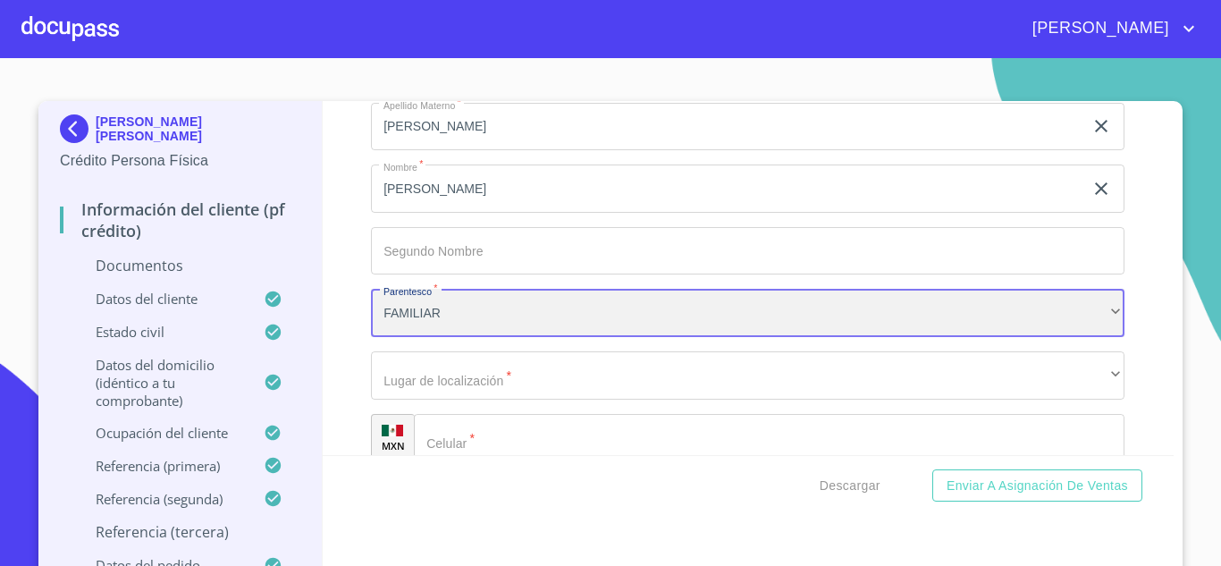
scroll to position [7032, 0]
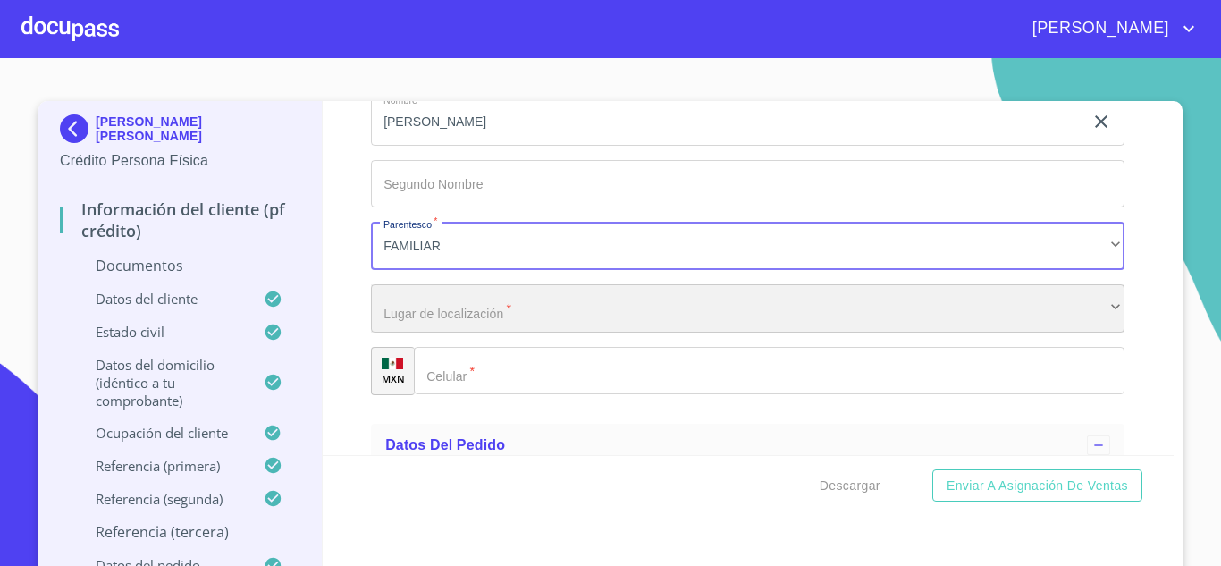
click at [471, 306] on div "​" at bounding box center [748, 308] width 754 height 48
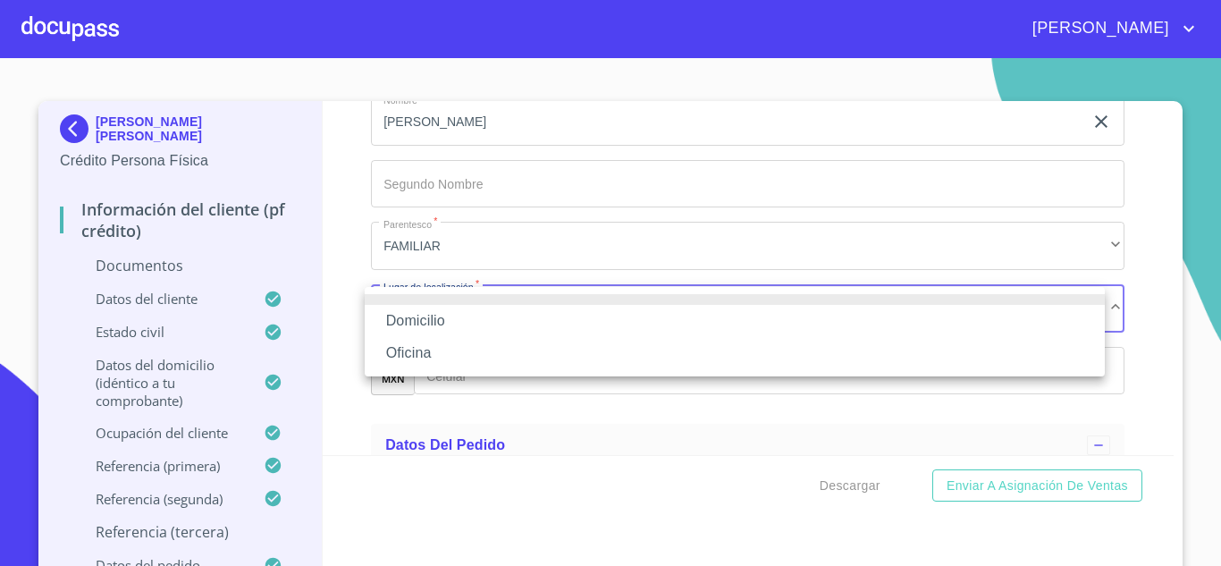
click at [479, 310] on li "Domicilio" at bounding box center [735, 321] width 740 height 32
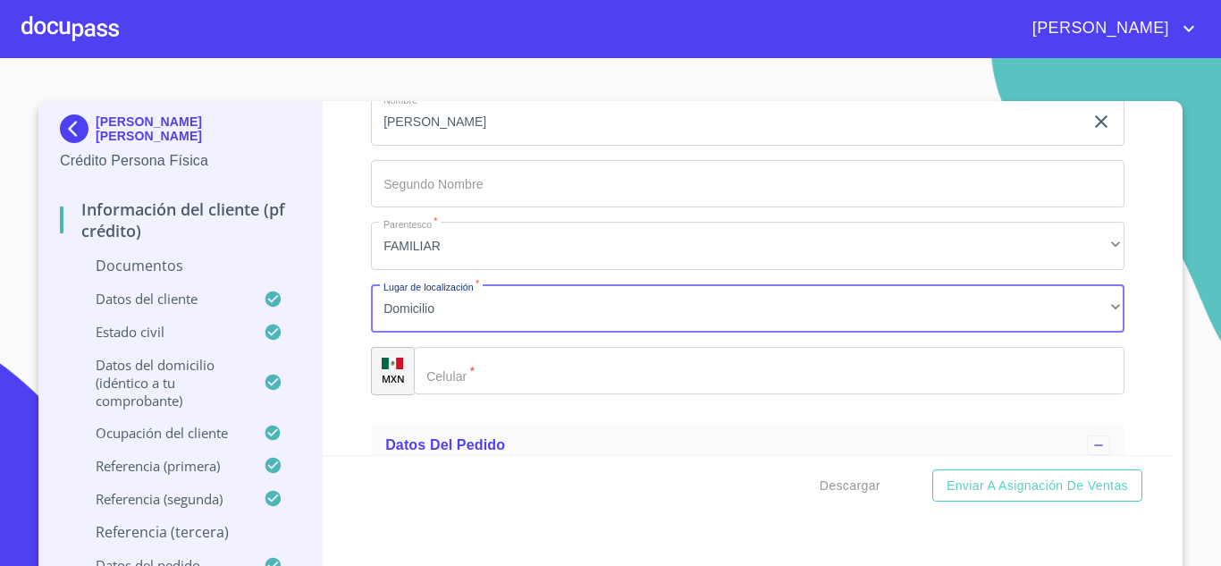
click at [456, 362] on input "Documento de identificación   *" at bounding box center [769, 371] width 711 height 48
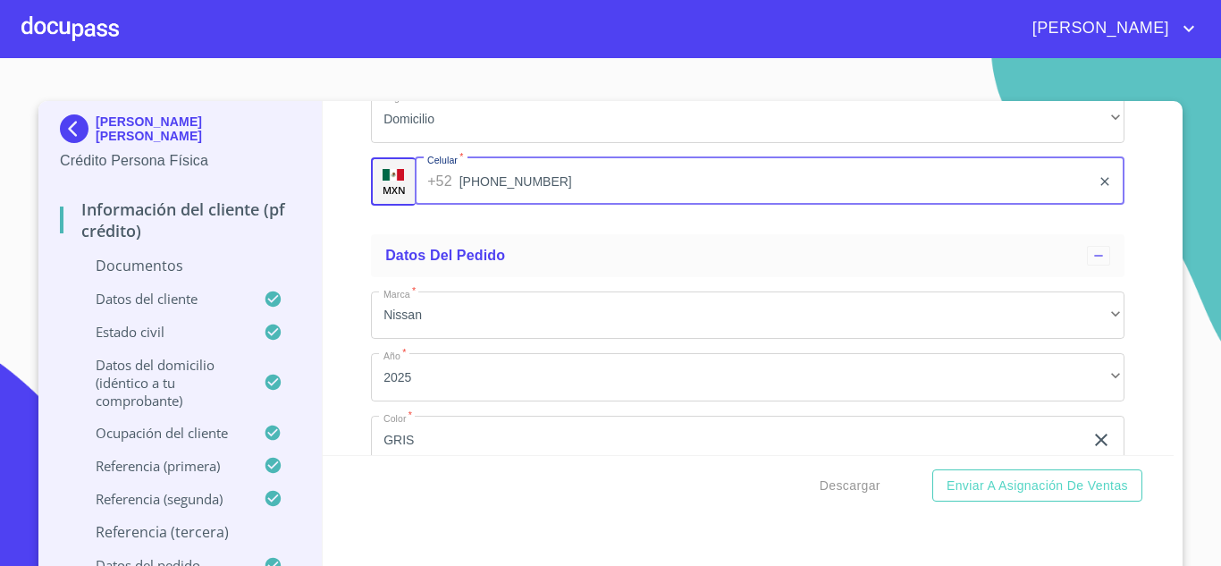
scroll to position [7222, 0]
type input "(33)12505390"
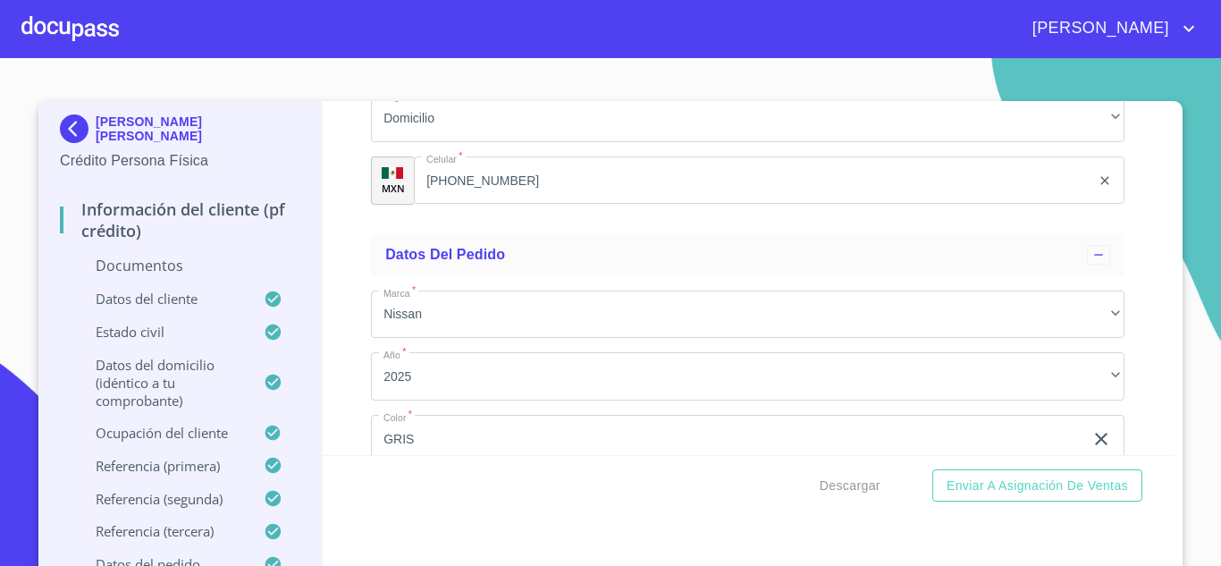
click at [347, 275] on div "Información del cliente (PF crédito) Documentos Documento de identificación   *…" at bounding box center [749, 278] width 852 height 354
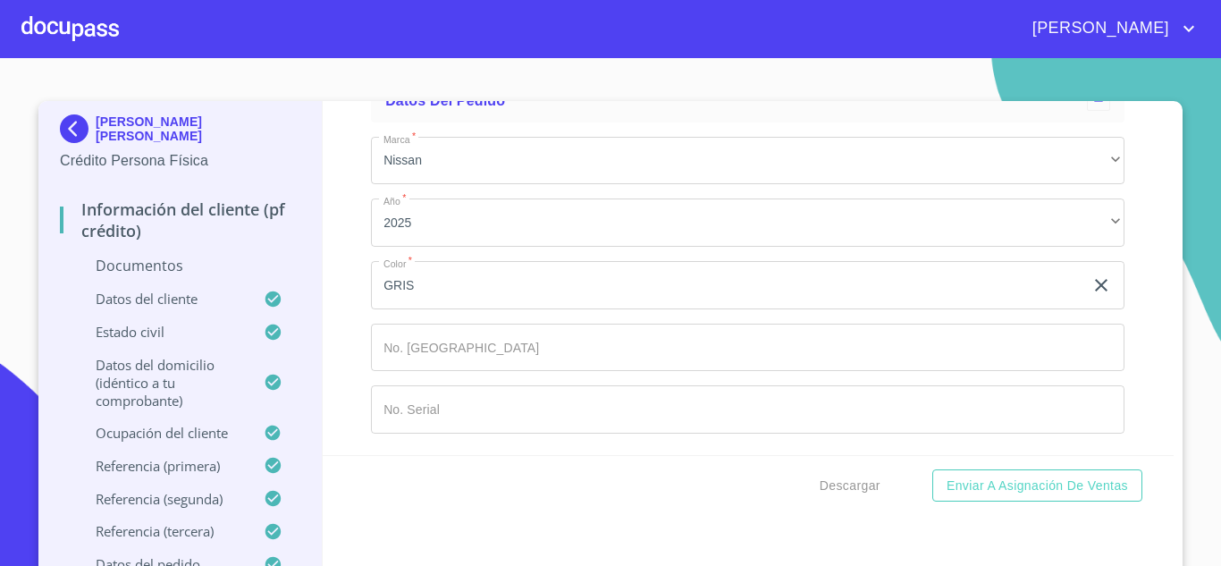
scroll to position [16, 0]
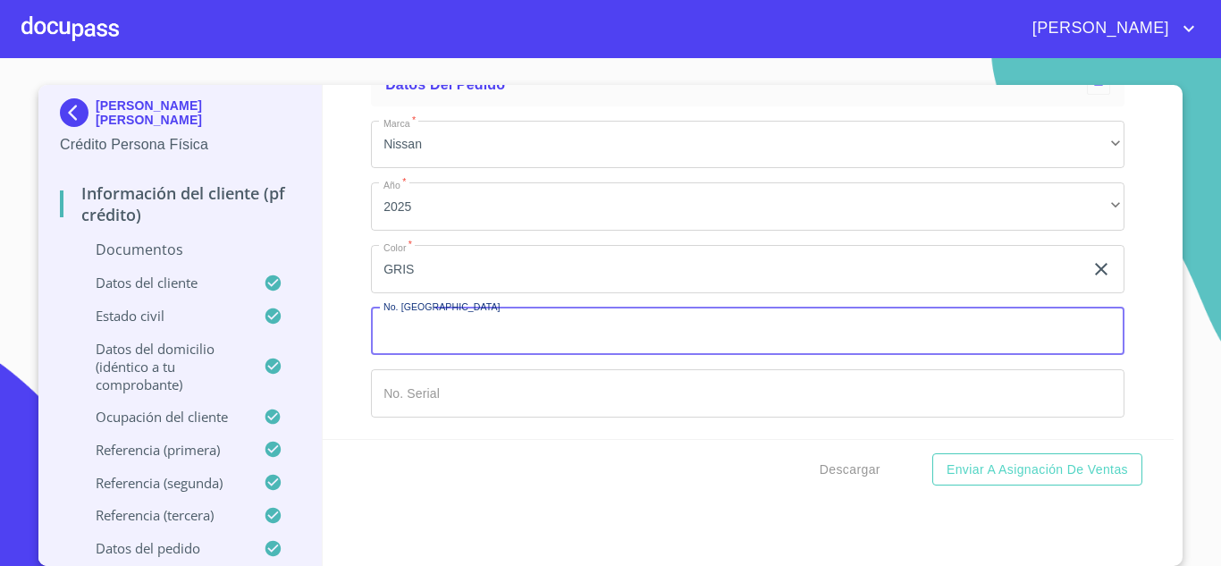
click at [451, 326] on input "Documento de identificación   *" at bounding box center [748, 332] width 754 height 48
type input "V"
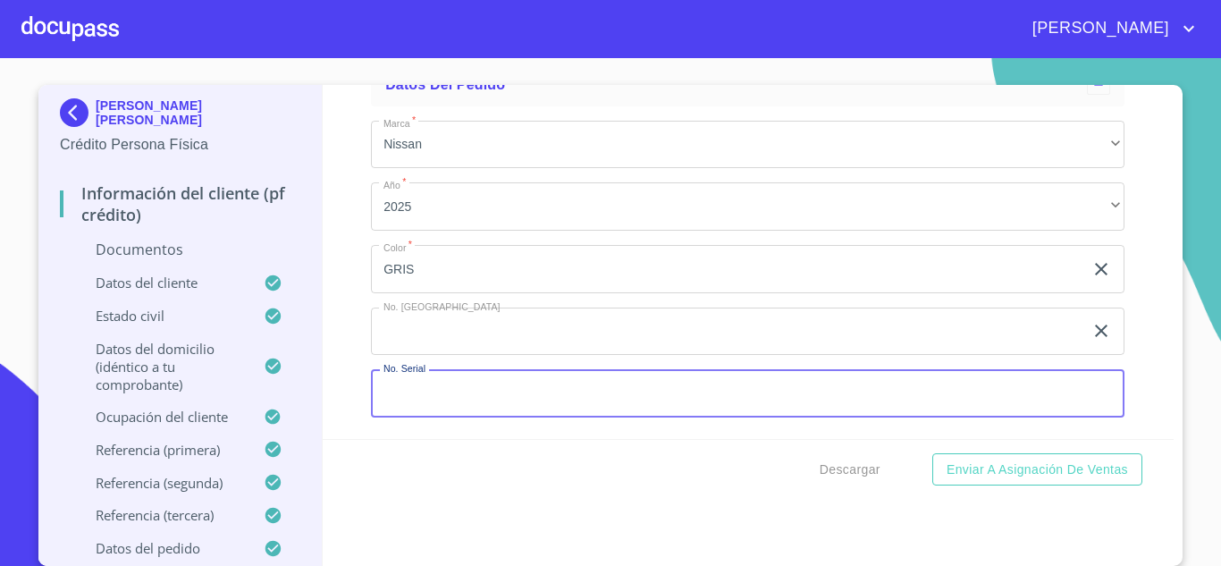
click at [406, 383] on input "Documento de identificación   *" at bounding box center [748, 393] width 754 height 48
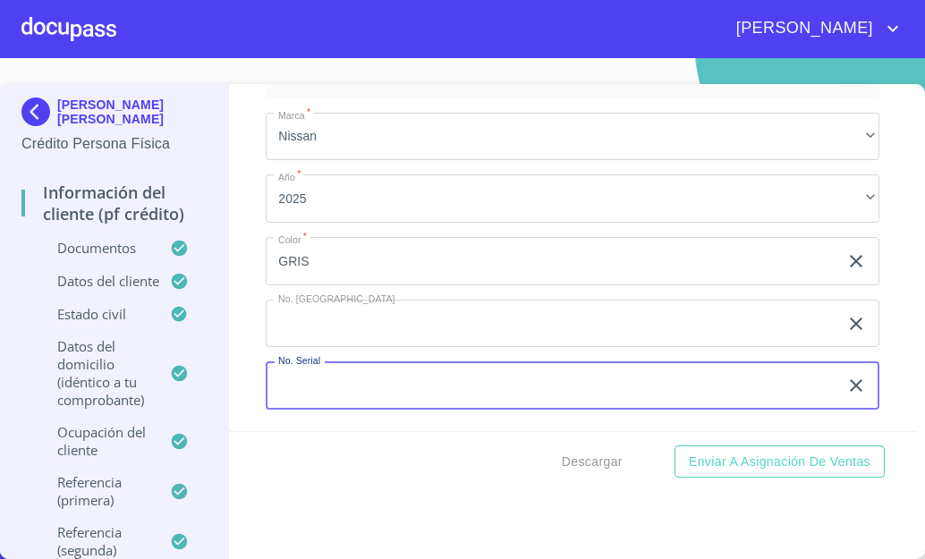
scroll to position [7795, 0]
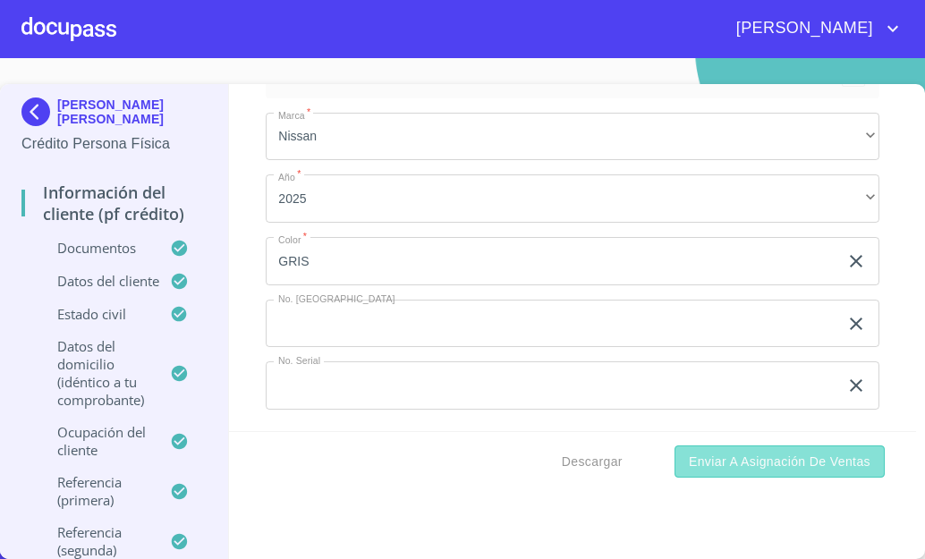
click at [714, 455] on span "Enviar a Asignación de Ventas" at bounding box center [780, 462] width 182 height 22
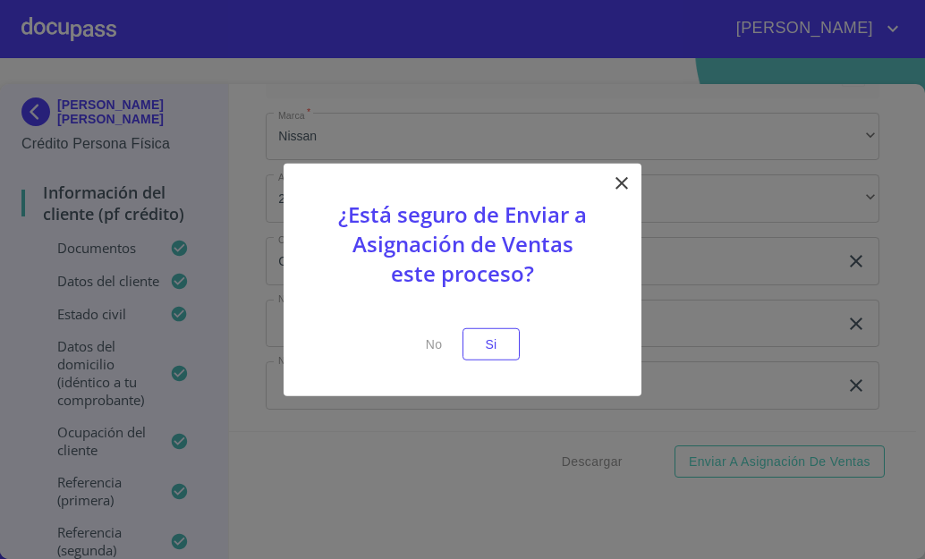
click at [498, 351] on span "Si" at bounding box center [491, 344] width 29 height 22
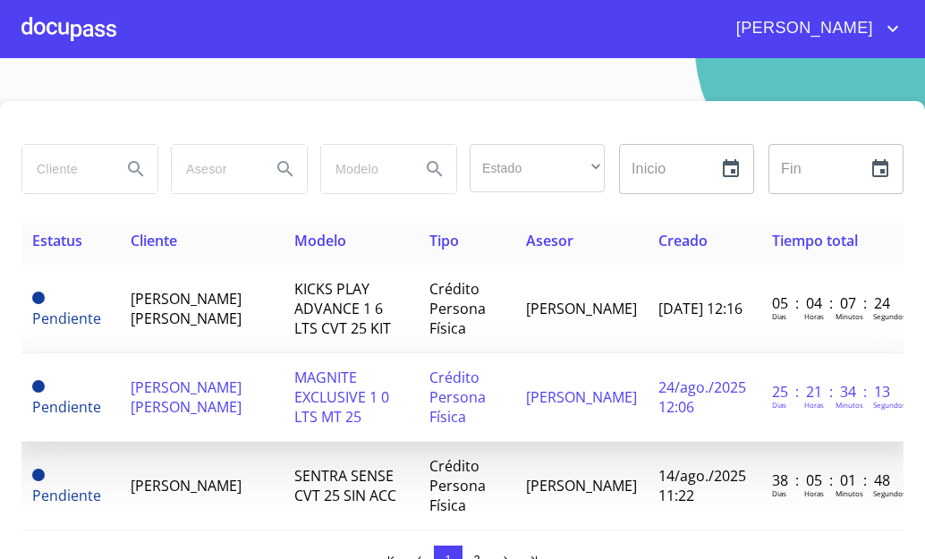
scroll to position [2, 0]
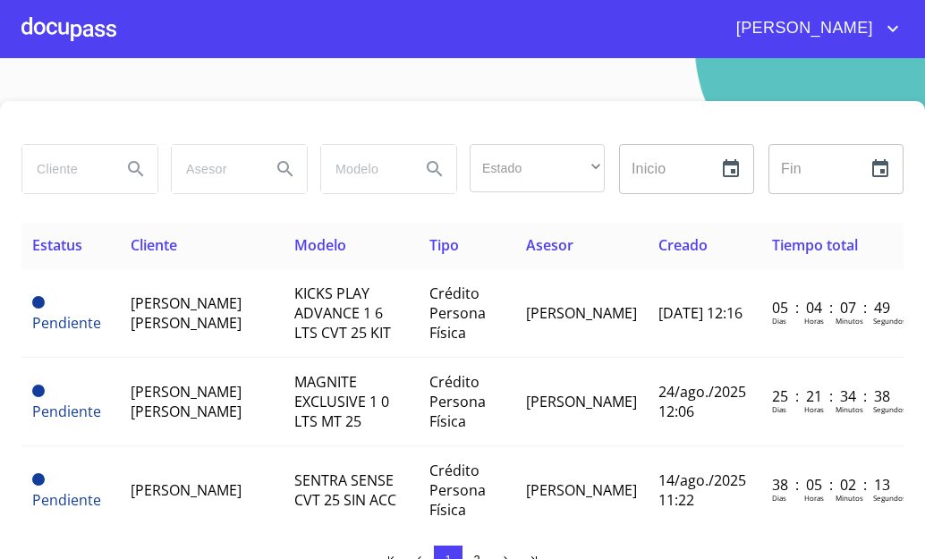
click at [64, 186] on input "search" at bounding box center [64, 169] width 85 height 48
type input "JAVIER"
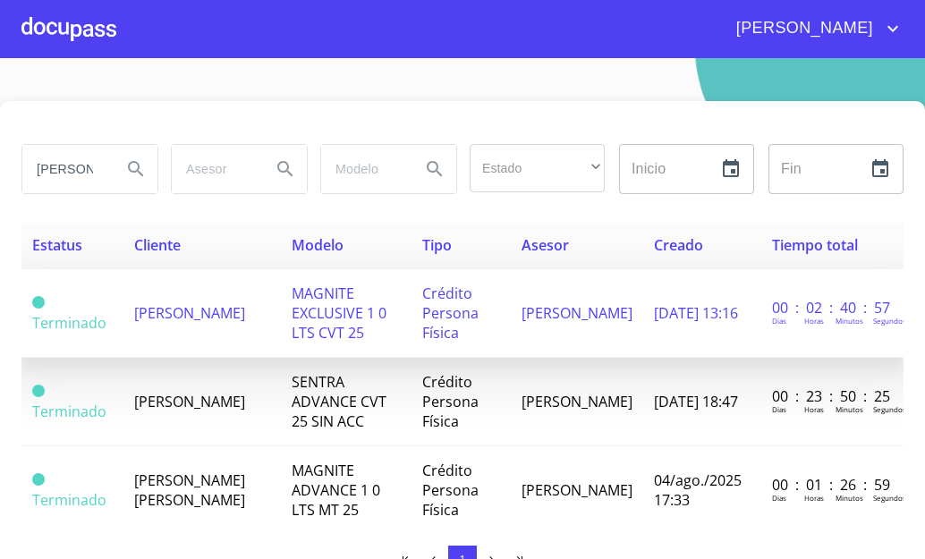
click at [172, 319] on span "JAVIER LOZA PADILLA" at bounding box center [189, 313] width 111 height 20
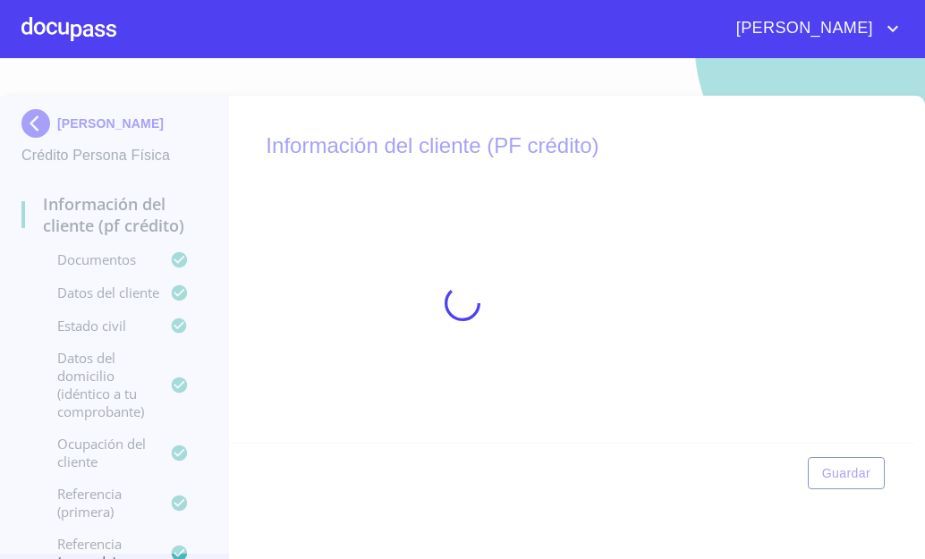
scroll to position [6, 0]
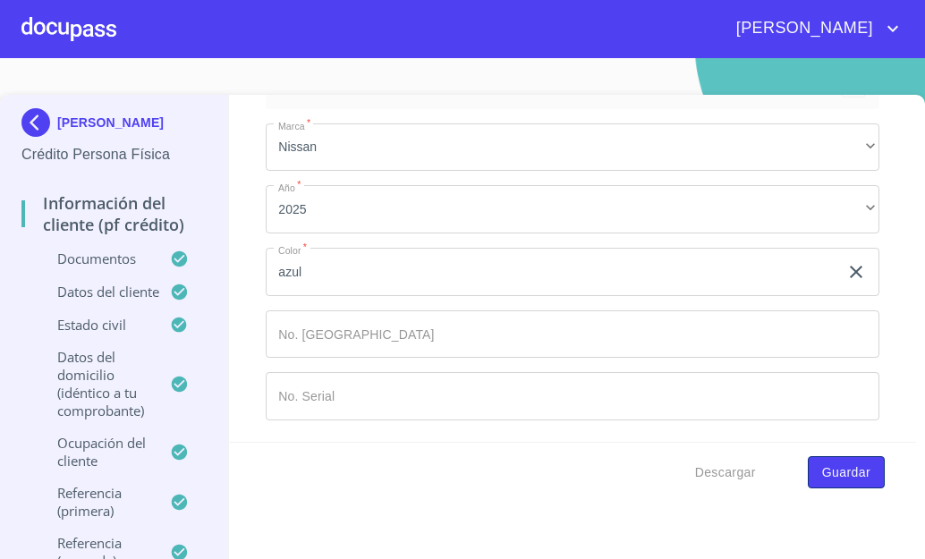
type input "2255247076"
click at [848, 461] on span "Guardar" at bounding box center [846, 472] width 48 height 22
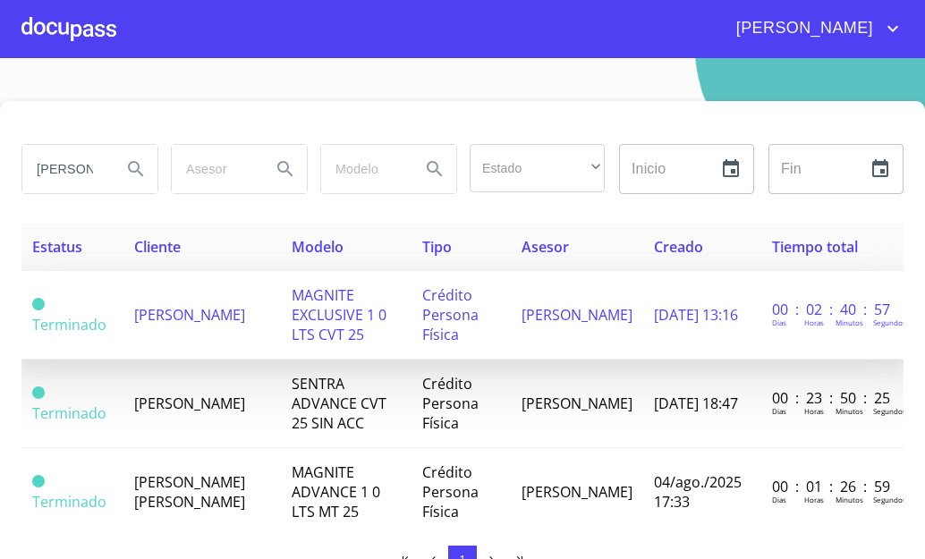
click at [207, 313] on span "JAVIER LOZA PADILLA" at bounding box center [189, 315] width 111 height 20
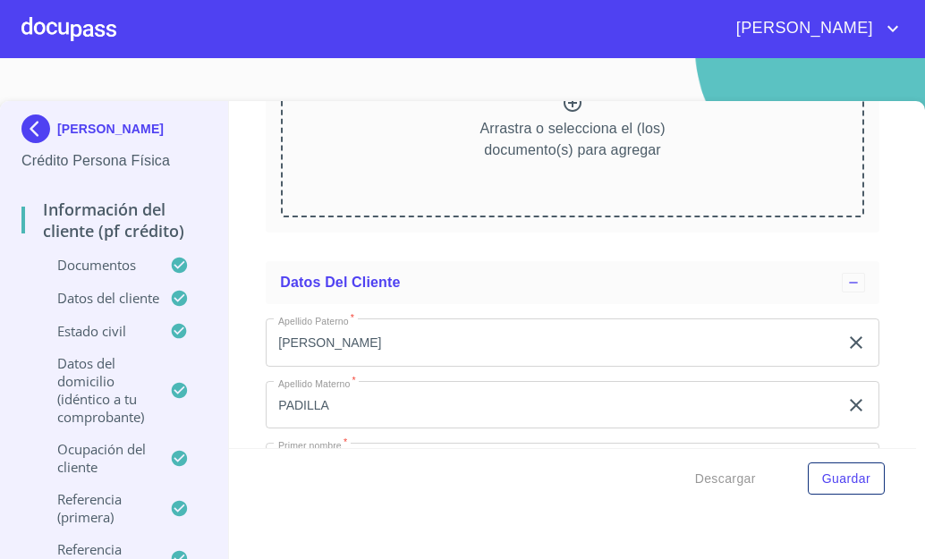
scroll to position [2168, 0]
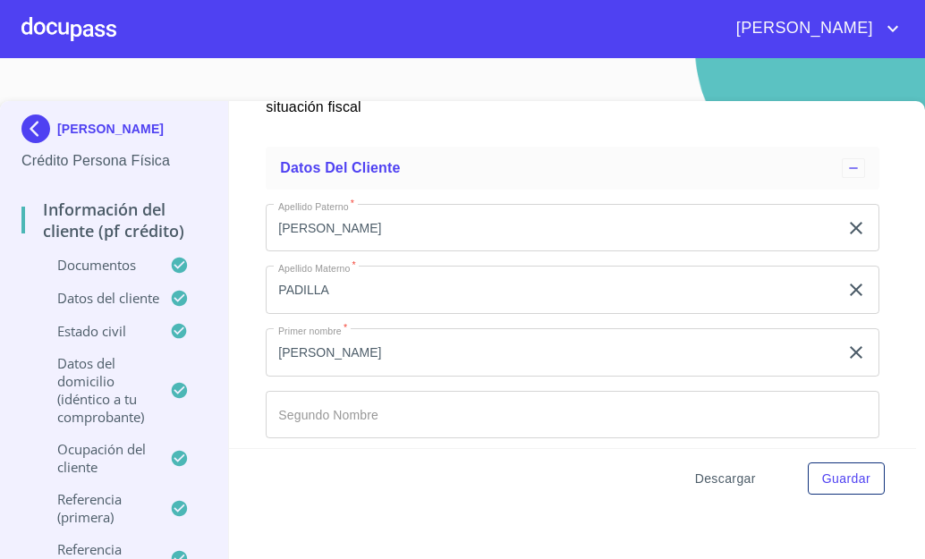
click at [695, 474] on span "Descargar" at bounding box center [725, 479] width 61 height 22
click at [713, 466] on button "Descargar" at bounding box center [725, 478] width 75 height 33
click at [53, 127] on div "JAVIER LOZA PADILLA" at bounding box center [113, 132] width 185 height 36
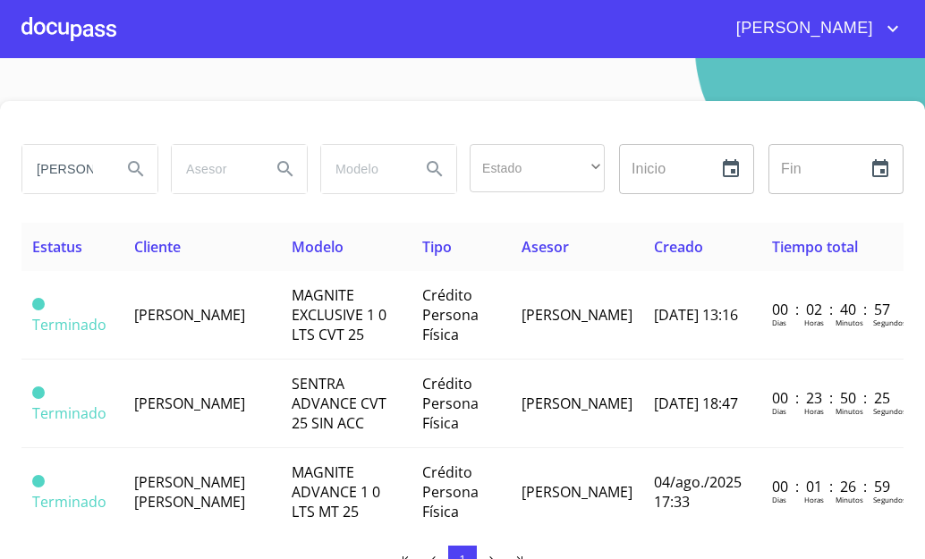
click at [84, 172] on input "JAVIER" at bounding box center [64, 169] width 85 height 48
type input "[PERSON_NAME]"
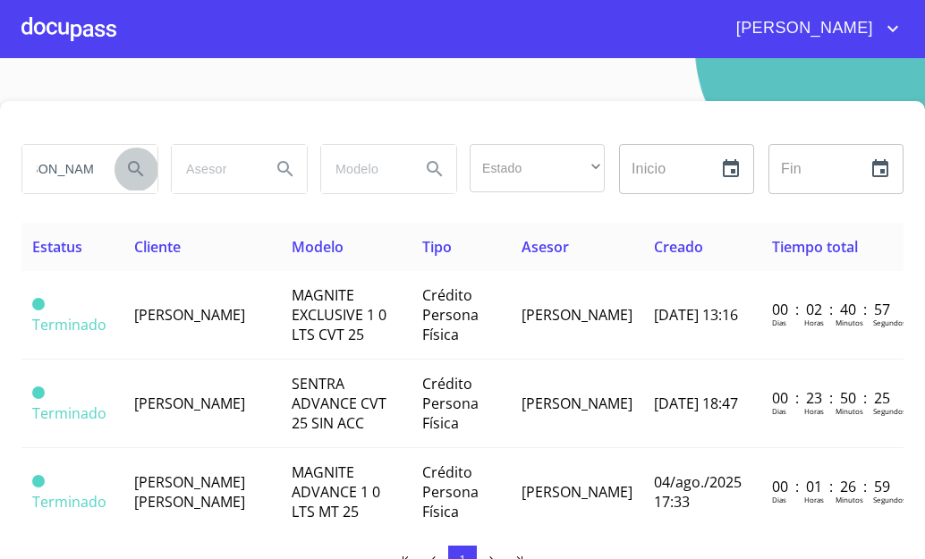
scroll to position [0, 0]
click at [133, 166] on icon "Search" at bounding box center [135, 168] width 21 height 21
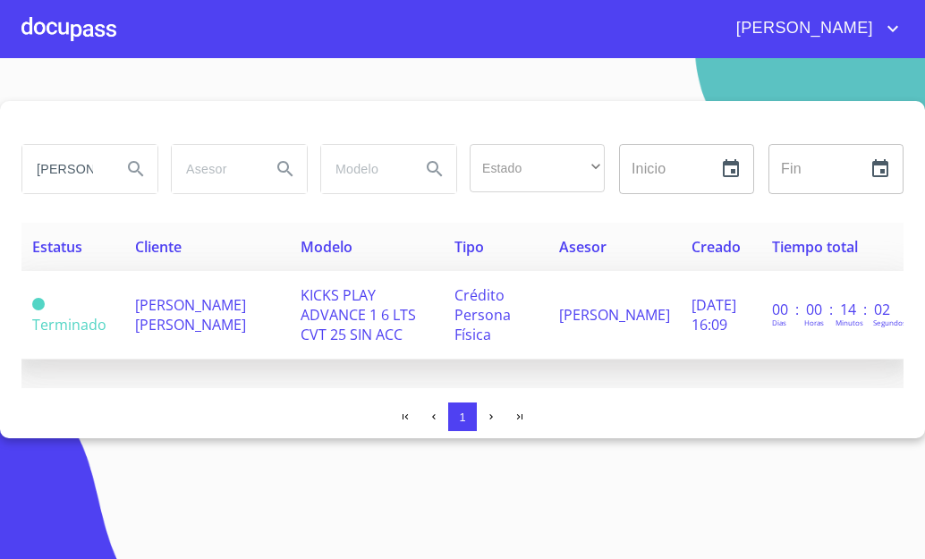
click at [300, 304] on span "KICKS PLAY ADVANCE 1 6 LTS CVT 25 SIN ACC" at bounding box center [357, 314] width 115 height 59
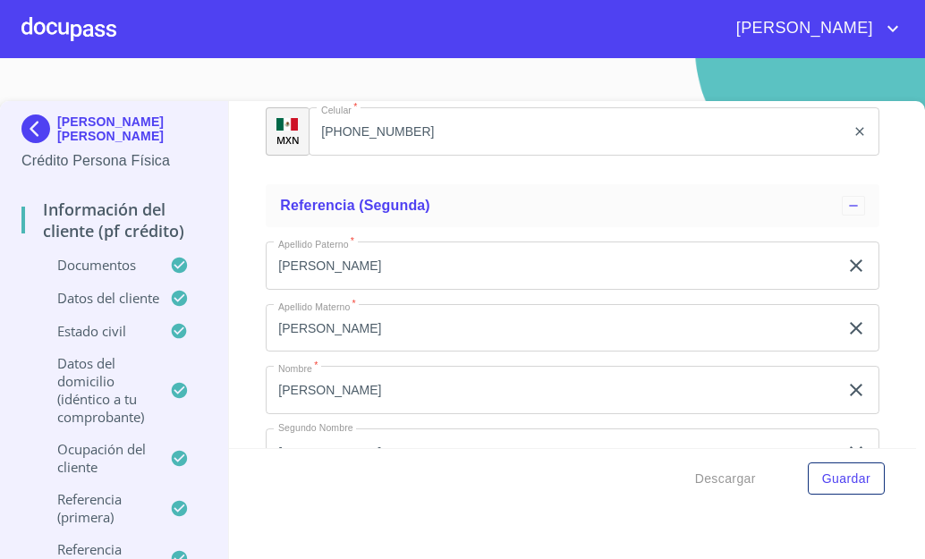
scroll to position [6394, 0]
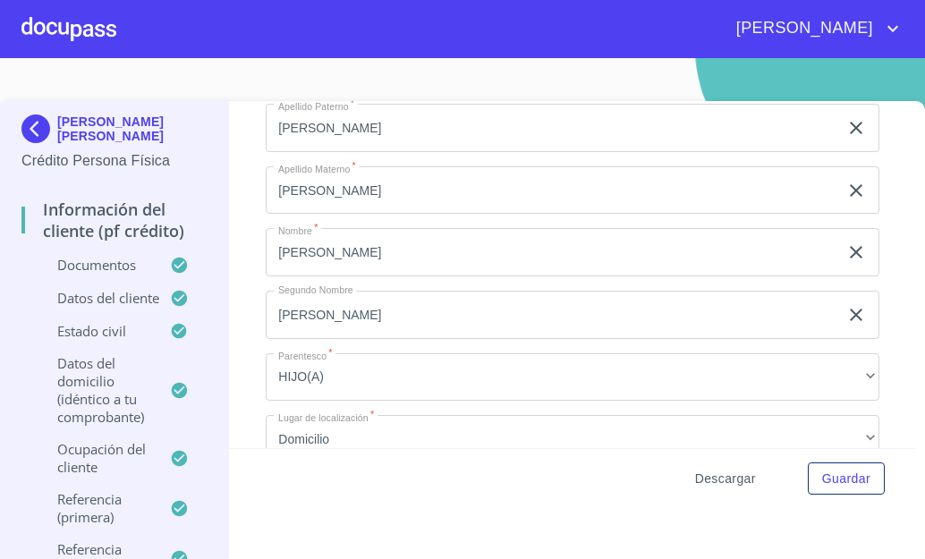
click at [718, 486] on span "Descargar" at bounding box center [725, 479] width 61 height 22
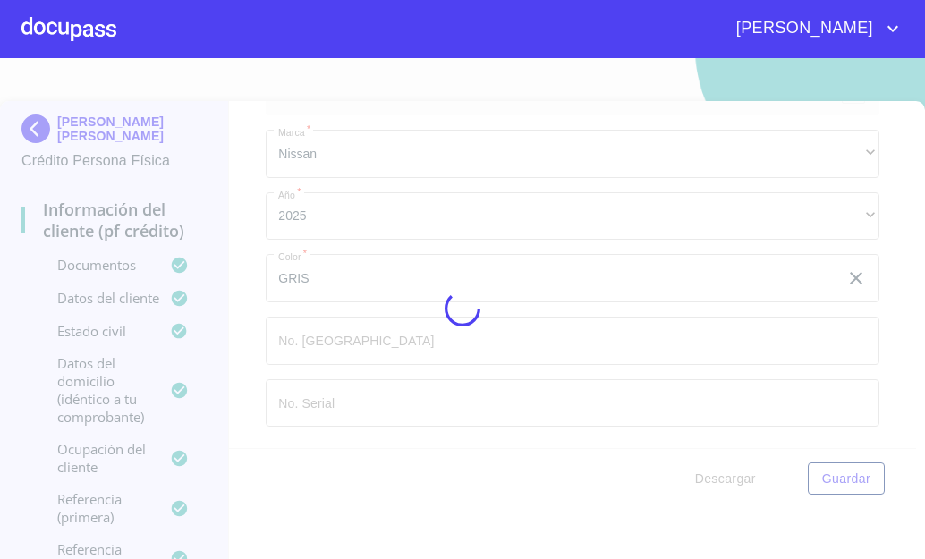
scroll to position [11534, 0]
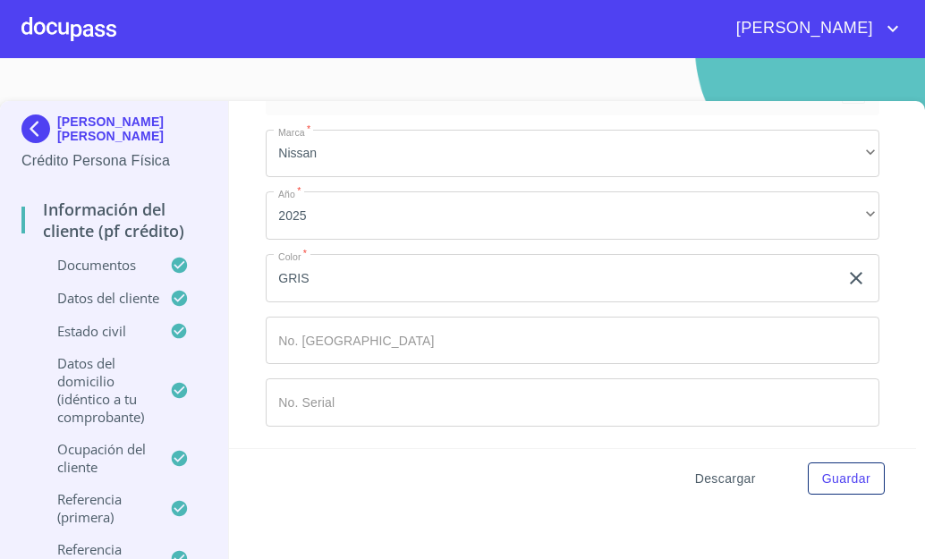
click at [718, 476] on span "Descargar" at bounding box center [725, 479] width 61 height 22
